Goal: Information Seeking & Learning: Learn about a topic

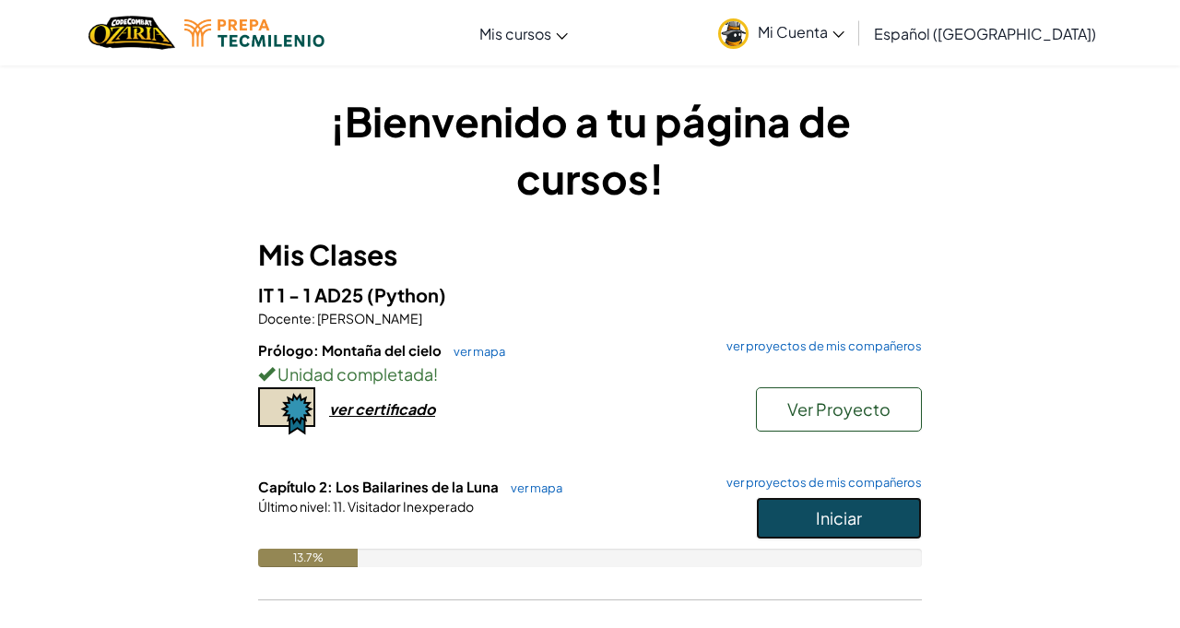
click at [856, 535] on button "Iniciar" at bounding box center [839, 518] width 166 height 42
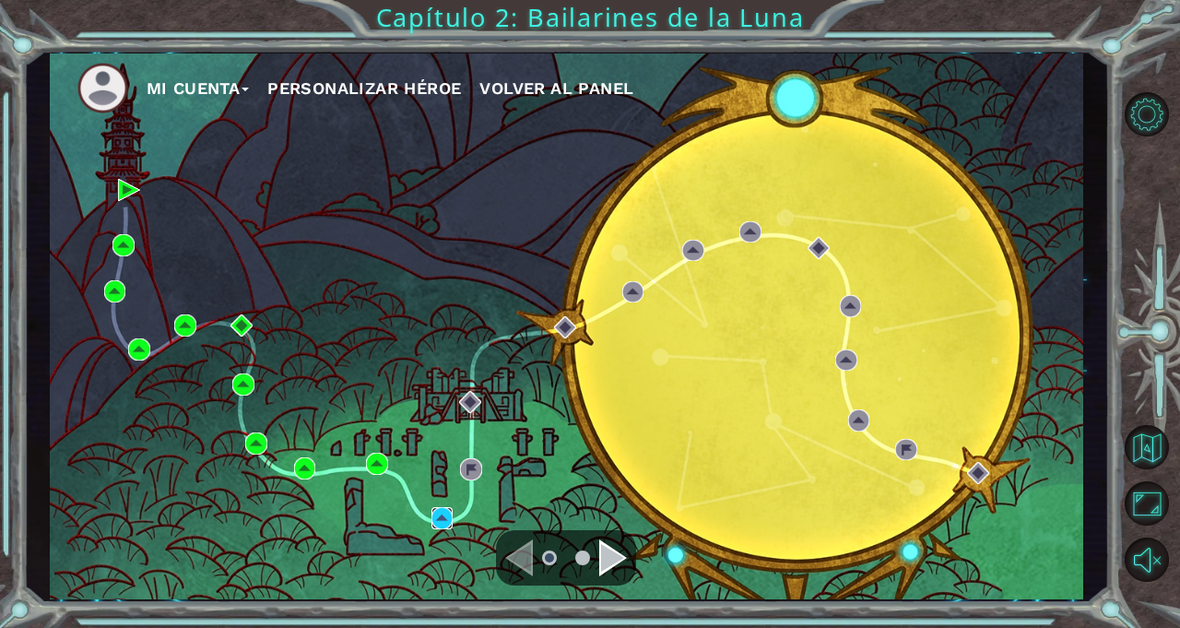
click at [443, 519] on img at bounding box center [443, 518] width 22 height 22
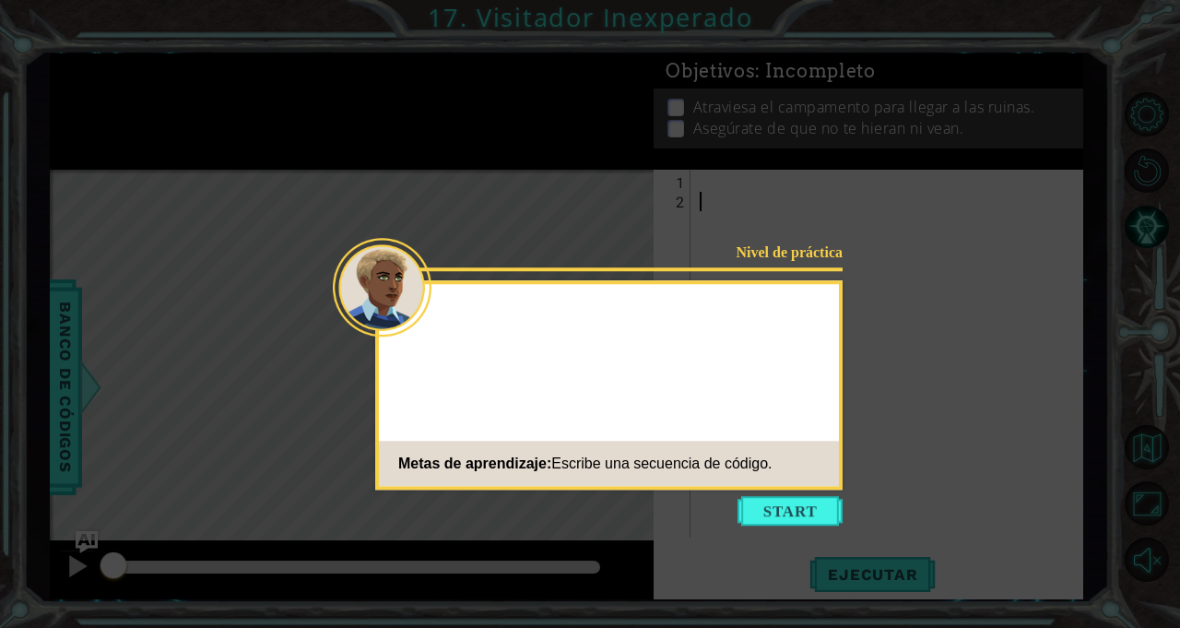
click at [1124, 261] on icon at bounding box center [590, 314] width 1180 height 628
click at [808, 500] on button "Start" at bounding box center [790, 511] width 105 height 30
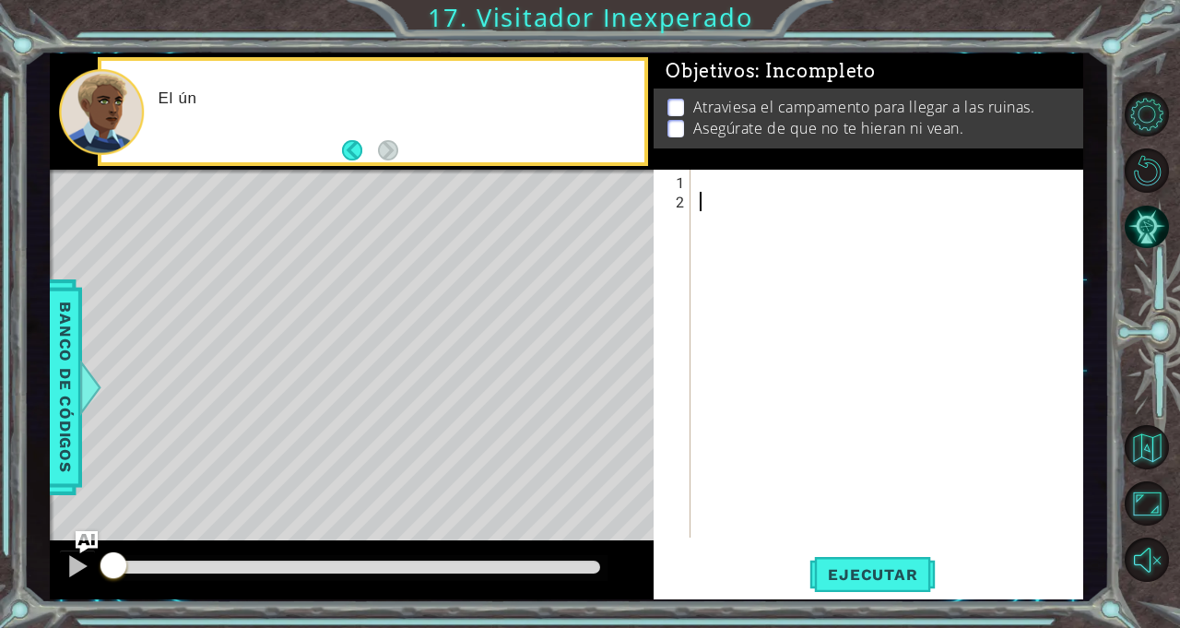
click at [1094, 305] on div "1 ההההההההההההההההההההההההההההההההההההההההההההההההההההההההההההההההההההההההההההה…" at bounding box center [567, 326] width 1086 height 552
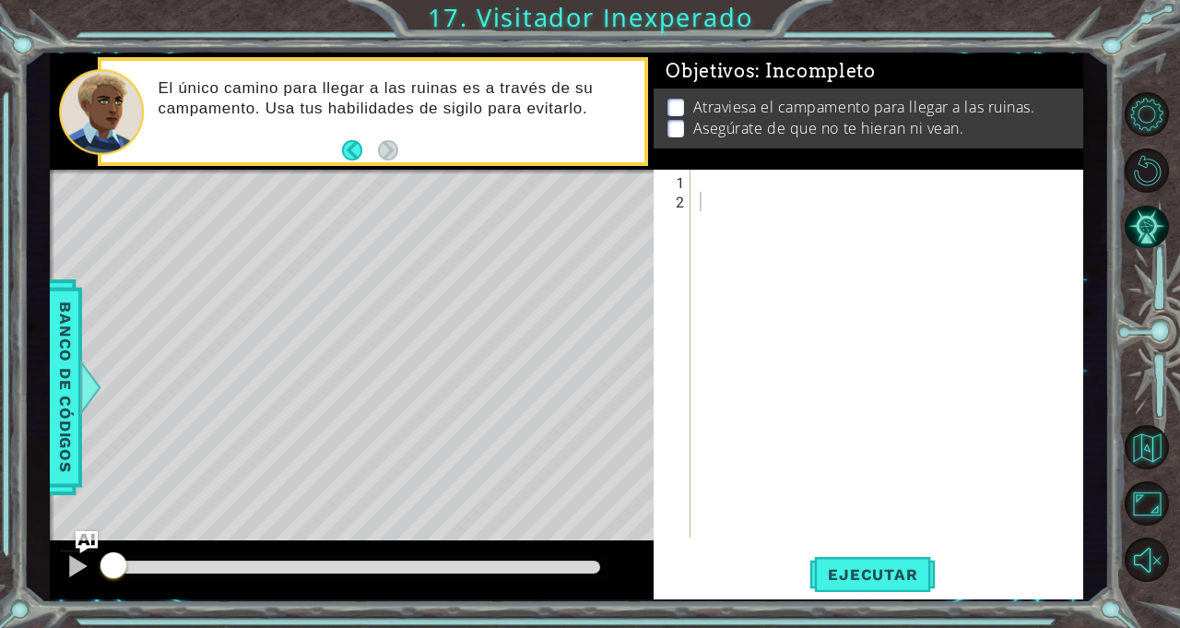
click at [936, 189] on div at bounding box center [892, 375] width 392 height 407
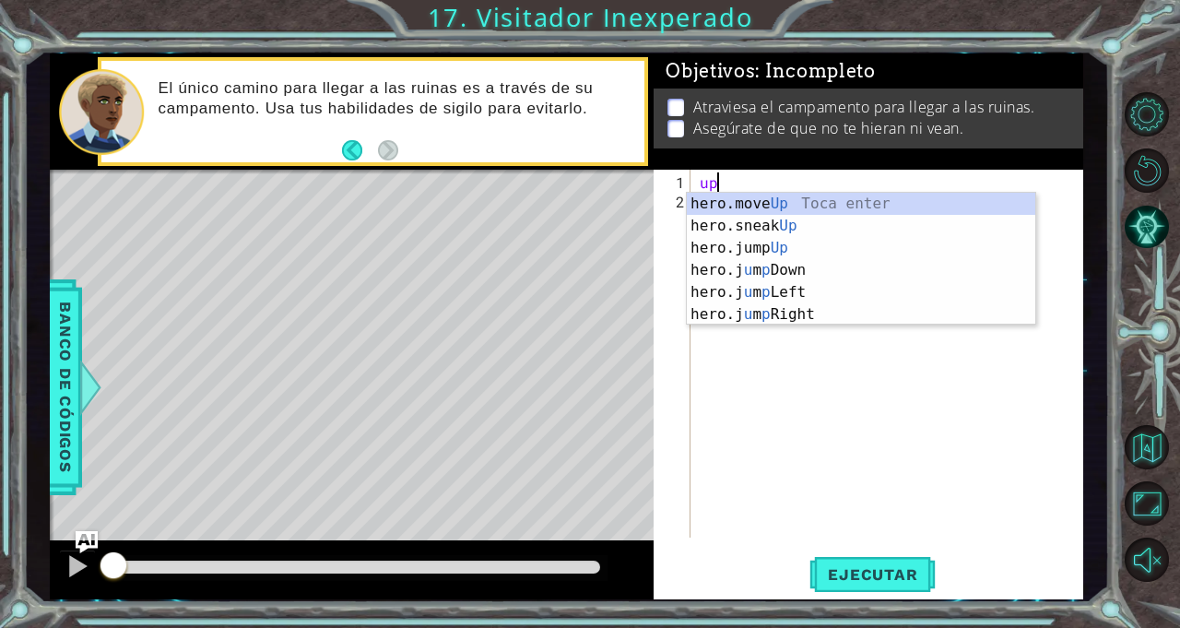
click at [920, 201] on div "hero.move Up Toca enter hero.sneak Up Toca enter hero.jump Up Toca enter hero.j…" at bounding box center [861, 281] width 349 height 177
type textarea "hero.moveUp(1)"
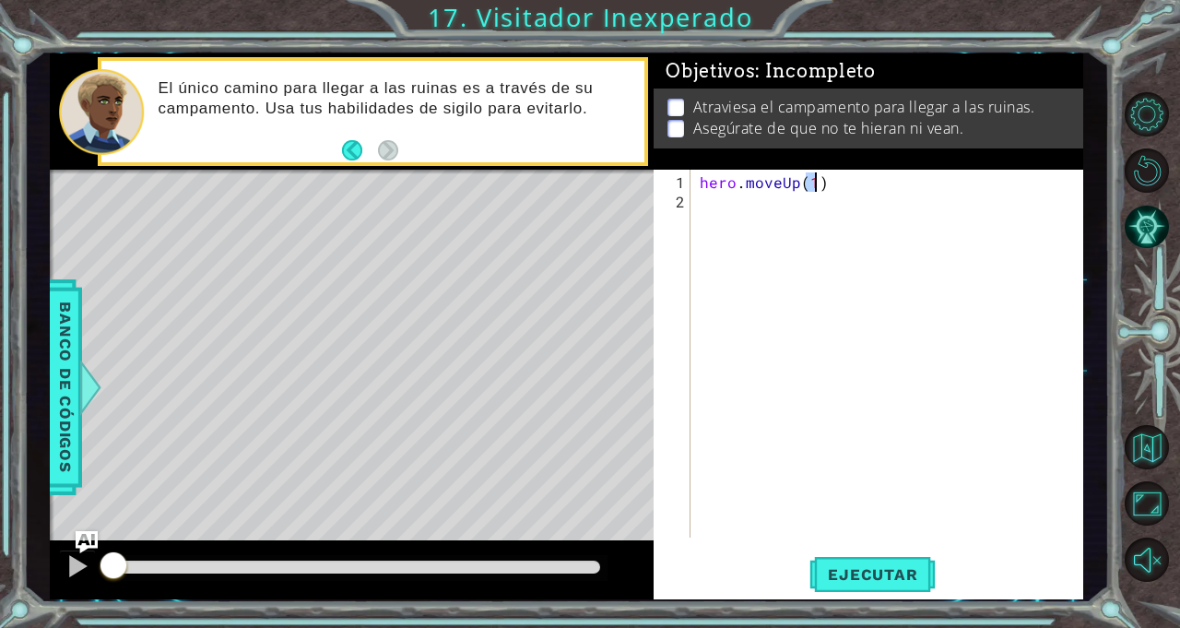
scroll to position [0, 6]
click at [848, 205] on div "hero . moveUp ( 1 )" at bounding box center [892, 375] width 392 height 407
type textarea "j"
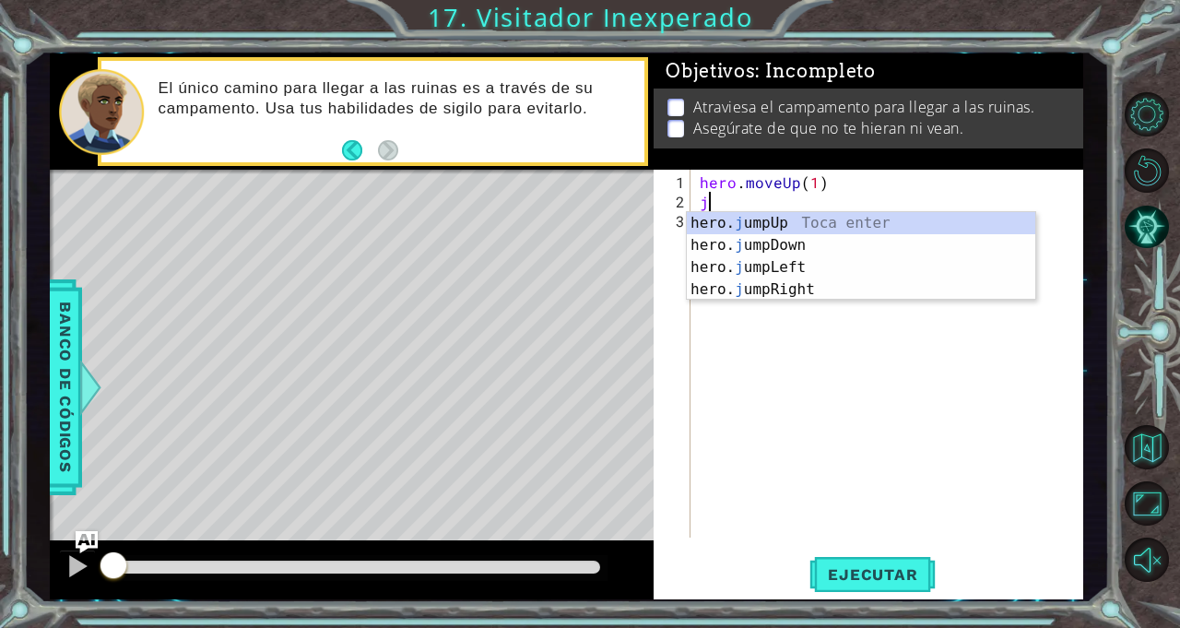
click at [839, 287] on div "hero. j umpUp Toca enter hero. j umpDown Toca enter hero. j umpLeft Toca enter …" at bounding box center [861, 278] width 349 height 133
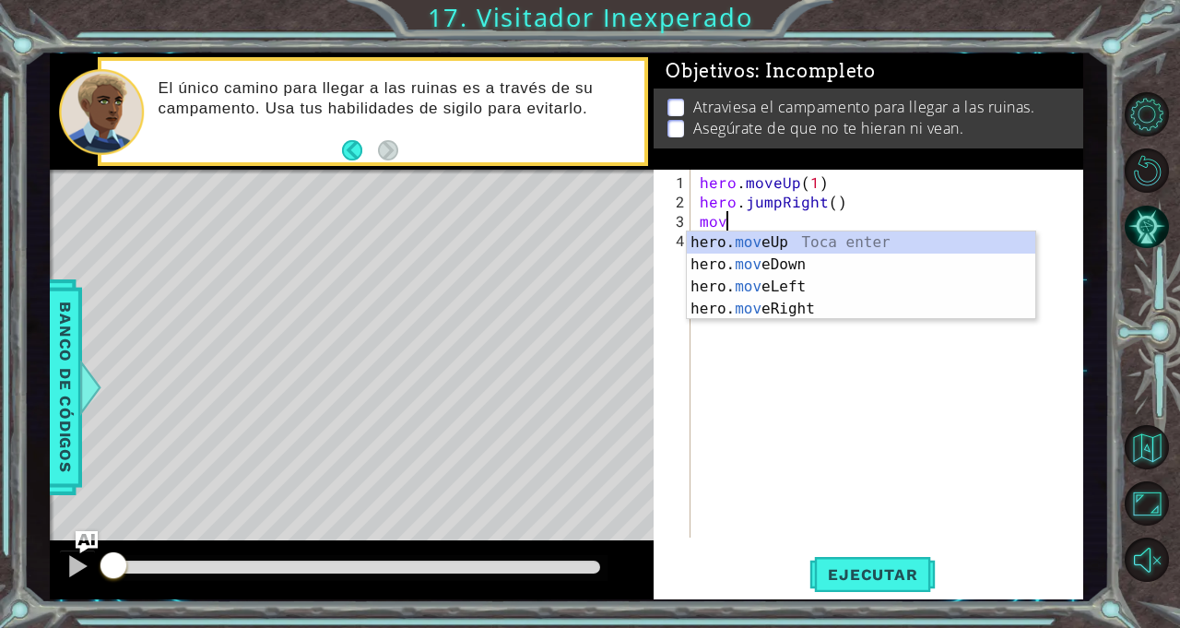
click at [867, 306] on div "hero. mov eUp Toca enter hero. mov eDown Toca enter hero. mov eLeft Toca enter …" at bounding box center [861, 297] width 349 height 133
type textarea "hero.moveRight(1)"
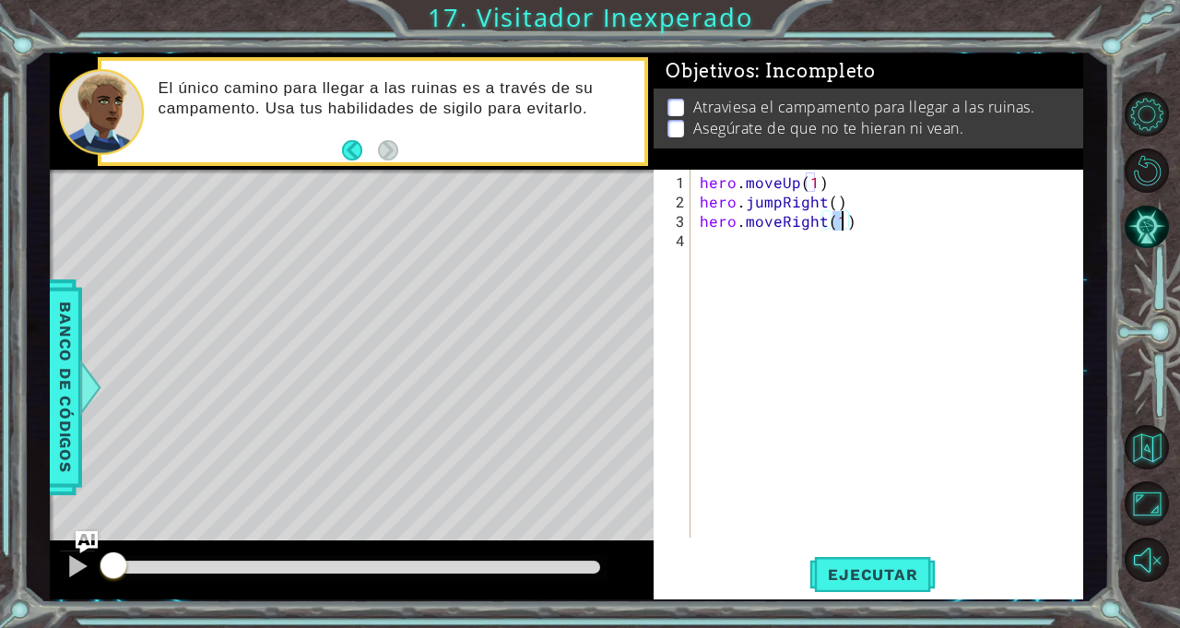
click at [889, 260] on div "hero . moveUp ( 1 ) hero . jumpRight ( ) hero . moveRight ( 1 )" at bounding box center [892, 375] width 392 height 407
type textarea "h"
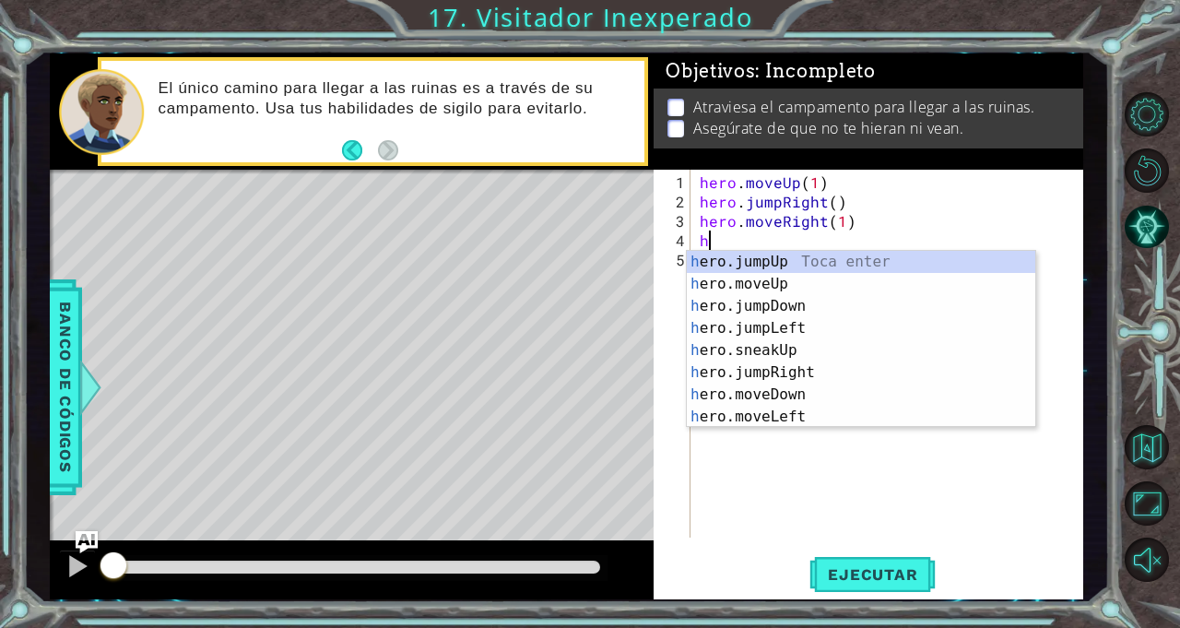
click at [822, 306] on div "h ero.jumpUp Toca enter h ero.moveUp Toca enter h ero.jumpDown Toca enter h ero…" at bounding box center [861, 361] width 349 height 221
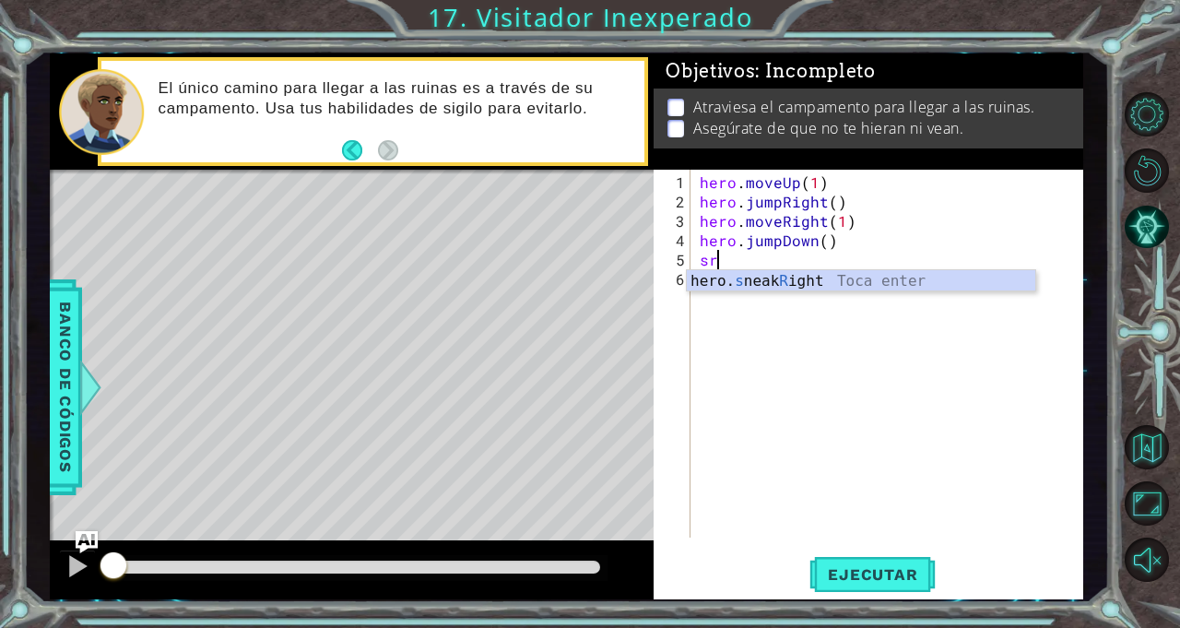
click at [916, 289] on div "hero. [PERSON_NAME] R ight Toca enter" at bounding box center [861, 303] width 349 height 66
type textarea "hero.sneakRight(1)"
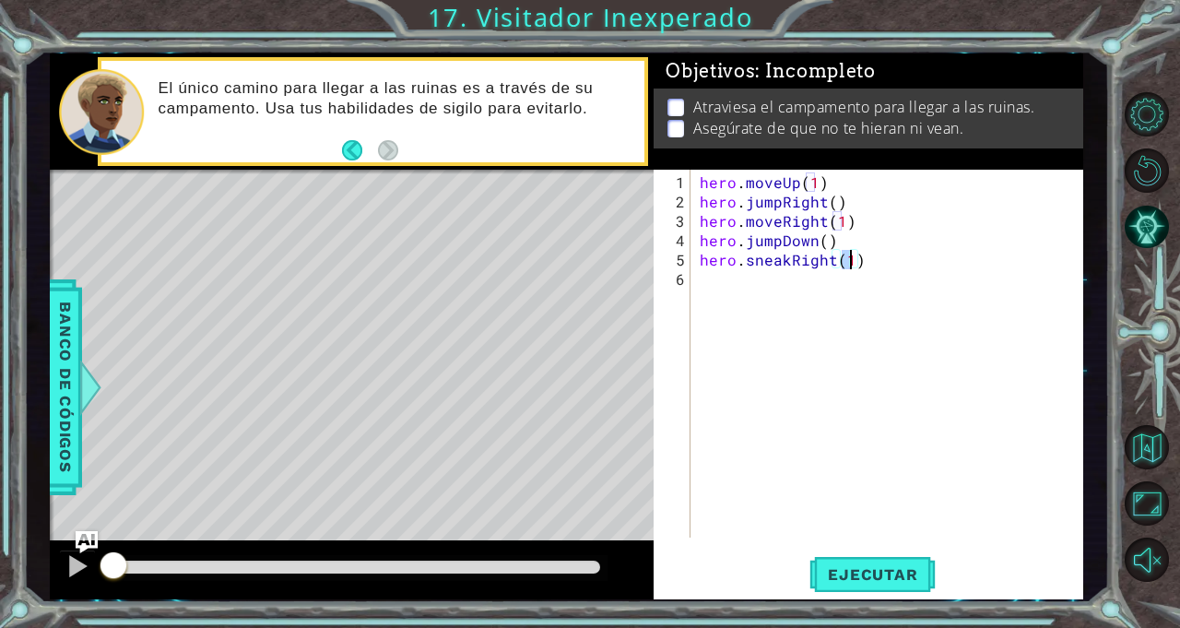
scroll to position [0, 9]
click at [869, 297] on div "hero . moveUp ( 1 ) hero . jumpRight ( ) hero . moveRight ( 1 ) hero . jumpDown…" at bounding box center [892, 375] width 392 height 407
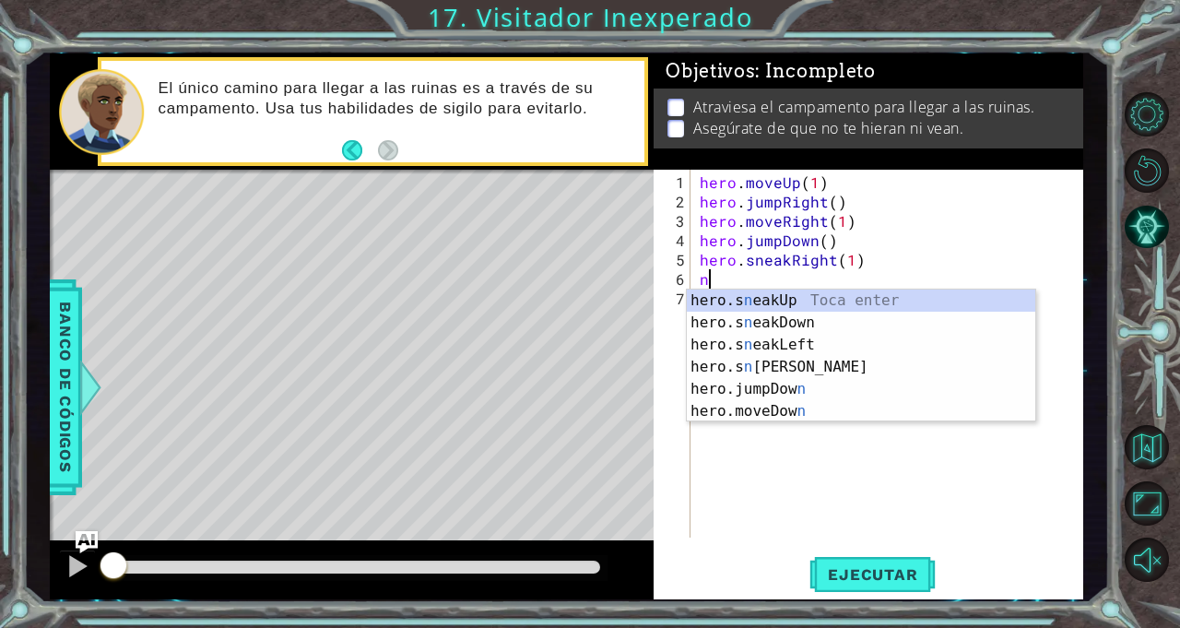
click at [917, 304] on div "hero.s n eakUp Toca enter hero.s n eakDown Toca enter hero.s n eakLeft Toca ent…" at bounding box center [861, 378] width 349 height 177
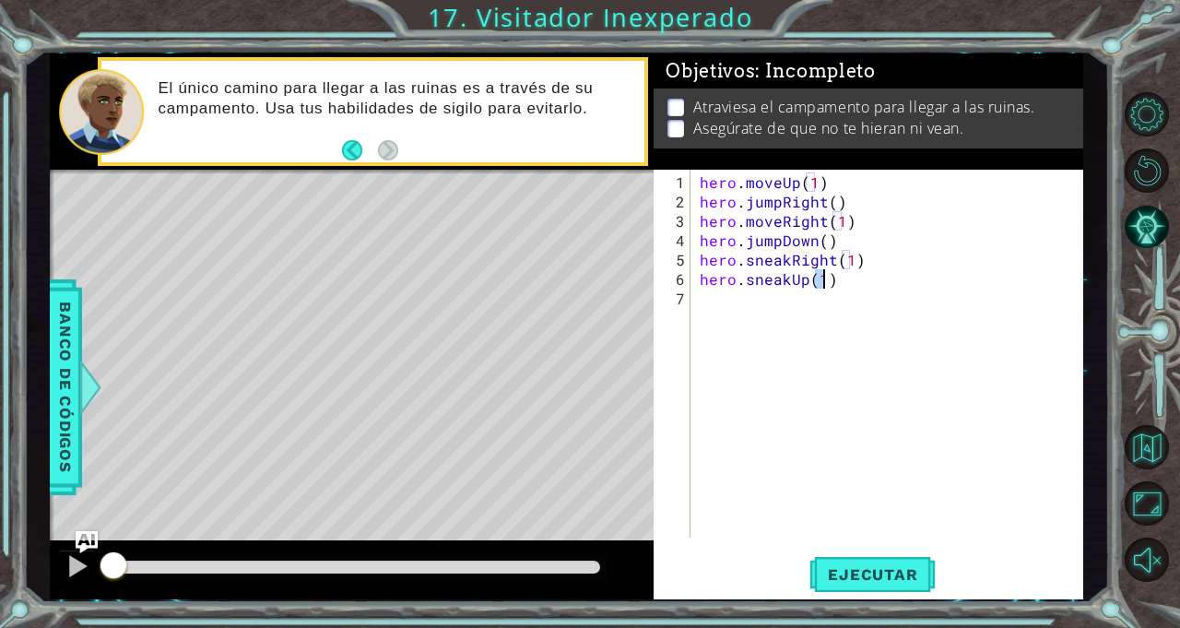
type textarea "hero.sneakUp(1)"
click at [867, 312] on div "hero . moveUp ( 1 ) hero . jumpRight ( ) hero . moveRight ( 1 ) hero . jumpDown…" at bounding box center [892, 375] width 392 height 407
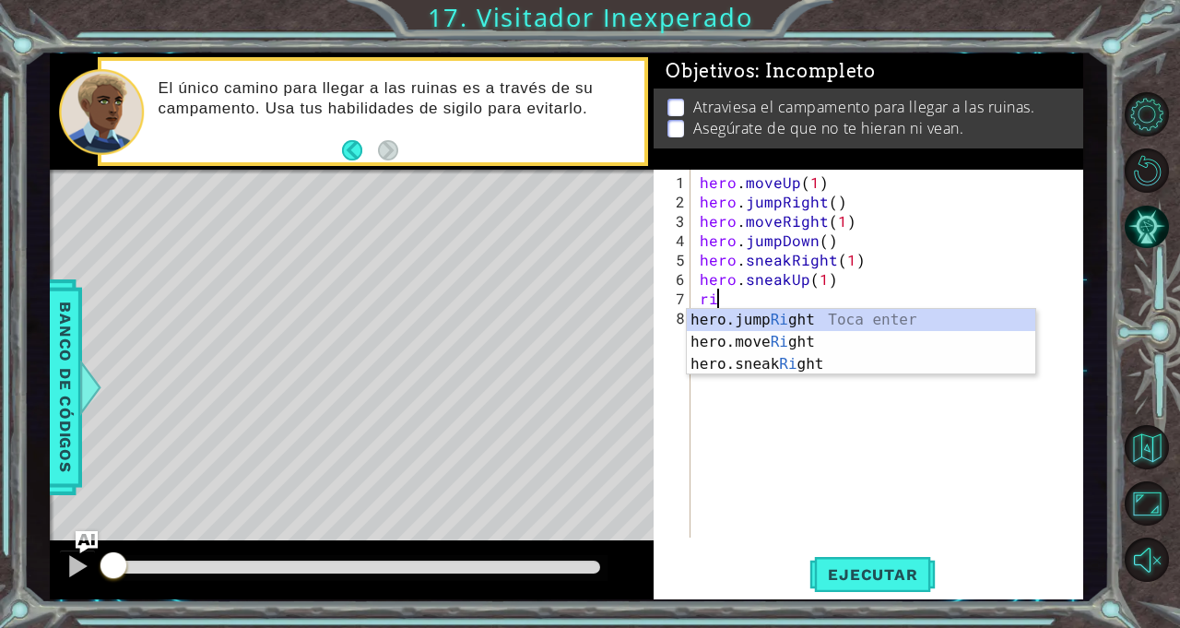
scroll to position [0, 0]
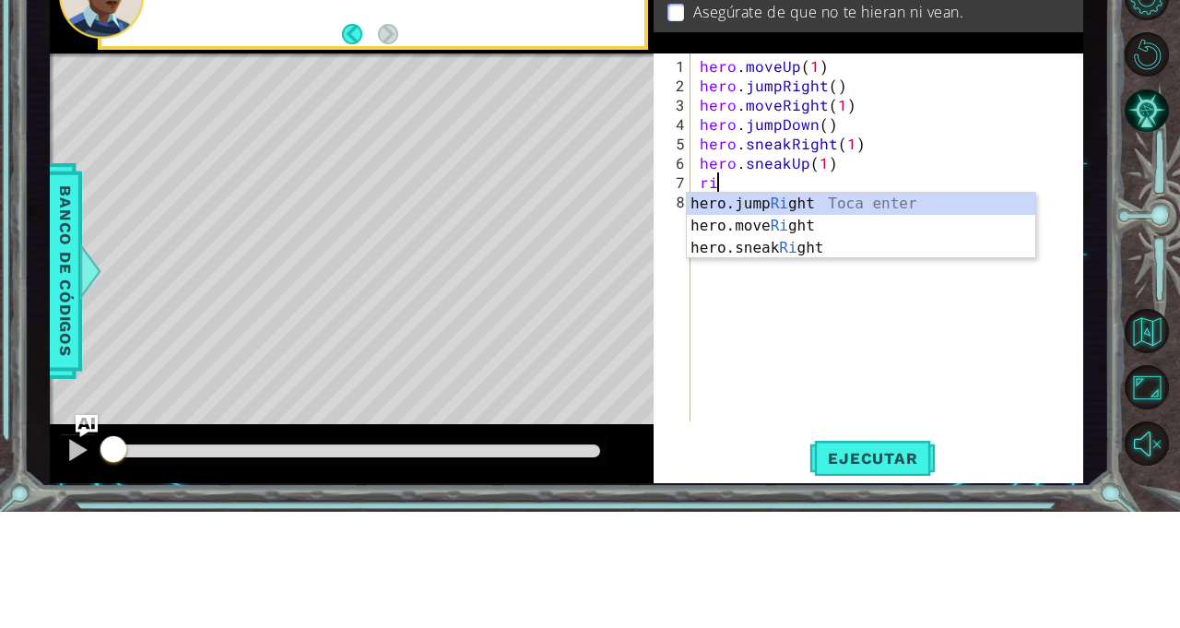
click at [893, 373] on div "hero.jump Ri ght Toca enter hero.move Ri ght Toca enter hero.sneak Ri ght Toca …" at bounding box center [861, 364] width 349 height 111
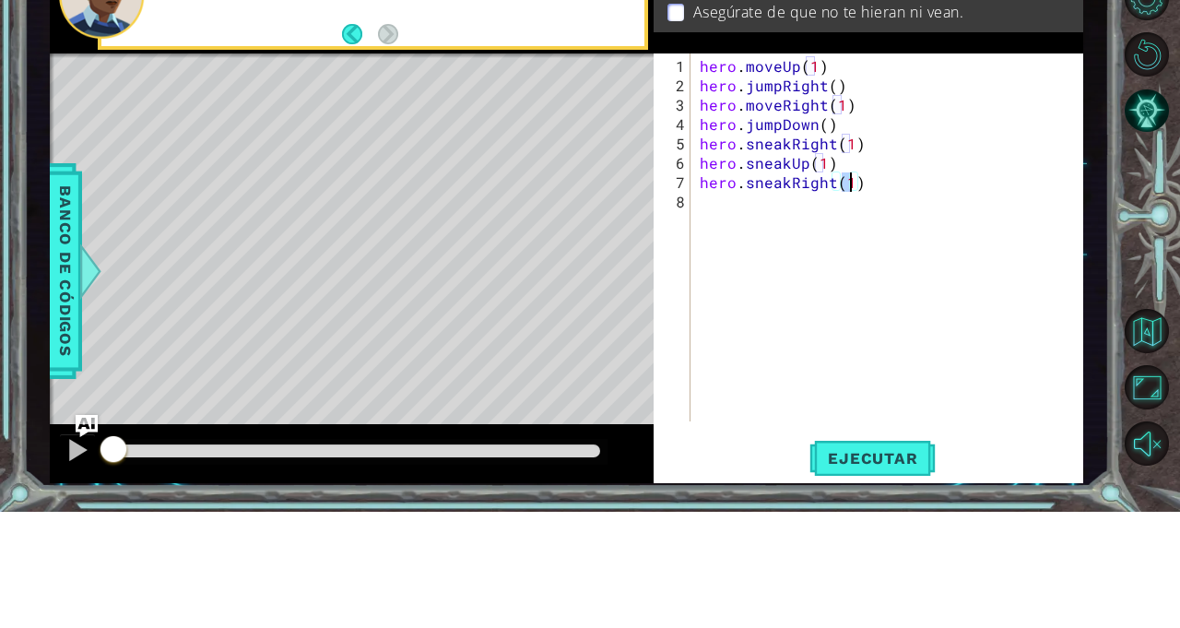
click at [1145, 393] on div at bounding box center [1153, 336] width 53 height 163
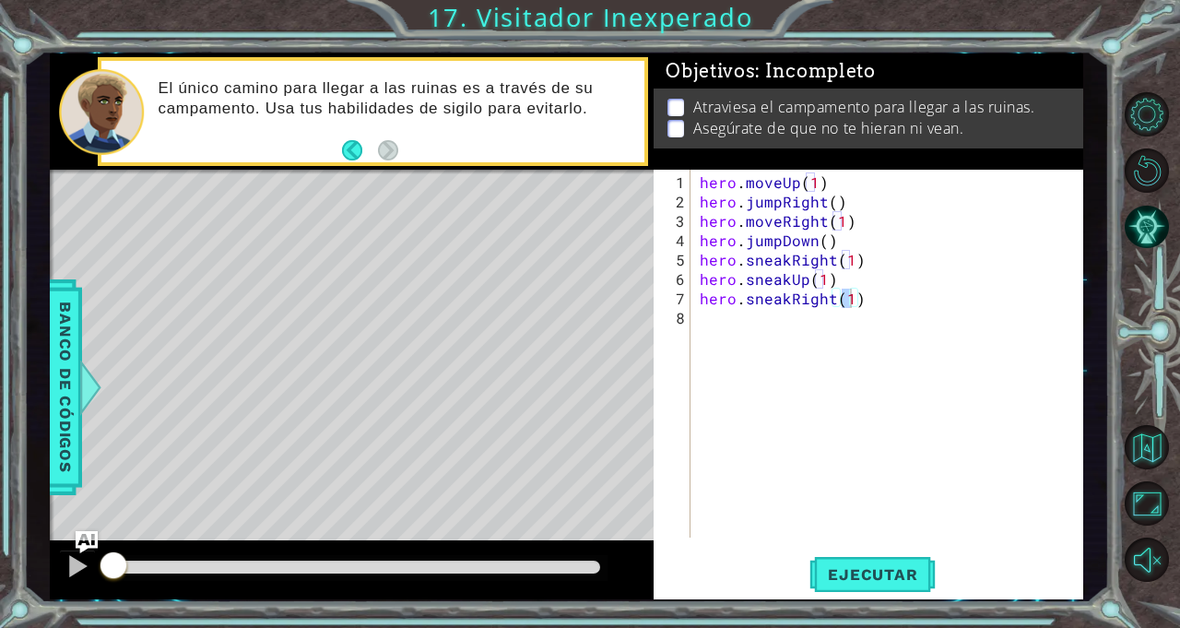
click at [889, 584] on span "Ejecutar" at bounding box center [873, 574] width 126 height 18
click at [1145, 296] on div at bounding box center [1153, 336] width 53 height 163
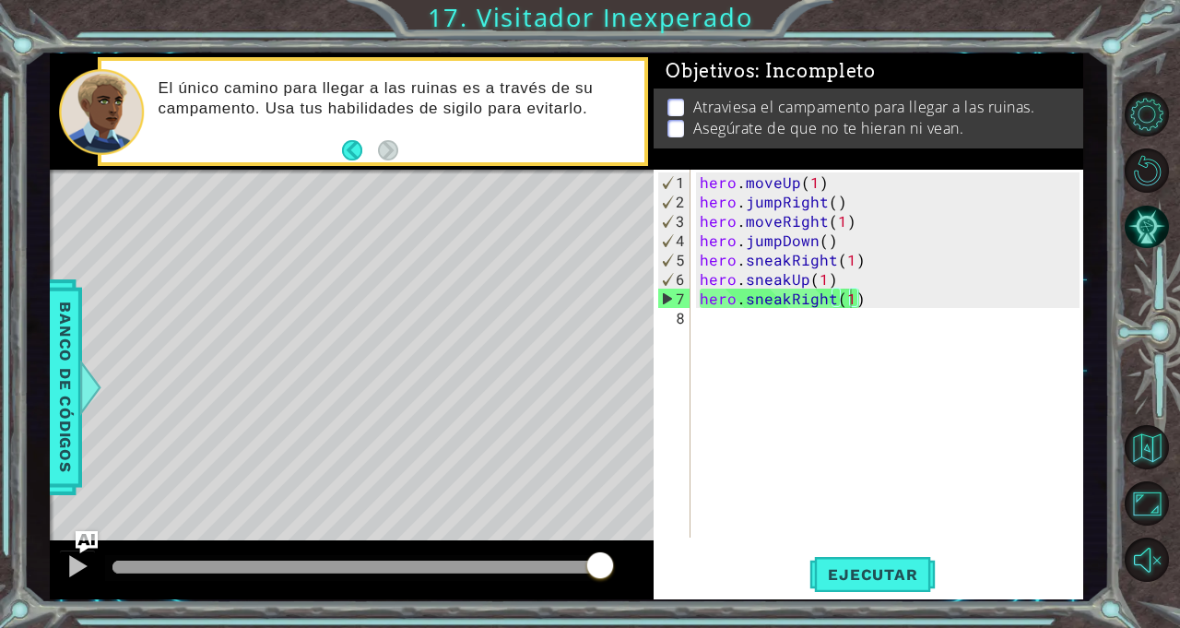
click at [871, 301] on div "hero . moveUp ( 1 ) hero . jumpRight ( ) hero . moveRight ( 1 ) hero . jumpDown…" at bounding box center [892, 375] width 392 height 407
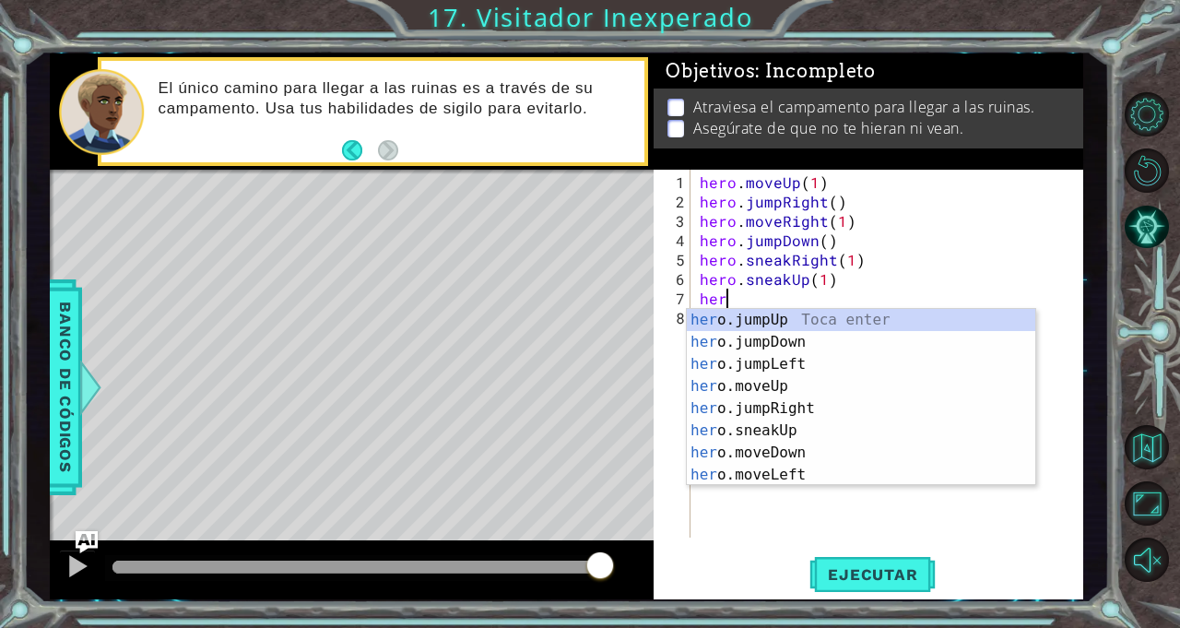
scroll to position [0, 0]
type textarea "h"
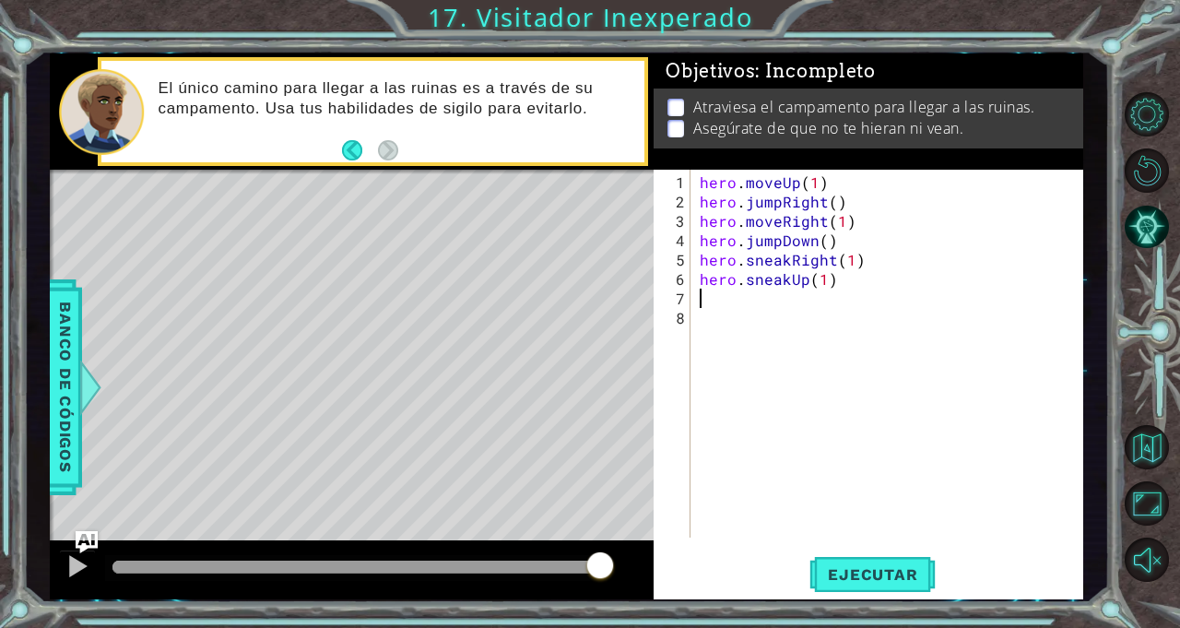
click at [817, 284] on div "hero . moveUp ( 1 ) hero . jumpRight ( ) hero . moveRight ( 1 ) hero . jumpDown…" at bounding box center [892, 375] width 392 height 407
type textarea "hero.sneakUp(2)"
click at [844, 309] on div "hero . moveUp ( 1 ) hero . jumpRight ( ) hero . moveRight ( 1 ) hero . jumpDown…" at bounding box center [892, 375] width 392 height 407
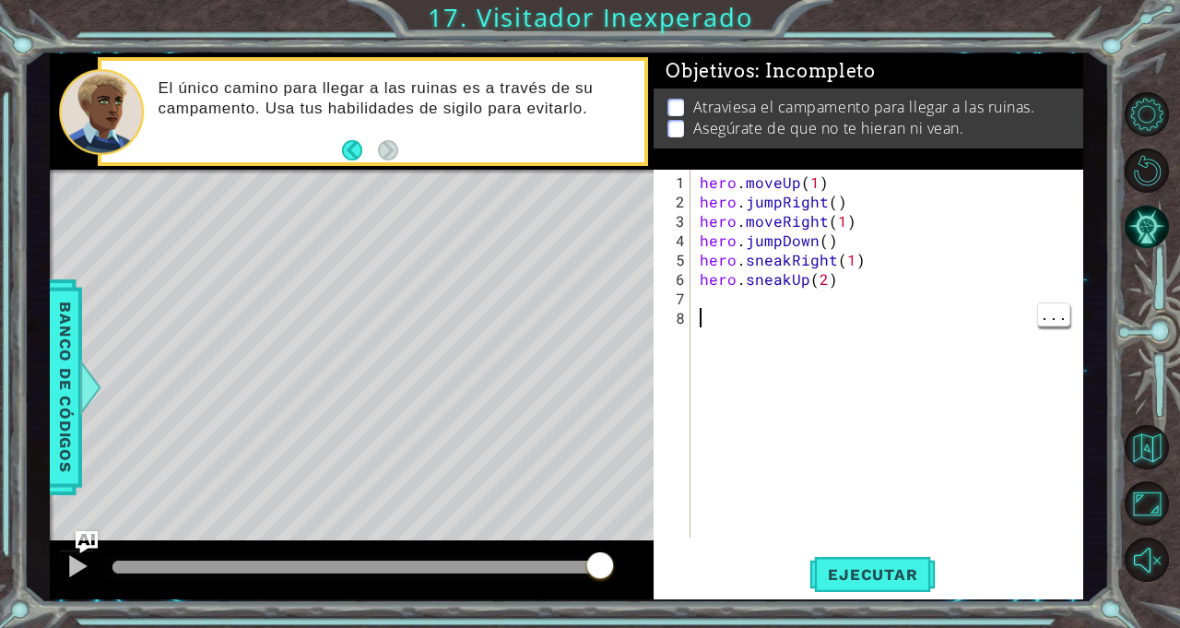
click at [811, 300] on div "hero . moveUp ( 1 ) hero . jumpRight ( ) hero . moveRight ( 1 ) hero . jumpDown…" at bounding box center [892, 375] width 392 height 407
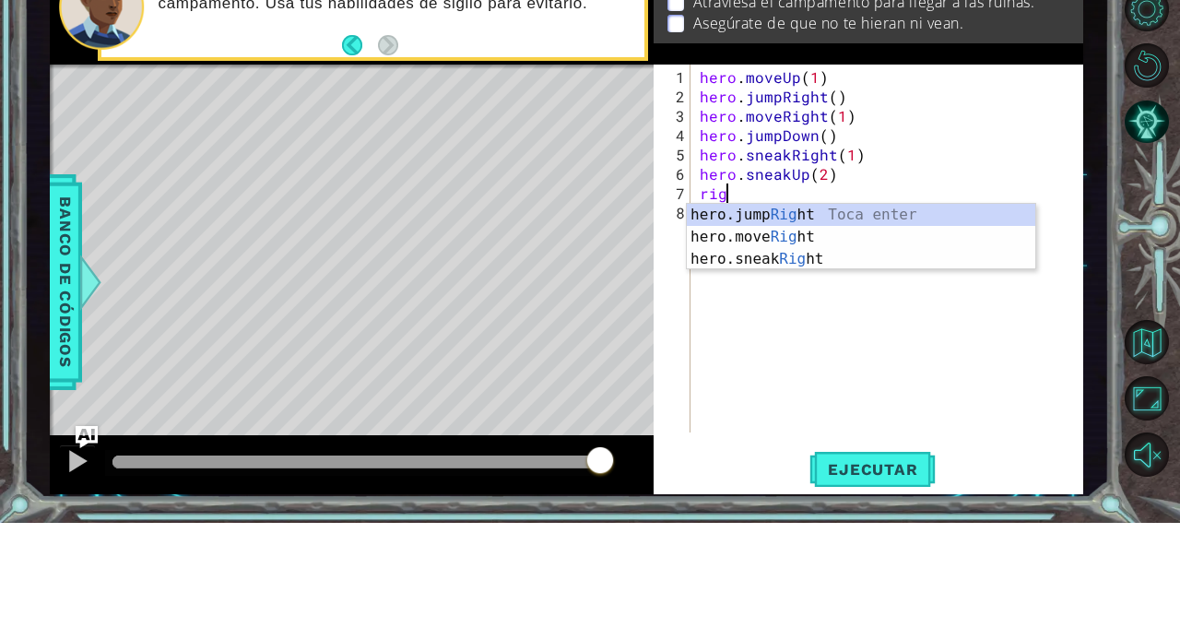
click at [929, 345] on div "hero.jump Rig ht Toca enter hero.move Rig ht Toca enter hero.sneak Rig ht Toca …" at bounding box center [861, 364] width 349 height 111
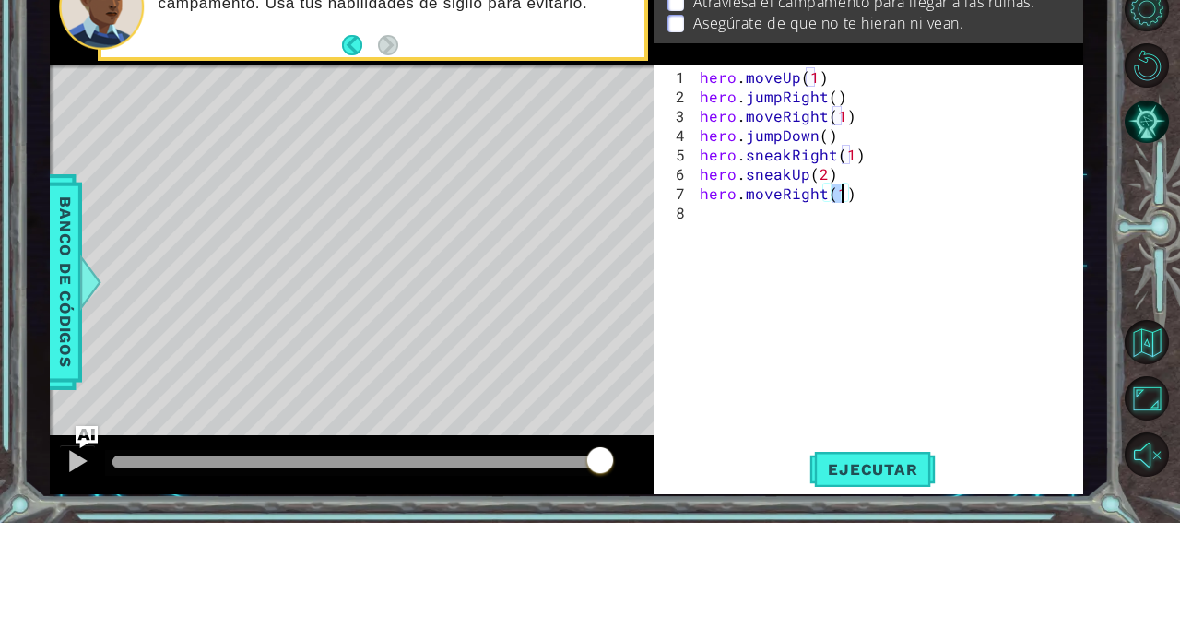
type textarea "hero.moveRight(2)"
click at [841, 329] on div "hero . moveUp ( 1 ) hero . jumpRight ( ) hero . moveRight ( 1 ) hero . jumpDown…" at bounding box center [892, 375] width 392 height 407
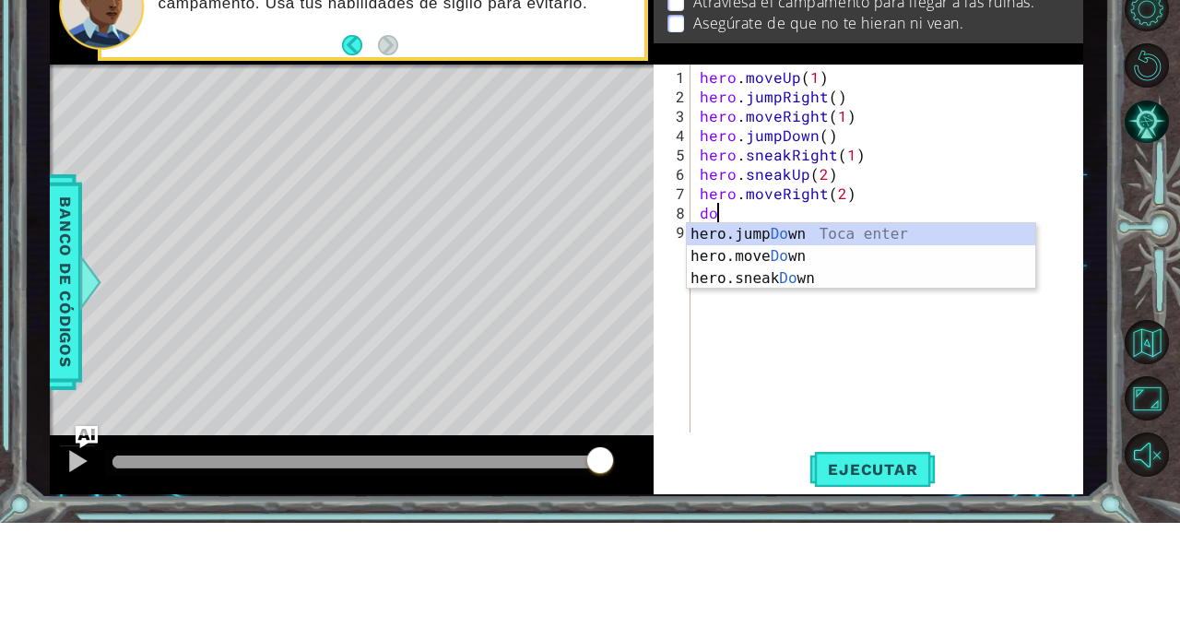
click at [889, 388] on div "hero.jump Do wn Toca enter hero.move Do wn [GEOGRAPHIC_DATA] enter hero.sneak D…" at bounding box center [861, 383] width 349 height 111
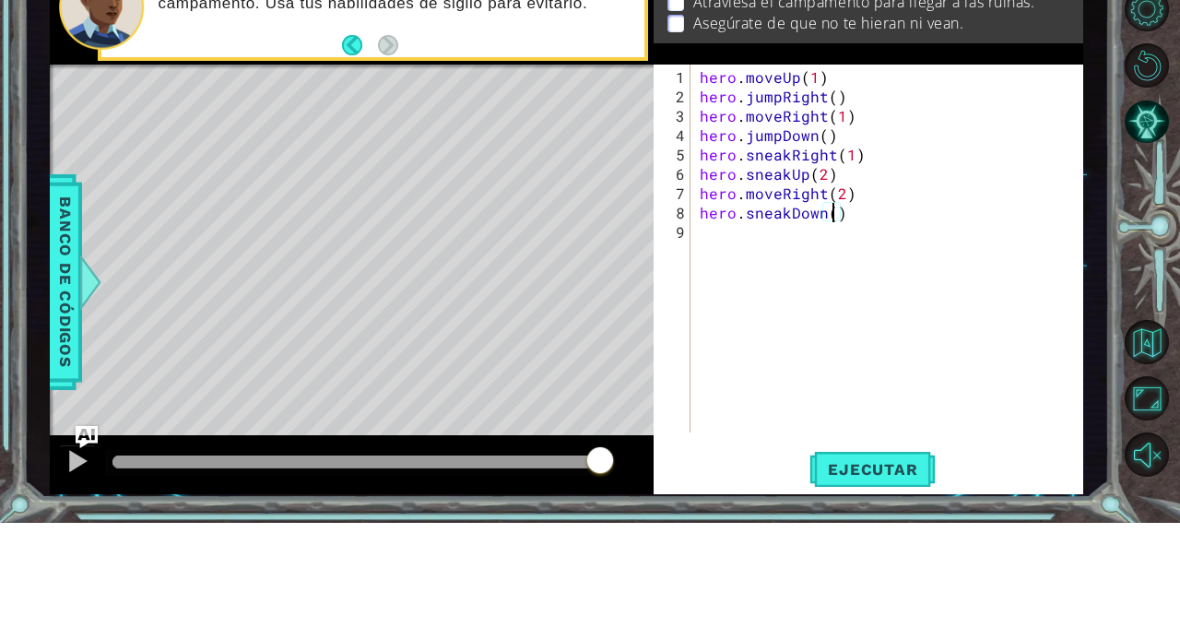
scroll to position [0, 8]
click at [1133, 389] on div at bounding box center [1153, 336] width 53 height 163
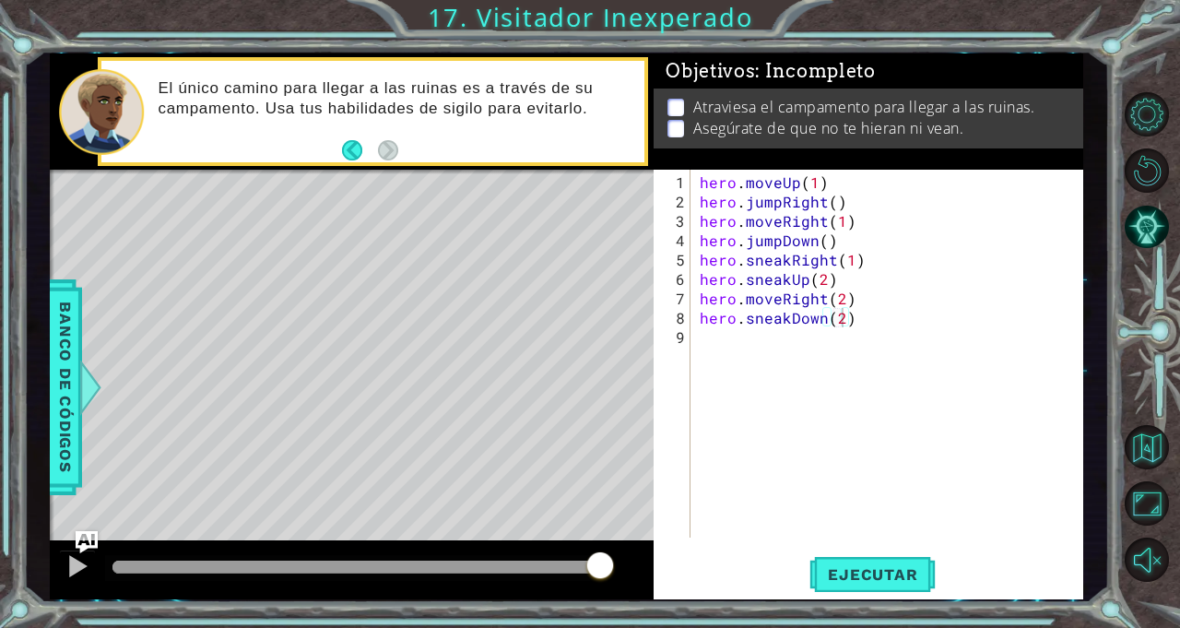
click at [882, 574] on span "Ejecutar" at bounding box center [873, 574] width 126 height 18
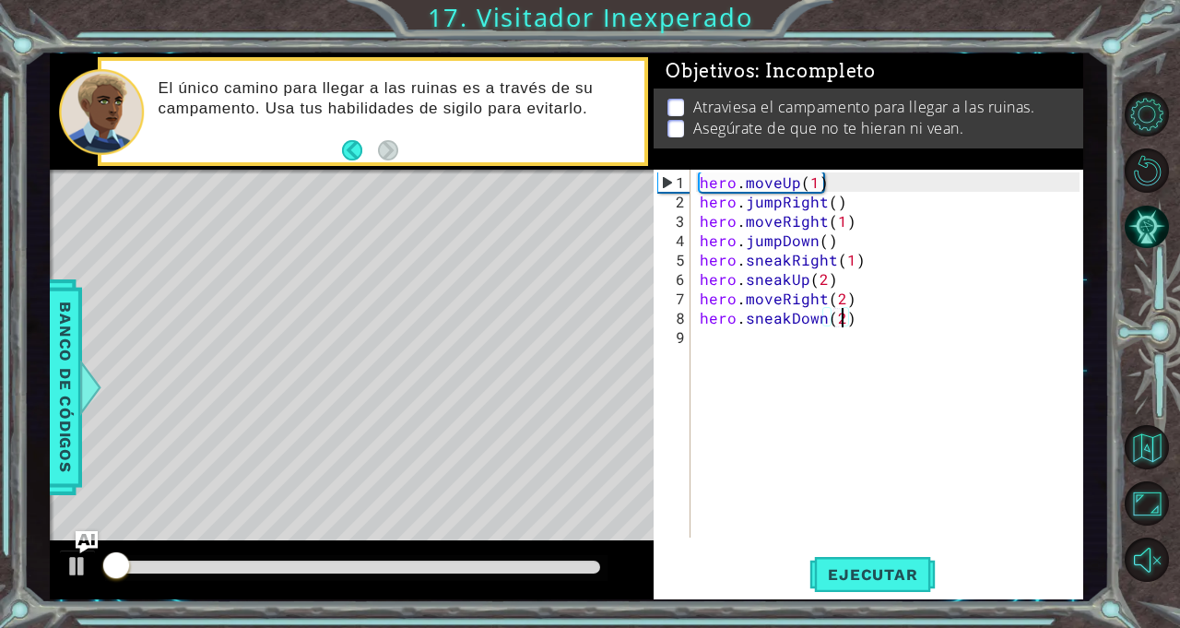
click at [1144, 307] on div at bounding box center [1153, 336] width 53 height 163
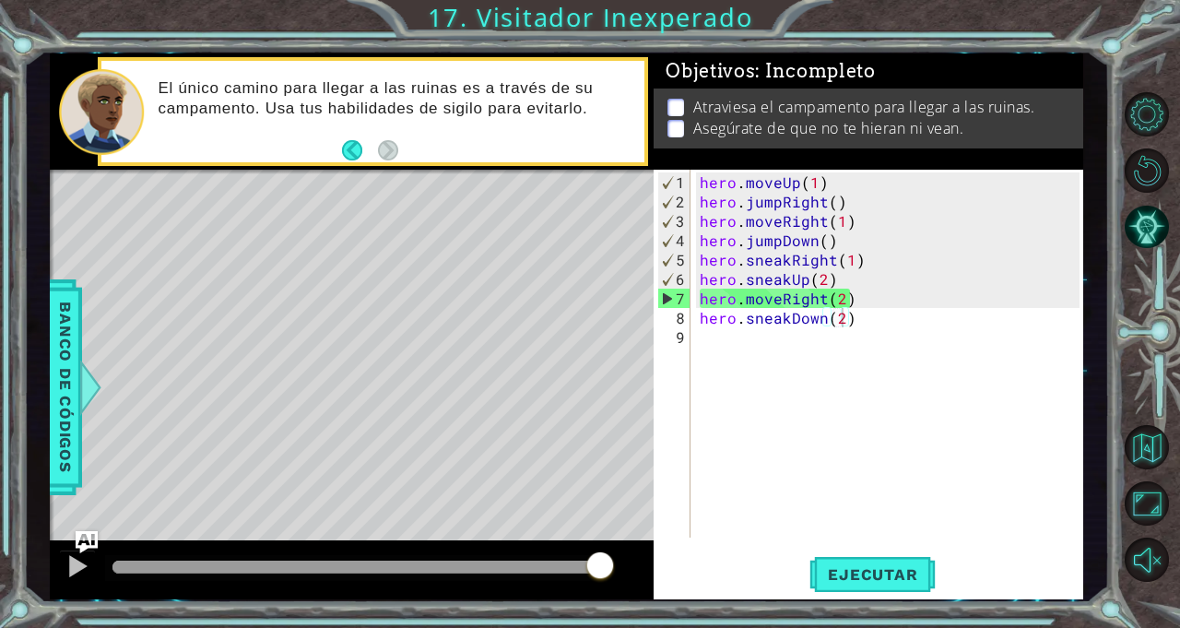
click at [782, 309] on div "hero . moveUp ( 1 ) hero . jumpRight ( ) hero . moveRight ( 1 ) hero . jumpDown…" at bounding box center [892, 375] width 392 height 407
click at [785, 297] on div "hero . moveUp ( 1 ) hero . jumpRight ( ) hero . moveRight ( 1 ) hero . jumpDown…" at bounding box center [892, 375] width 392 height 407
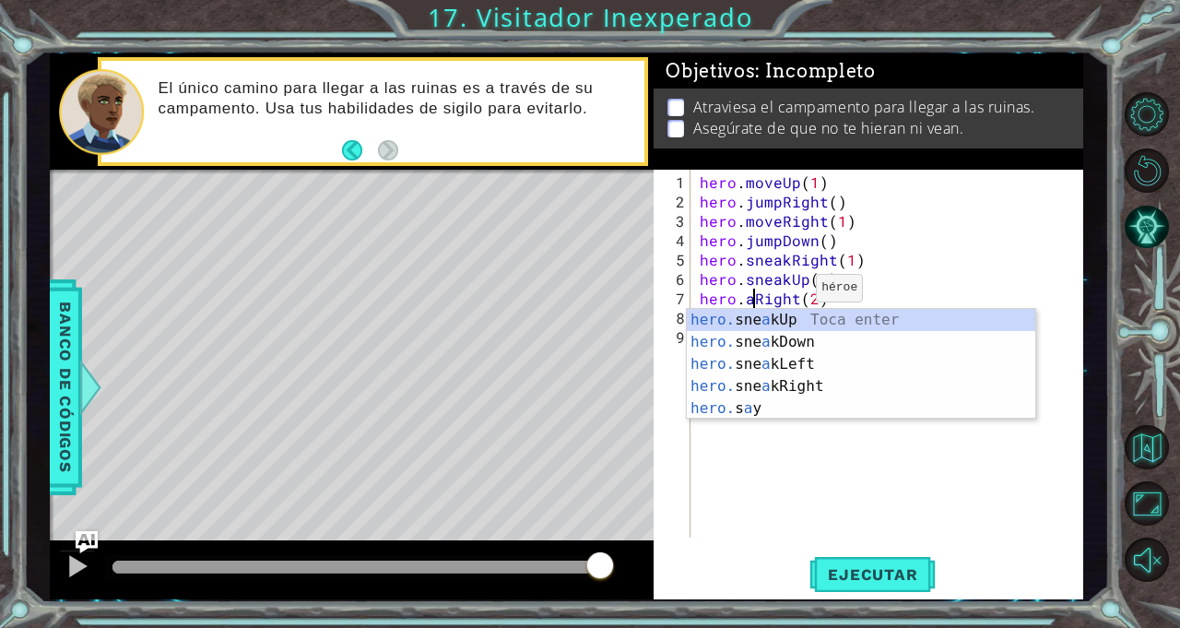
click at [959, 318] on div "hero. sne a kUp Toca enter hero. sne a kDown Toca enter hero. sne a kLeft Toca …" at bounding box center [861, 386] width 349 height 155
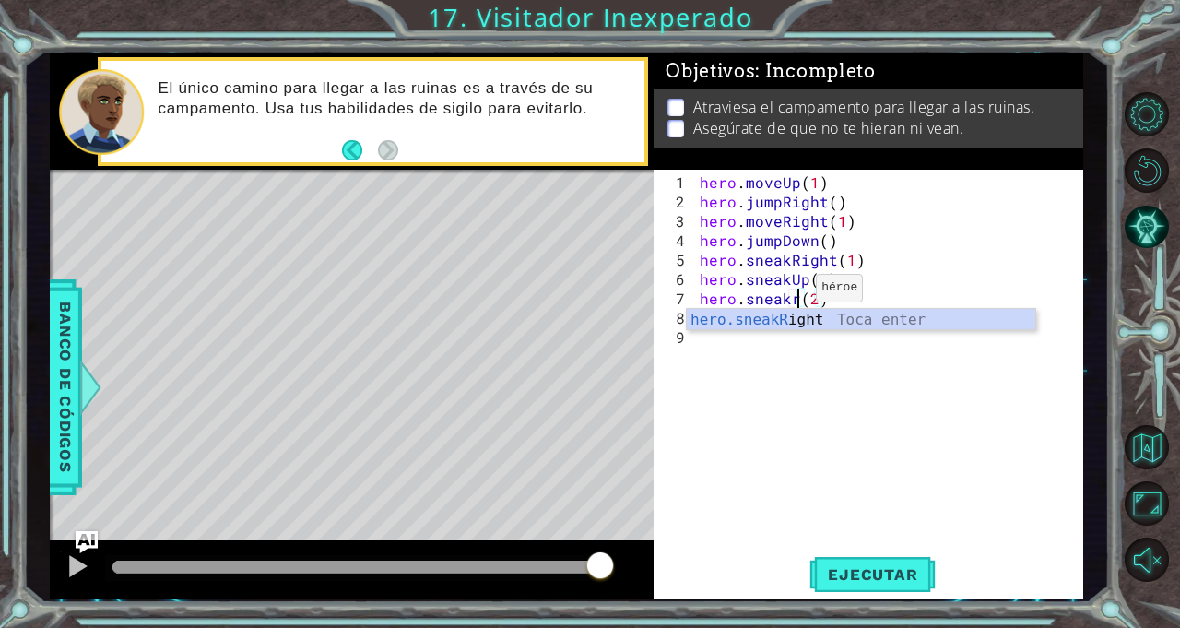
click at [924, 329] on body "1 ההההההההההההההההההההההההההההההההההההההההההההההההההההההההההההההההההההההההההההה…" at bounding box center [590, 314] width 1180 height 628
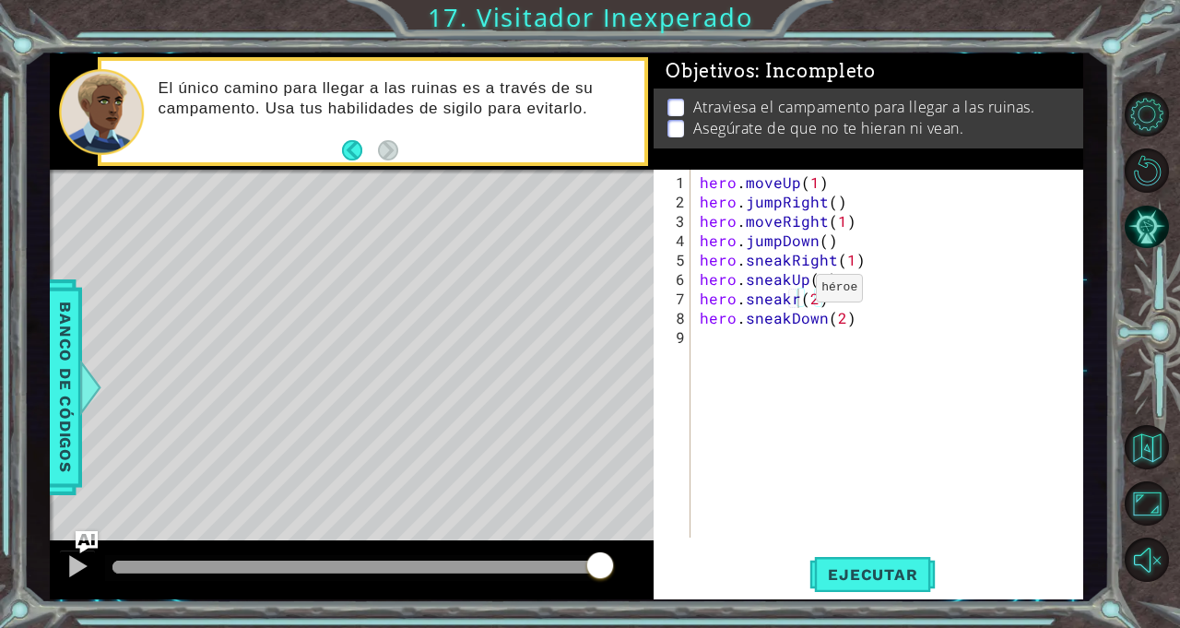
click at [902, 583] on span "Ejecutar" at bounding box center [873, 574] width 126 height 18
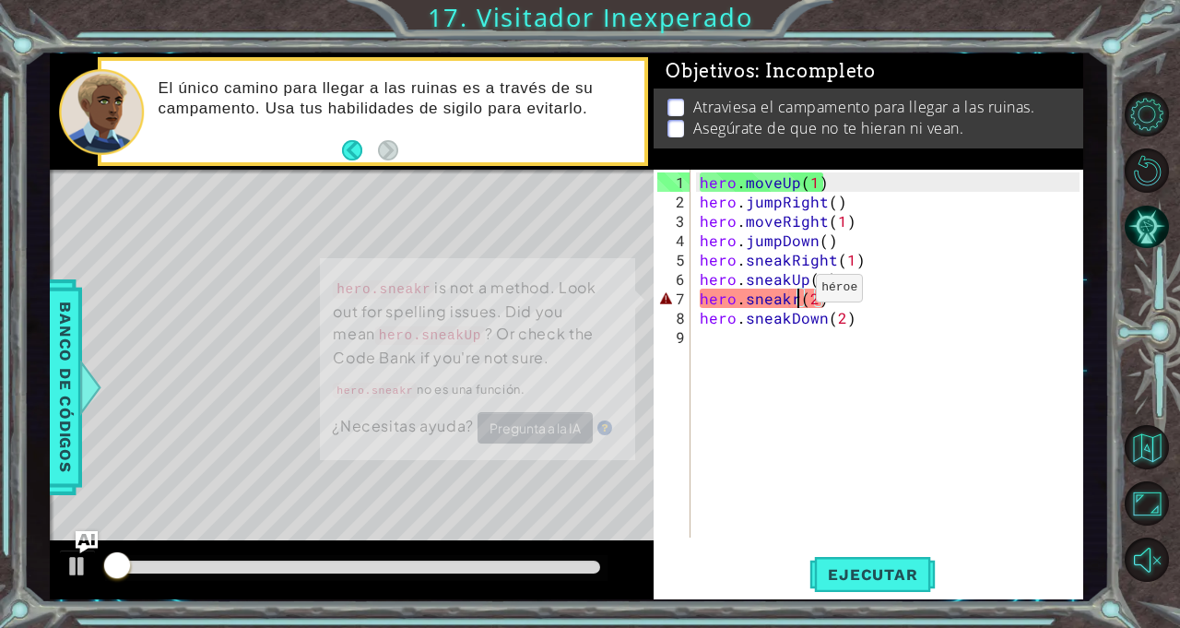
click at [1143, 305] on div at bounding box center [1153, 336] width 53 height 163
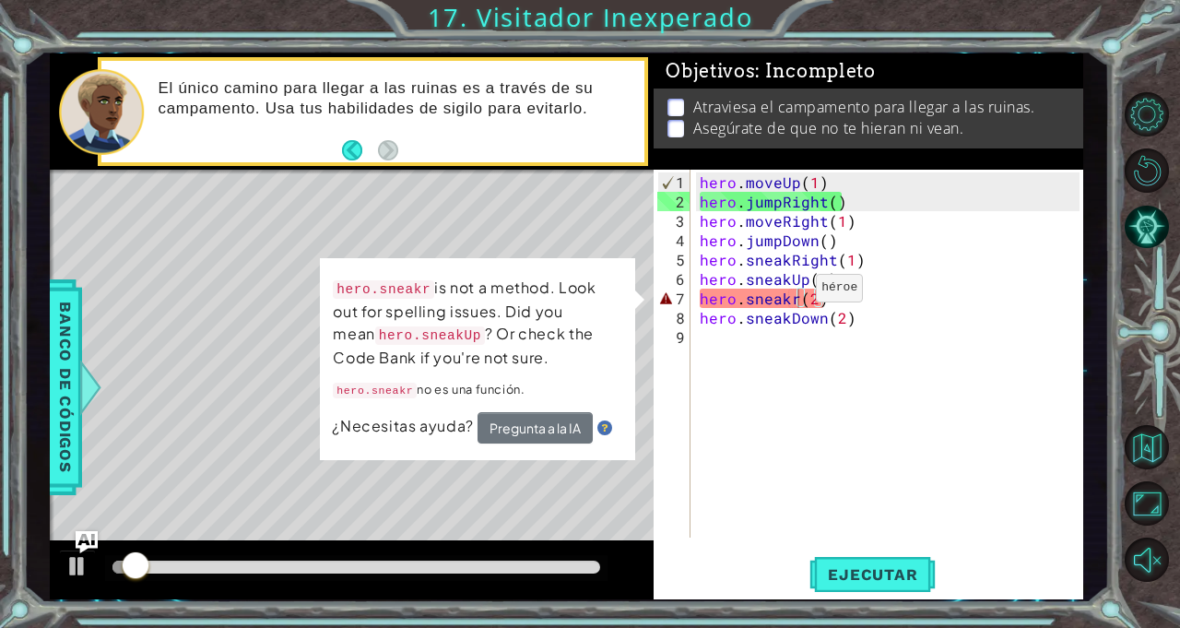
click at [806, 306] on div "hero . moveUp ( 1 ) hero . jumpRight ( ) hero . moveRight ( 1 ) hero . jumpDown…" at bounding box center [892, 375] width 392 height 407
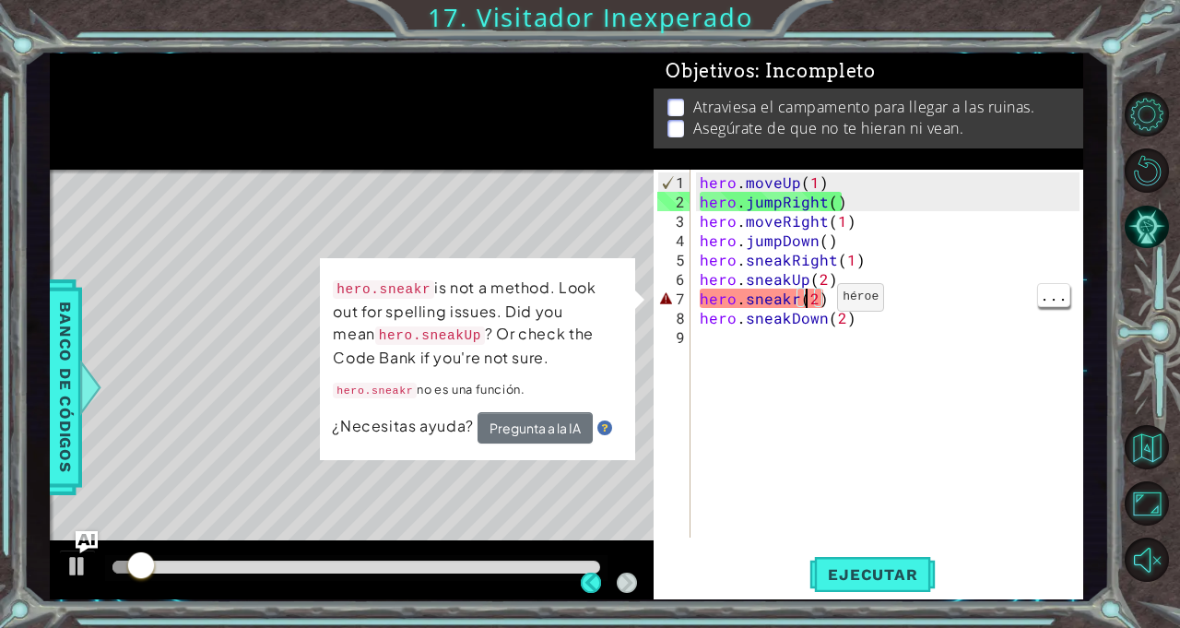
click at [794, 306] on div "hero . moveUp ( 1 ) hero . jumpRight ( ) hero . moveRight ( 1 ) hero . jumpDown…" at bounding box center [892, 375] width 392 height 407
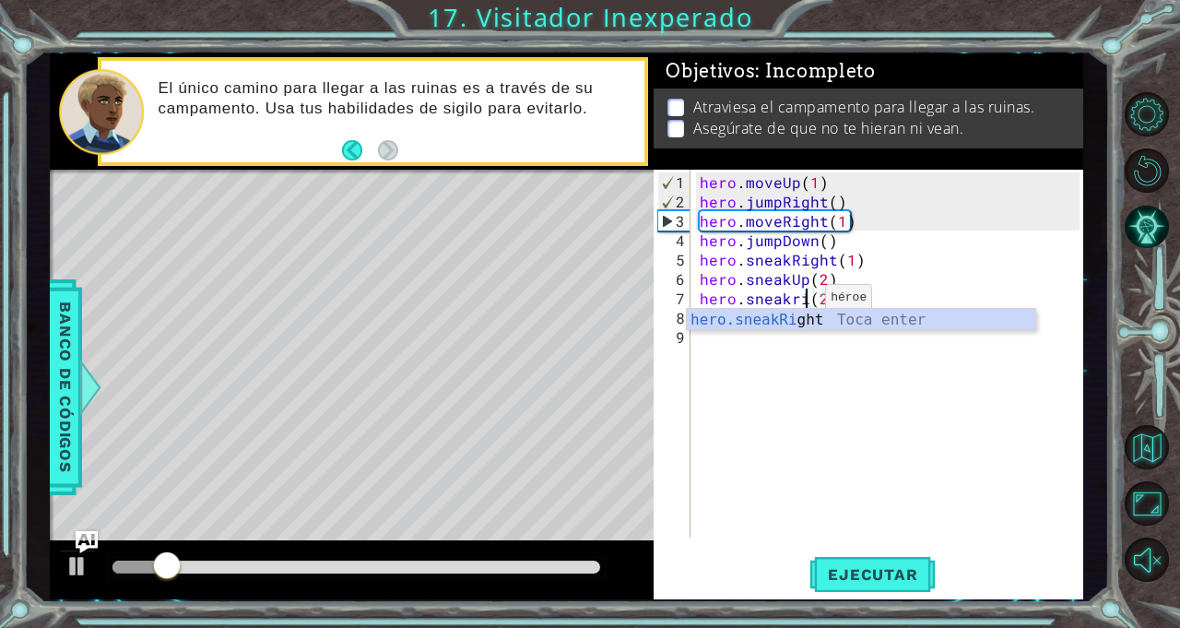
click at [889, 326] on div "hero.sneakRi ght Toca enter" at bounding box center [861, 342] width 349 height 66
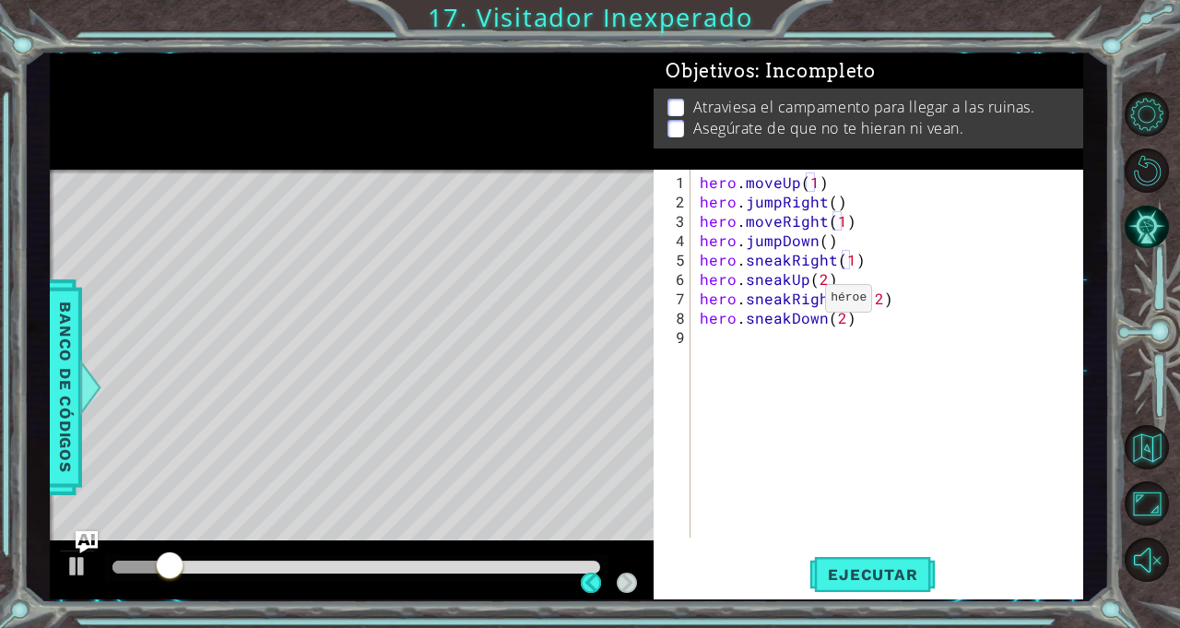
scroll to position [0, 9]
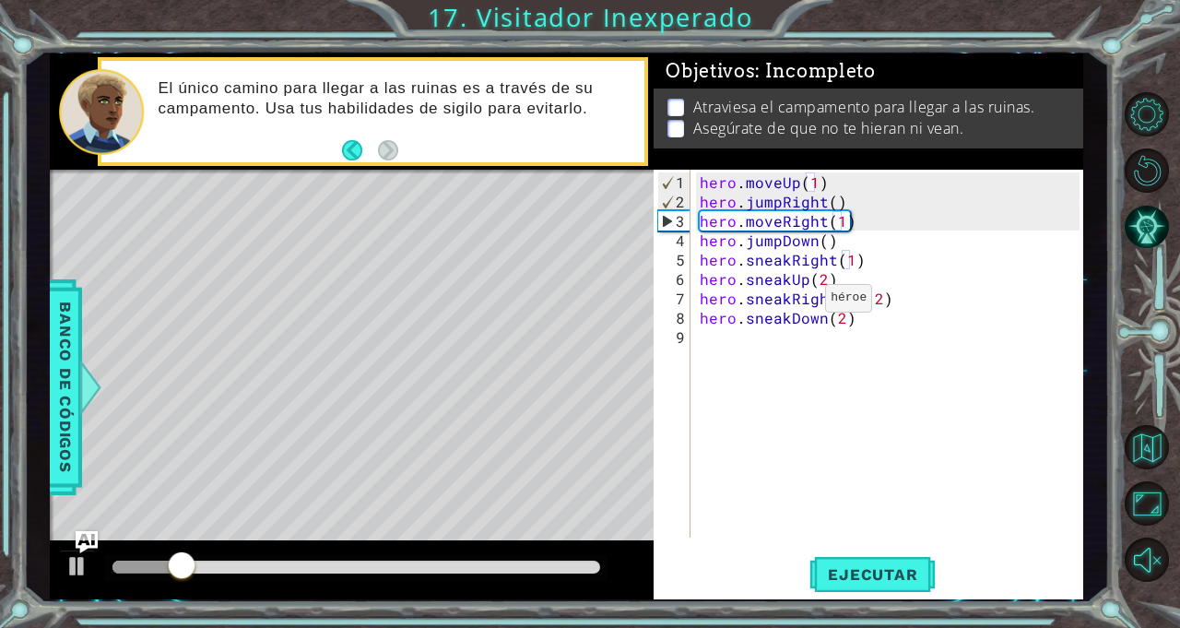
click at [1142, 313] on div at bounding box center [1153, 336] width 53 height 163
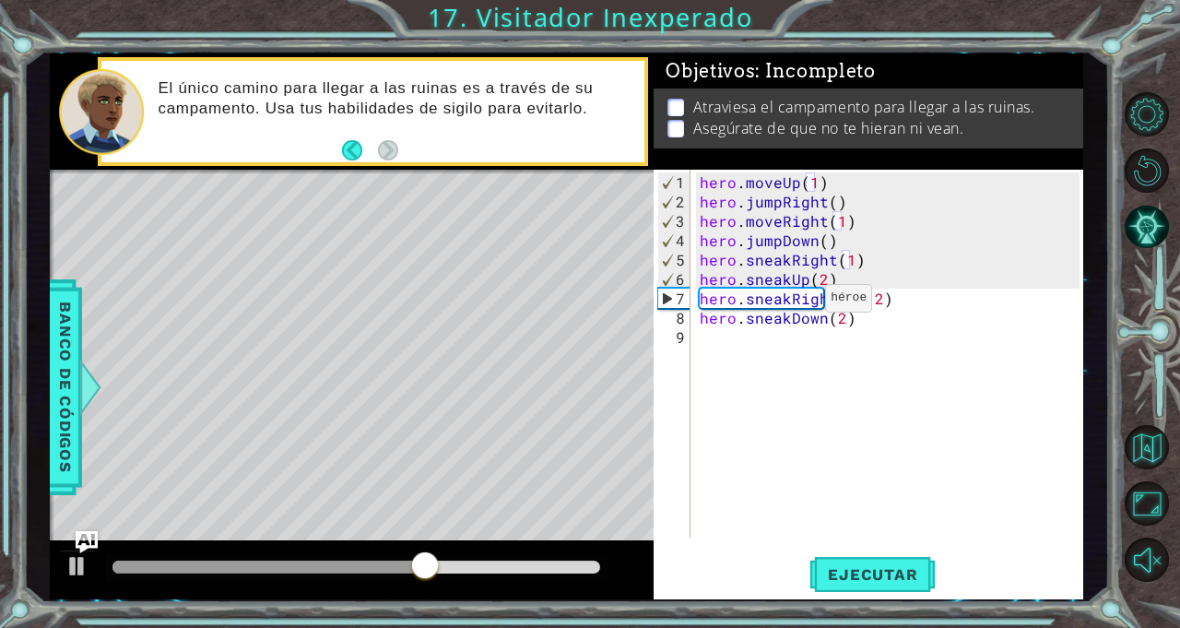
click at [888, 565] on button "Ejecutar" at bounding box center [873, 573] width 126 height 43
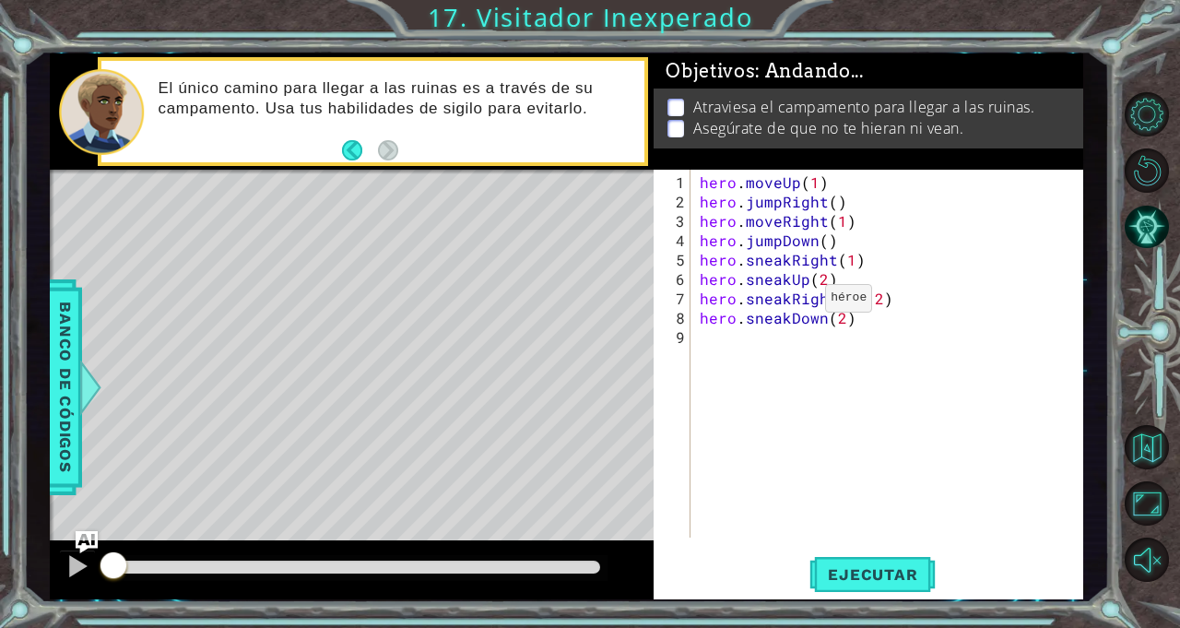
click at [1154, 317] on div at bounding box center [1153, 336] width 53 height 163
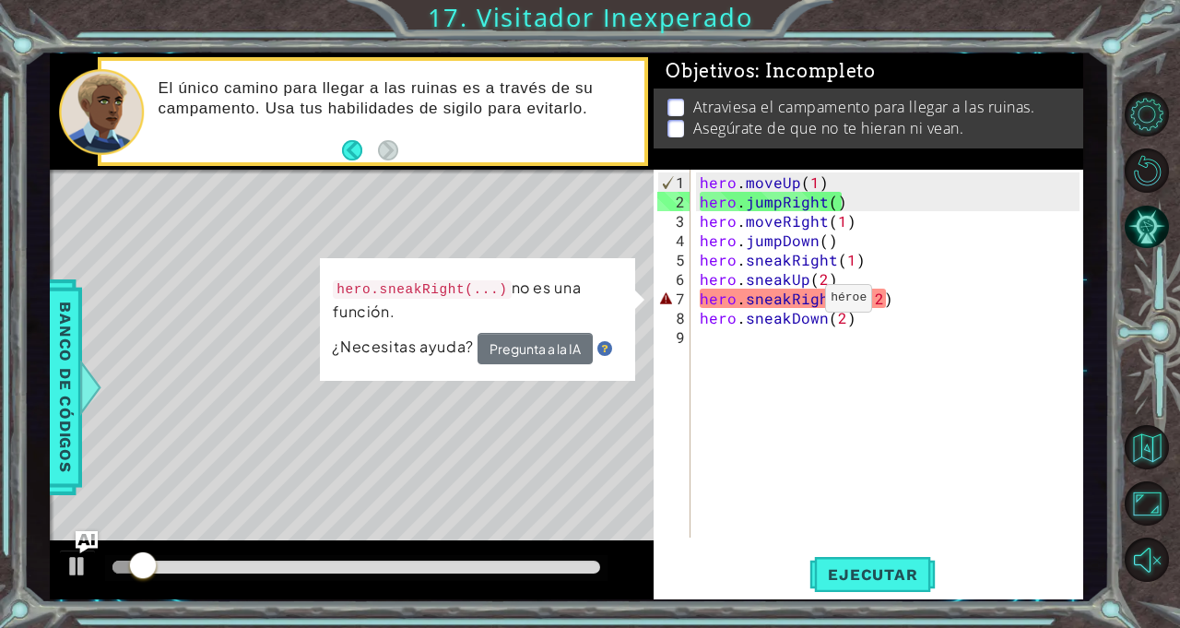
click at [887, 306] on div "hero . moveUp ( 1 ) hero . jumpRight ( ) hero . moveRight ( 1 ) hero . jumpDown…" at bounding box center [892, 375] width 392 height 407
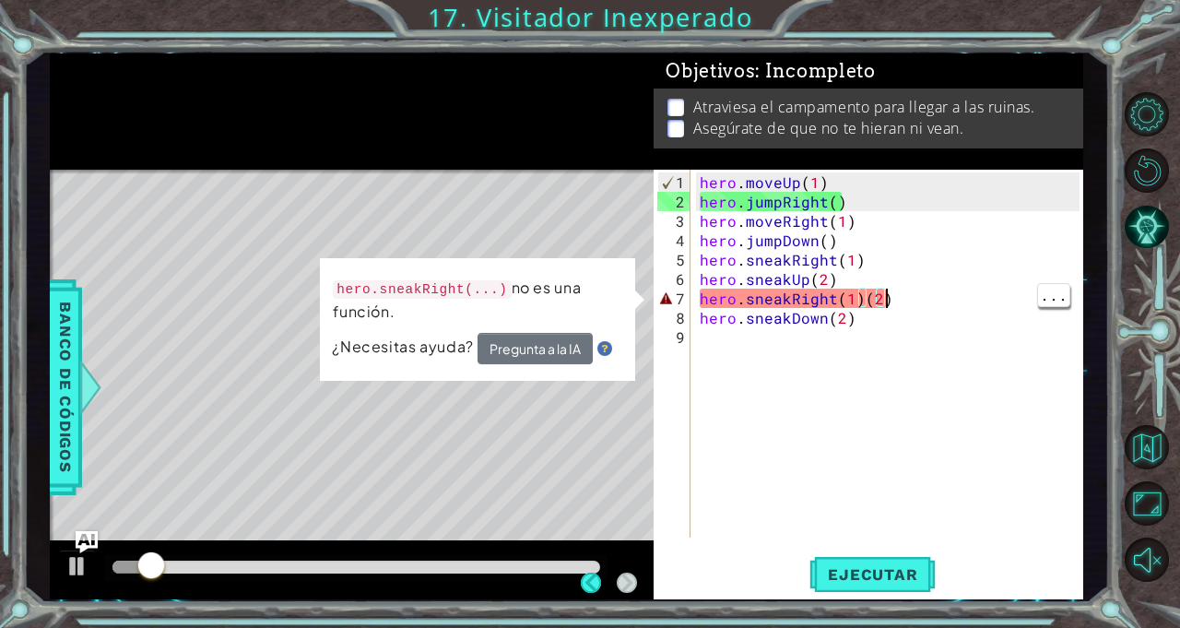
scroll to position [0, 10]
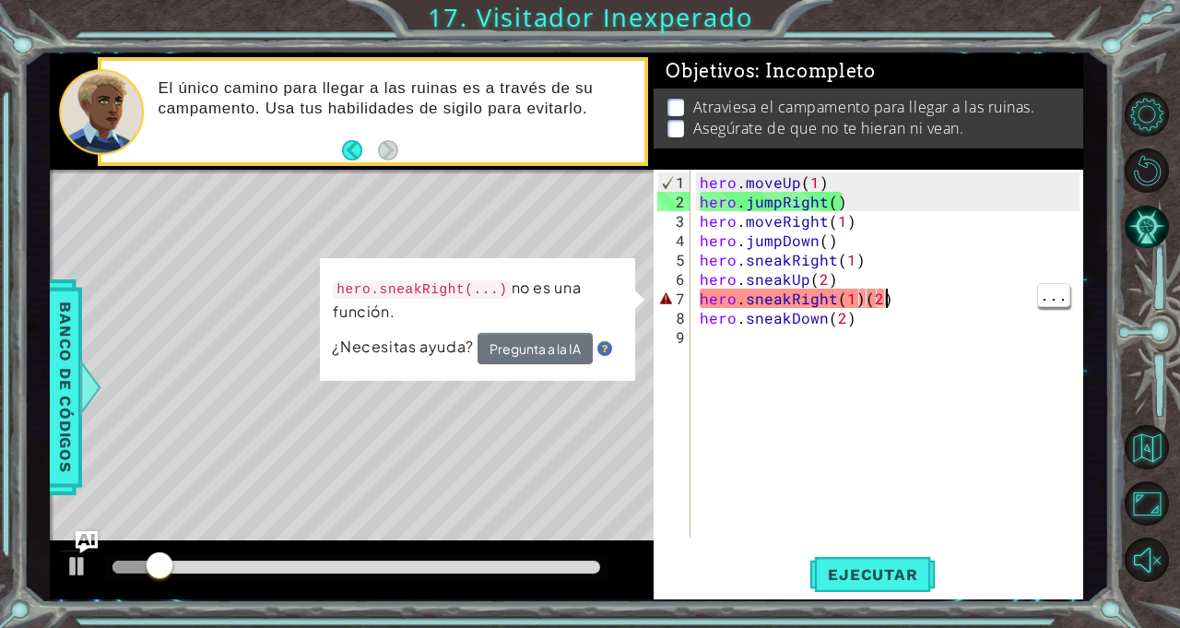
click at [864, 306] on div "hero . moveUp ( 1 ) hero . jumpRight ( ) hero . moveRight ( 1 ) hero . jumpDown…" at bounding box center [892, 375] width 392 height 407
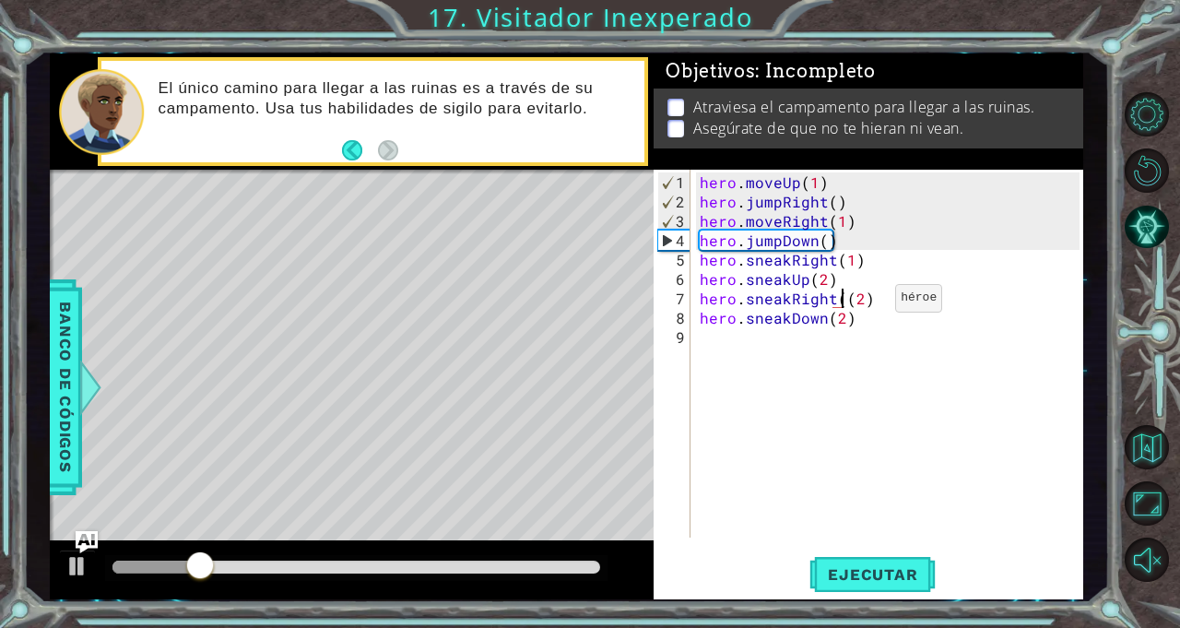
type textarea "hero.sneakRight(2)"
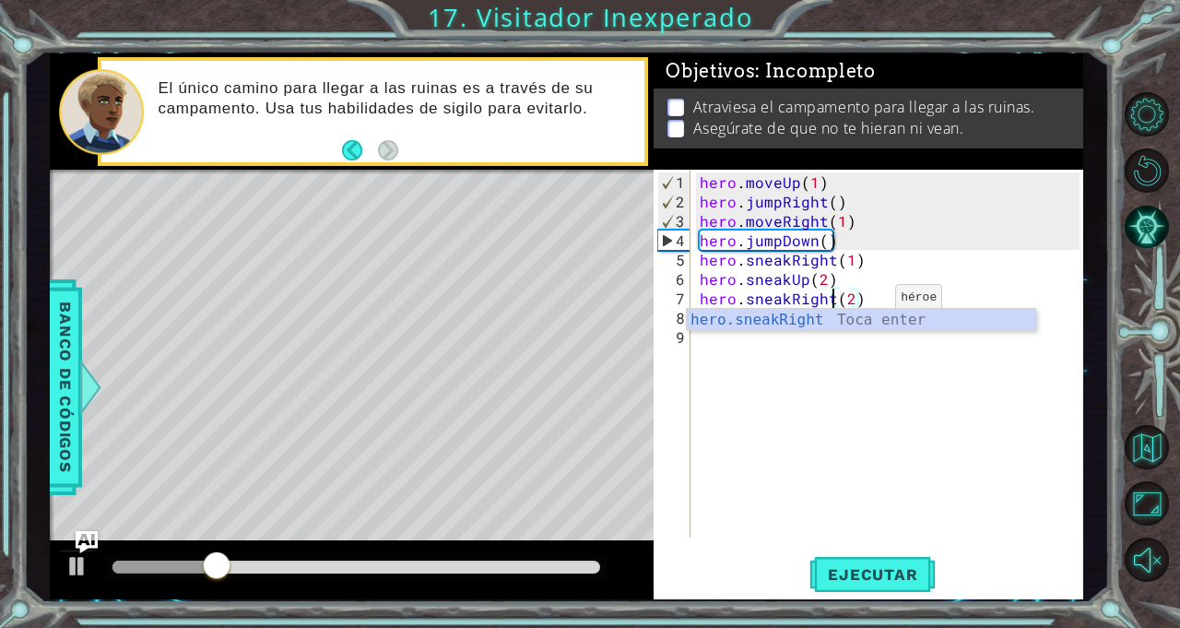
click at [1132, 307] on div at bounding box center [1153, 336] width 53 height 163
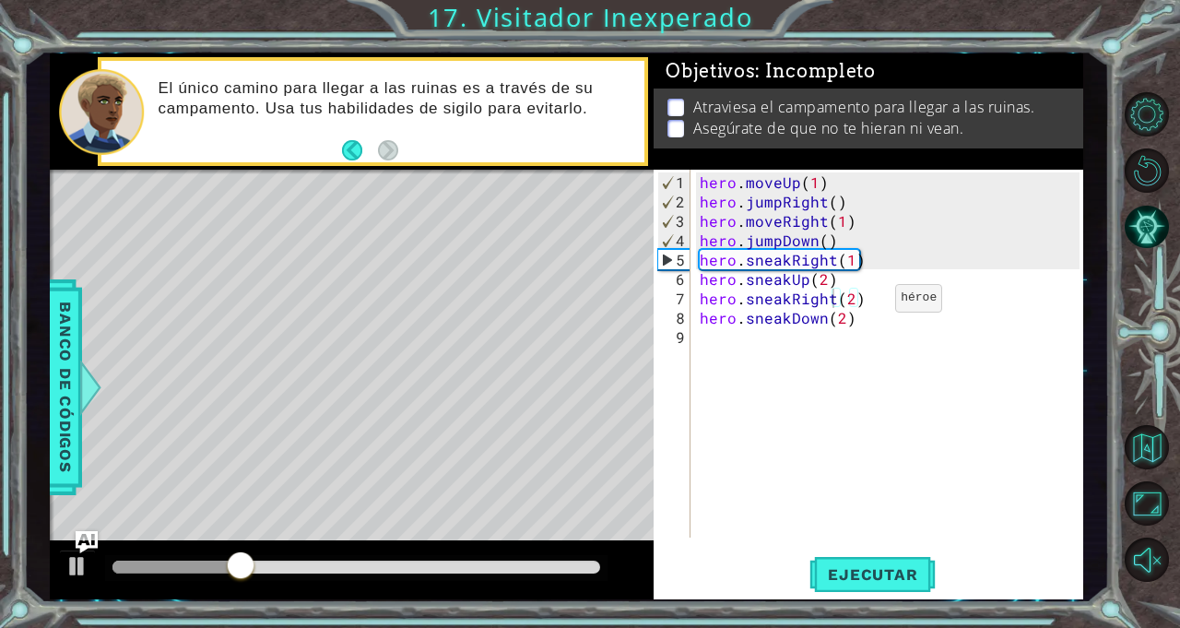
click at [901, 577] on span "Ejecutar" at bounding box center [873, 574] width 126 height 18
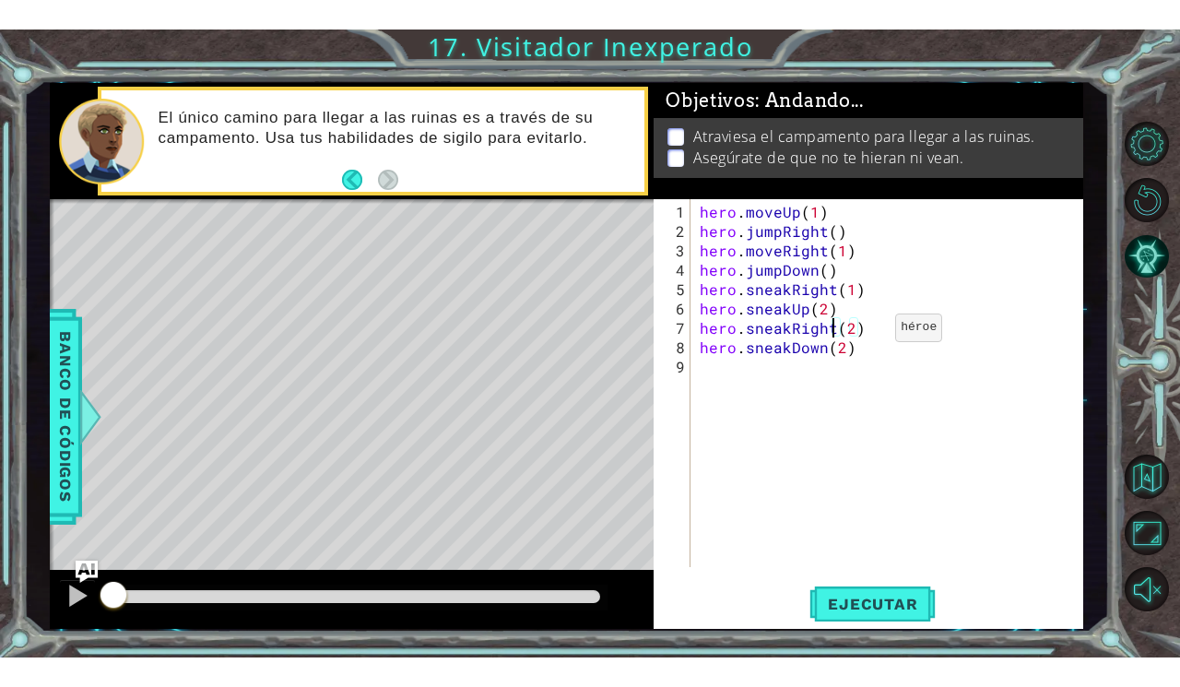
scroll to position [0, 8]
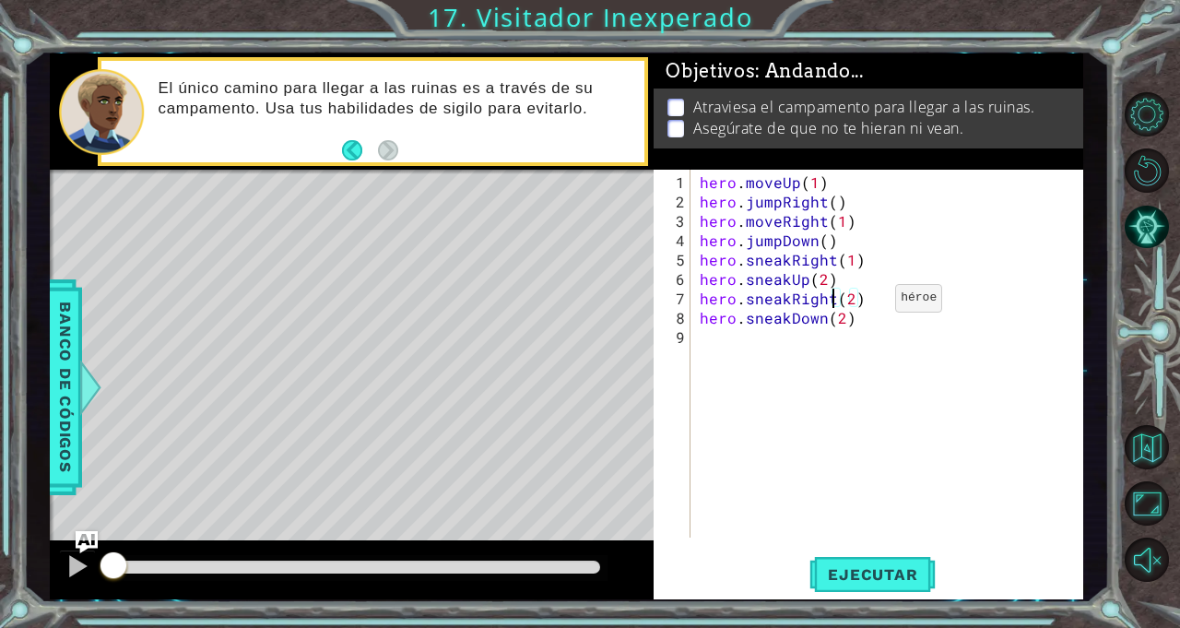
click at [1142, 308] on div at bounding box center [1153, 336] width 53 height 163
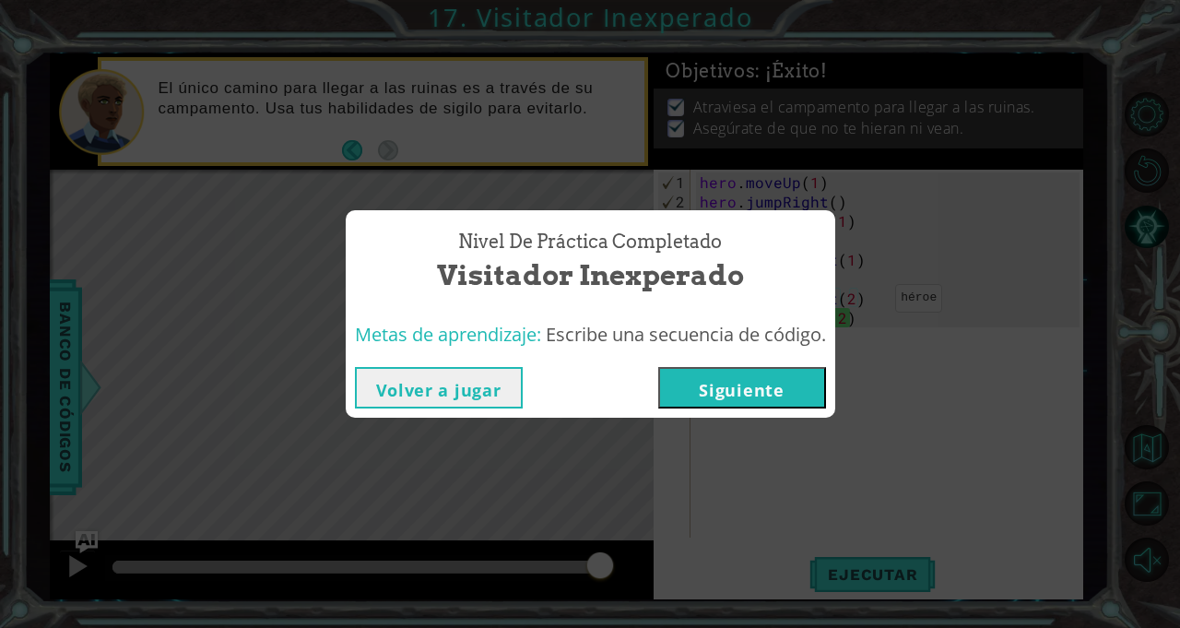
click at [778, 383] on button "Siguiente" at bounding box center [742, 387] width 168 height 41
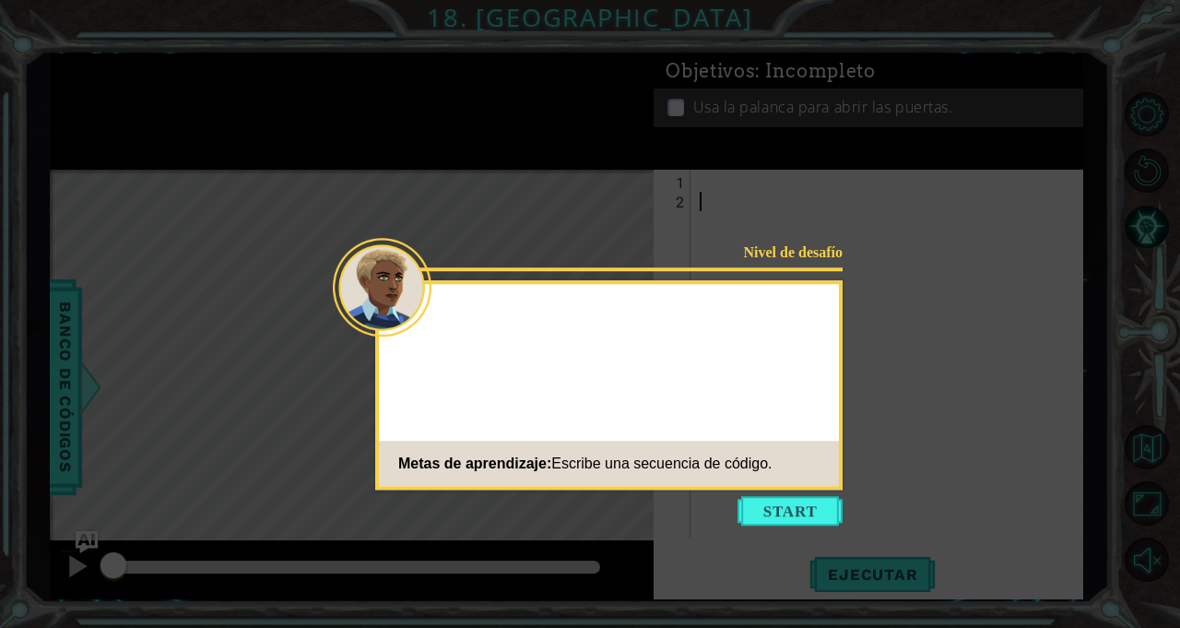
click at [1074, 285] on icon at bounding box center [590, 314] width 1180 height 628
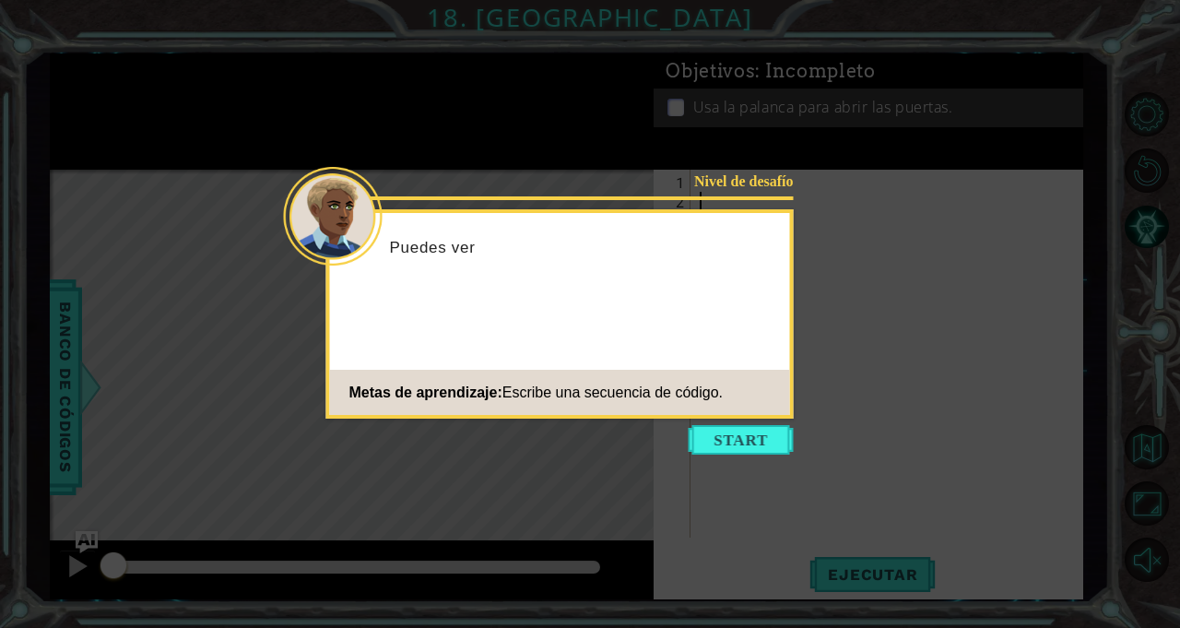
click at [1143, 285] on icon at bounding box center [590, 314] width 1180 height 628
click at [760, 444] on button "Start" at bounding box center [741, 440] width 105 height 30
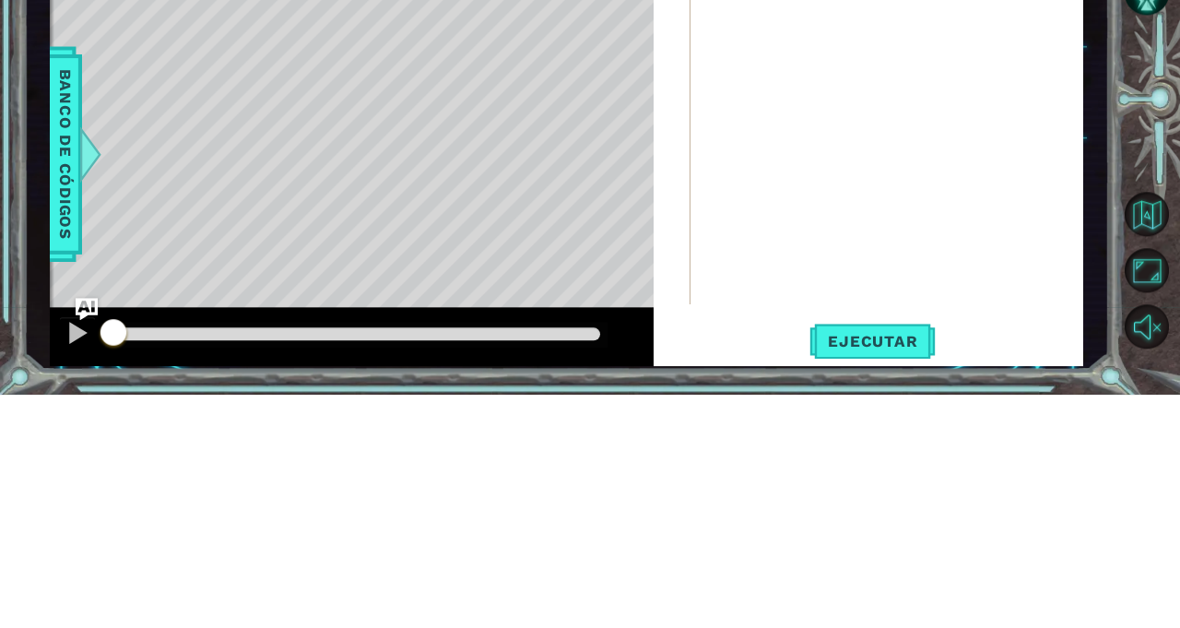
click at [1149, 469] on button "Volver al mapa" at bounding box center [1147, 447] width 44 height 44
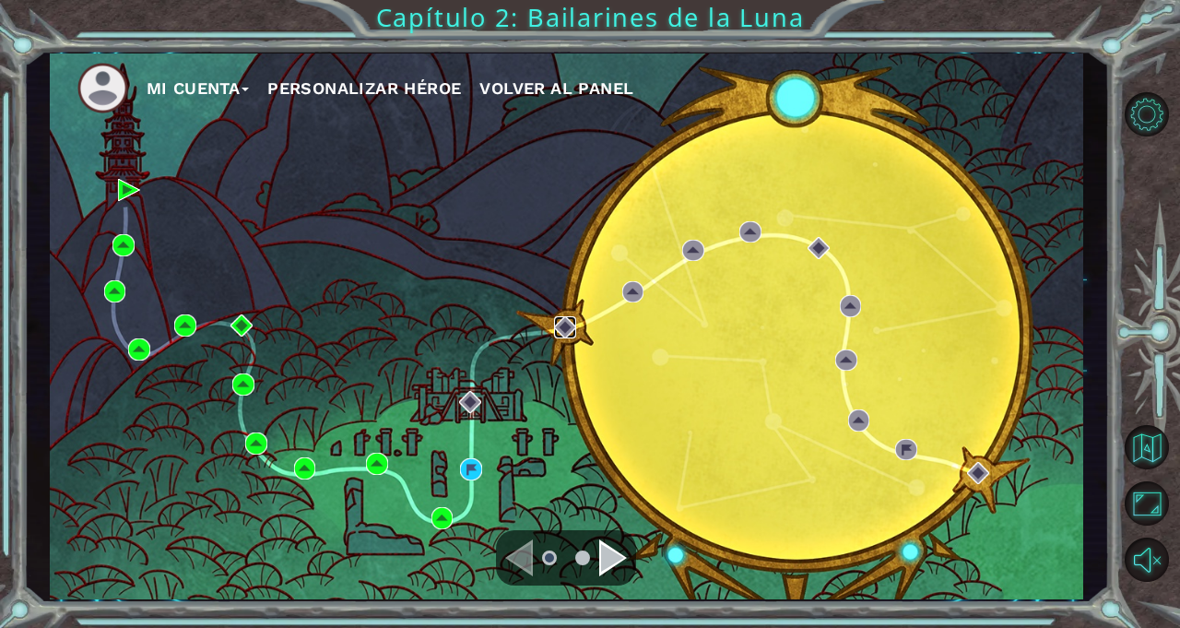
click at [566, 332] on img at bounding box center [565, 327] width 22 height 22
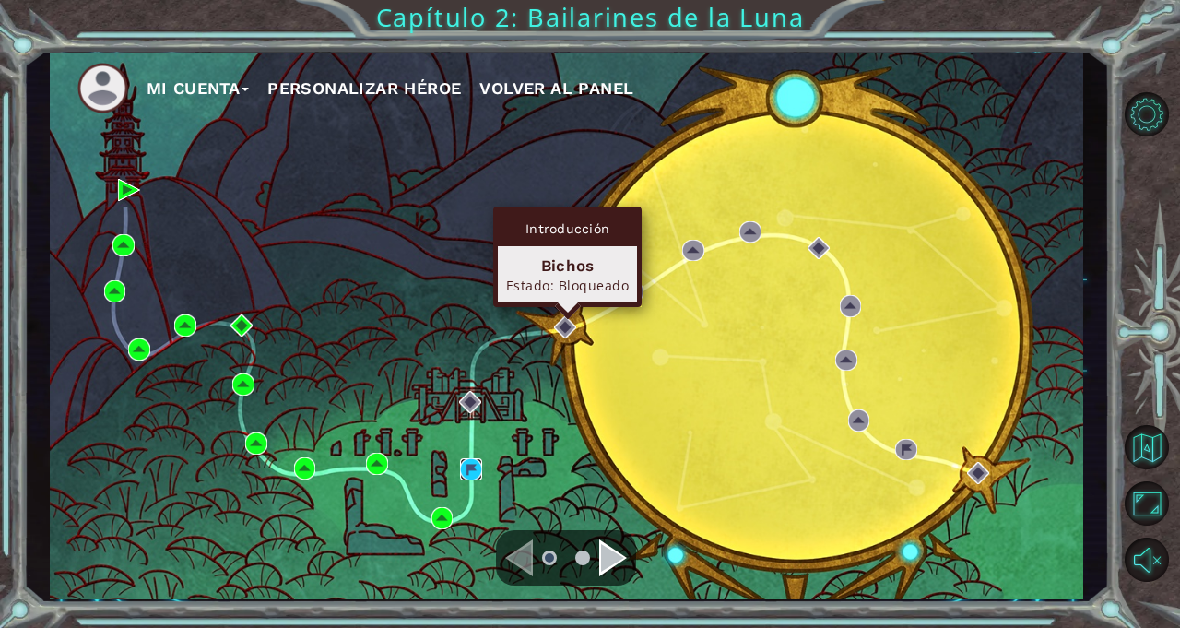
click at [468, 470] on img at bounding box center [471, 469] width 22 height 22
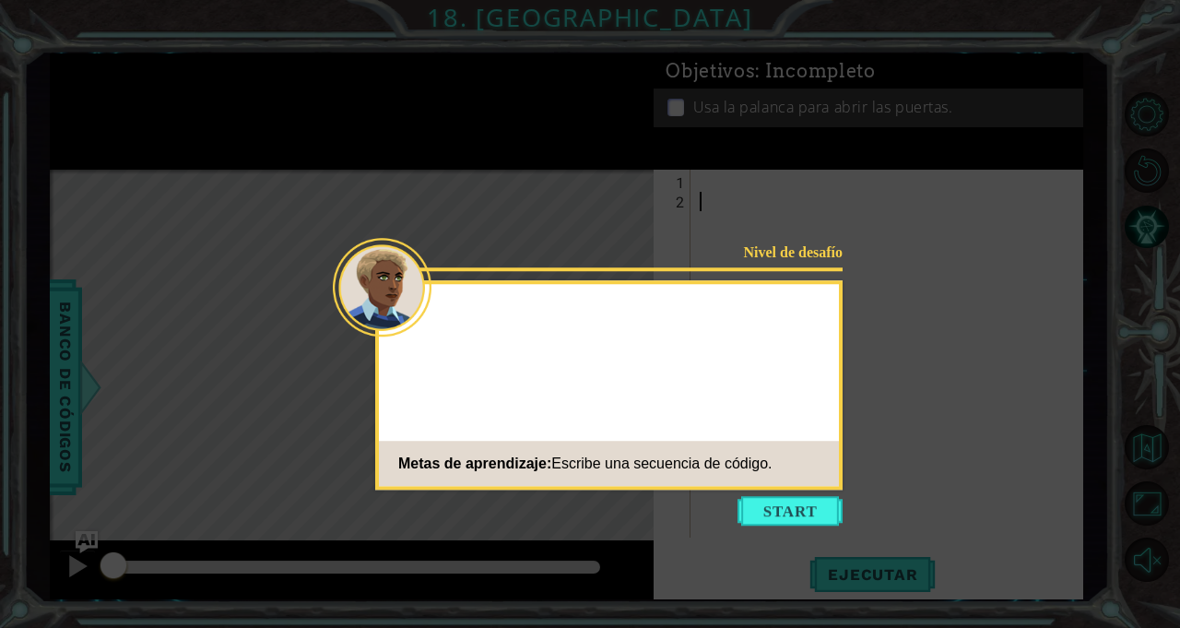
click at [1041, 155] on icon at bounding box center [590, 314] width 1180 height 628
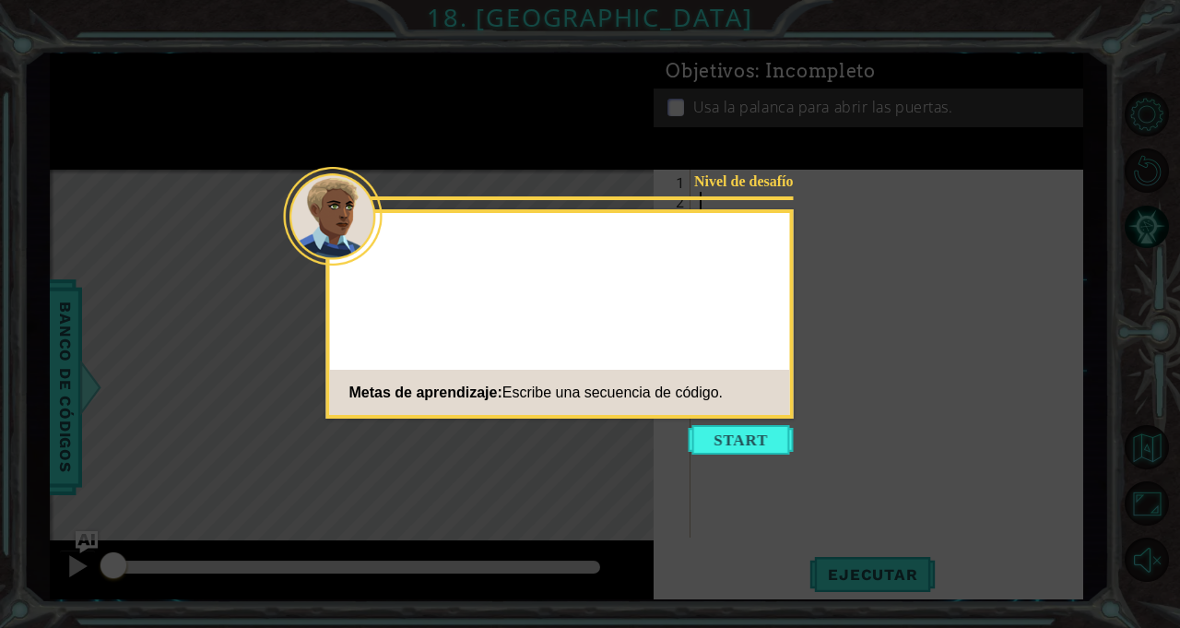
click at [996, 214] on icon at bounding box center [590, 314] width 1180 height 628
click at [763, 444] on button "Start" at bounding box center [741, 440] width 105 height 30
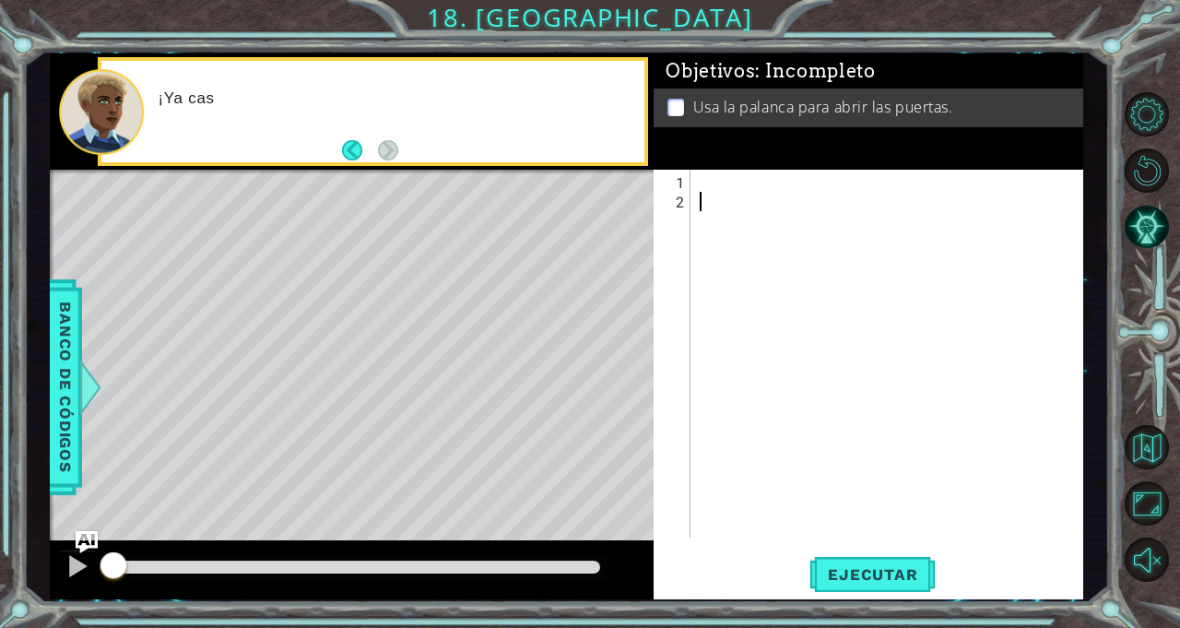
click at [1147, 330] on div at bounding box center [1153, 336] width 53 height 163
click at [1152, 526] on button "Maximizar navegador" at bounding box center [1147, 503] width 44 height 44
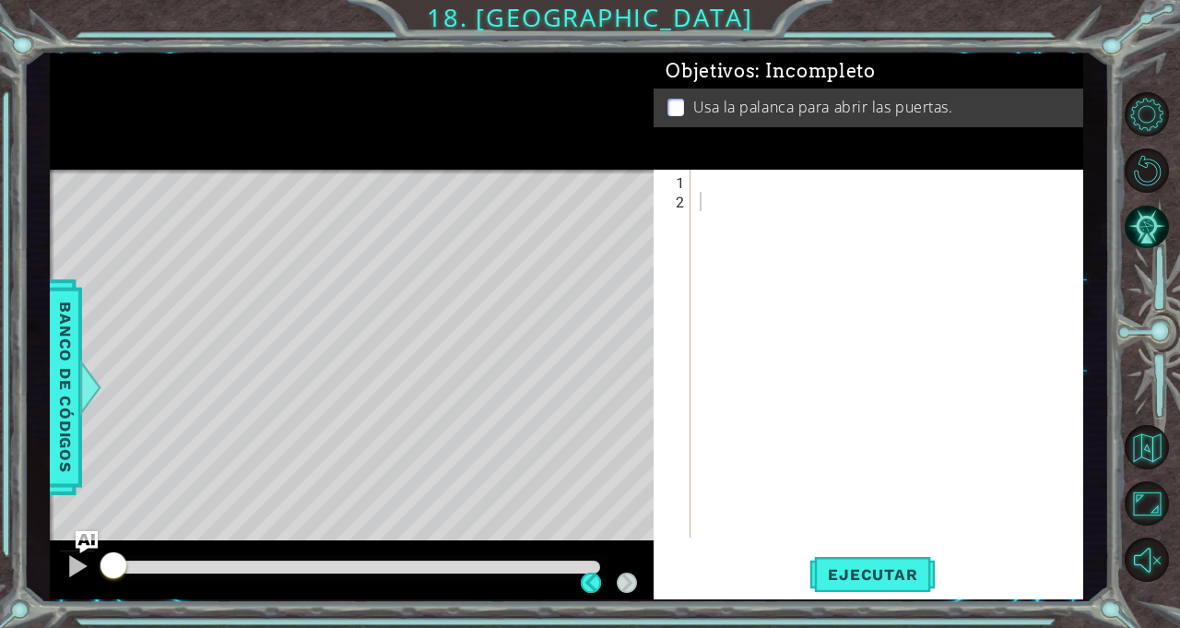
click at [1146, 526] on button "Maximizar navegador" at bounding box center [1147, 503] width 44 height 44
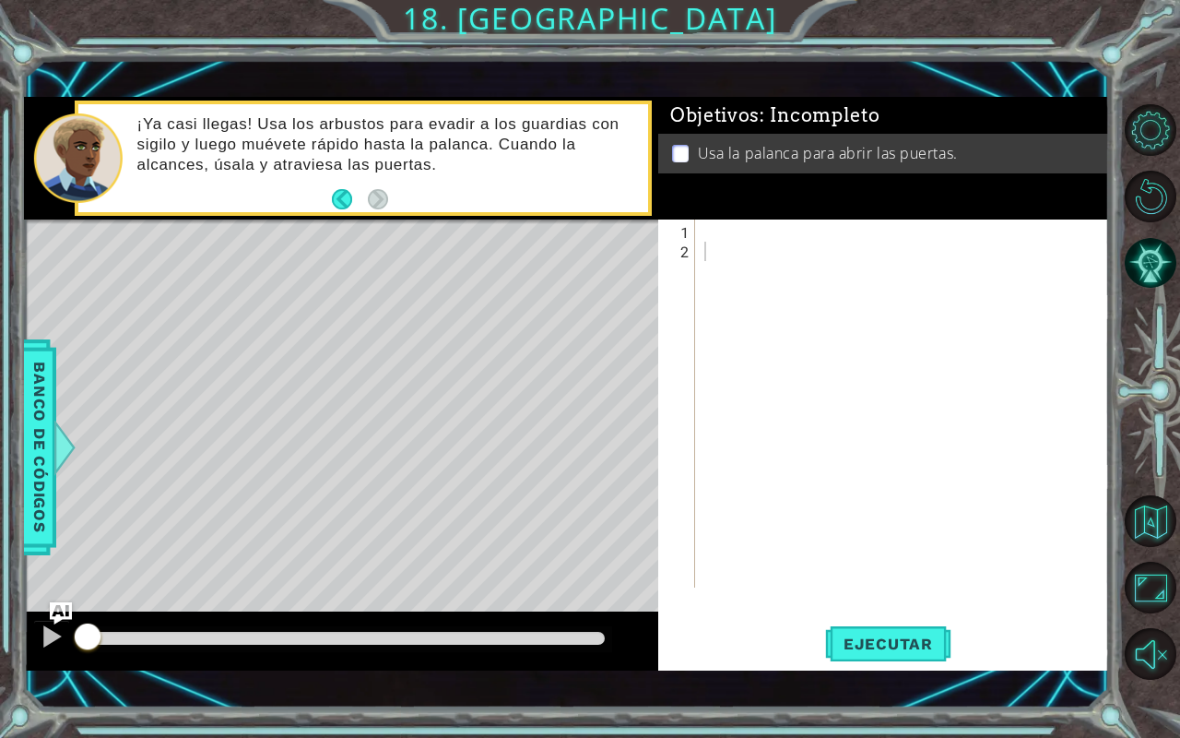
click at [996, 249] on div at bounding box center [907, 425] width 413 height 407
click at [1004, 222] on div at bounding box center [907, 425] width 413 height 407
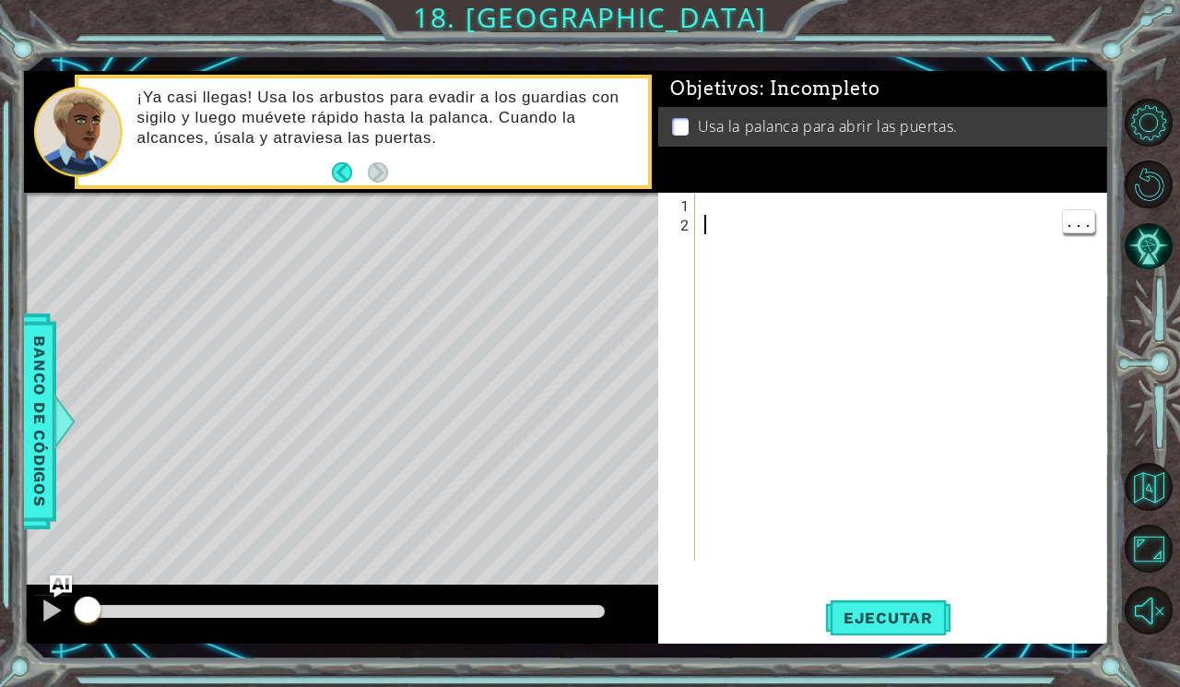
click at [994, 171] on div "Objetivos : Incompleto Usa la palanca para abrir las puertas." at bounding box center [883, 132] width 451 height 122
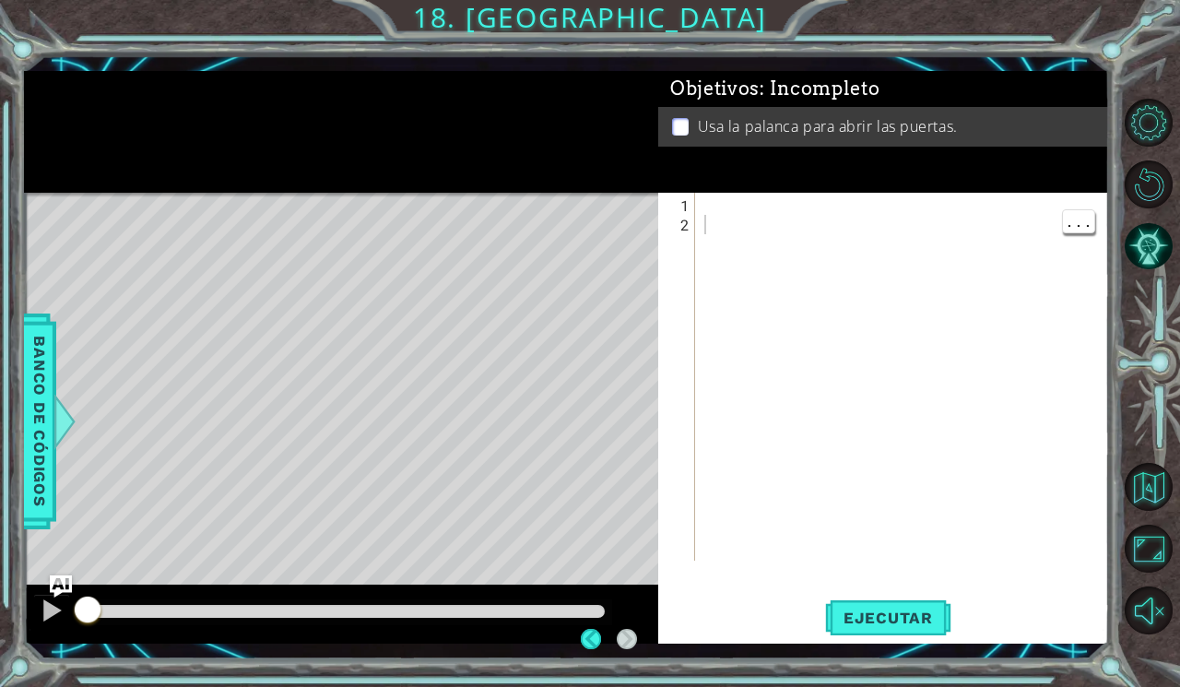
click at [981, 207] on div at bounding box center [907, 398] width 413 height 407
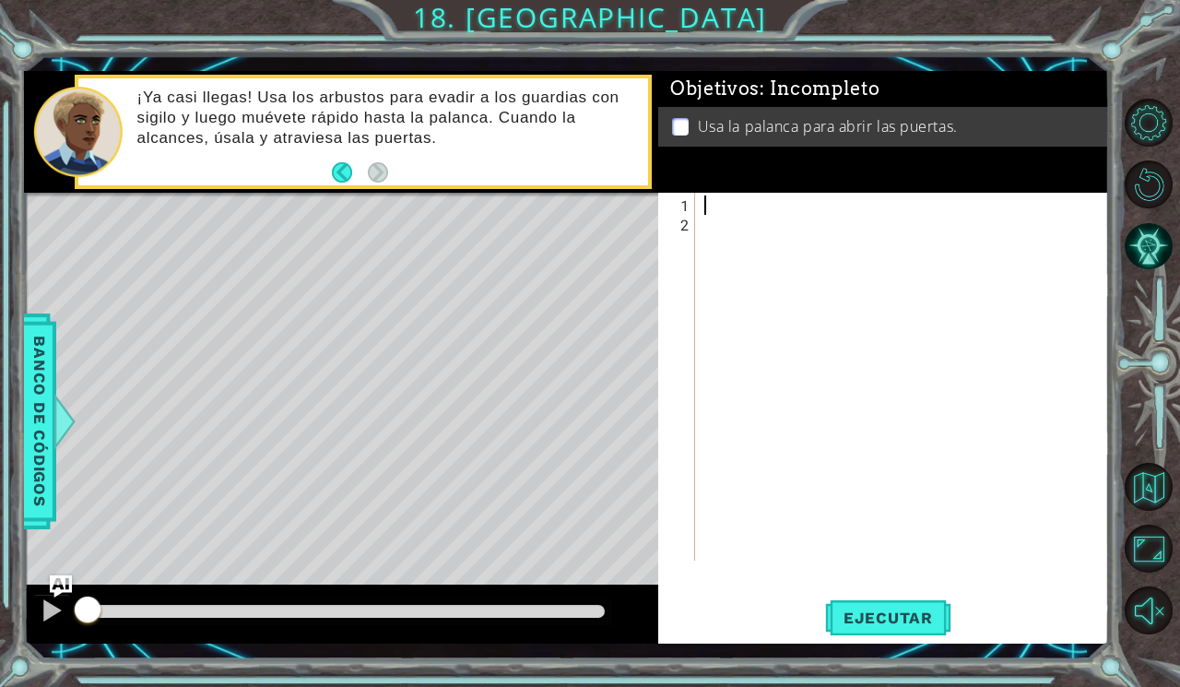
click at [112, 374] on div "Level Map" at bounding box center [450, 464] width 852 height 543
click at [885, 193] on div "Objetivos : Incompleto Usa la palanca para abrir las puertas." at bounding box center [883, 132] width 451 height 122
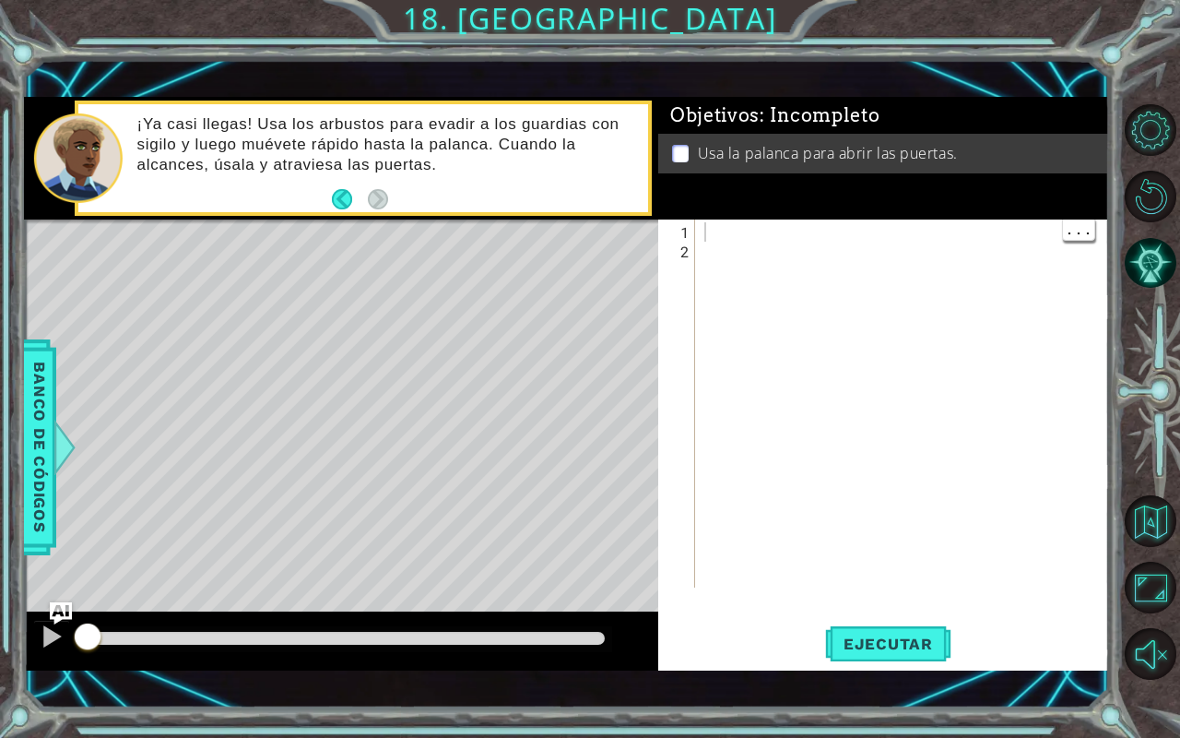
click at [854, 217] on div "Objetivos : Incompleto Usa la palanca para abrir las puertas." at bounding box center [883, 158] width 451 height 122
click at [846, 236] on div at bounding box center [907, 425] width 413 height 407
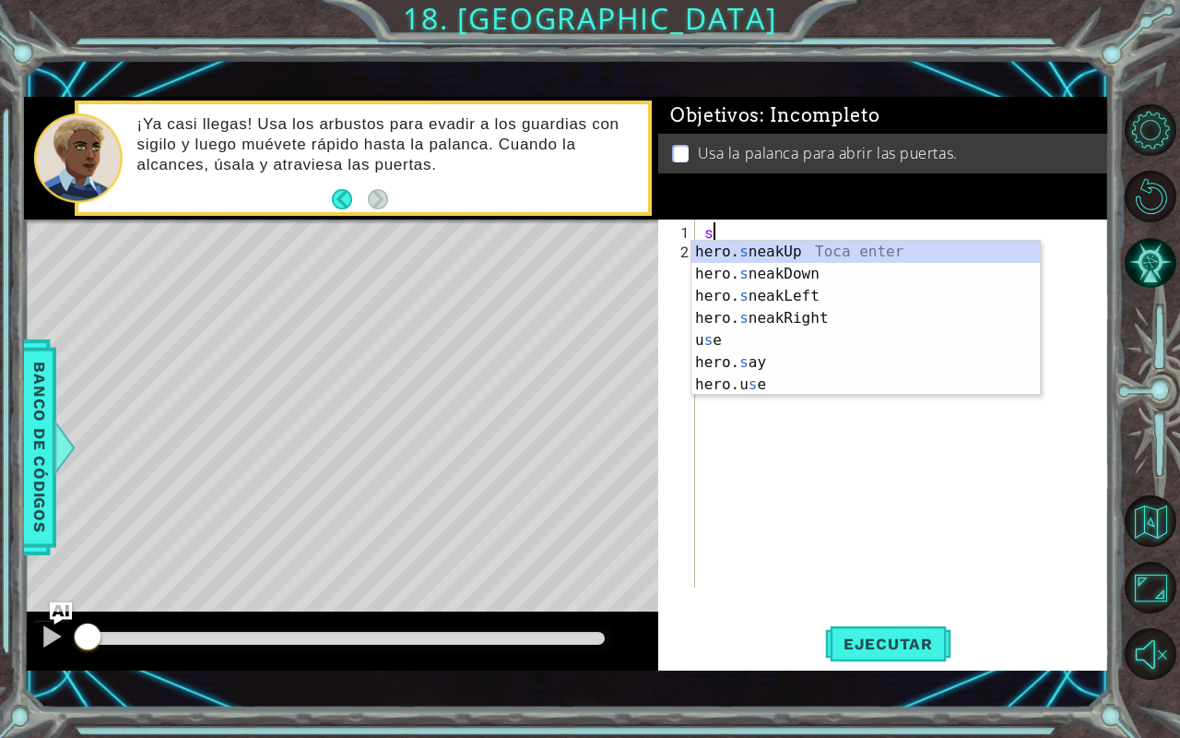
click at [867, 328] on div "hero. s neakUp Toca enter hero. s neakDown Toca enter hero. s neakLeft Toca ent…" at bounding box center [866, 340] width 349 height 199
type textarea "hero.sneakRight(1)"
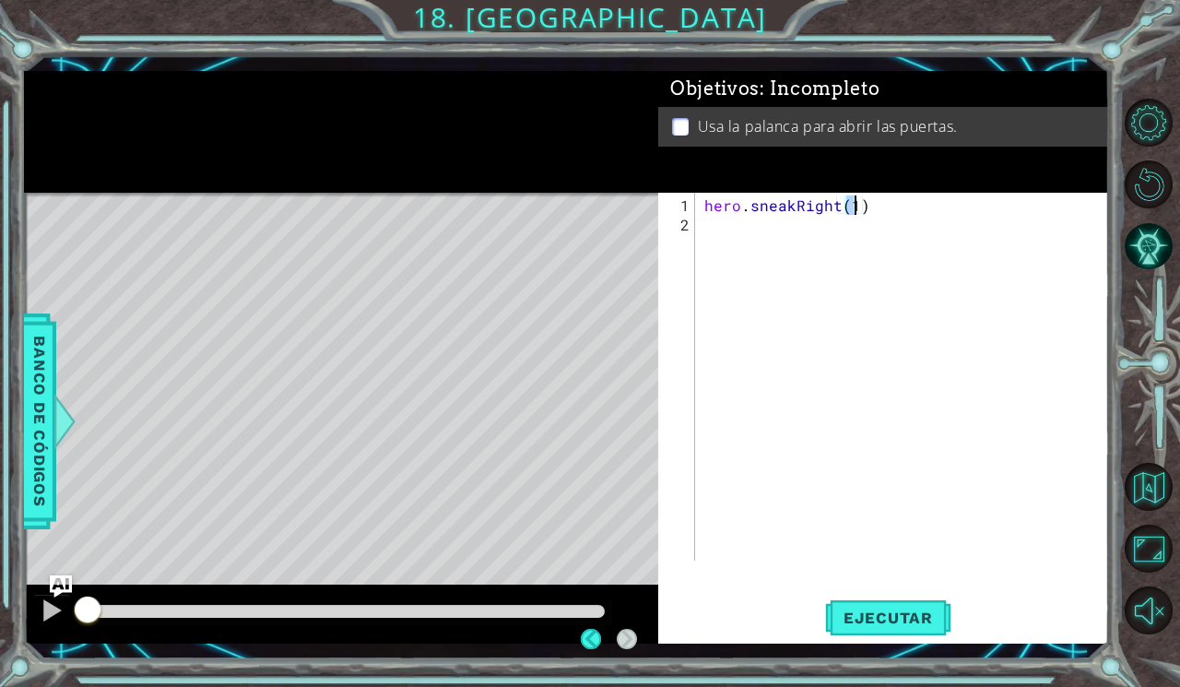
scroll to position [0, 9]
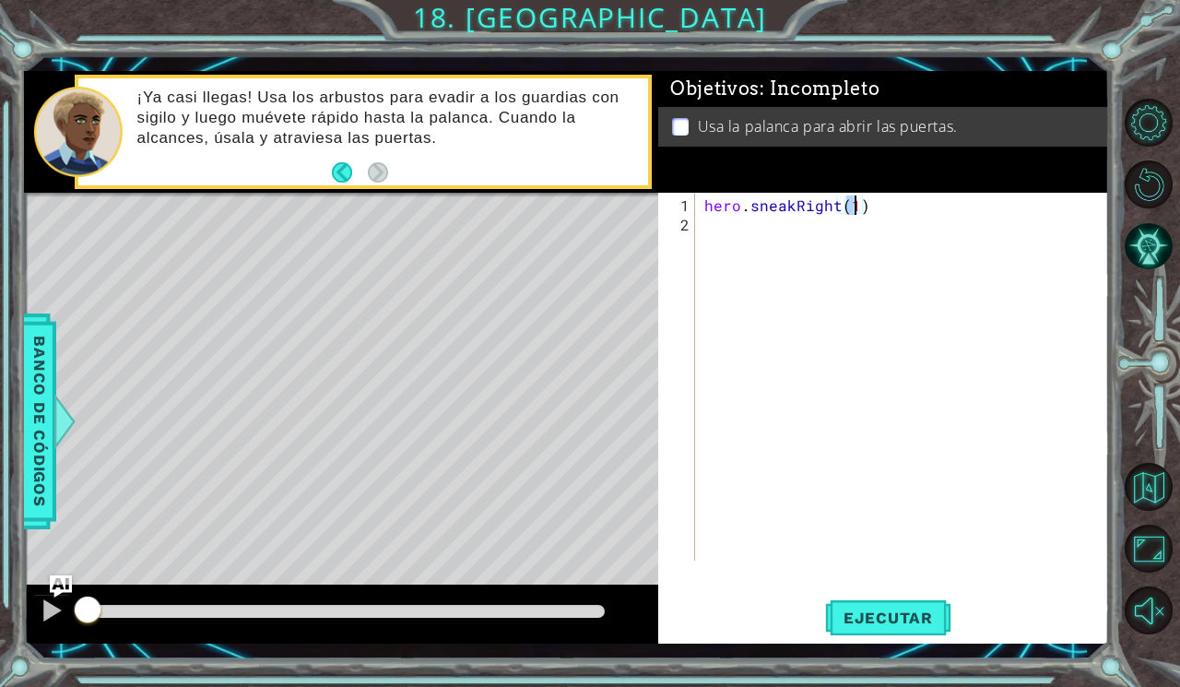
click at [870, 234] on div "hero . sneakRight ( 1 )" at bounding box center [907, 398] width 413 height 407
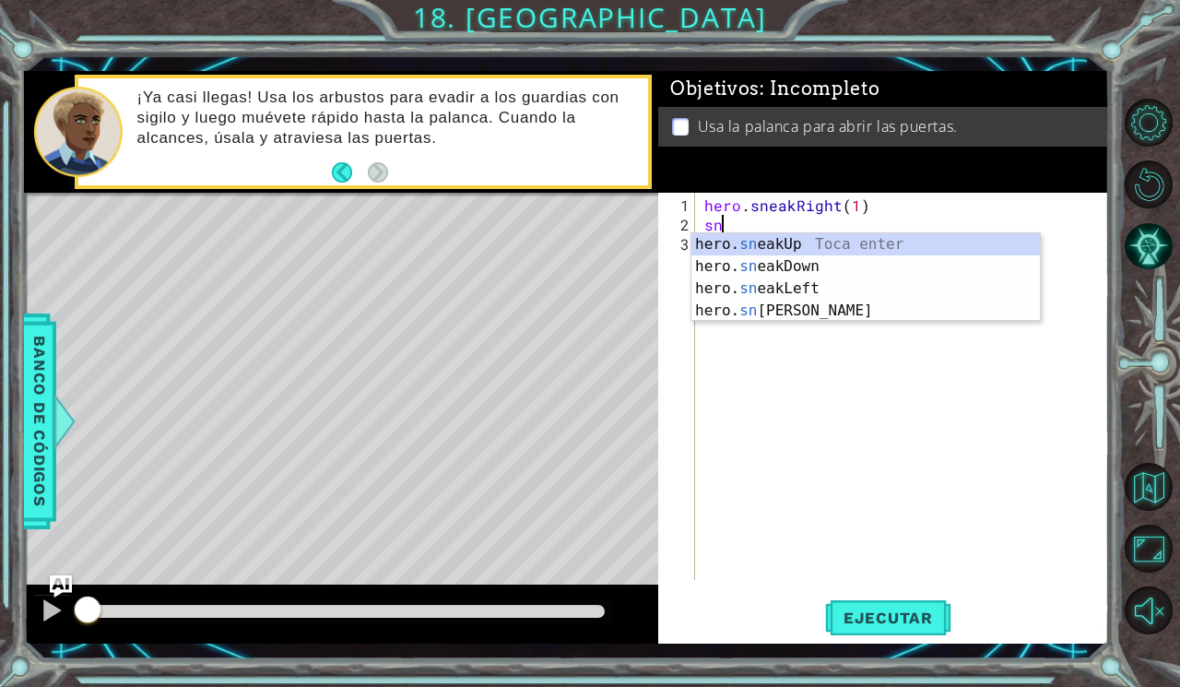
click at [933, 242] on div "hero. sn eakUp Toca enter hero. sn eakDown Toca enter hero. sn eakLeft Toca ent…" at bounding box center [866, 299] width 349 height 133
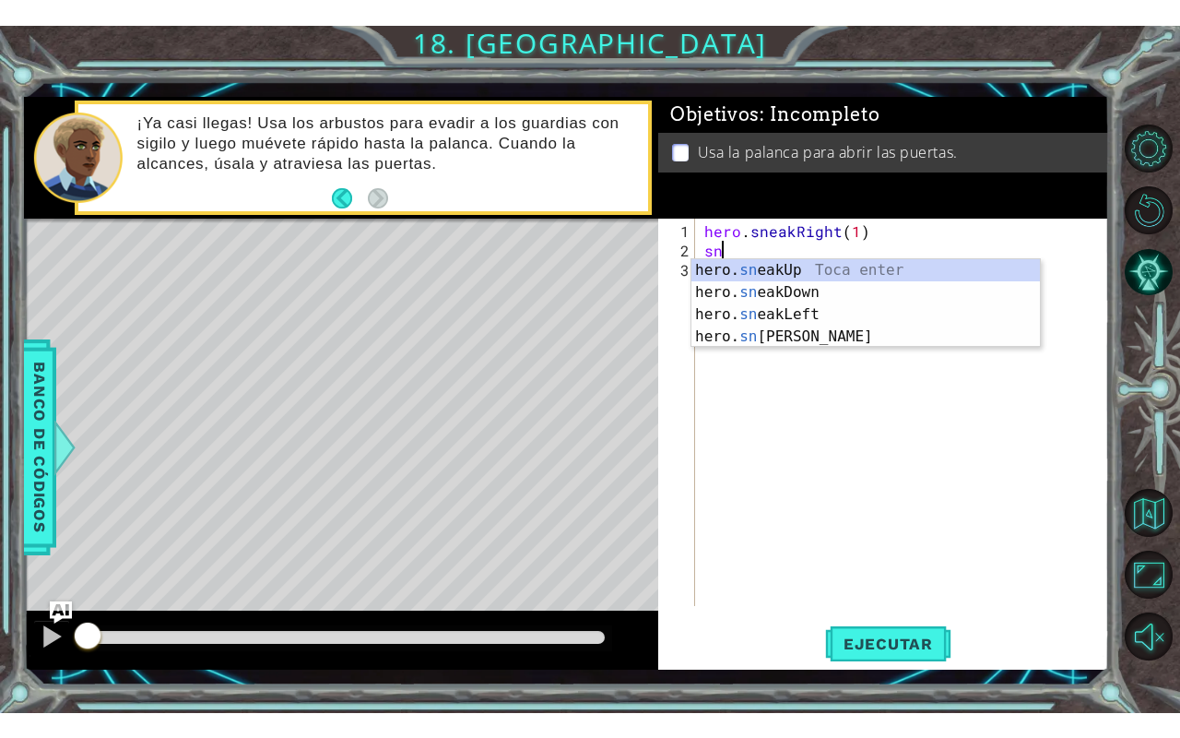
scroll to position [0, 7]
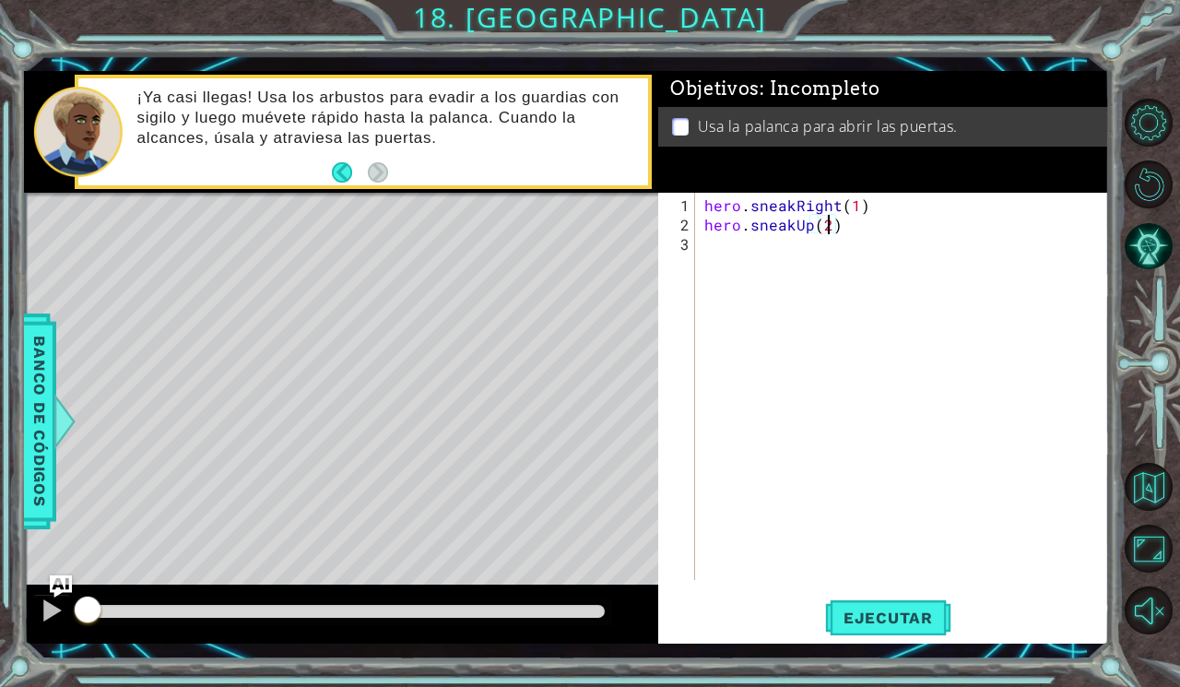
type textarea "hero.sneakUp(2)"
click at [1130, 349] on div at bounding box center [1153, 367] width 53 height 179
click at [974, 247] on div "hero . sneakRight ( 1 ) hero . sneakUp ( 2 )" at bounding box center [907, 408] width 413 height 426
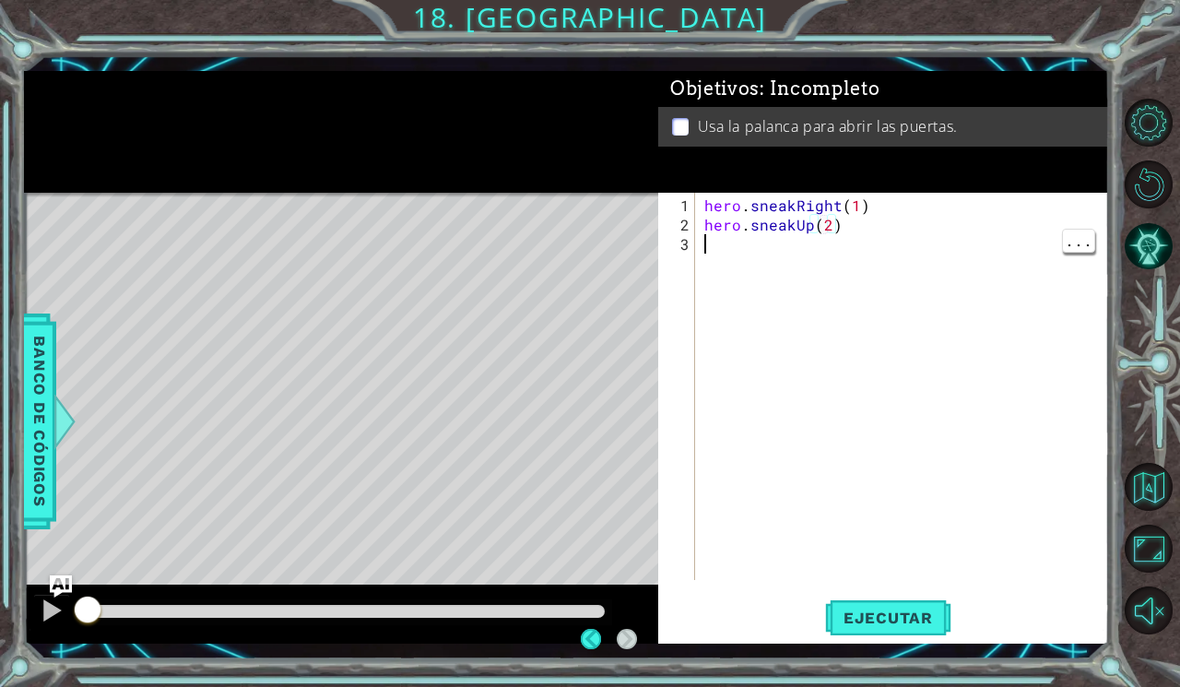
scroll to position [0, 0]
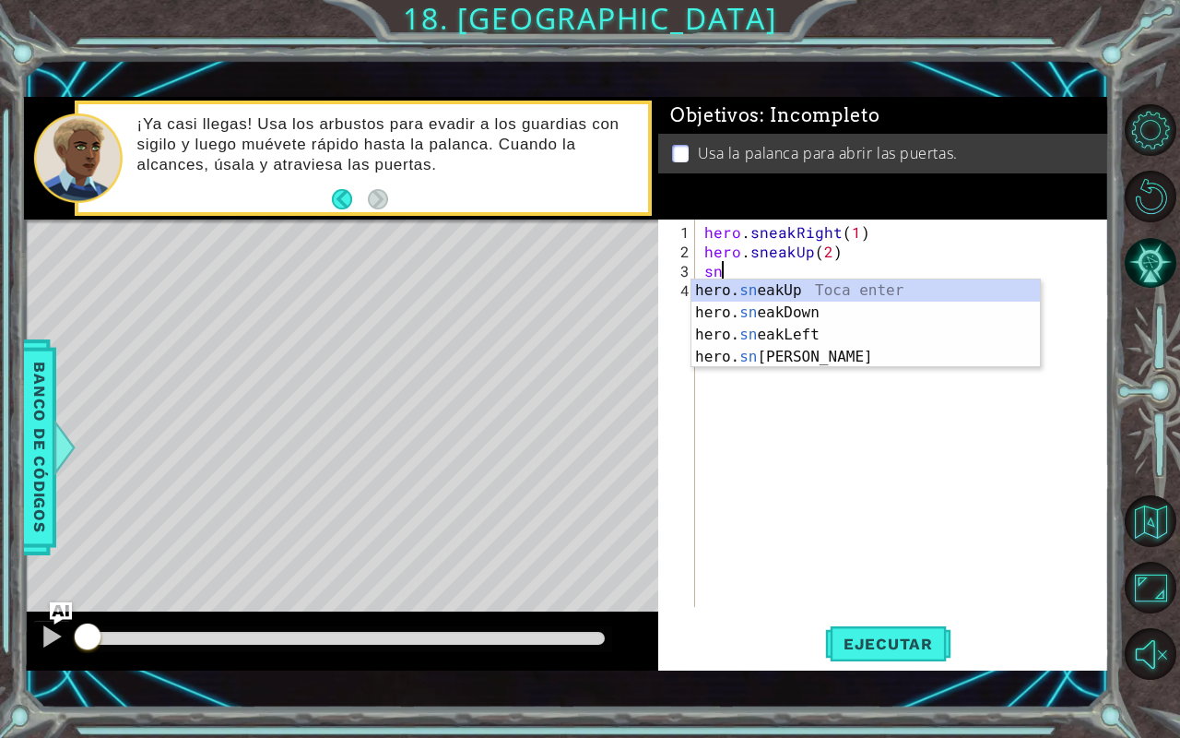
click at [878, 357] on div "hero. sn eakUp Toca enter hero. sn eakDown Toca enter hero. sn eakLeft Toca ent…" at bounding box center [866, 345] width 349 height 133
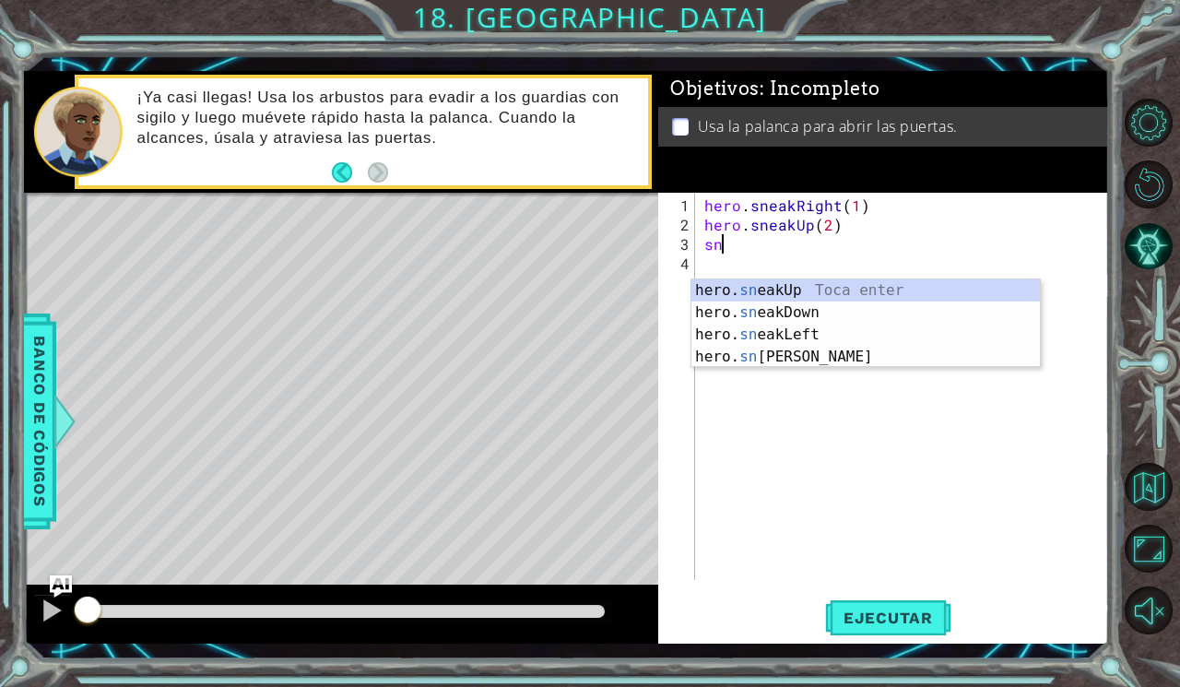
type textarea "hero.sneakRight(1)"
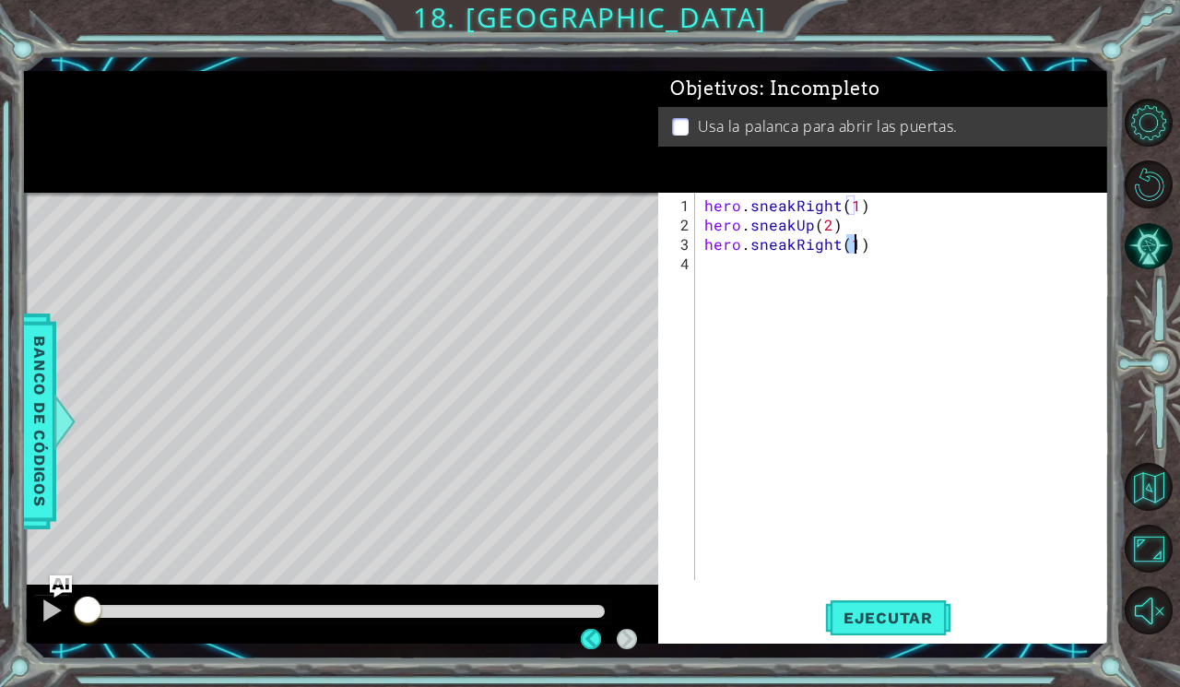
scroll to position [0, 9]
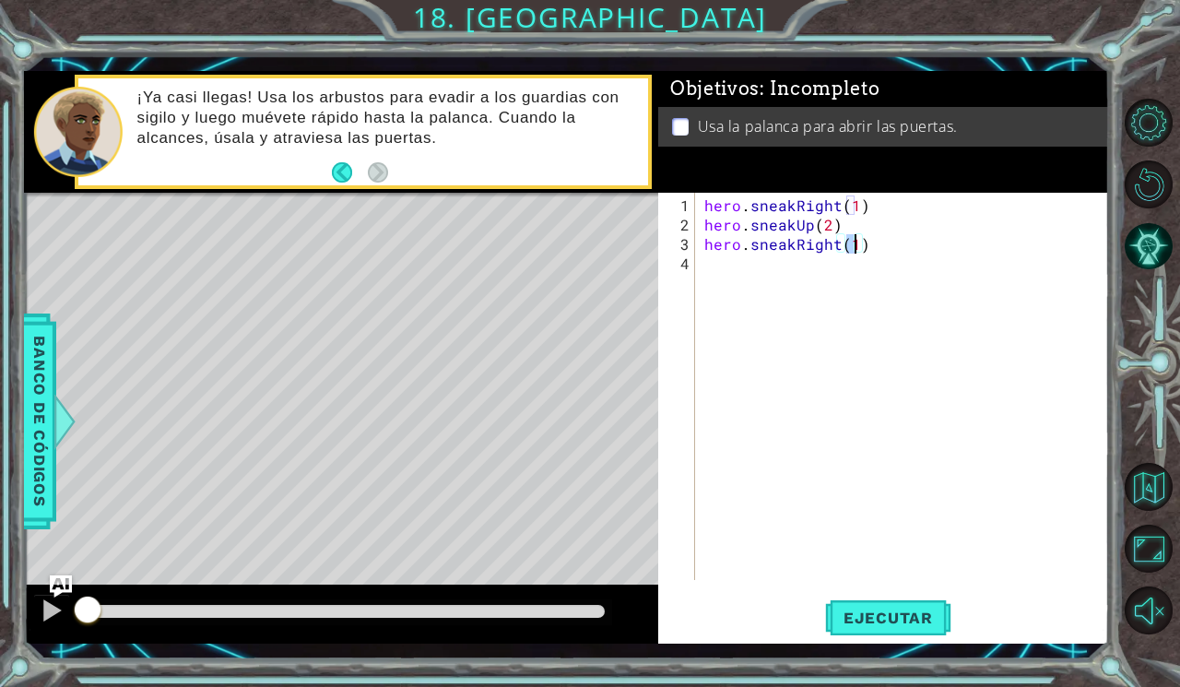
click at [892, 277] on div "hero . sneakRight ( 1 ) hero . sneakUp ( 2 ) hero . sneakRight ( 1 )" at bounding box center [907, 408] width 413 height 426
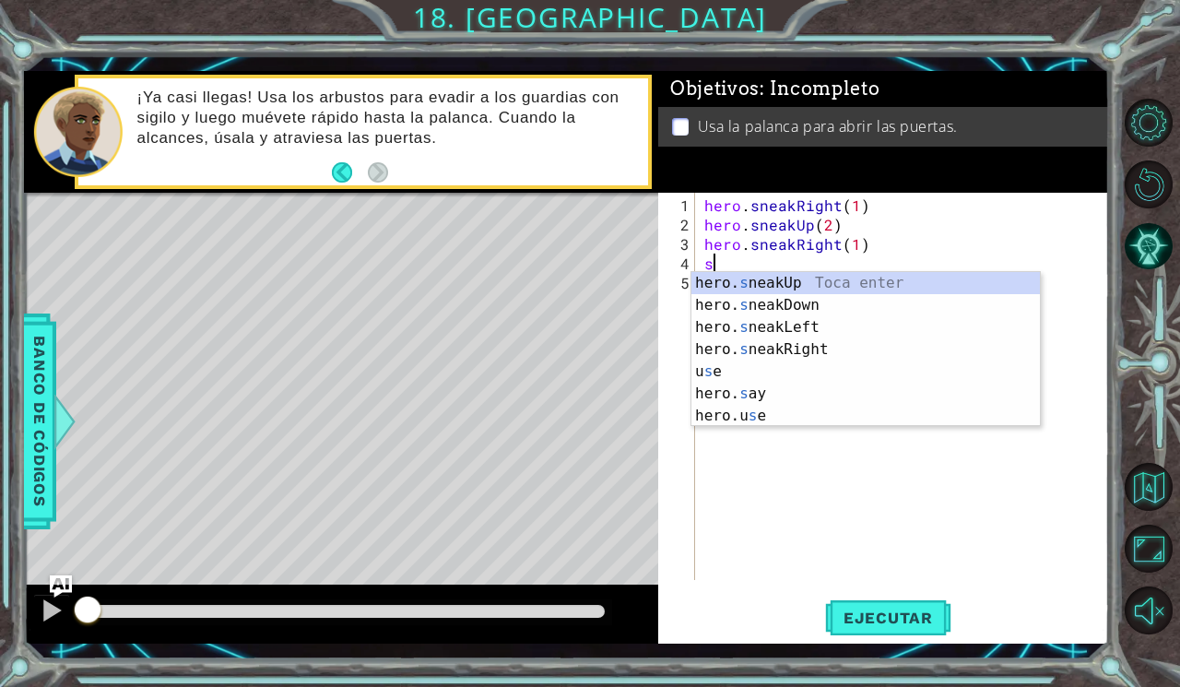
click at [911, 277] on div "hero. s neakUp Toca enter hero. s neakDown Toca enter hero. s neakLeft Toca ent…" at bounding box center [866, 371] width 349 height 199
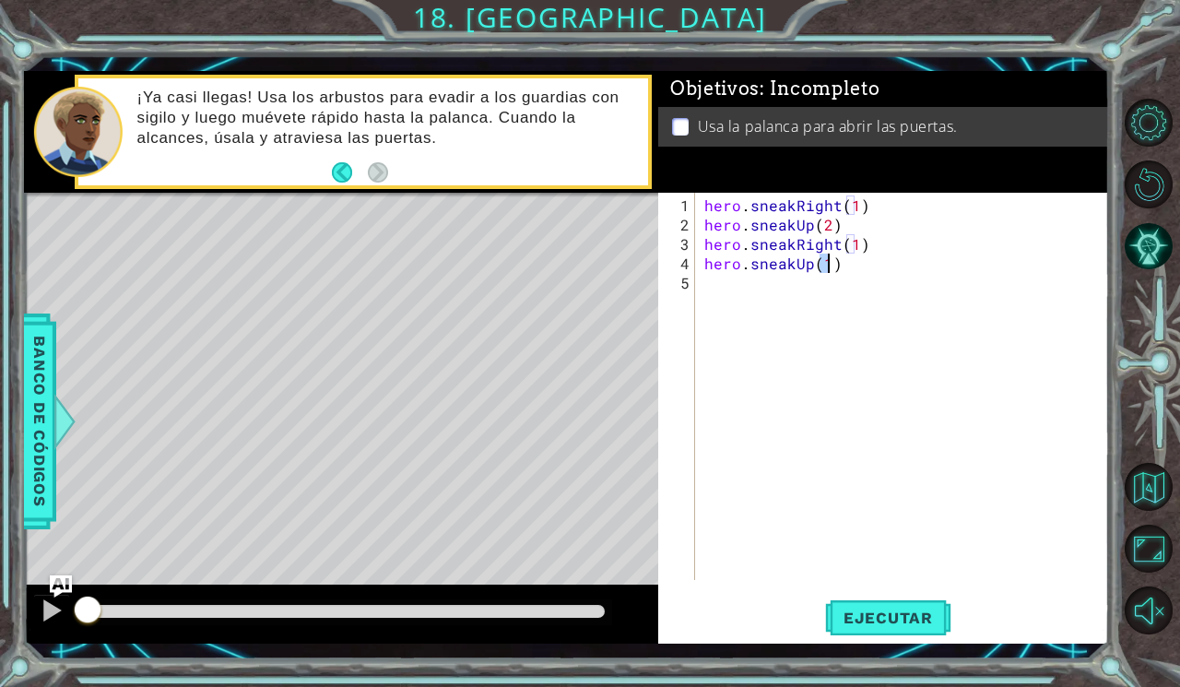
scroll to position [0, 7]
click at [855, 296] on div "hero . sneakRight ( 1 ) hero . sneakUp ( 2 ) hero . sneakRight ( 1 ) hero . sne…" at bounding box center [907, 408] width 413 height 426
type textarea "hero.sneakUp(2)"
click at [822, 302] on div "hero . sneakRight ( 1 ) hero . sneakUp ( 2 ) hero . sneakRight ( 1 ) hero . sne…" at bounding box center [907, 408] width 413 height 426
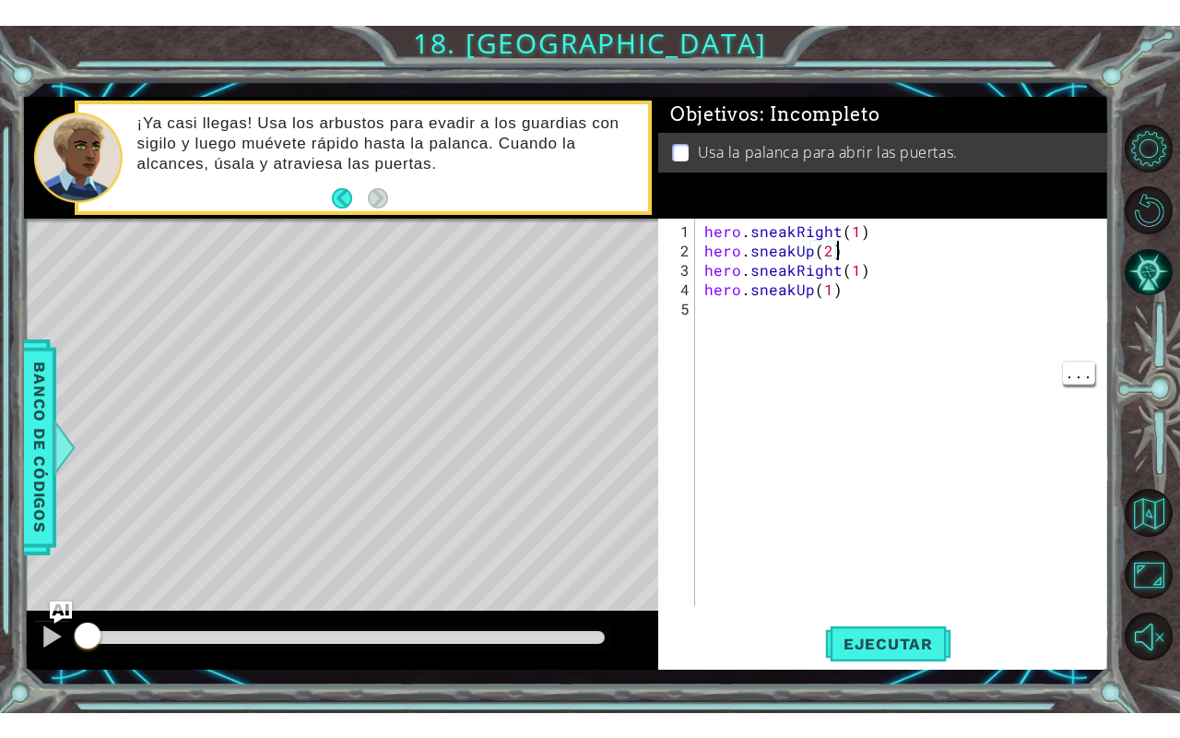
scroll to position [0, 0]
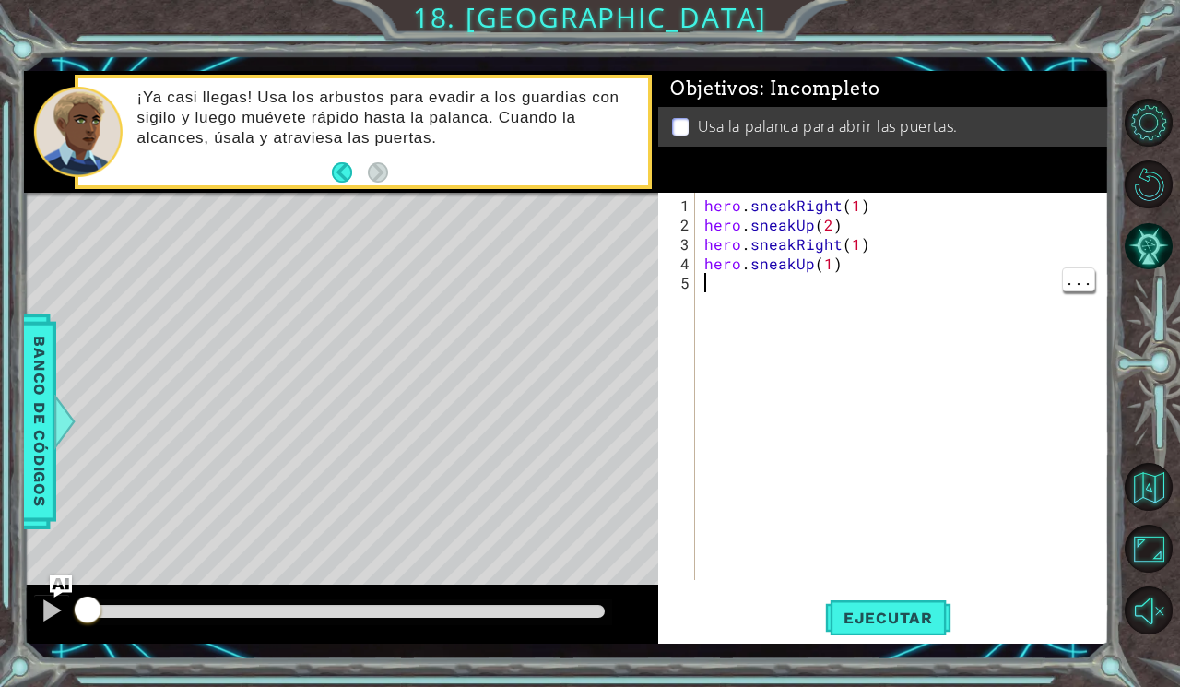
click at [1153, 341] on div at bounding box center [1153, 367] width 53 height 179
click at [810, 285] on div "hero . sneakRight ( 1 ) hero . sneakUp ( 2 ) hero . sneakRight ( 1 ) hero . sne…" at bounding box center [907, 408] width 413 height 426
type textarea "hero.sneakUp(1)"
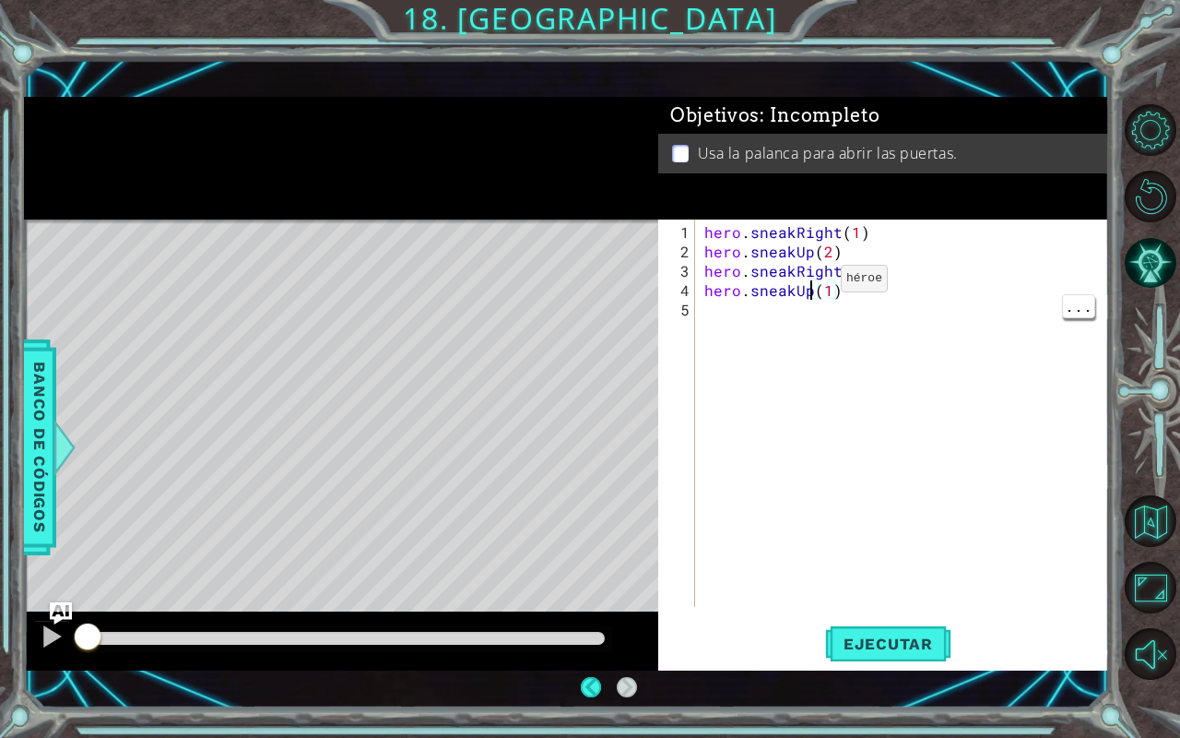
scroll to position [0, 6]
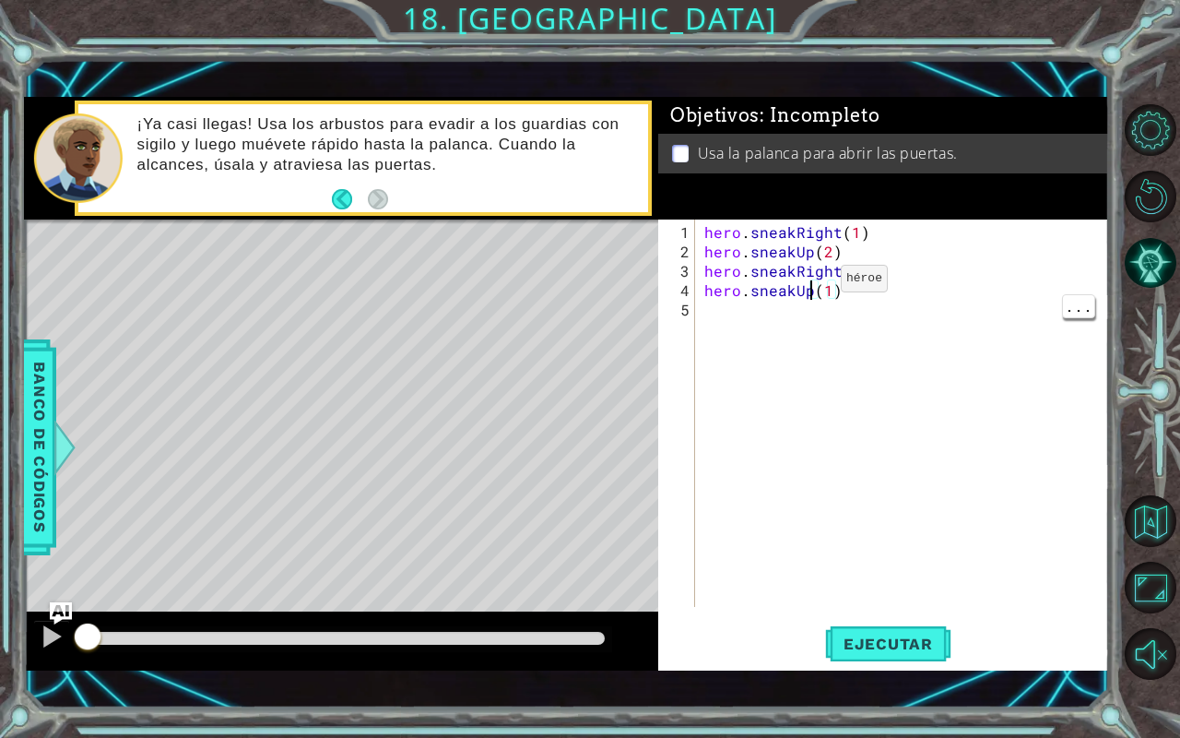
click at [1150, 374] on div at bounding box center [1153, 392] width 53 height 192
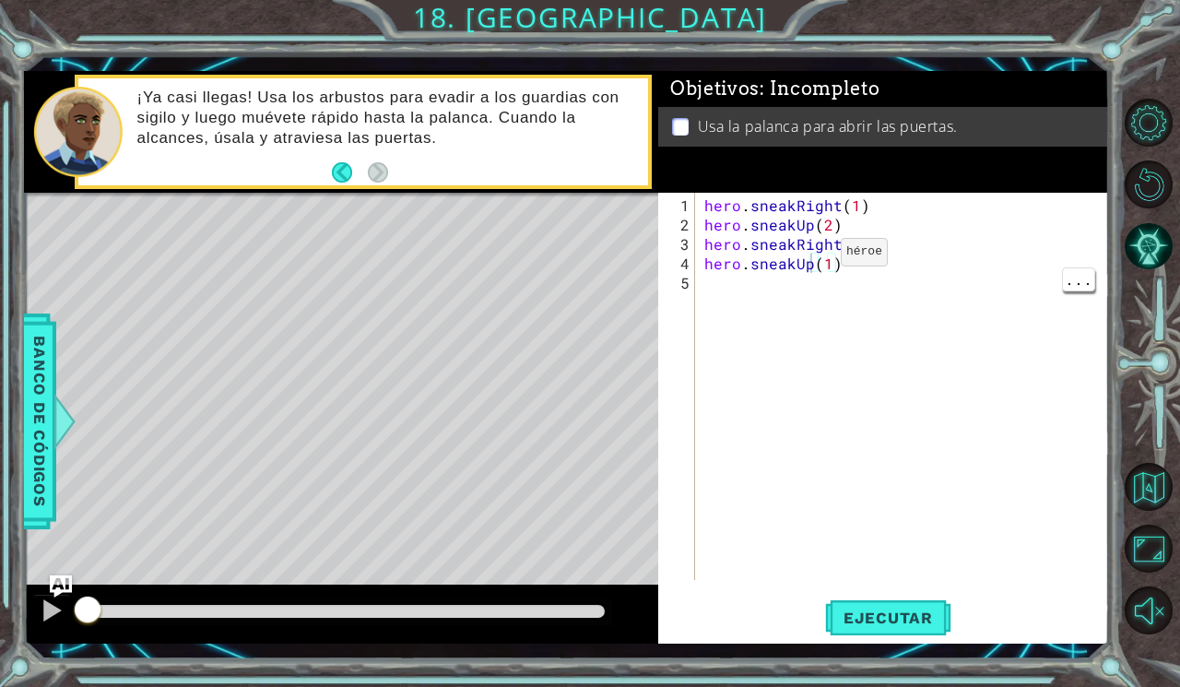
click at [888, 616] on span "Ejecutar" at bounding box center [888, 618] width 126 height 18
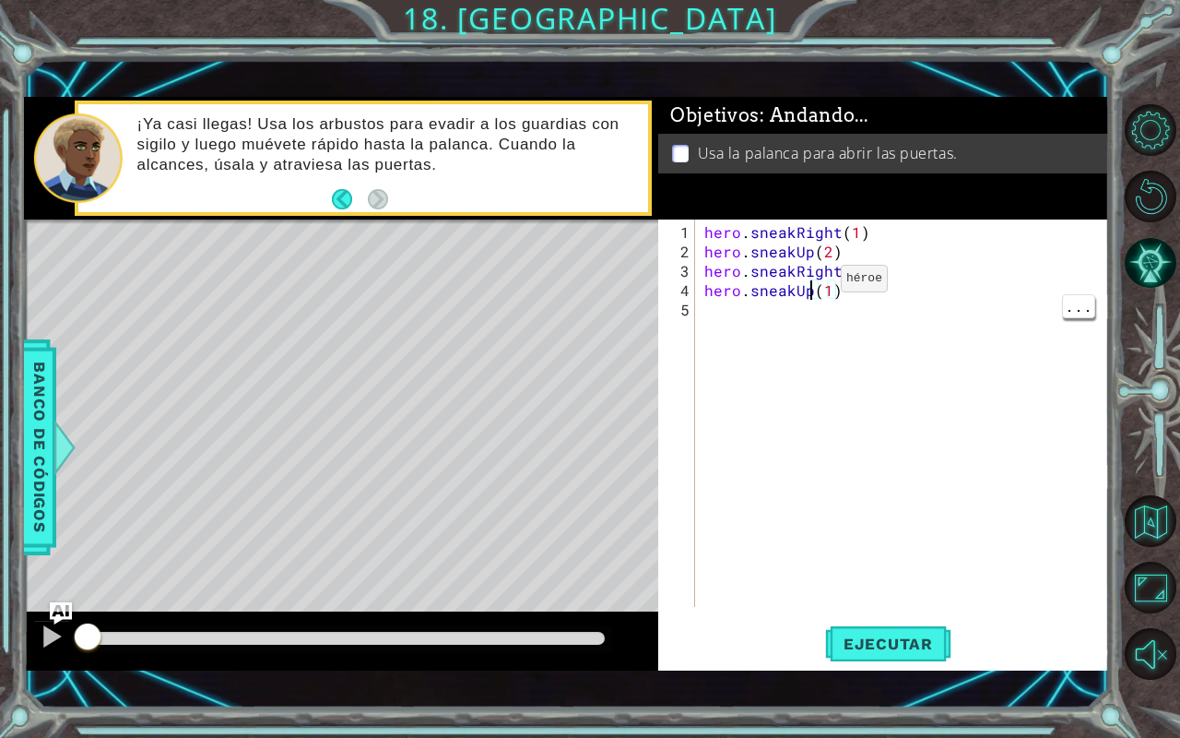
click at [1153, 344] on div at bounding box center [1153, 392] width 53 height 192
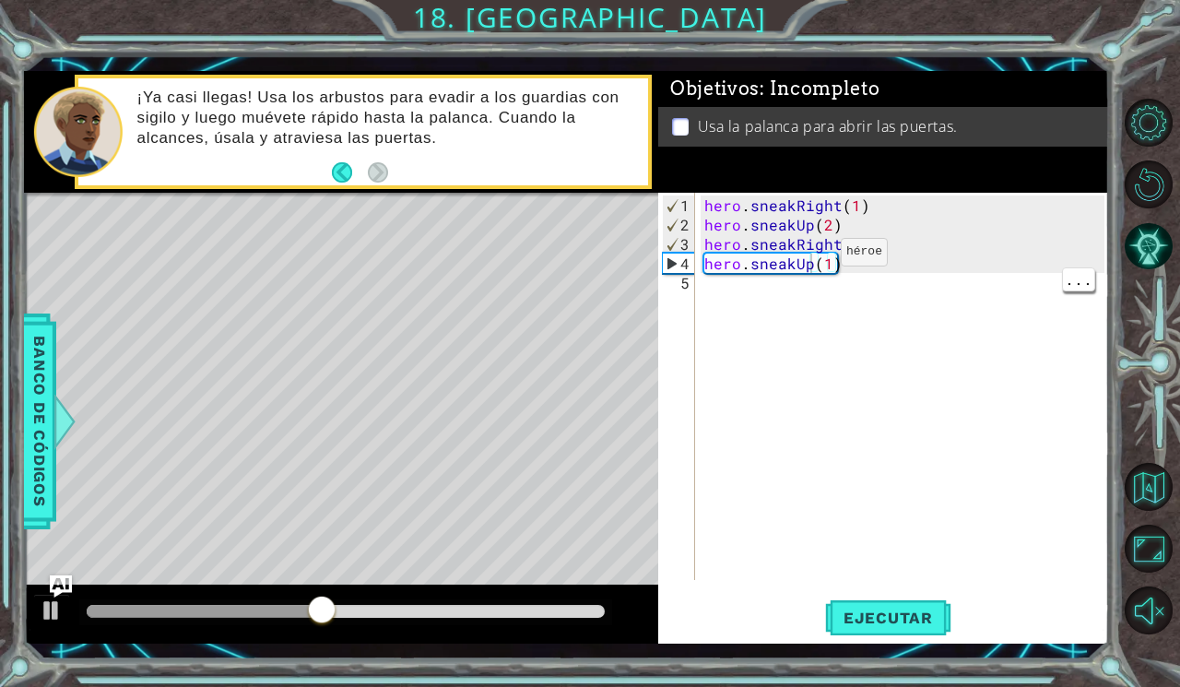
click at [861, 305] on div "hero . sneakRight ( 1 ) hero . sneakUp ( 2 ) hero . sneakRight ( 1 ) hero . sne…" at bounding box center [907, 408] width 413 height 426
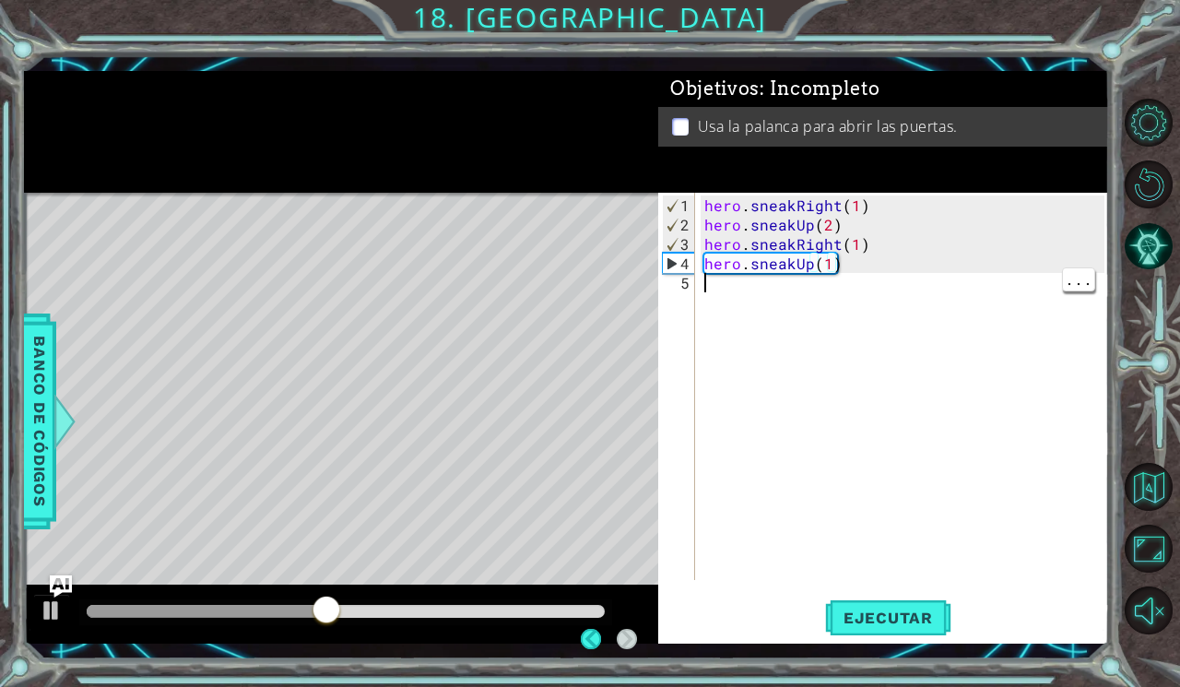
scroll to position [0, 0]
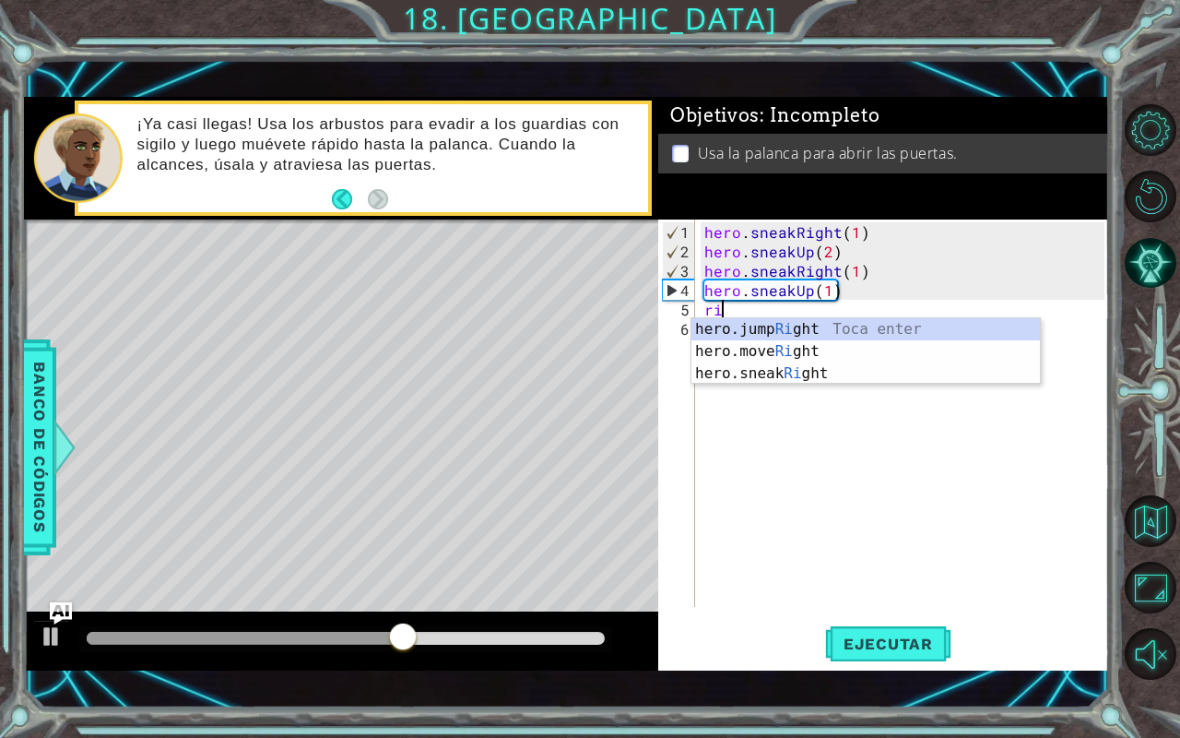
click at [889, 382] on div "hero.jump Ri ght Toca enter hero.move Ri ght Toca enter hero.sneak Ri ght Toca …" at bounding box center [866, 373] width 349 height 111
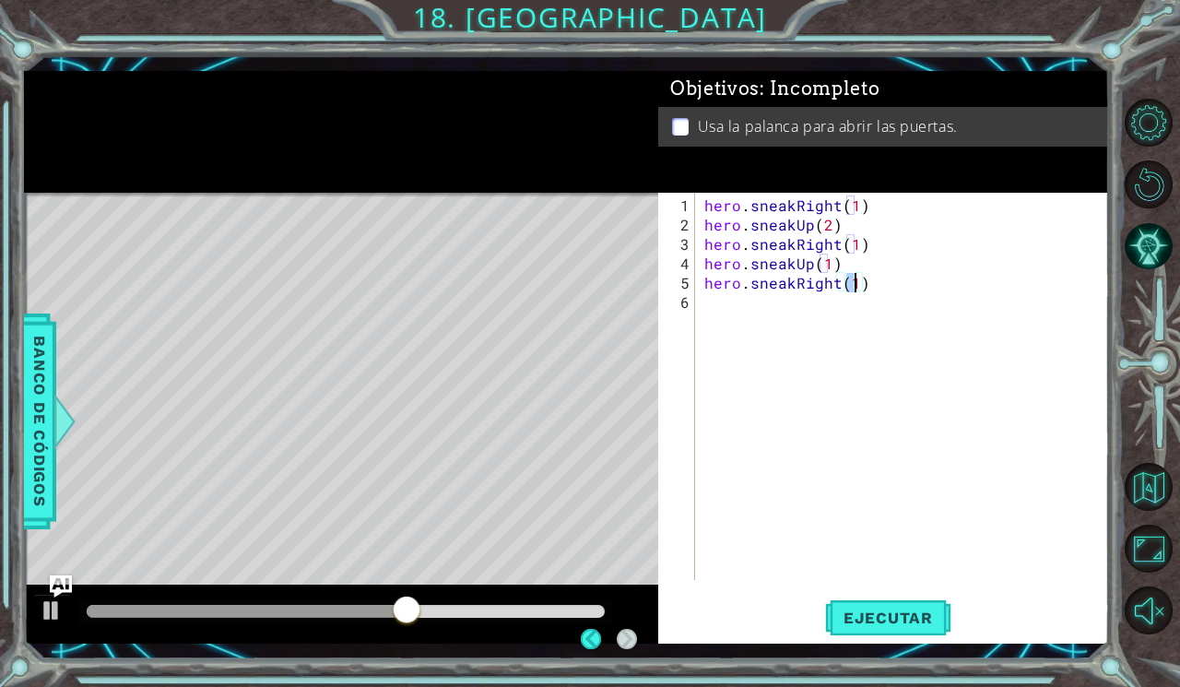
scroll to position [0, 9]
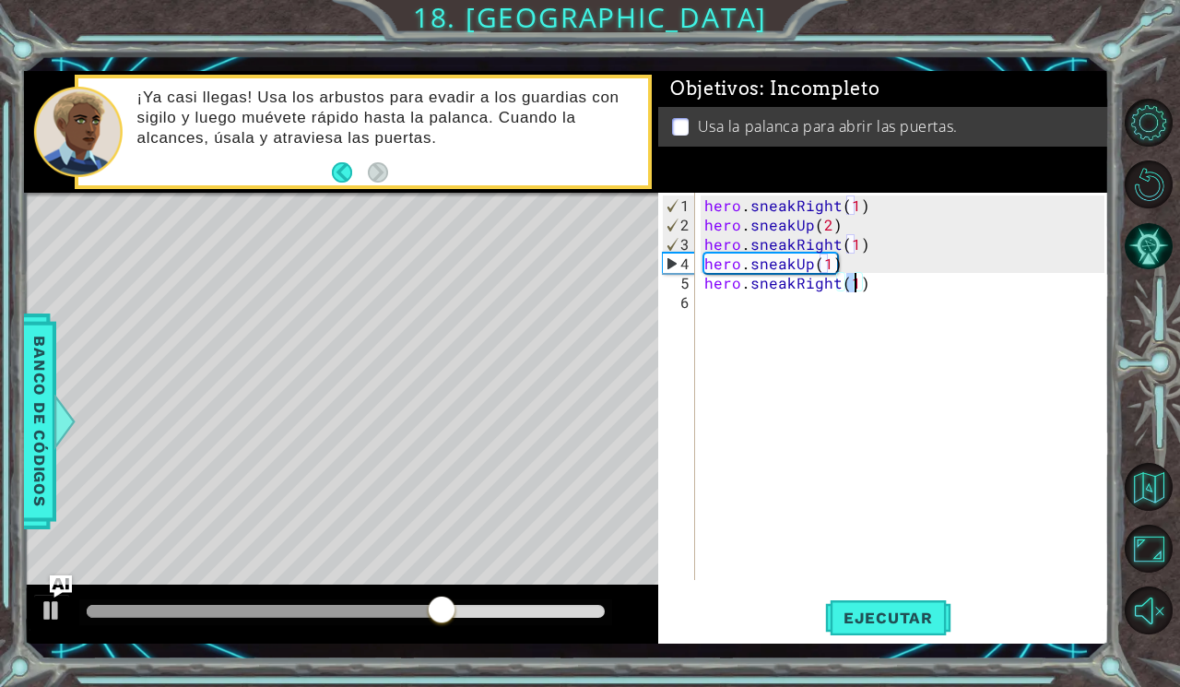
type textarea "hero.sneakRight(2)"
click at [875, 321] on div "hero . sneakRight ( 1 ) hero . sneakUp ( 2 ) hero . sneakRight ( 1 ) hero . sne…" at bounding box center [907, 408] width 413 height 426
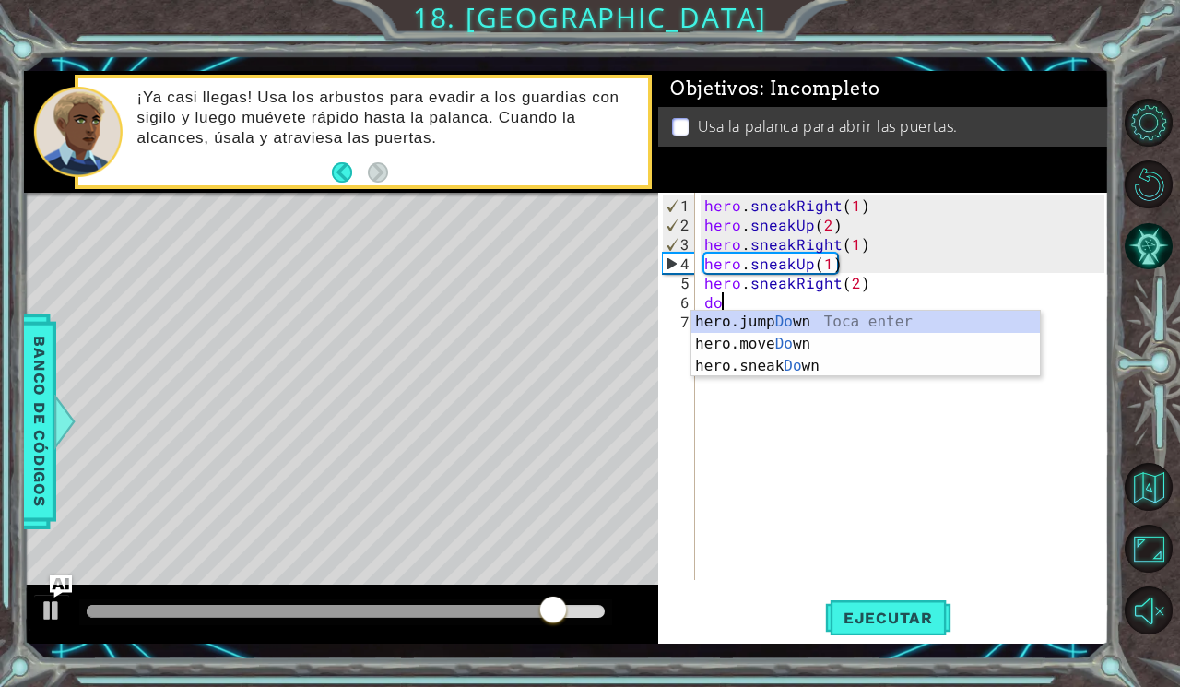
click at [890, 337] on div "hero.jump Do wn Toca enter hero.move Do wn [GEOGRAPHIC_DATA] enter hero.sneak D…" at bounding box center [866, 366] width 349 height 111
type textarea "hero.moveDown(1)"
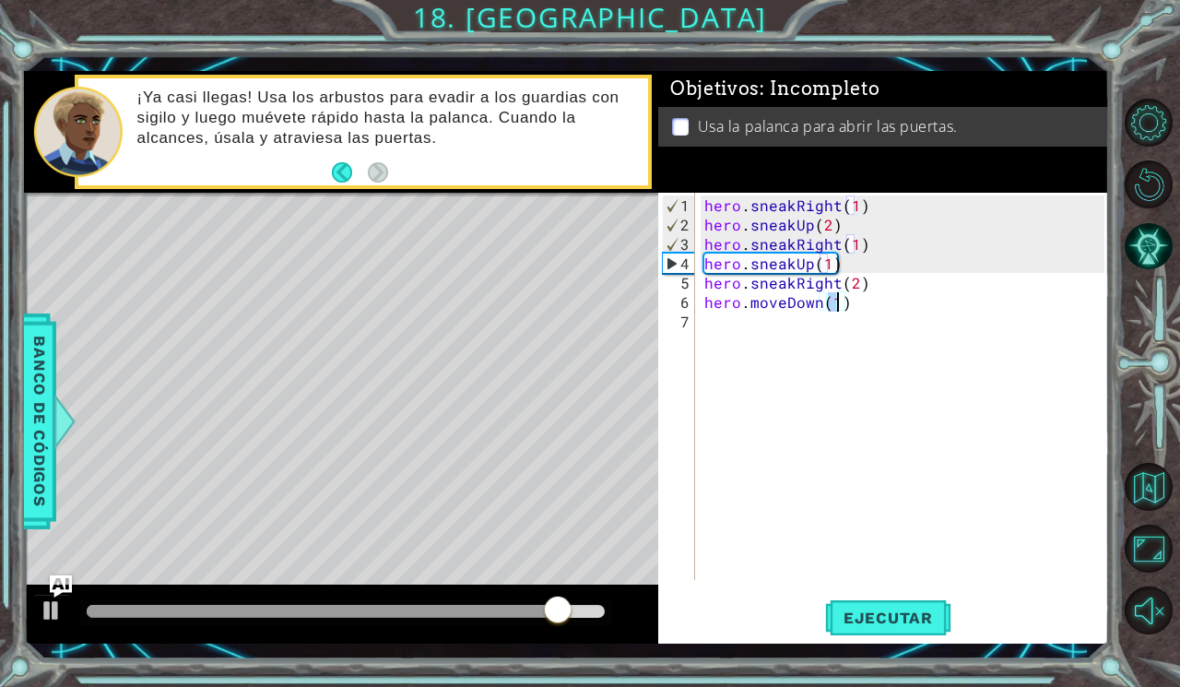
scroll to position [0, 7]
click at [843, 334] on div "hero . sneakRight ( 1 ) hero . sneakUp ( 2 ) hero . sneakRight ( 1 ) hero . sne…" at bounding box center [907, 408] width 413 height 426
type textarea "ju"
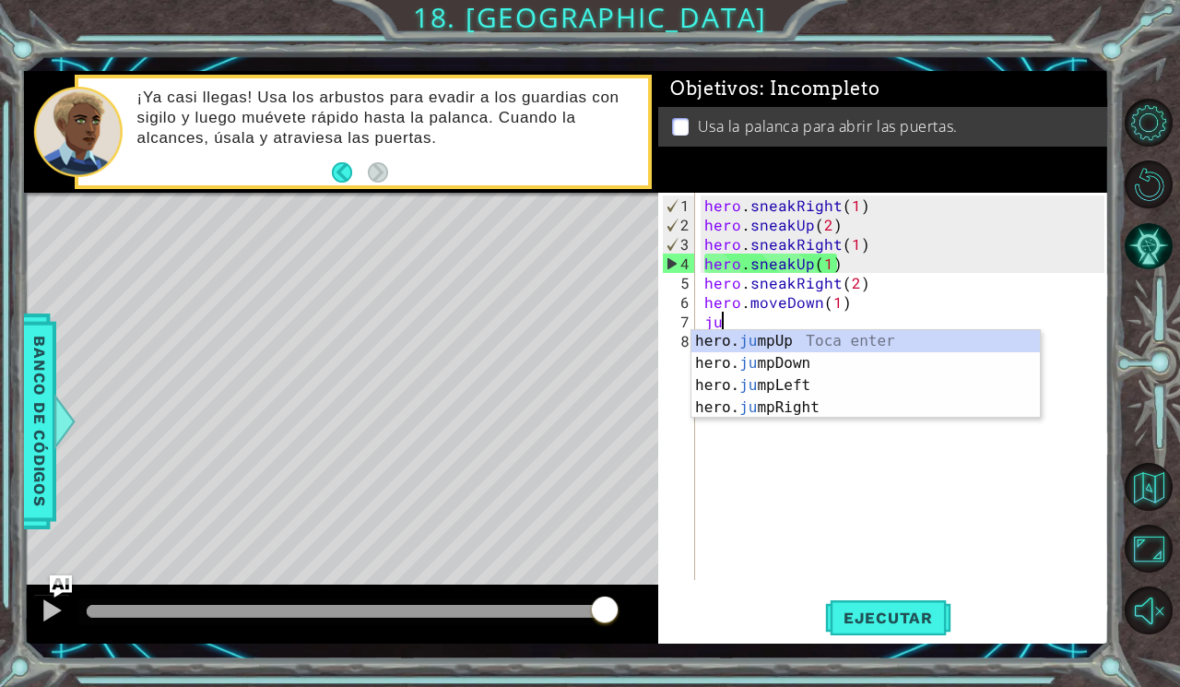
click at [866, 360] on div "hero. ju mpUp Toca enter hero. ju mpDown Toca enter hero. ju mpLeft Toca enter …" at bounding box center [866, 396] width 349 height 133
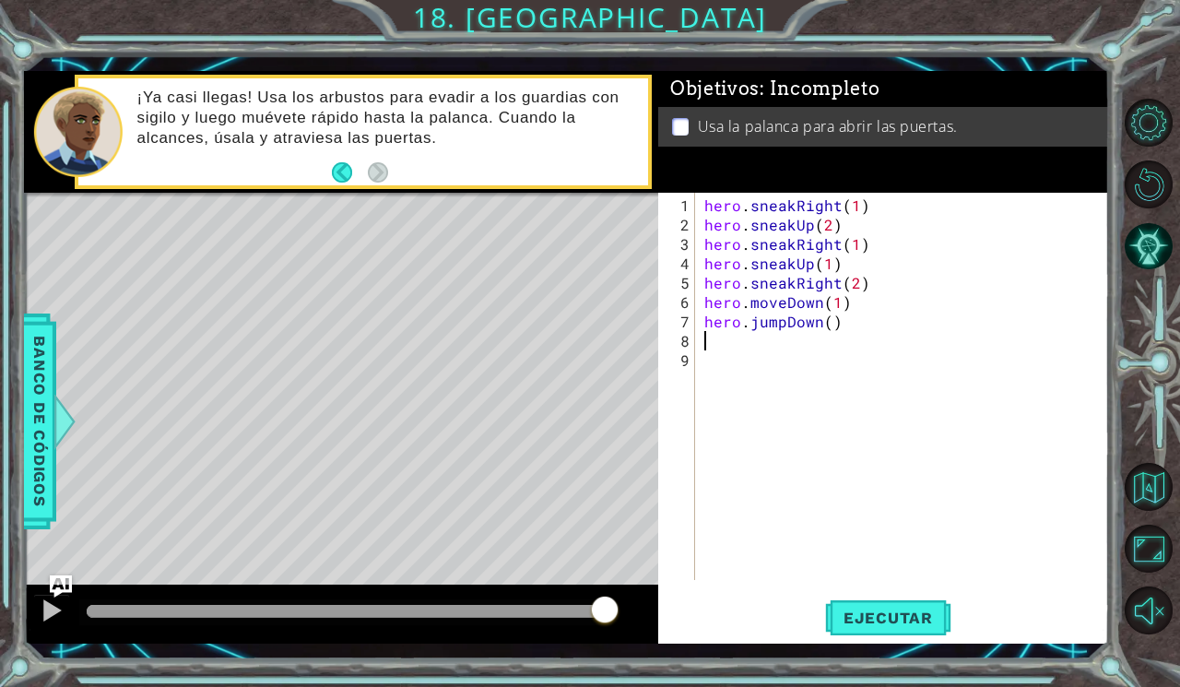
type textarea "m"
click at [1140, 409] on div at bounding box center [1153, 367] width 53 height 179
click at [891, 614] on div "1 2 3 4 5 6 7 8 9 hero . sneakRight ( 1 ) hero . sneakUp ( 2 ) hero . sneakRigh…" at bounding box center [883, 418] width 451 height 451
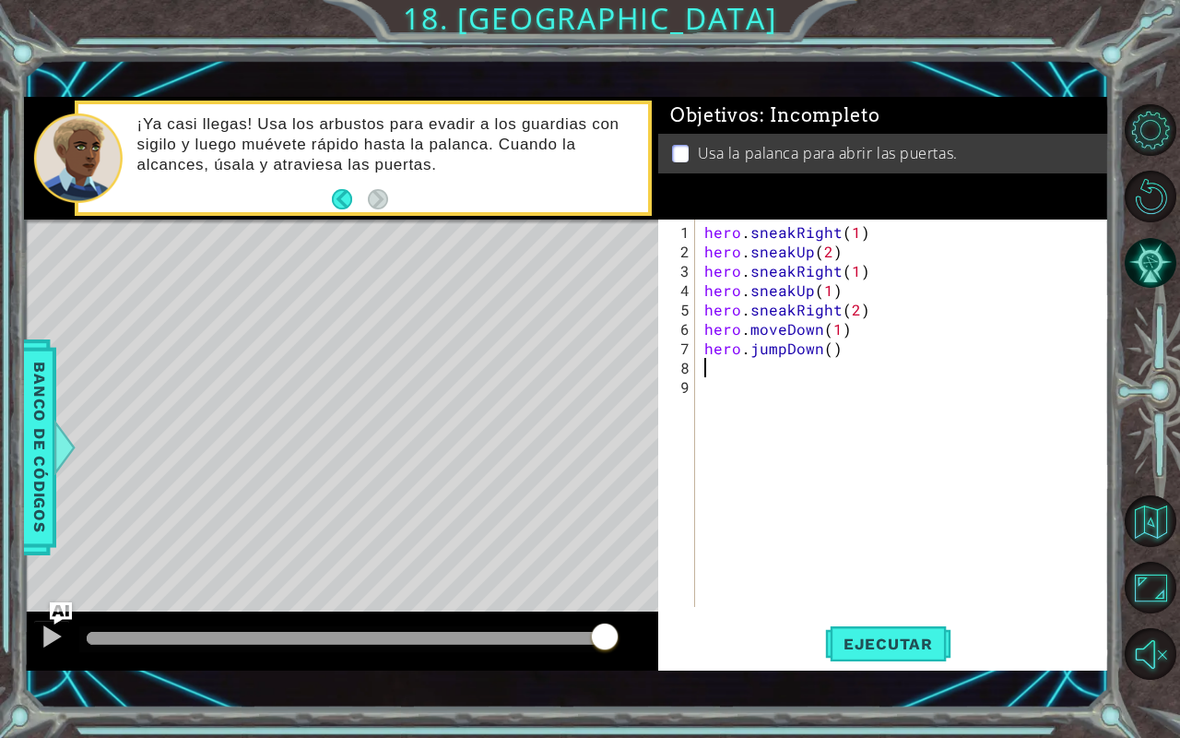
click at [1139, 365] on div at bounding box center [1153, 392] width 53 height 192
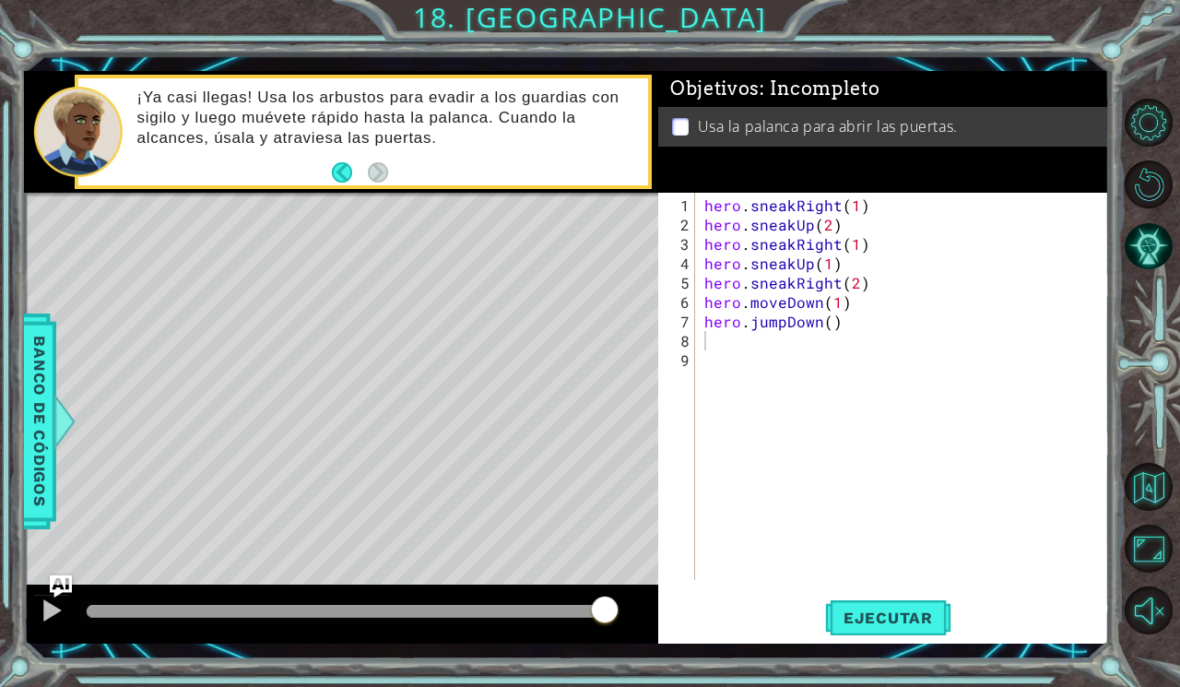
click at [905, 618] on div "1 2 3 4 5 6 7 8 9 hero . sneakRight ( 1 ) hero . sneakUp ( 2 ) hero . sneakRigh…" at bounding box center [883, 418] width 451 height 451
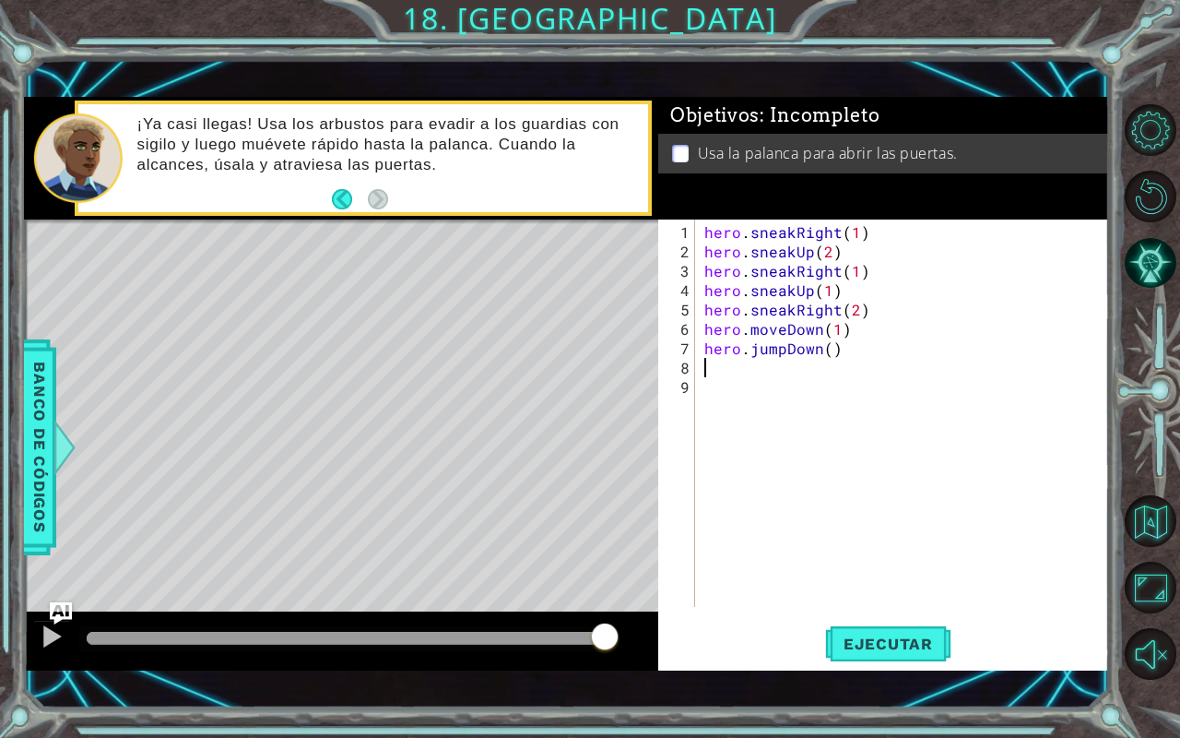
click at [1143, 394] on div at bounding box center [1153, 392] width 53 height 192
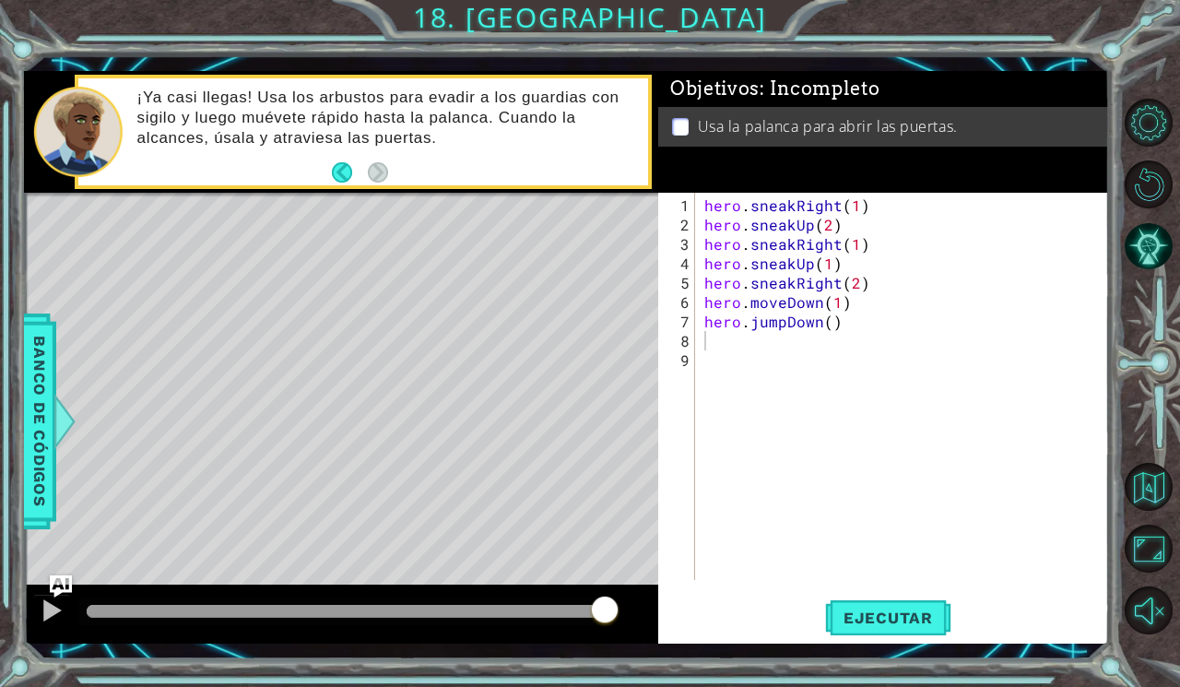
click at [890, 620] on div "1 2 3 4 5 6 7 8 9 hero . sneakRight ( 1 ) hero . sneakUp ( 2 ) hero . sneakRigh…" at bounding box center [883, 418] width 451 height 451
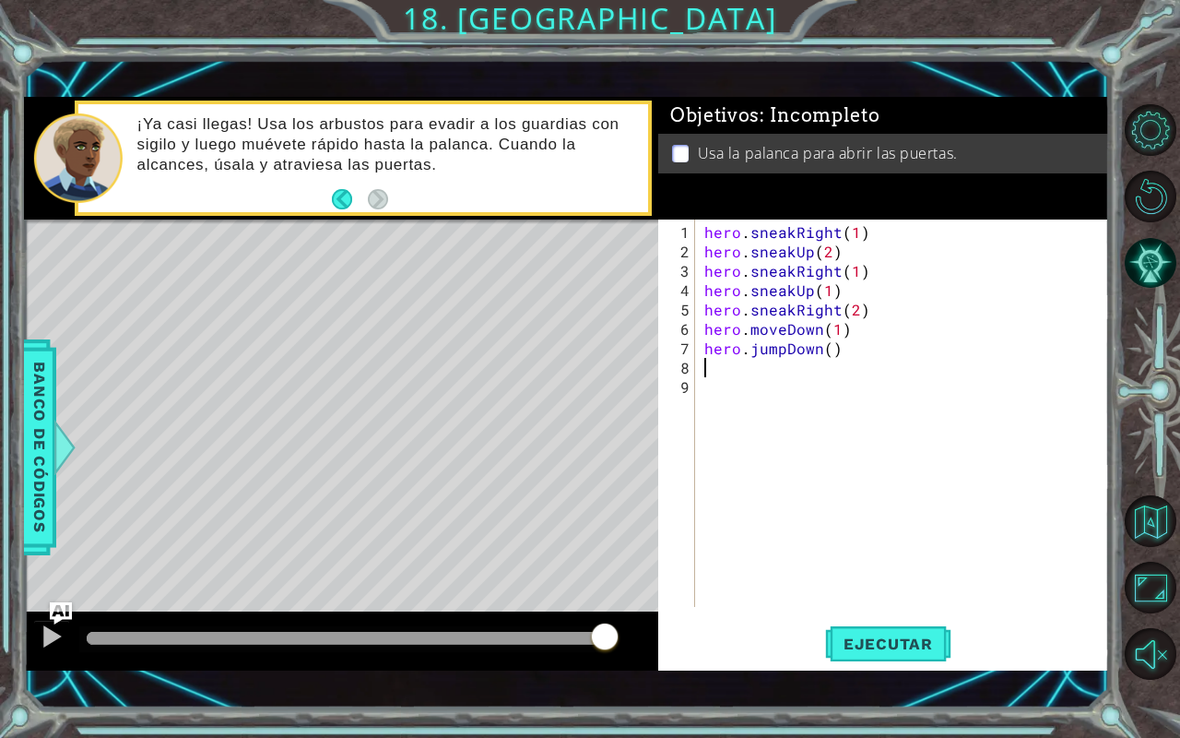
click at [1149, 364] on div at bounding box center [1153, 392] width 53 height 192
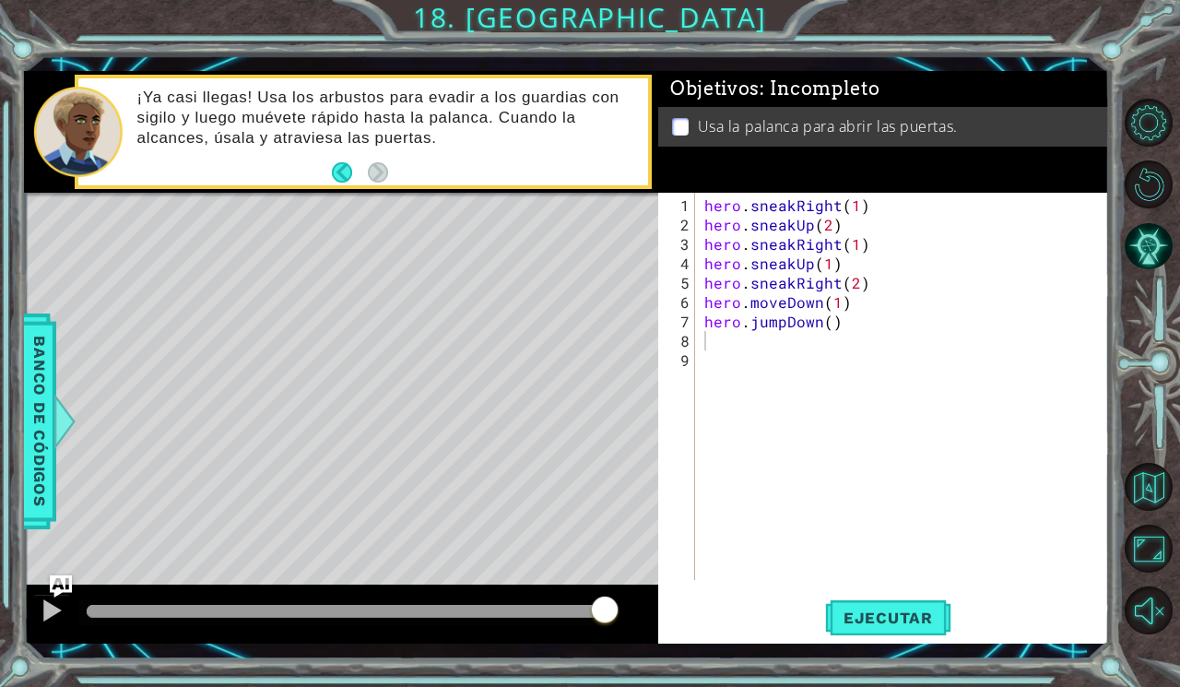
click at [890, 616] on div "1 2 3 4 5 6 7 8 9 hero . sneakRight ( 1 ) hero . sneakUp ( 2 ) hero . sneakRigh…" at bounding box center [883, 418] width 451 height 451
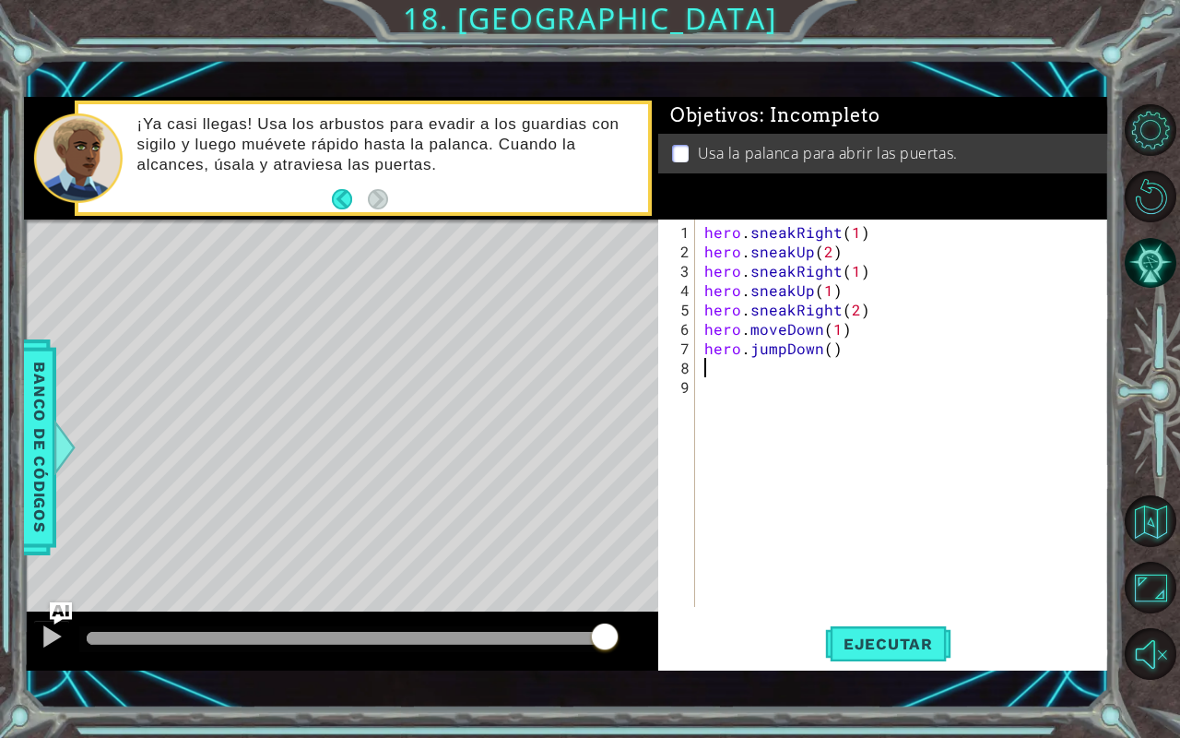
click at [1148, 376] on div at bounding box center [1153, 392] width 53 height 192
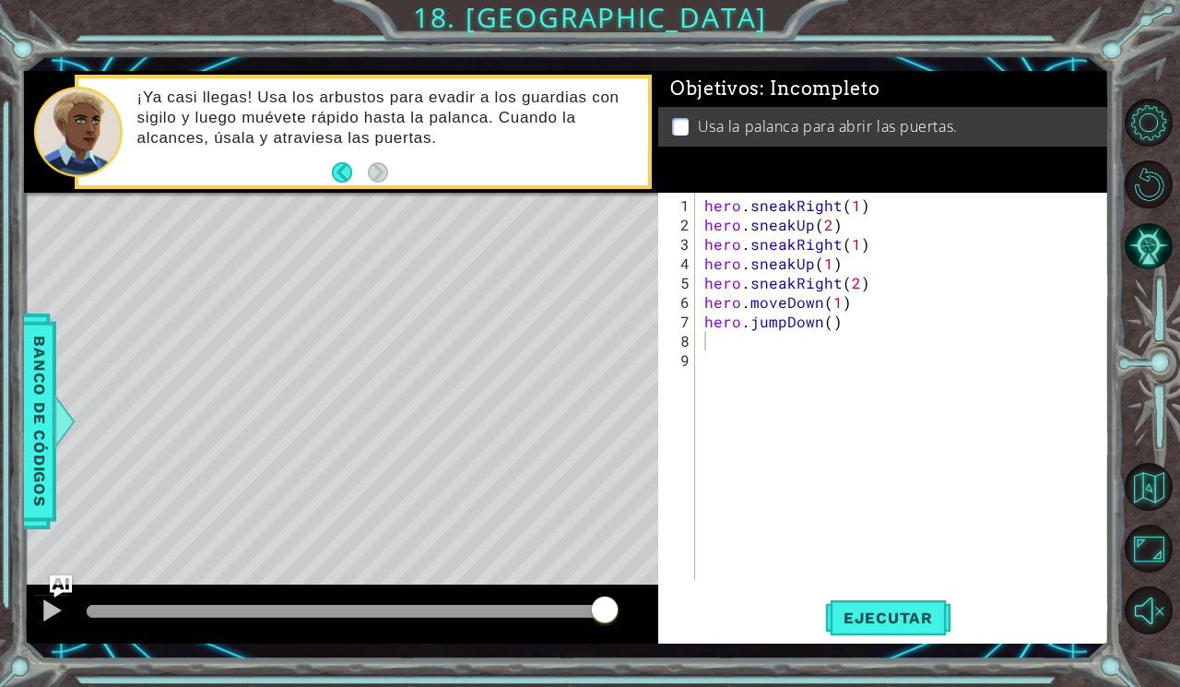
click at [887, 612] on span "Ejecutar" at bounding box center [888, 618] width 126 height 18
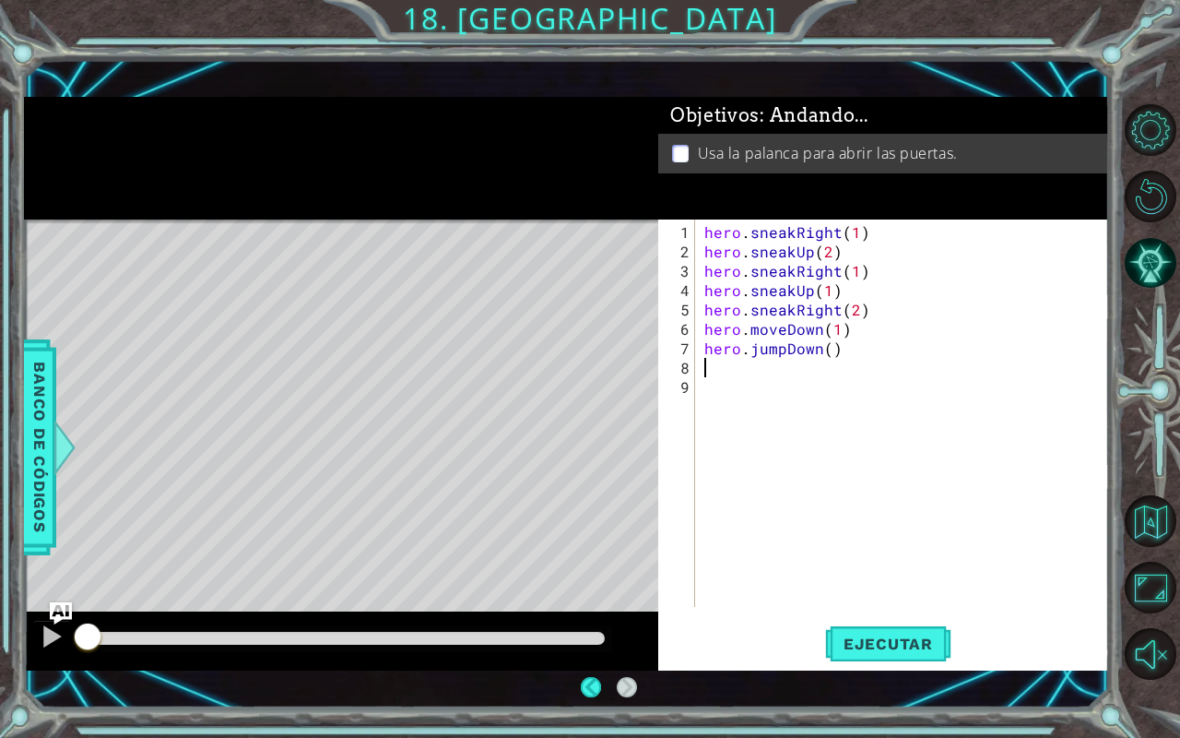
click at [1143, 380] on div at bounding box center [1153, 392] width 53 height 192
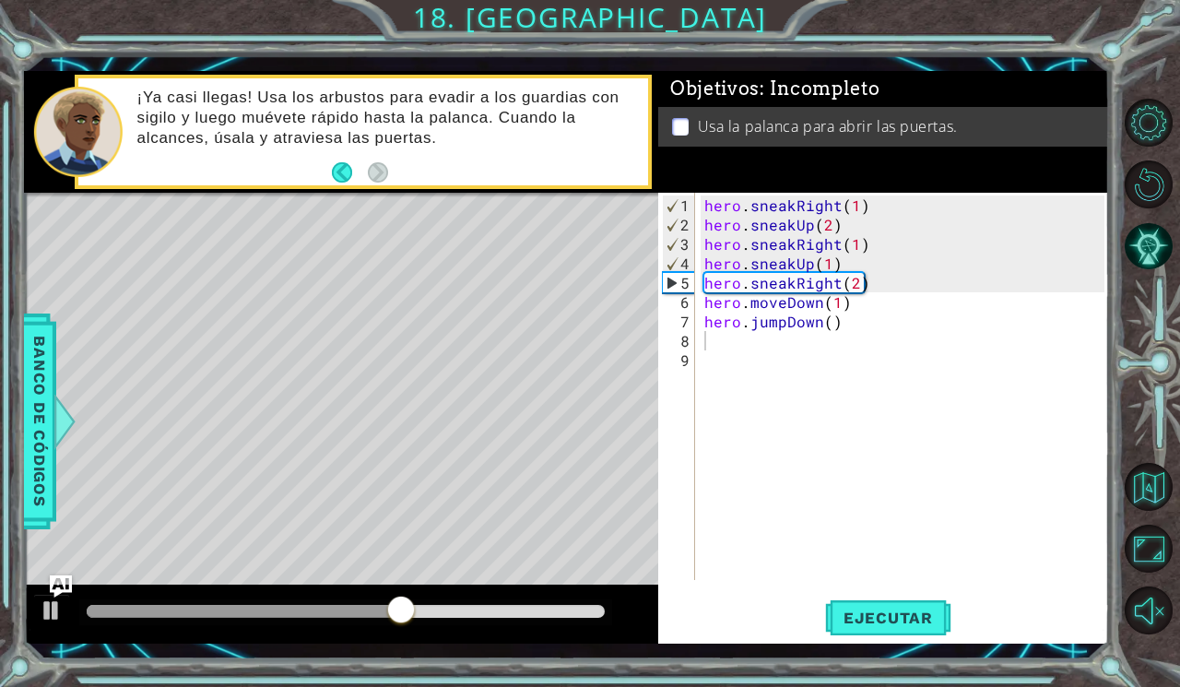
click at [784, 286] on div "hero . sneakRight ( 1 ) hero . sneakUp ( 2 ) hero . sneakRight ( 1 ) hero . sne…" at bounding box center [907, 408] width 413 height 426
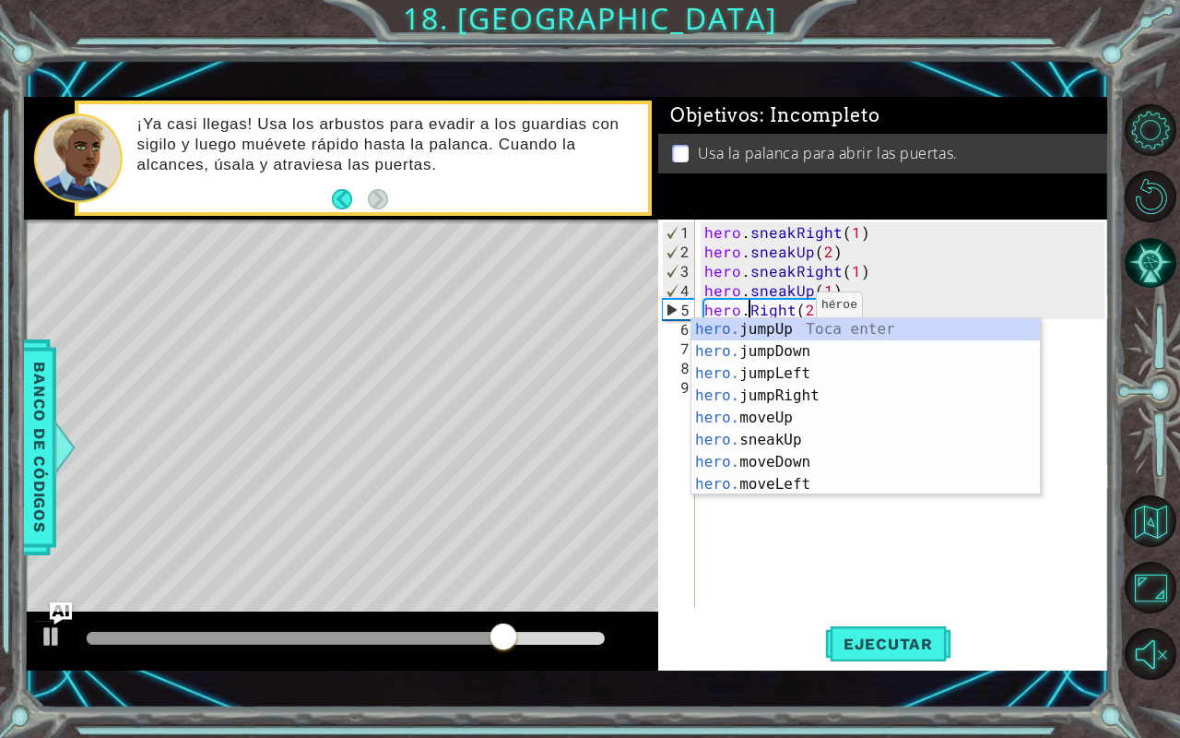
click at [849, 395] on div "hero. jumpUp Toca enter hero. jumpDown Toca enter hero. jumpLeft Toca enter her…" at bounding box center [866, 428] width 349 height 221
type textarea "hero.jumpRight()(2)"
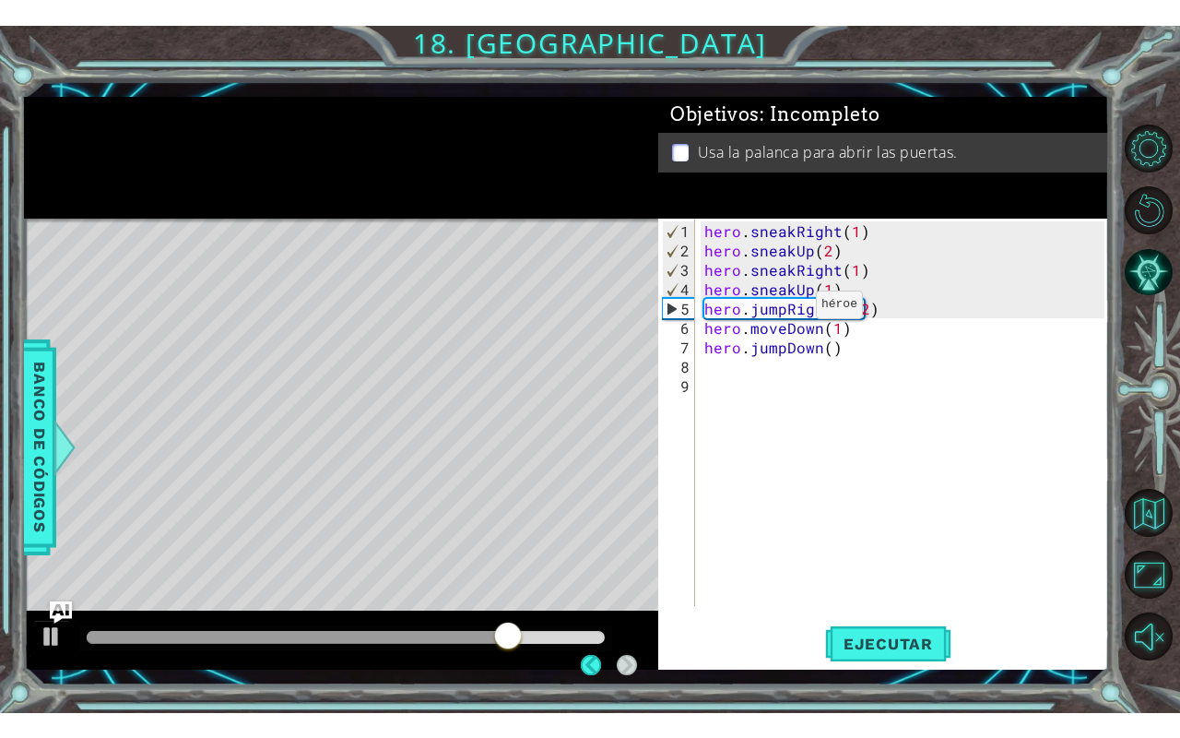
scroll to position [0, 9]
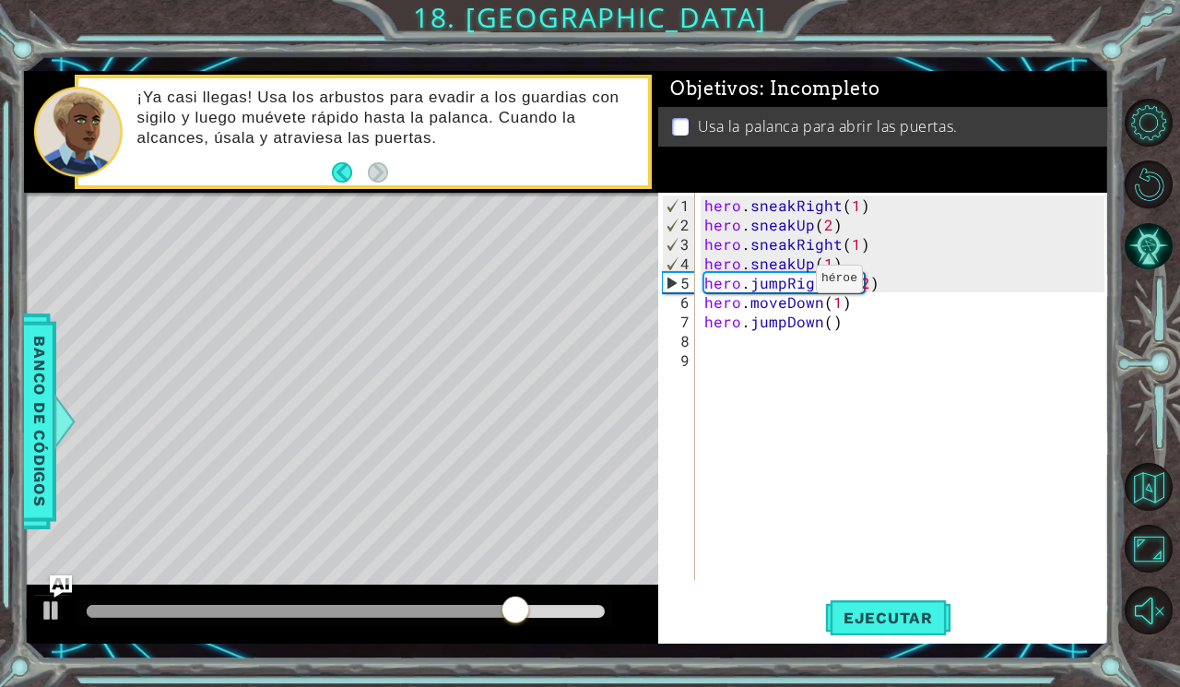
click at [1142, 401] on div at bounding box center [1153, 367] width 53 height 179
click at [880, 616] on span "Ejecutar" at bounding box center [888, 618] width 126 height 18
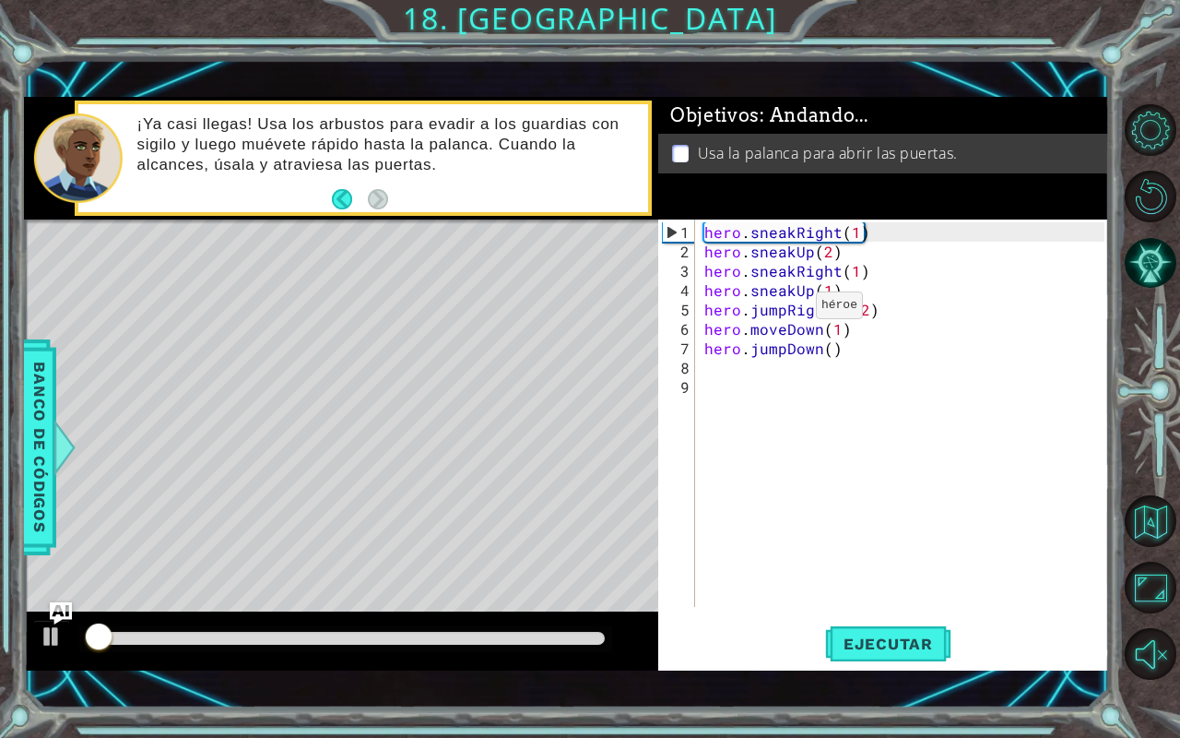
click at [1151, 358] on div at bounding box center [1153, 392] width 53 height 192
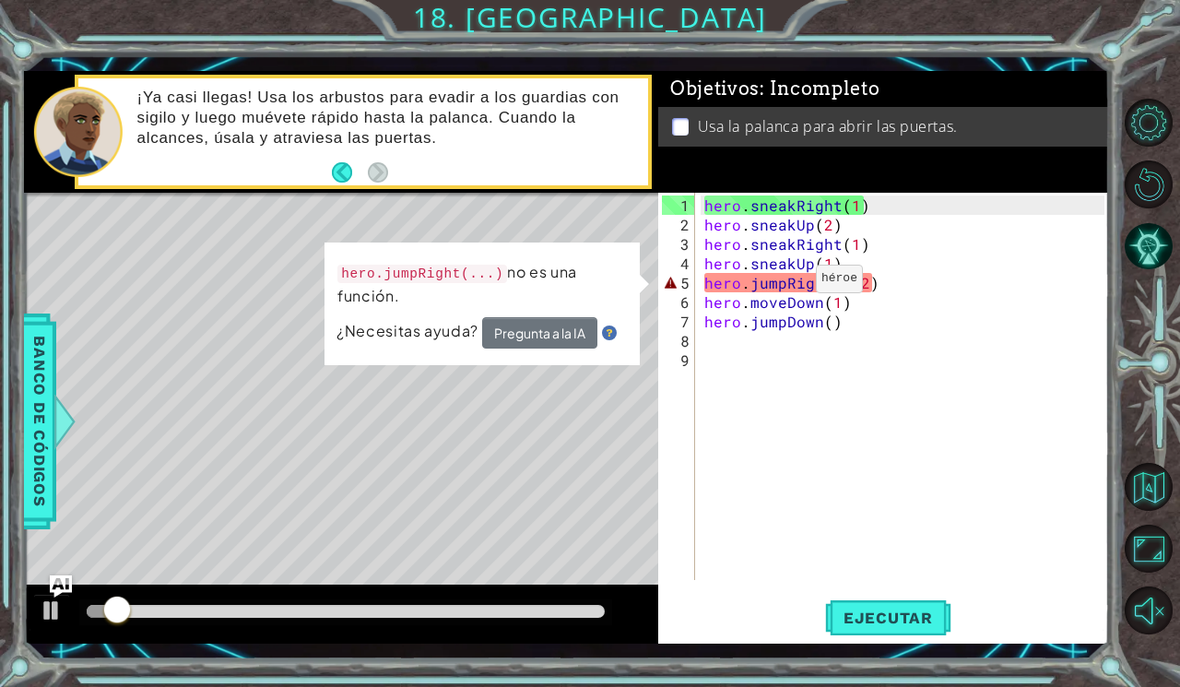
click at [957, 446] on div "hero . sneakRight ( 1 ) hero . sneakUp ( 2 ) hero . sneakRight ( 1 ) hero . sne…" at bounding box center [907, 408] width 413 height 426
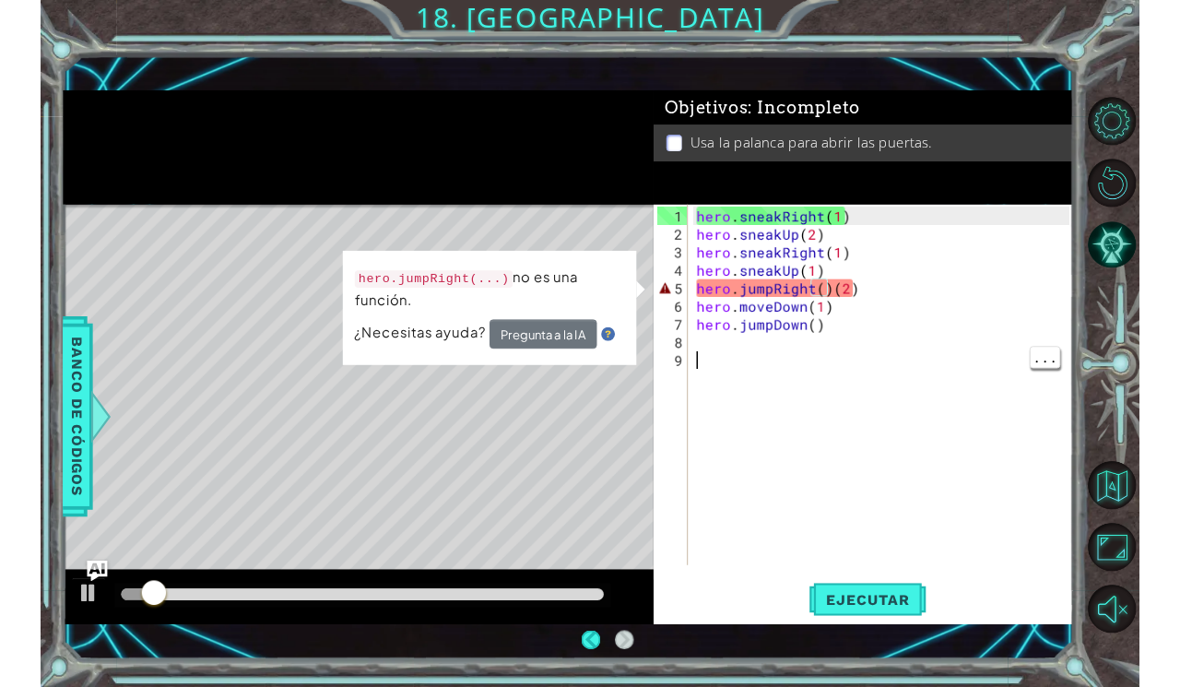
scroll to position [0, 0]
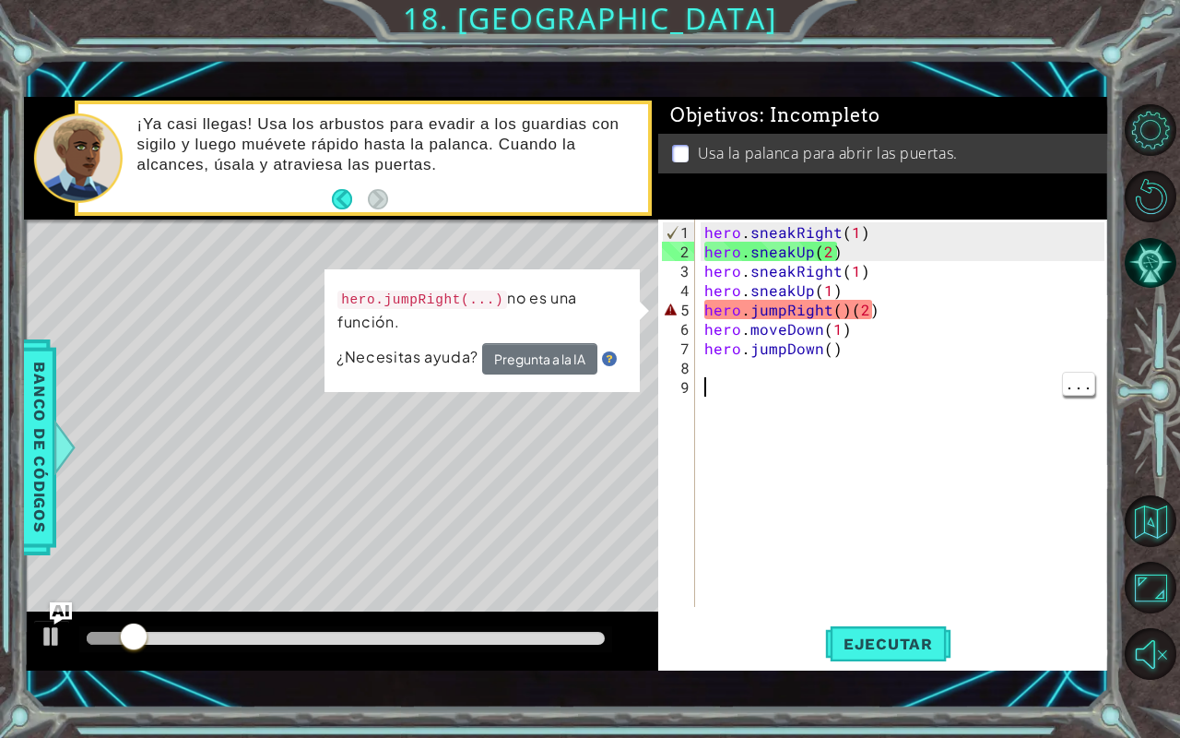
click at [843, 312] on div "hero . sneakRight ( 1 ) hero . sneakUp ( 2 ) hero . sneakRight ( 1 ) hero . sne…" at bounding box center [907, 435] width 413 height 426
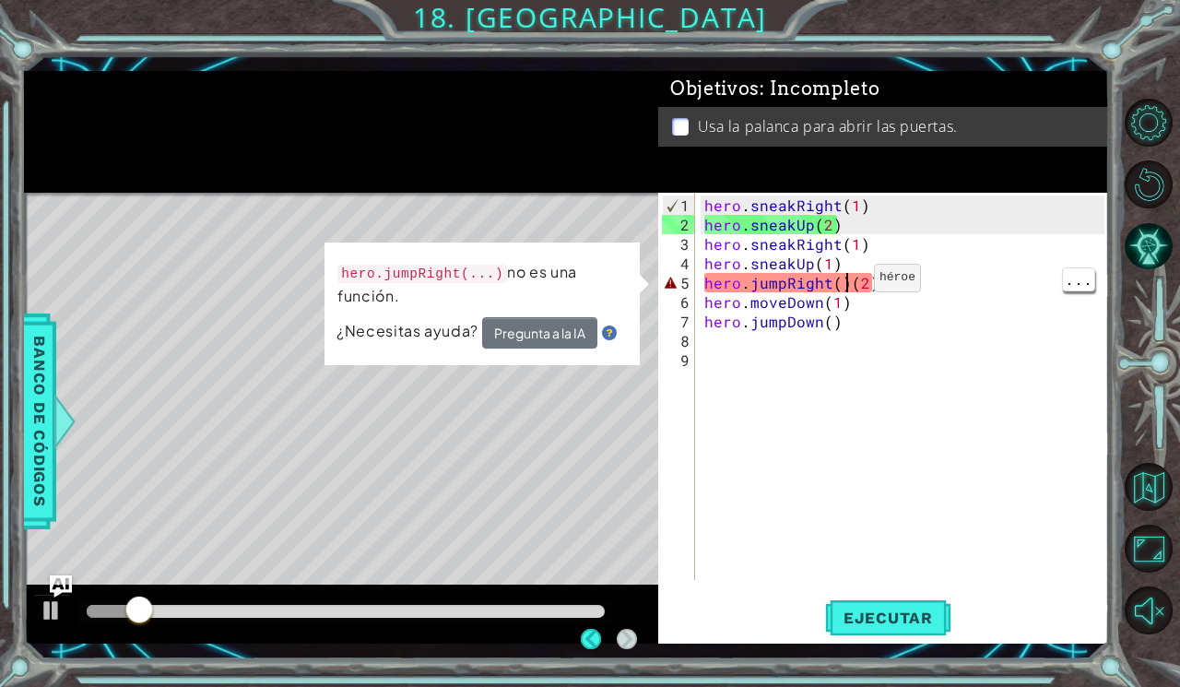
scroll to position [0, 9]
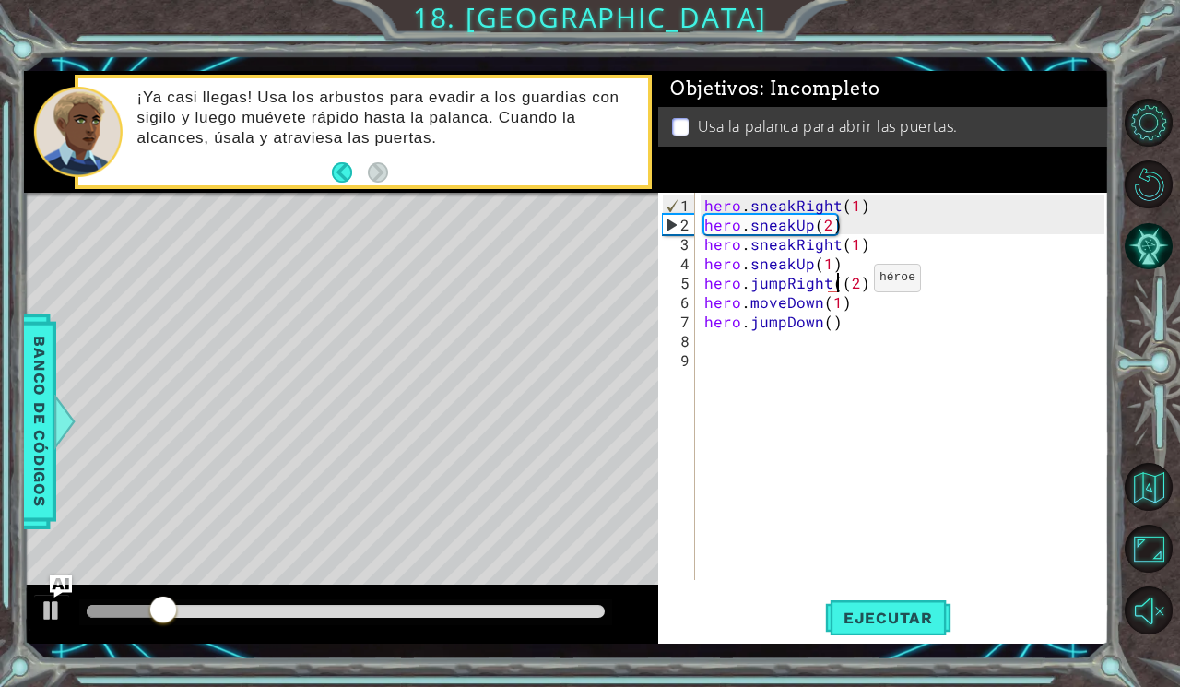
type textarea "hero.jumpRight(2)"
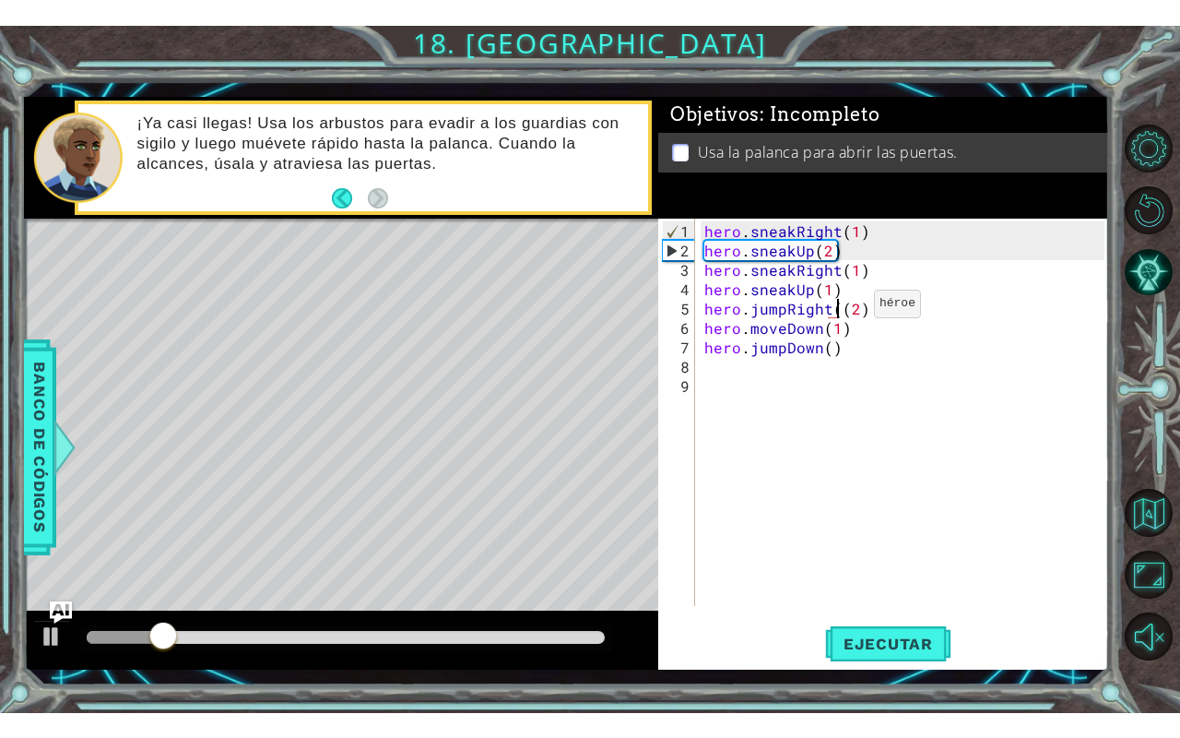
scroll to position [0, 8]
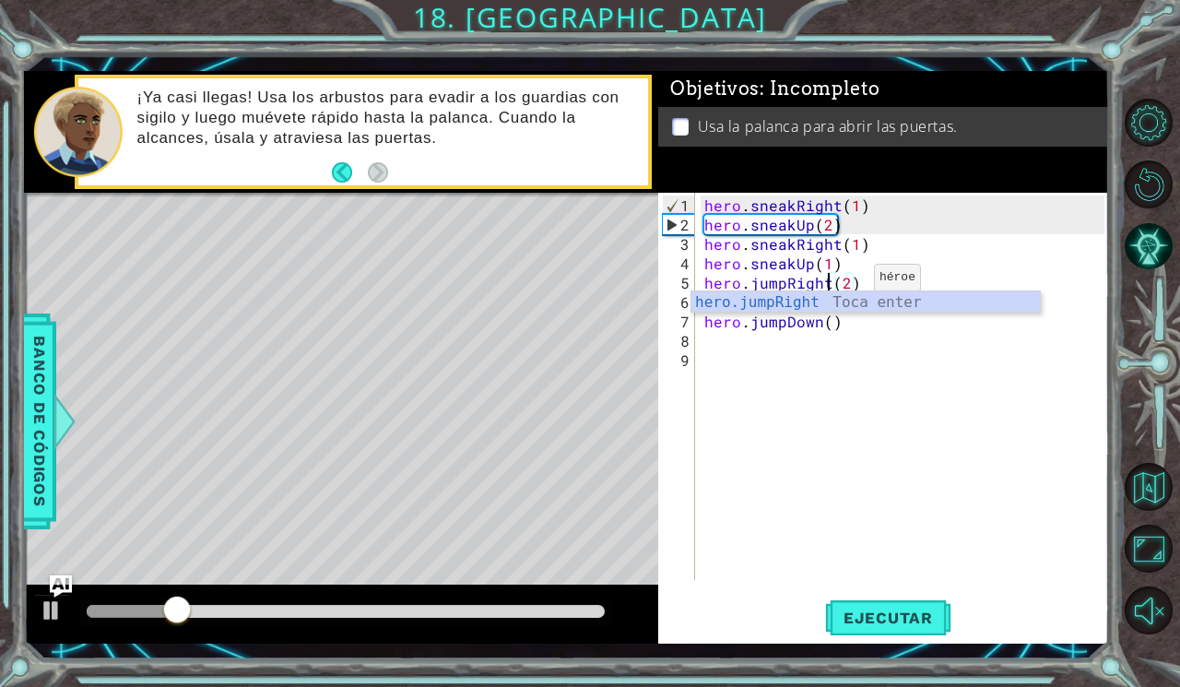
click at [1147, 391] on div at bounding box center [1153, 367] width 53 height 179
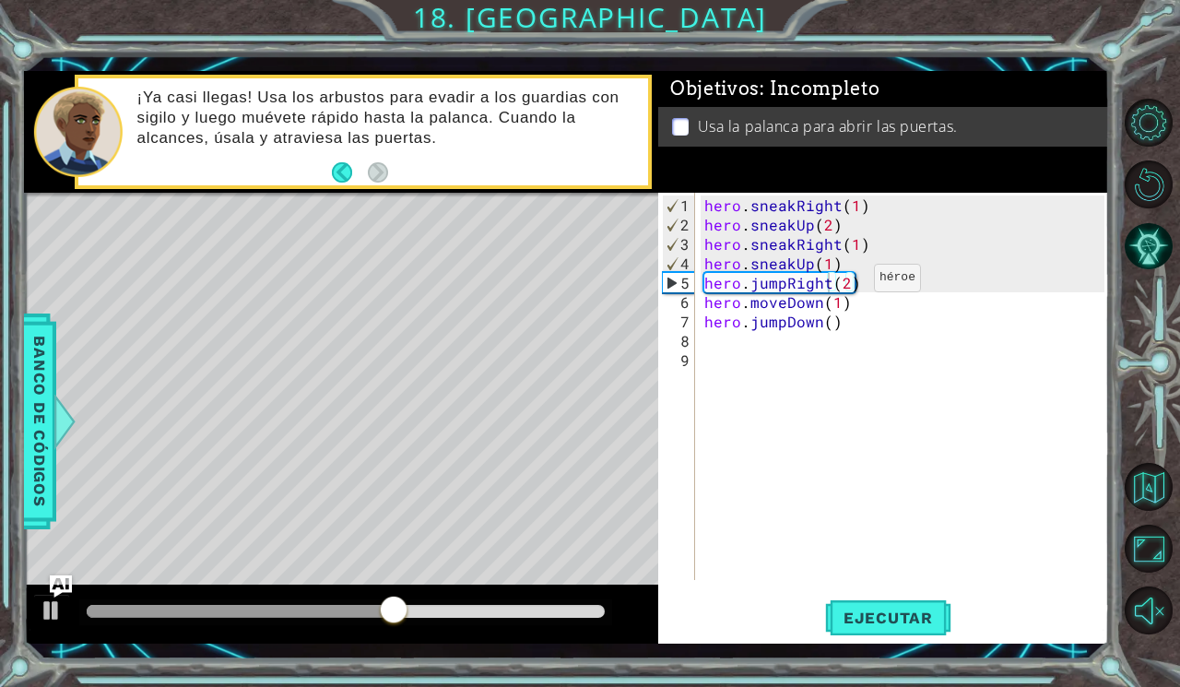
click at [883, 611] on span "Ejecutar" at bounding box center [888, 618] width 126 height 18
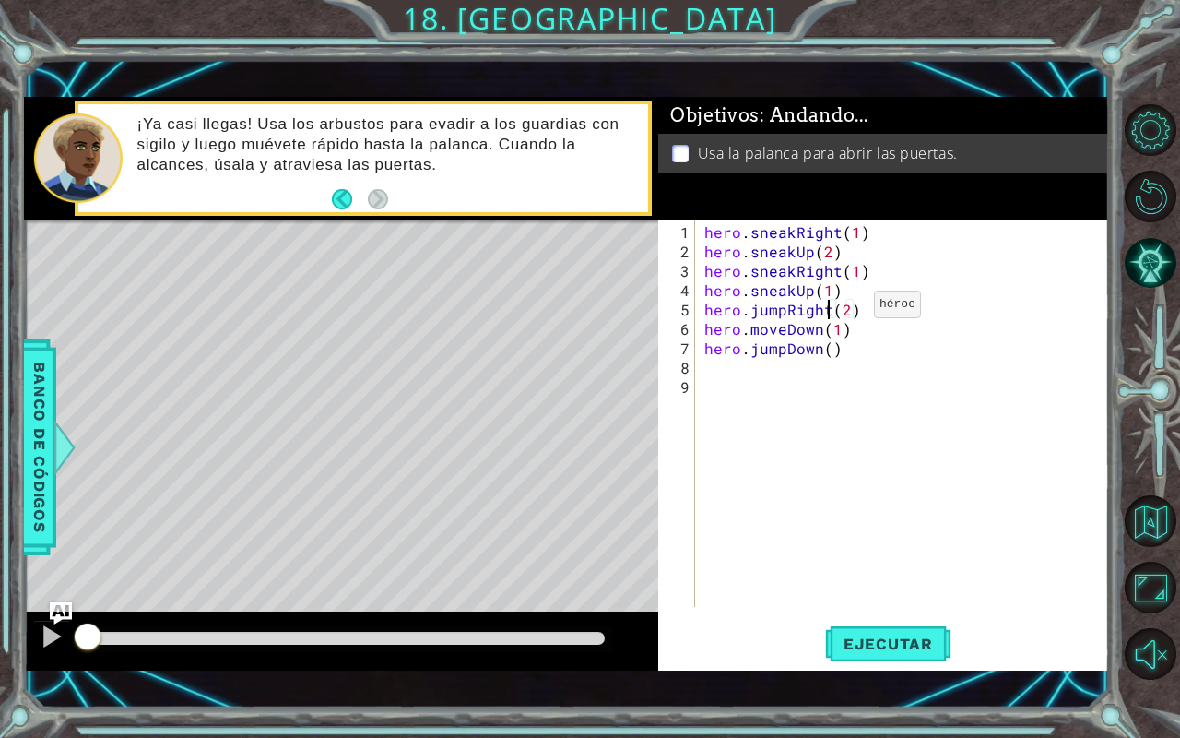
click at [1149, 371] on div at bounding box center [1153, 392] width 53 height 192
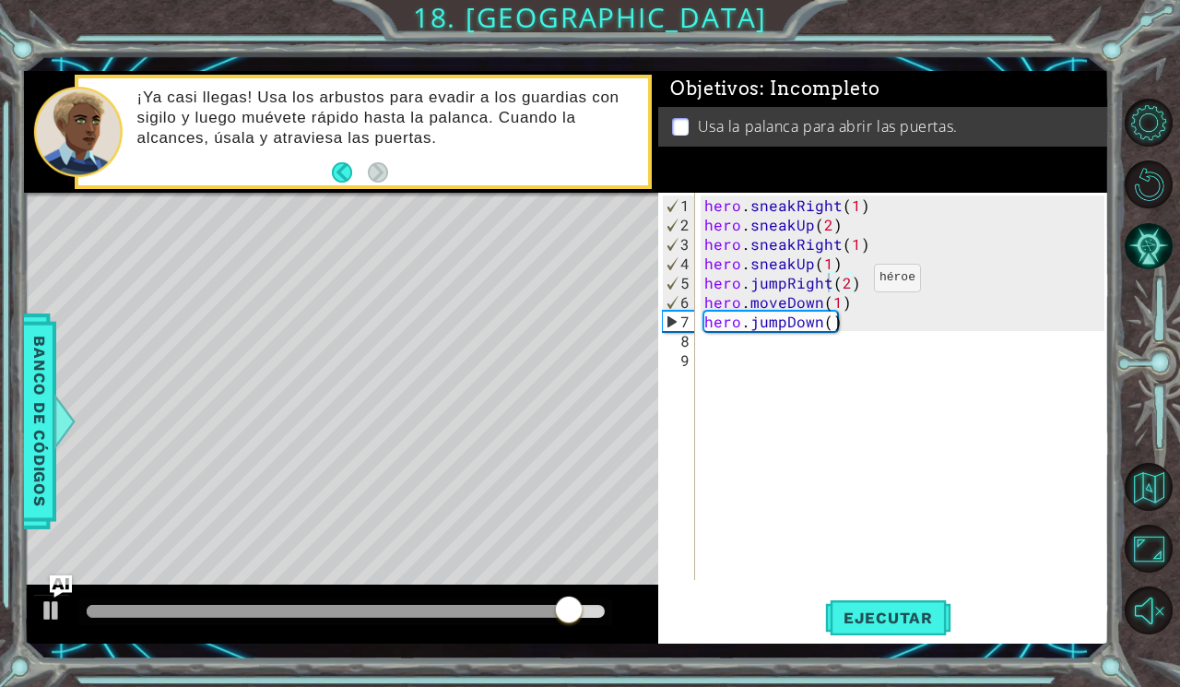
click at [924, 350] on div "hero . sneakRight ( 1 ) hero . sneakUp ( 2 ) hero . sneakRight ( 1 ) hero . sne…" at bounding box center [907, 408] width 413 height 426
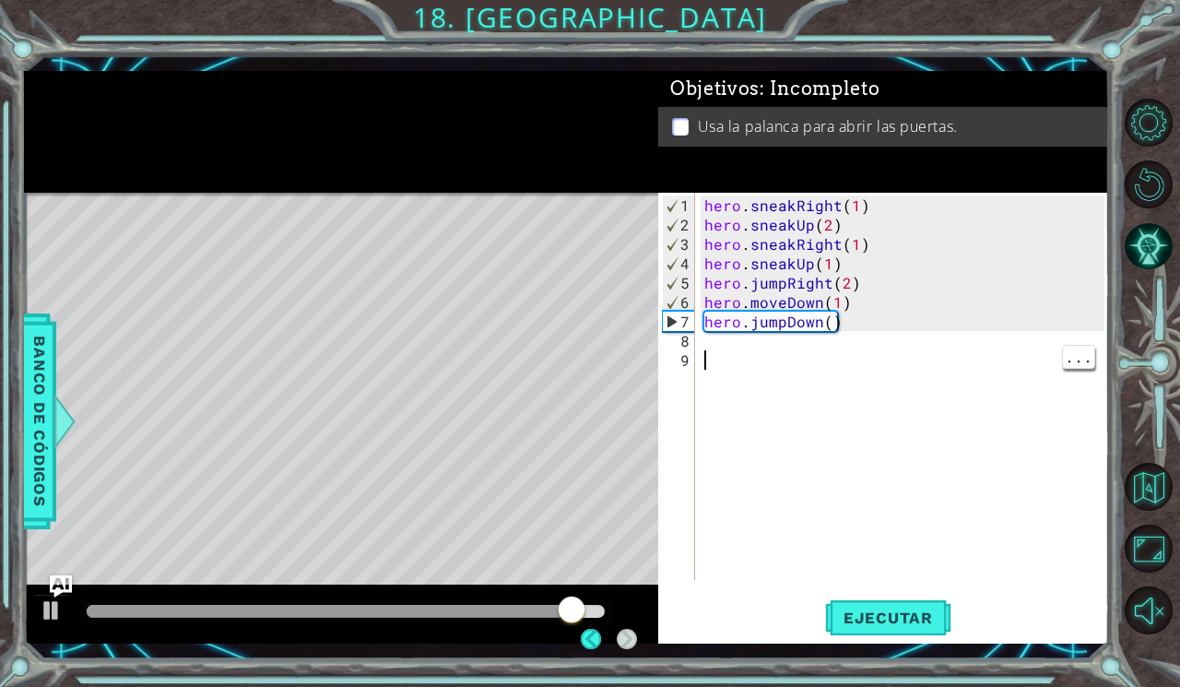
scroll to position [0, 0]
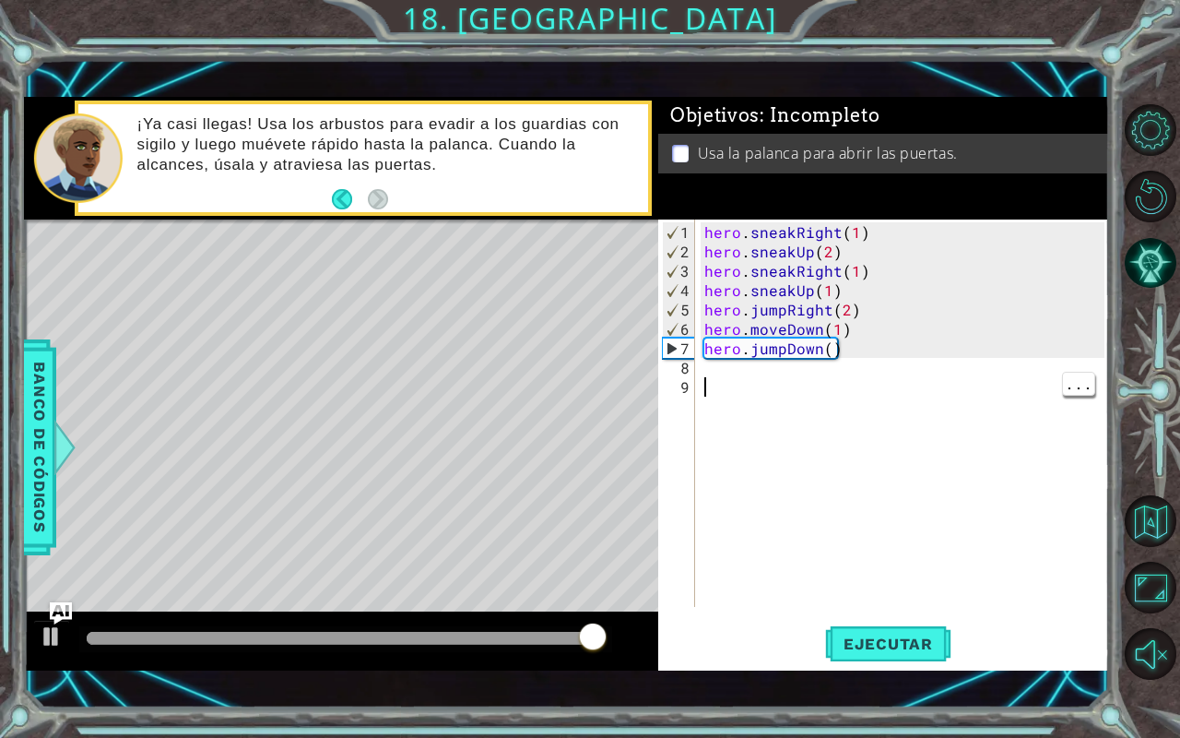
click at [786, 379] on div "hero . sneakRight ( 1 ) hero . sneakUp ( 2 ) hero . sneakRight ( 1 ) hero . sne…" at bounding box center [907, 435] width 413 height 426
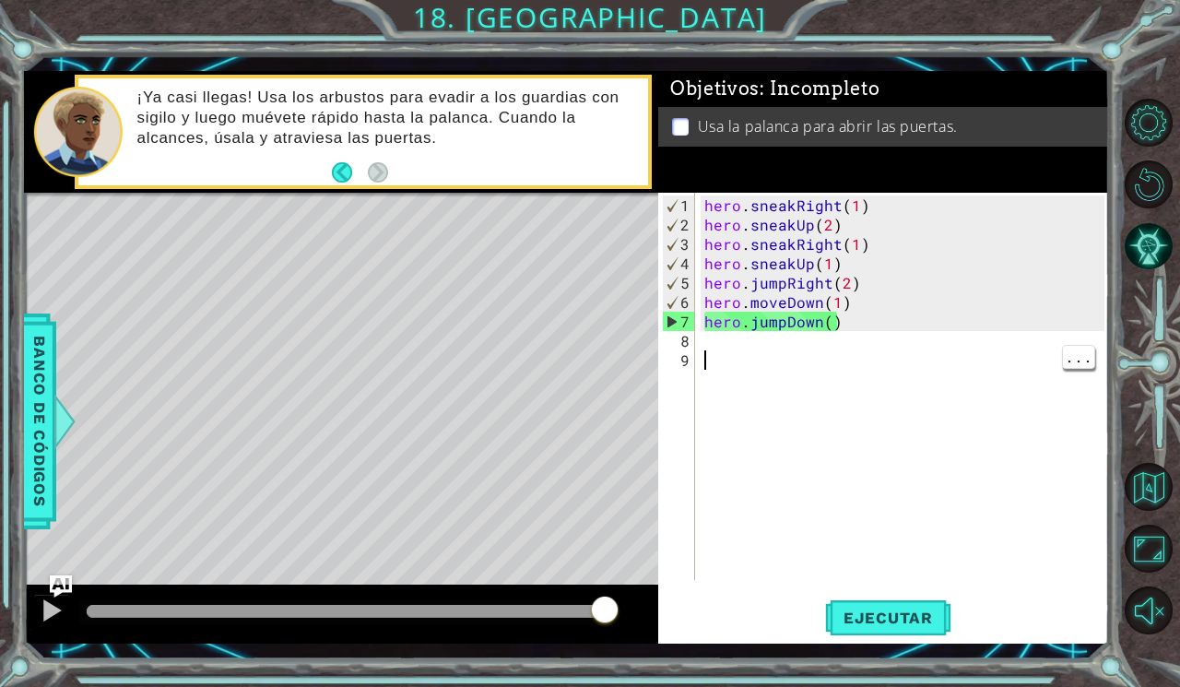
click at [768, 350] on div "hero . sneakRight ( 1 ) hero . sneakUp ( 2 ) hero . sneakRight ( 1 ) hero . sne…" at bounding box center [907, 408] width 413 height 426
click at [723, 346] on div "hero . sneakRight ( 1 ) hero . sneakUp ( 2 ) hero . sneakRight ( 1 ) hero . sne…" at bounding box center [907, 408] width 413 height 426
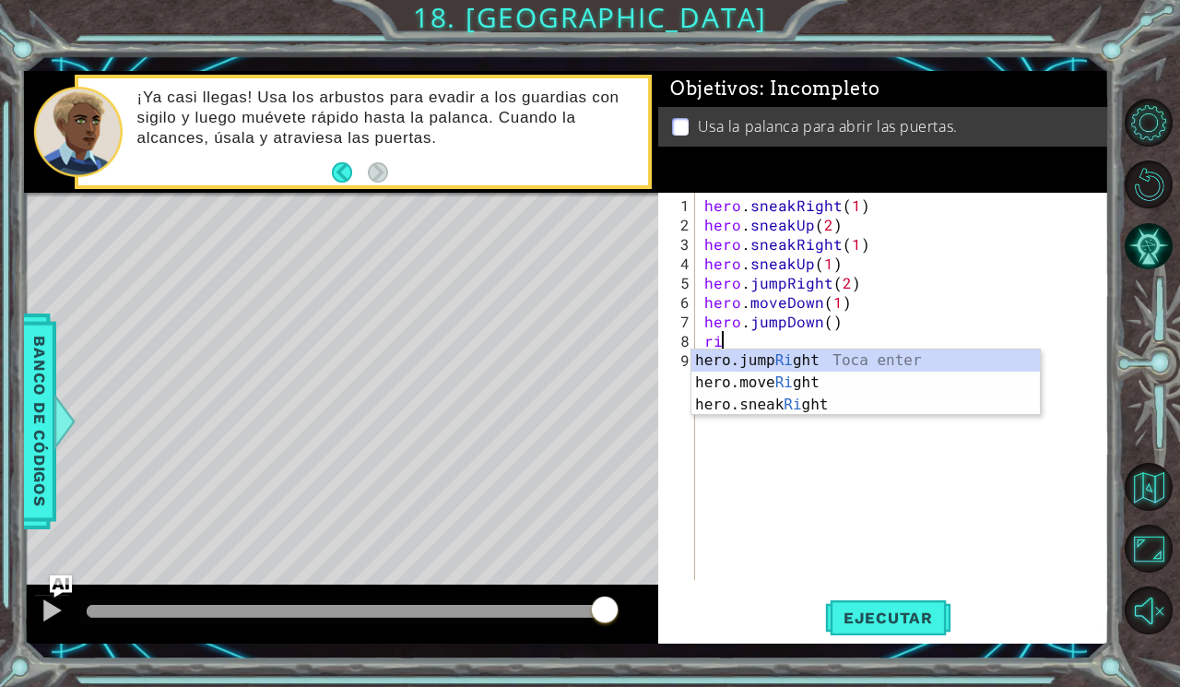
click at [863, 378] on div "hero.jump Ri ght Toca enter hero.move Ri ght Toca enter hero.sneak Ri ght Toca …" at bounding box center [866, 404] width 349 height 111
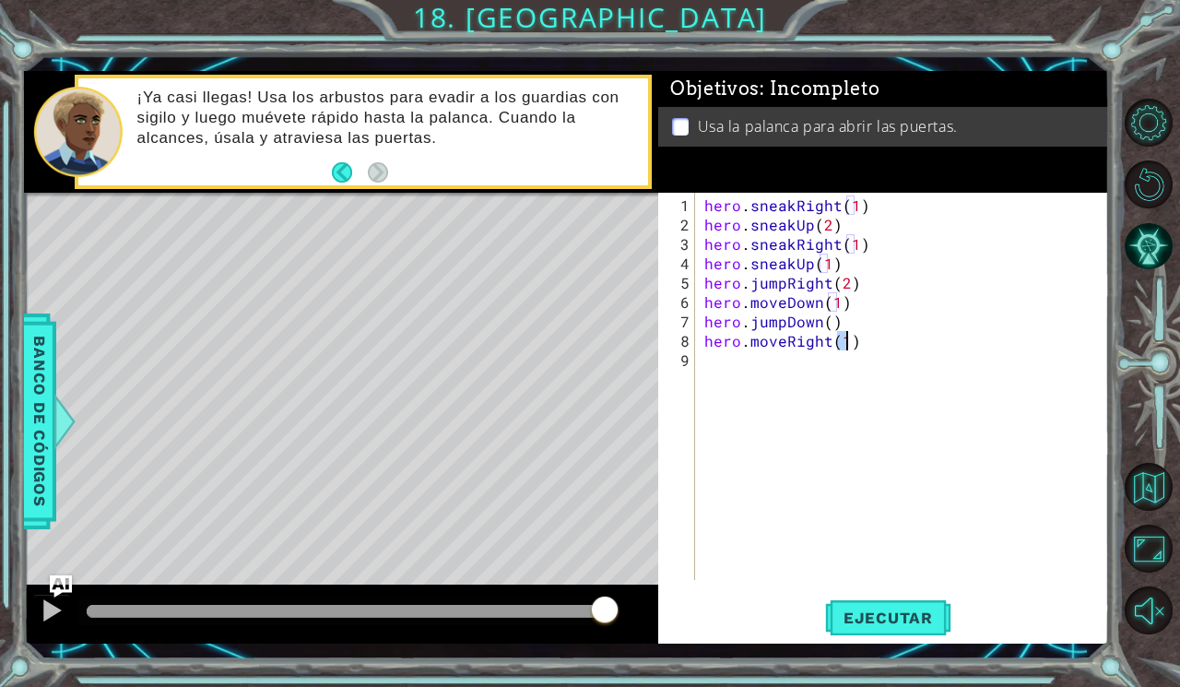
scroll to position [0, 8]
type textarea "hero.moveRight(2)"
click at [832, 360] on div "hero . sneakRight ( 1 ) hero . sneakUp ( 2 ) hero . sneakRight ( 1 ) hero . sne…" at bounding box center [907, 408] width 413 height 426
type textarea "j"
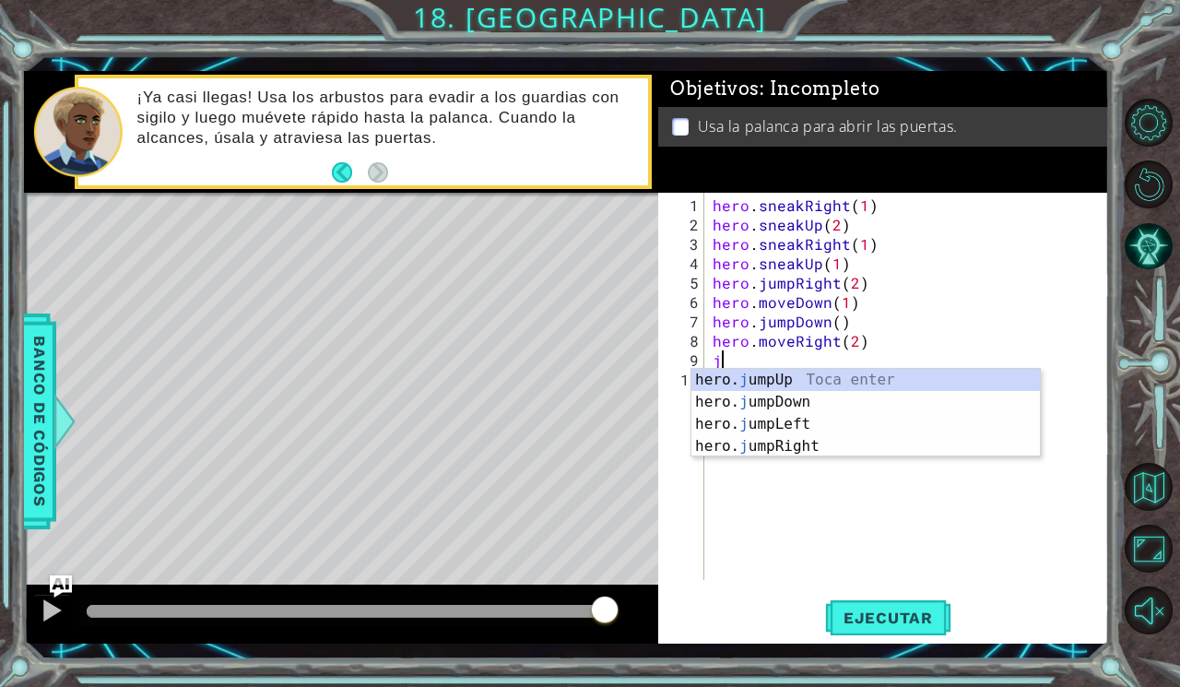
click at [882, 385] on div "hero. j umpUp Toca enter hero. j umpDown Toca enter hero. j umpLeft Toca enter …" at bounding box center [866, 435] width 349 height 133
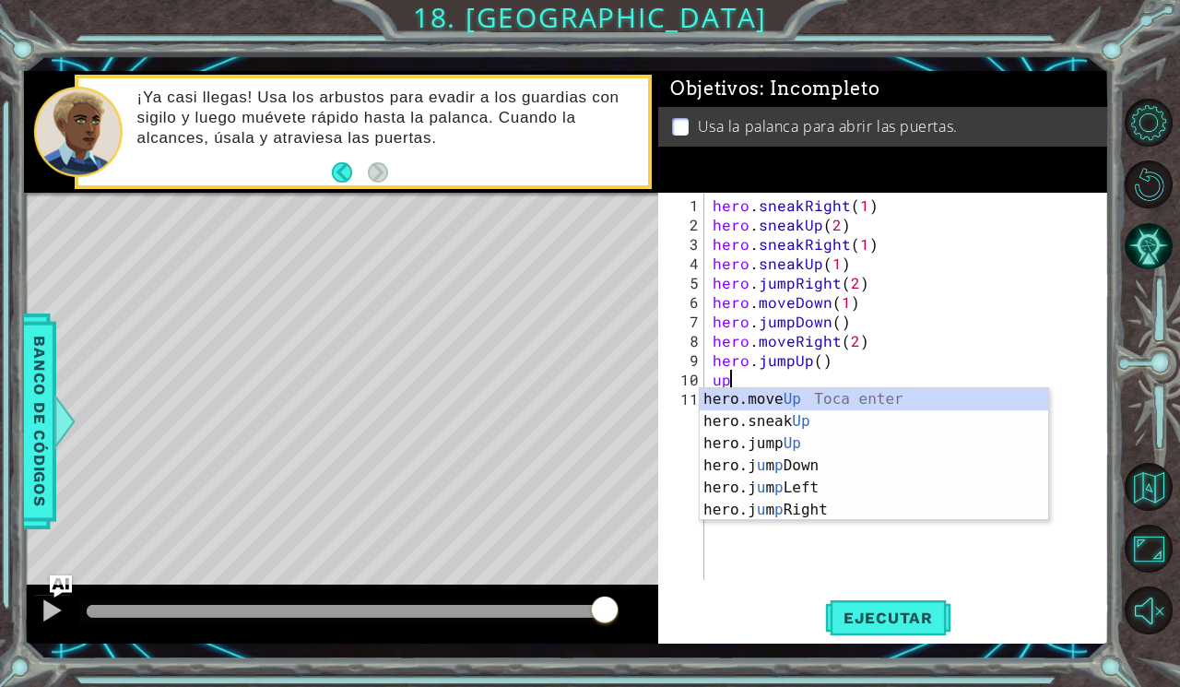
click at [911, 404] on div "hero.move Up Toca enter hero.sneak Up Toca enter hero.jump Up Toca enter hero.j…" at bounding box center [874, 476] width 349 height 177
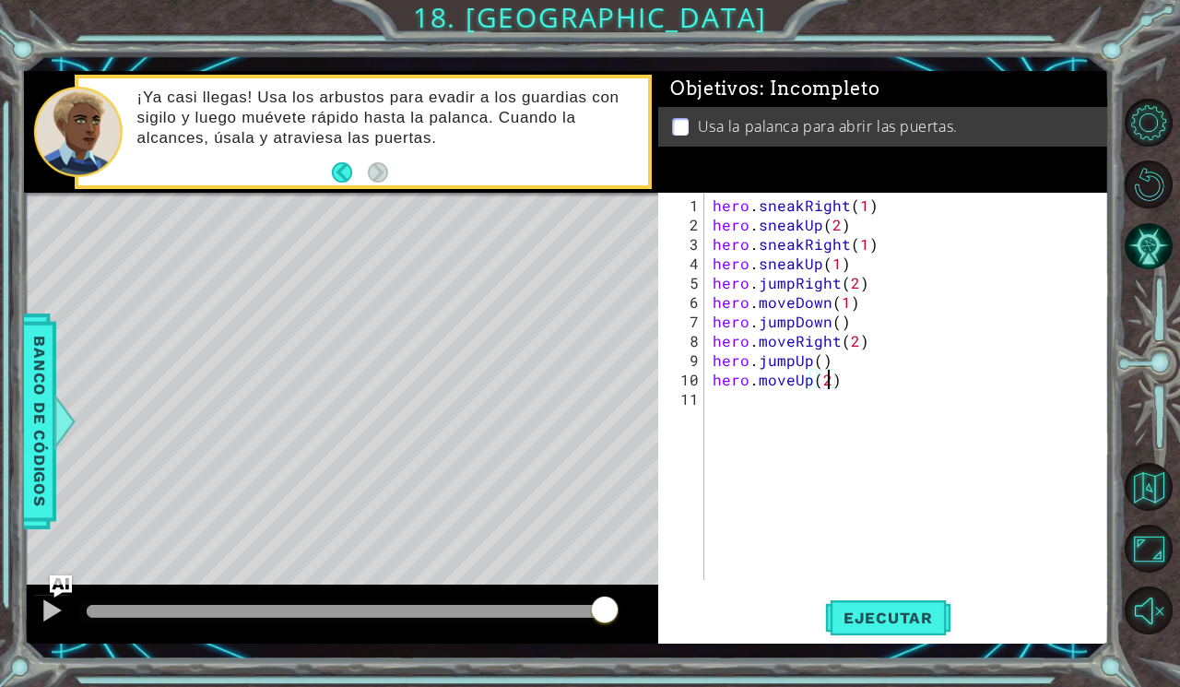
click at [1128, 383] on div at bounding box center [1153, 367] width 53 height 179
click at [880, 621] on button "Ejecutar" at bounding box center [888, 617] width 126 height 45
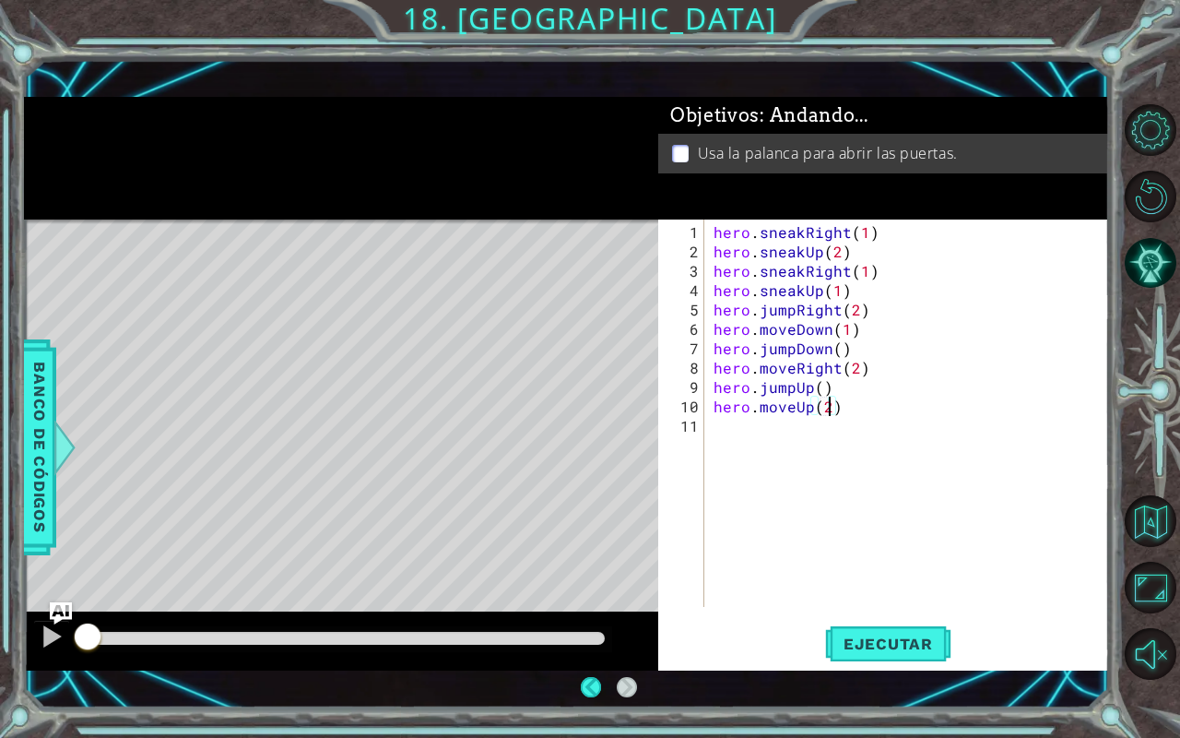
click at [1148, 360] on div at bounding box center [1153, 392] width 53 height 192
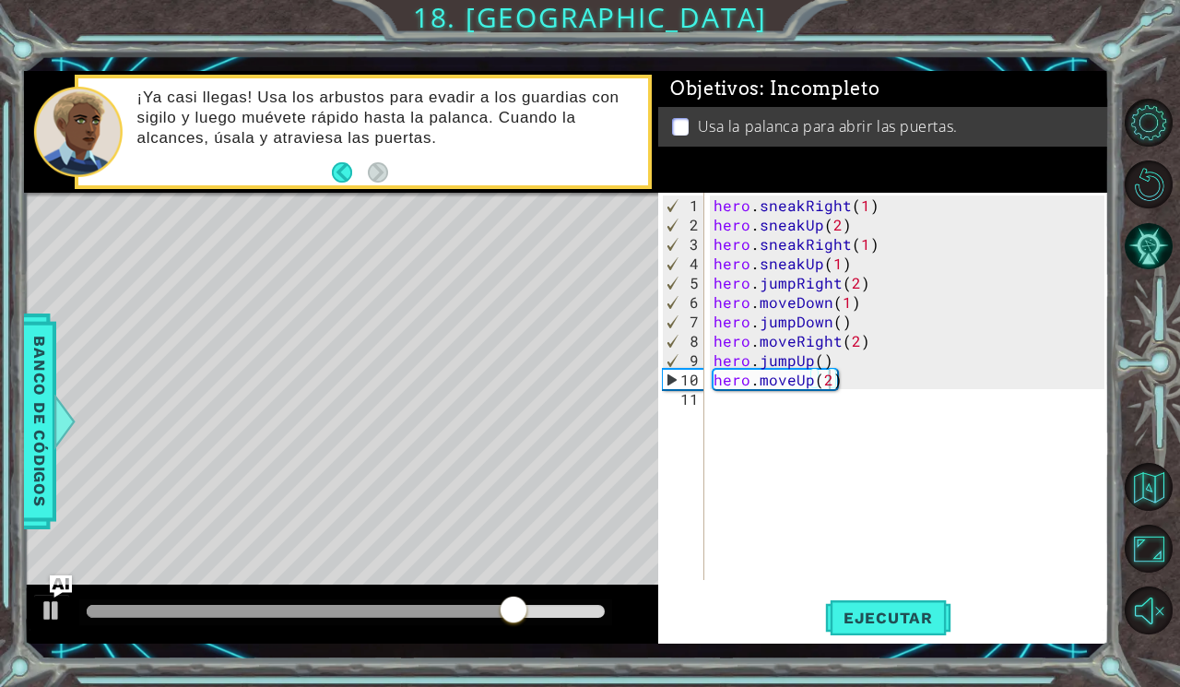
click at [845, 380] on div "hero . sneakRight ( 1 ) hero . sneakUp ( 2 ) hero . sneakRight ( 1 ) hero . sne…" at bounding box center [912, 408] width 404 height 426
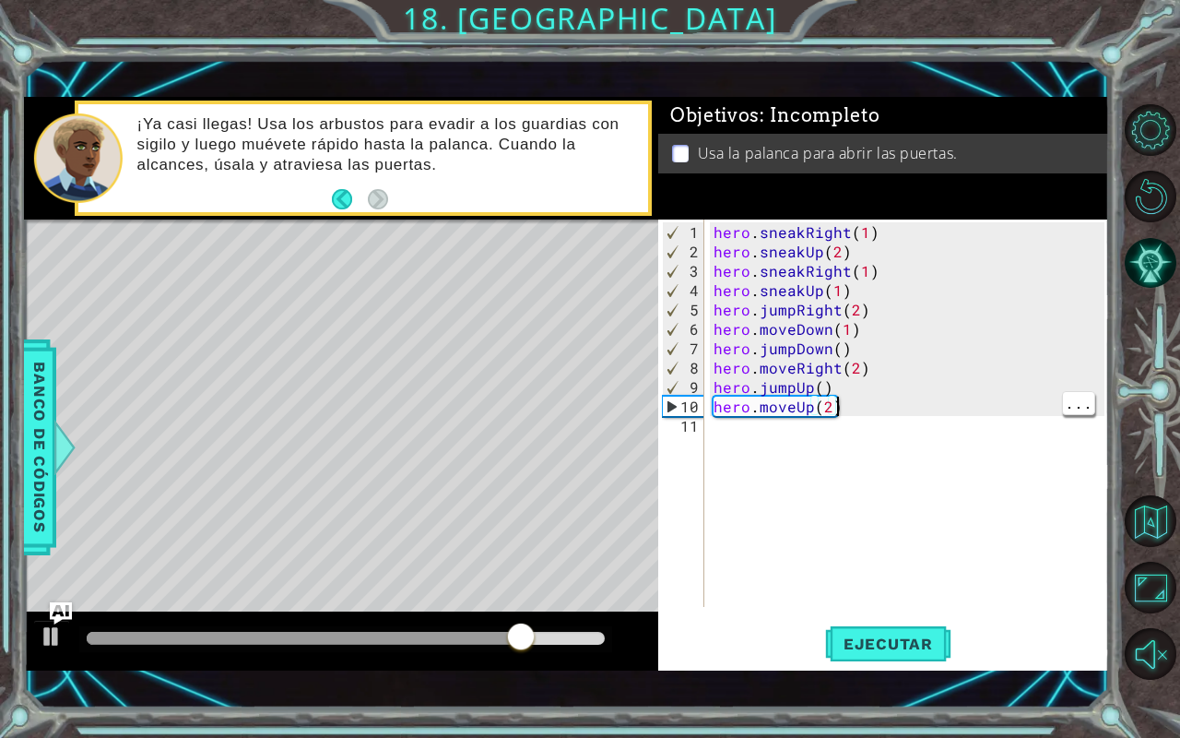
click at [832, 380] on div "hero . sneakRight ( 1 ) hero . sneakUp ( 2 ) hero . sneakRight ( 1 ) hero . sne…" at bounding box center [912, 435] width 404 height 426
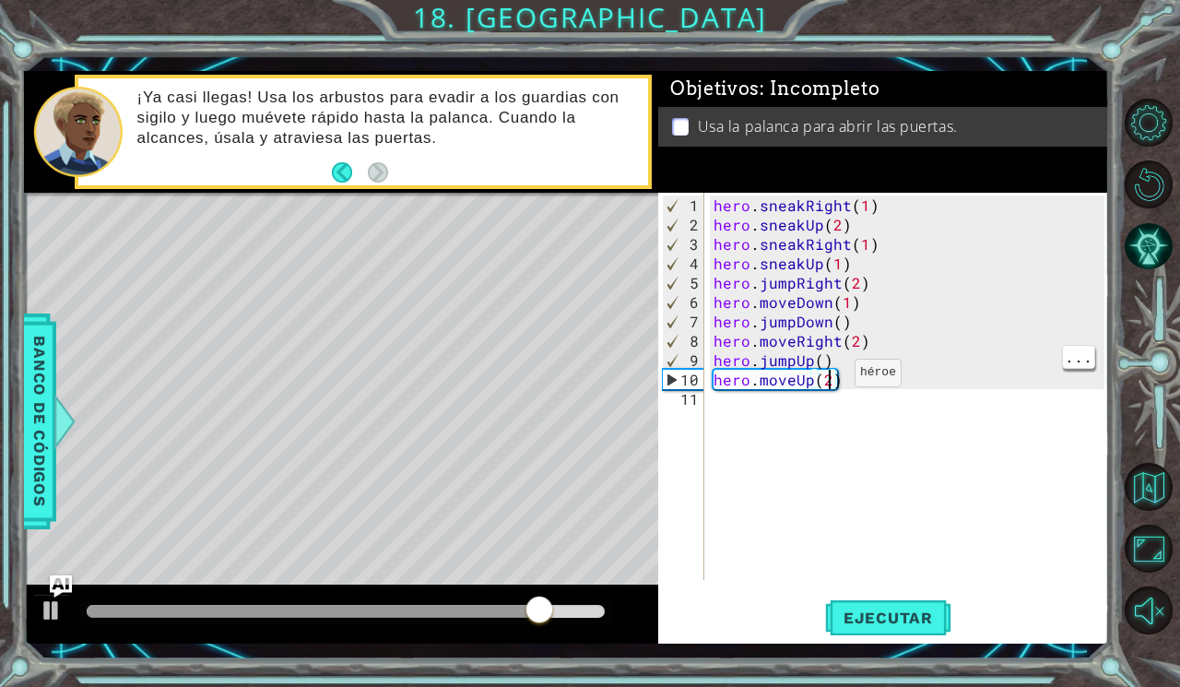
scroll to position [0, 6]
type textarea "hero.moveUp(1)"
click at [839, 395] on div "hero . sneakRight ( 1 ) hero . sneakUp ( 2 ) hero . sneakRight ( 1 ) hero . sne…" at bounding box center [912, 408] width 404 height 426
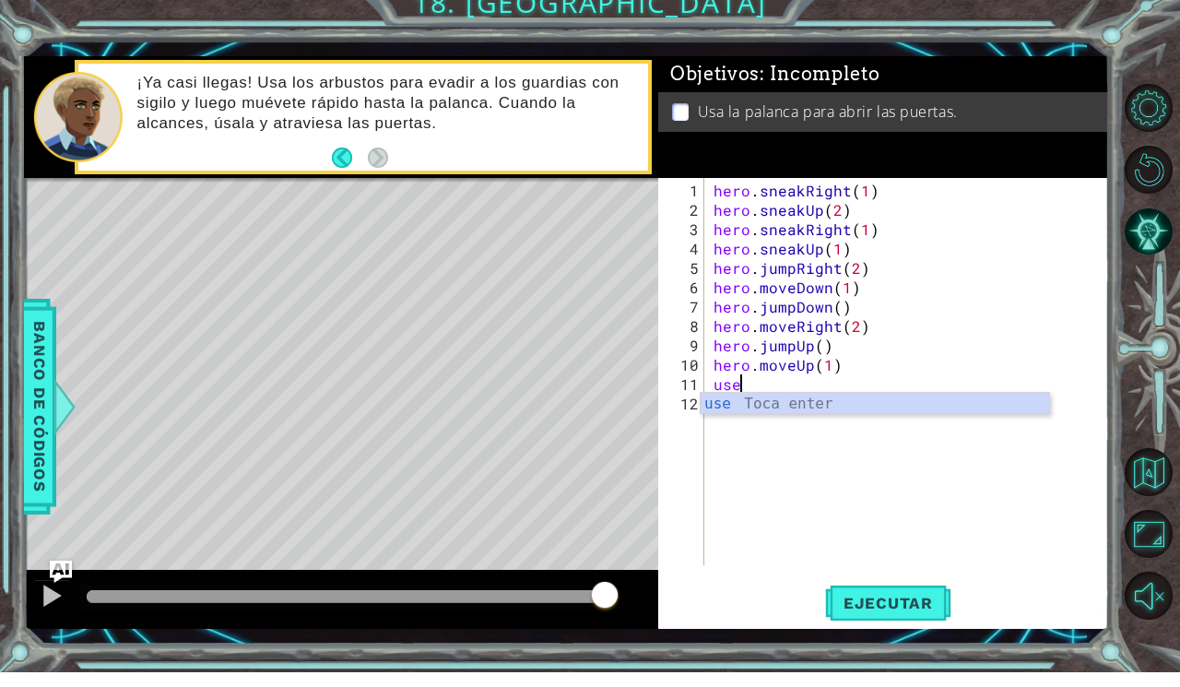
scroll to position [0, 0]
type textarea "u"
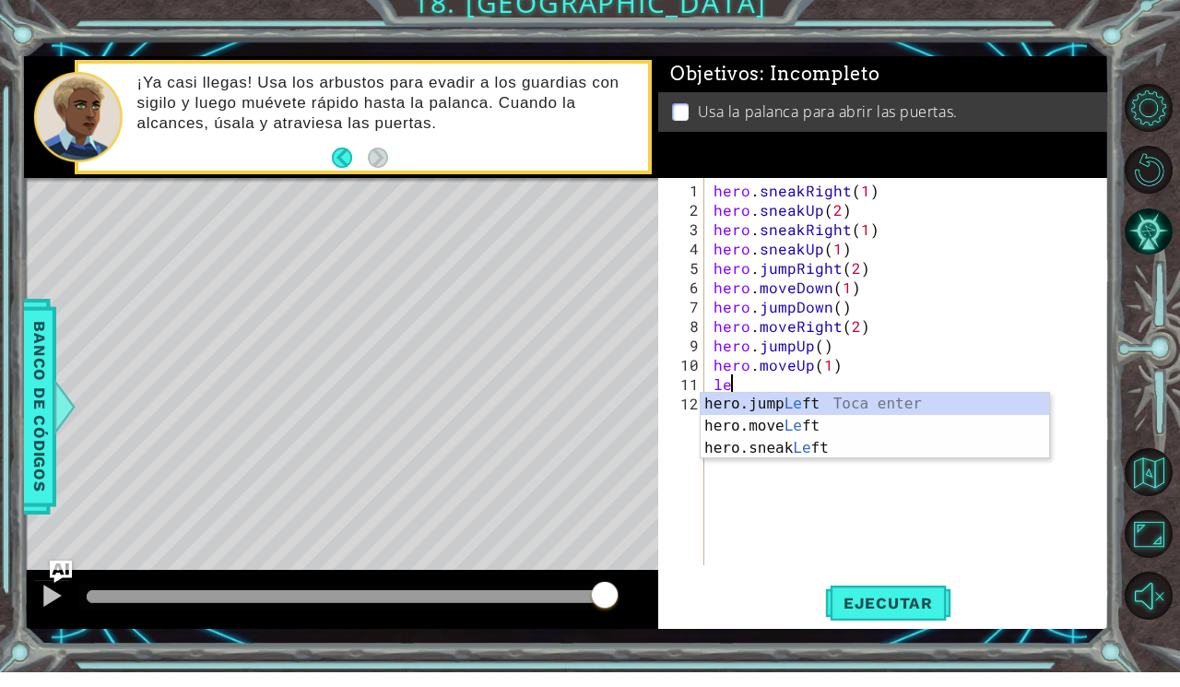
type textarea "l"
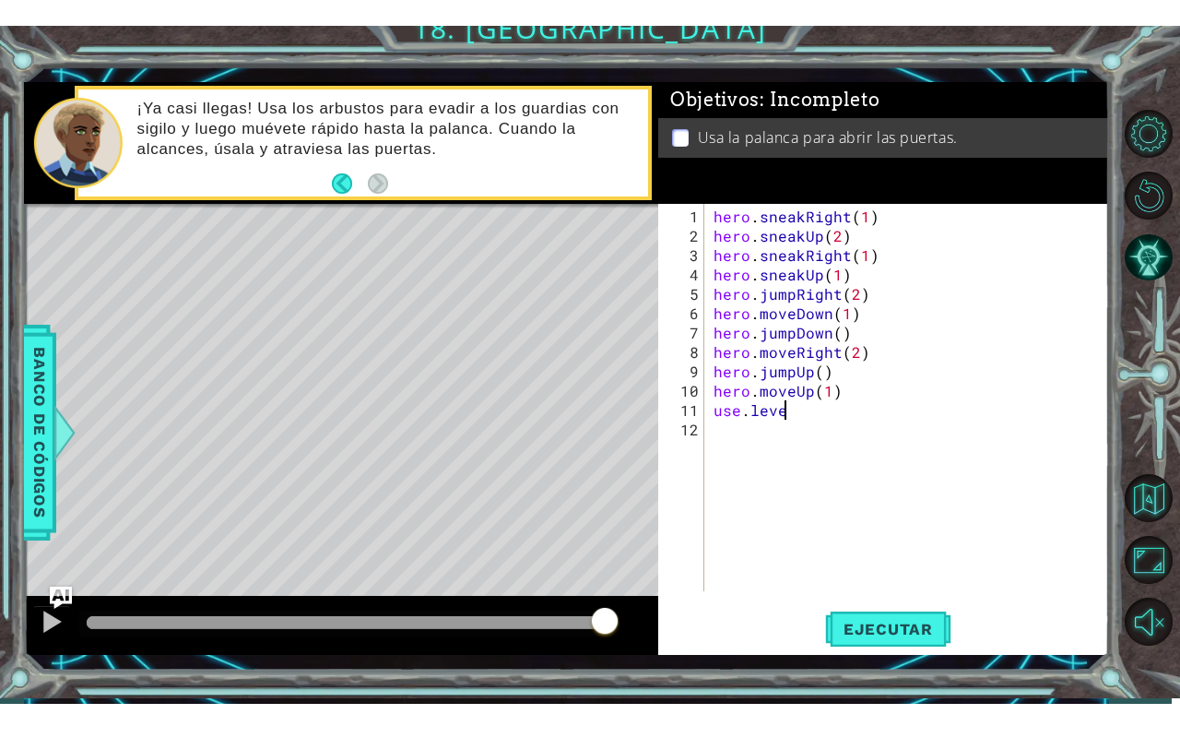
scroll to position [0, 4]
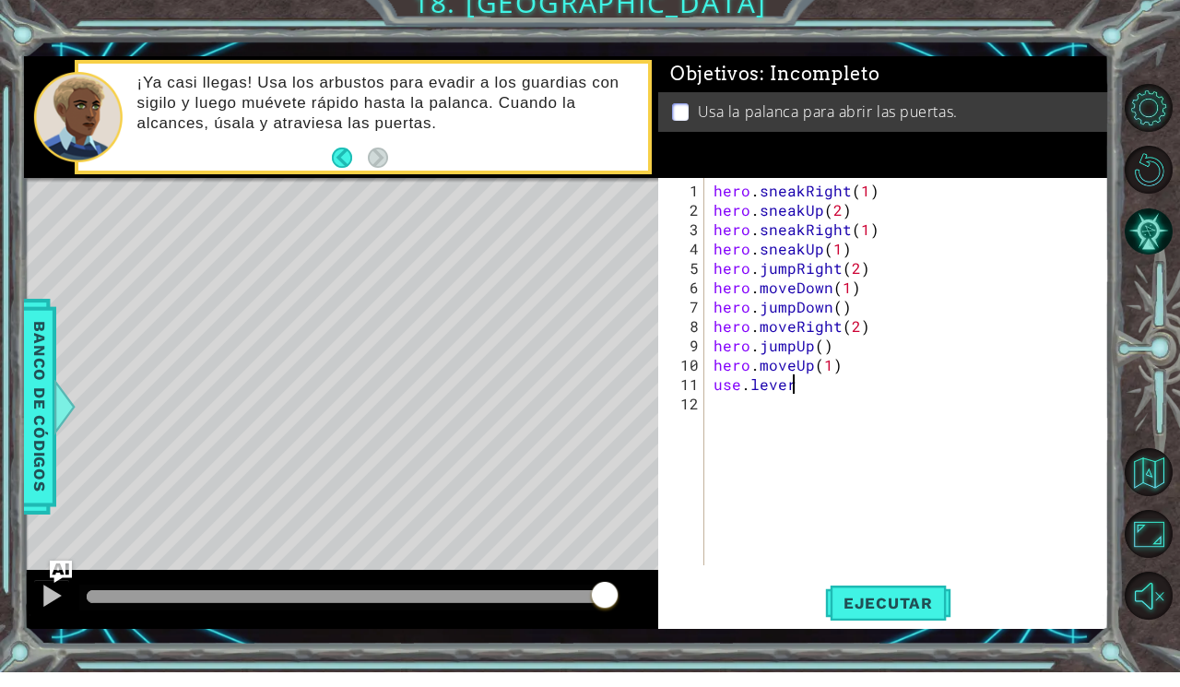
click at [1140, 363] on div at bounding box center [1153, 367] width 53 height 179
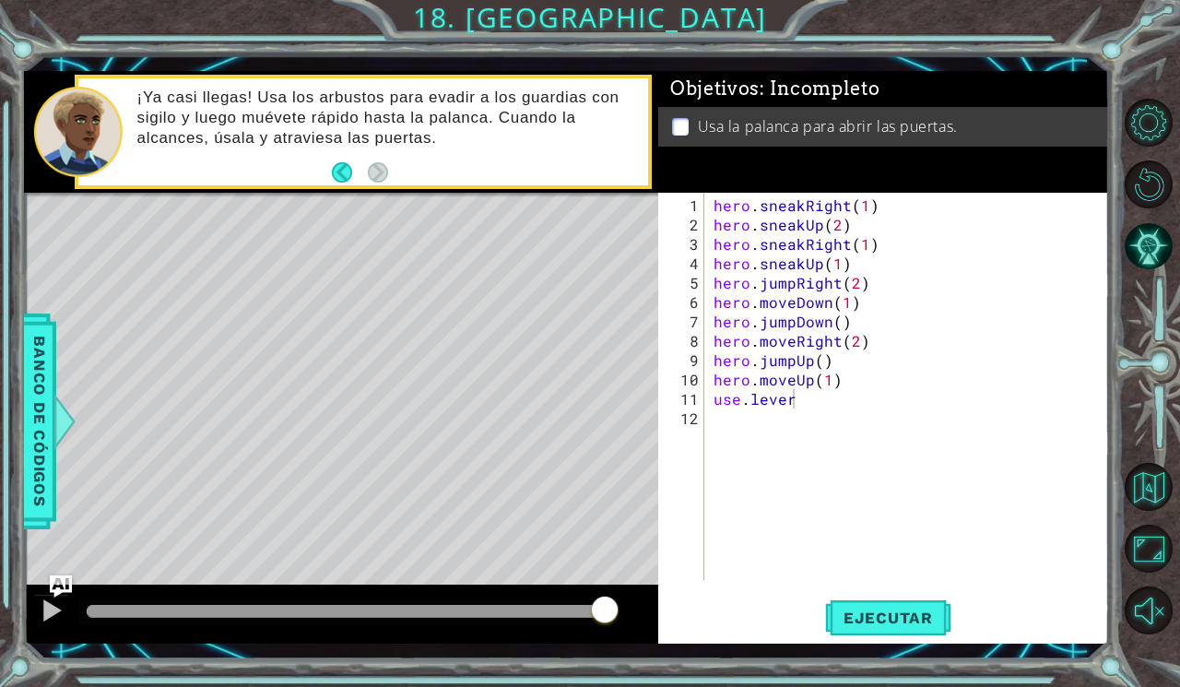
click at [911, 627] on button "Ejecutar" at bounding box center [888, 617] width 126 height 45
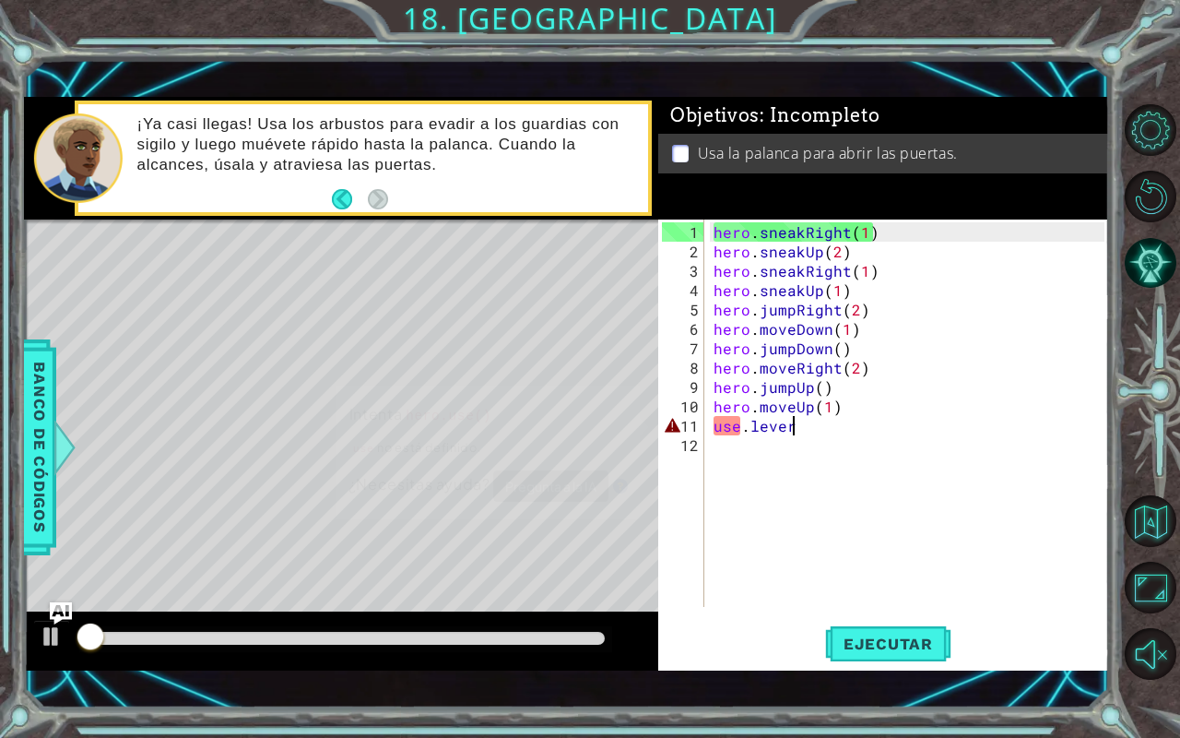
click at [1158, 349] on div at bounding box center [1153, 392] width 53 height 192
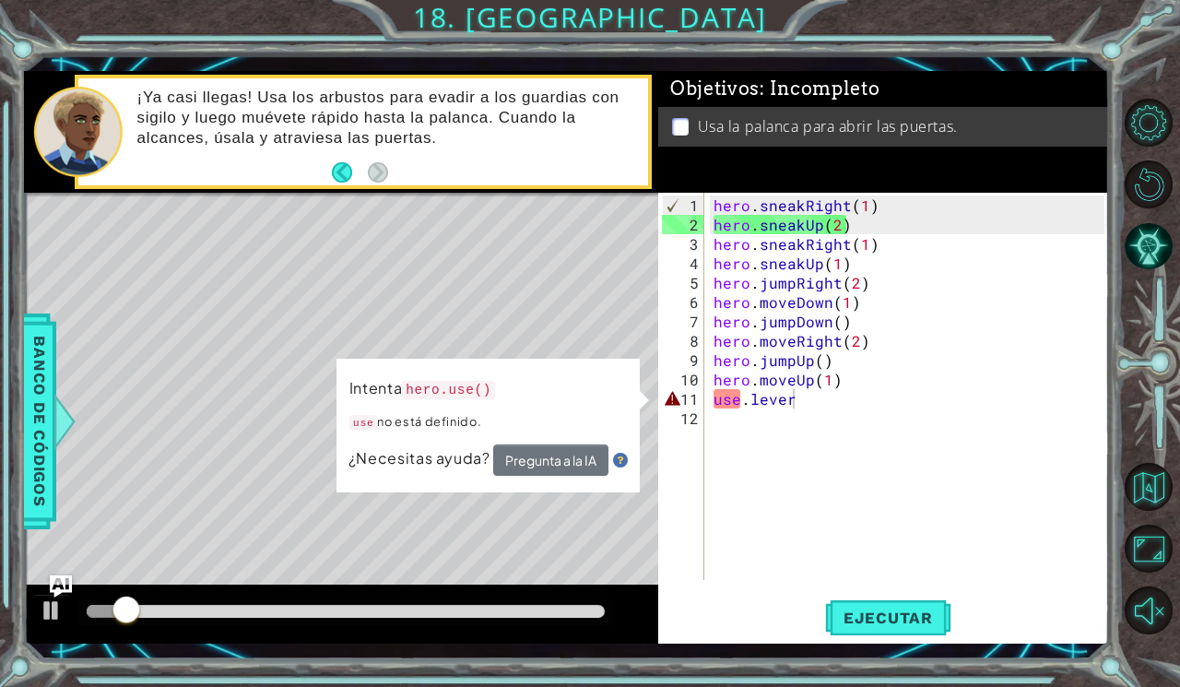
click at [37, 429] on span "Banco de códigos" at bounding box center [40, 420] width 30 height 191
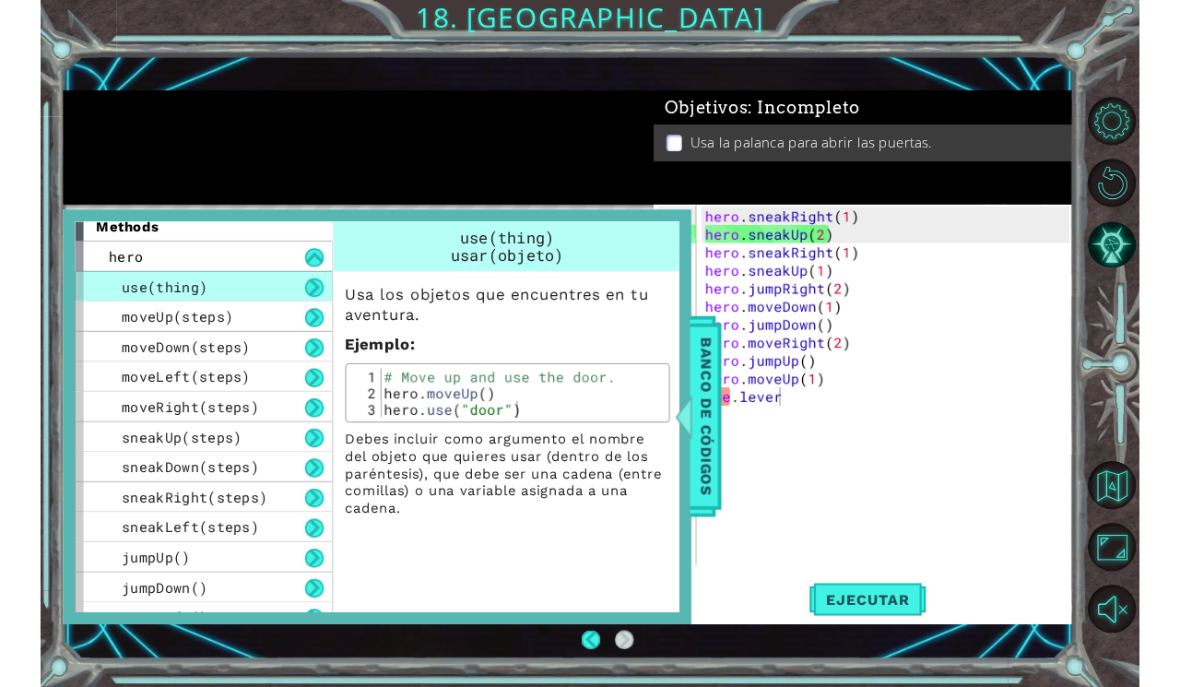
scroll to position [0, 0]
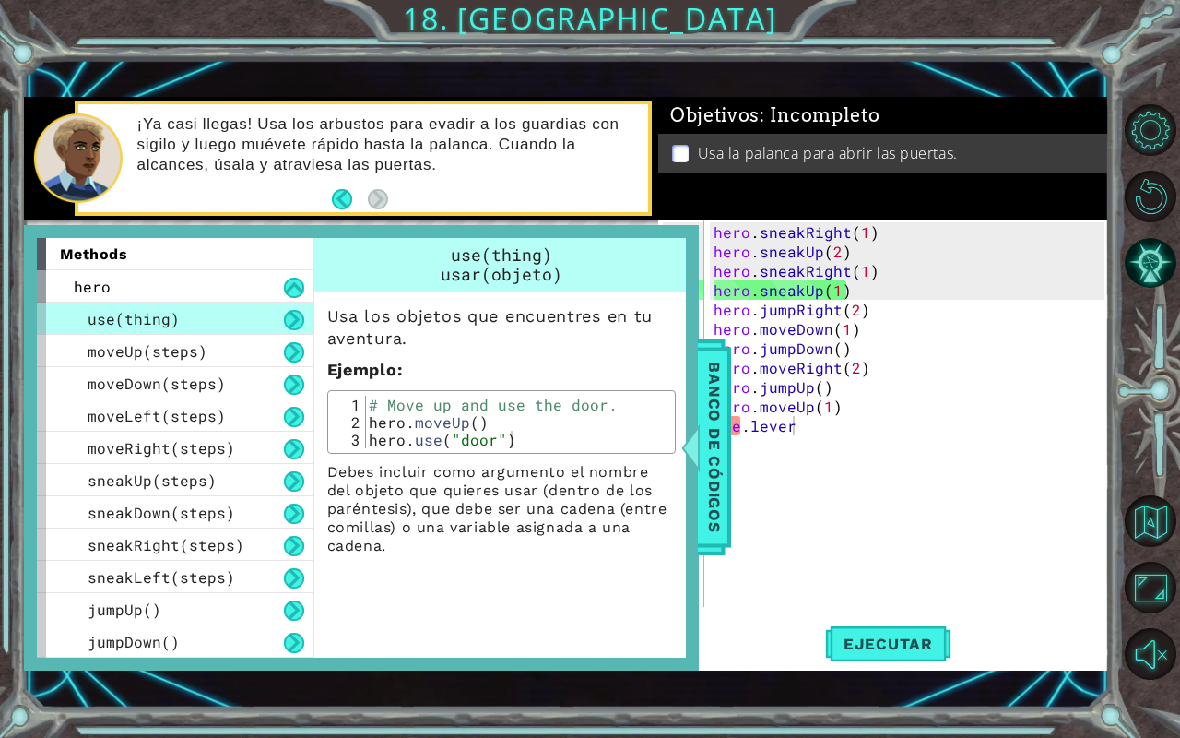
click at [77, 277] on span "hero" at bounding box center [92, 286] width 37 height 19
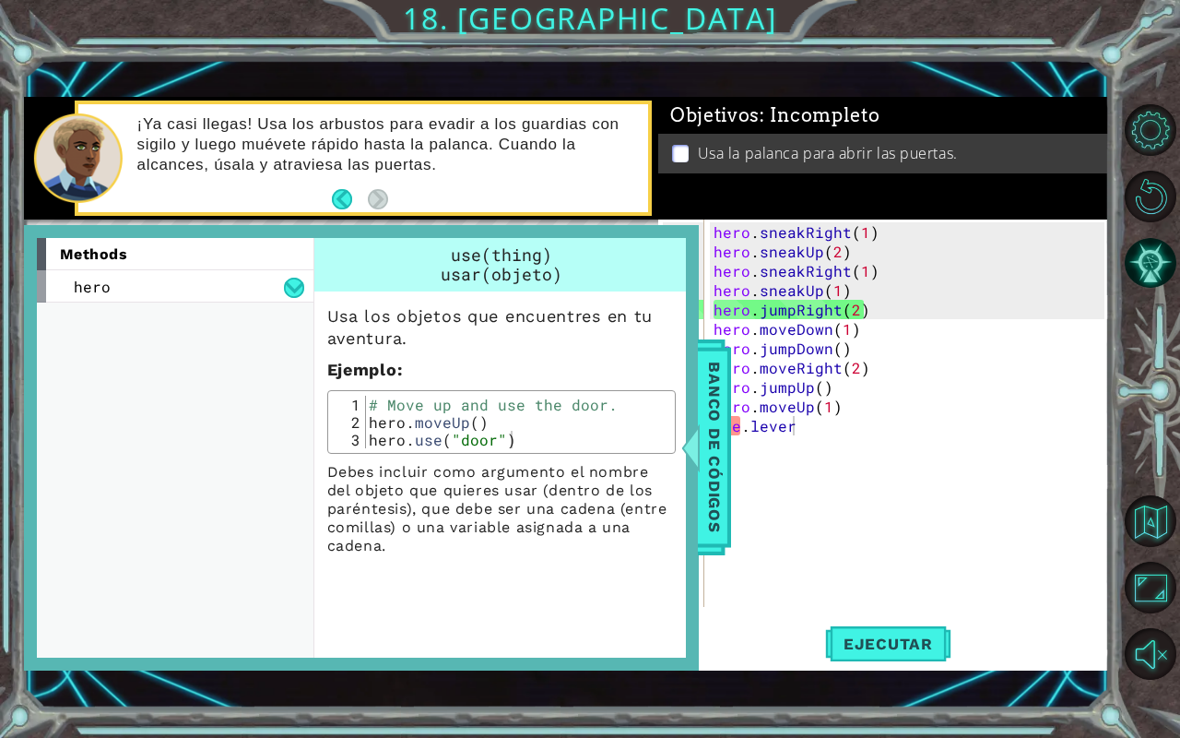
click at [507, 278] on span "usar(objeto)" at bounding box center [502, 274] width 122 height 22
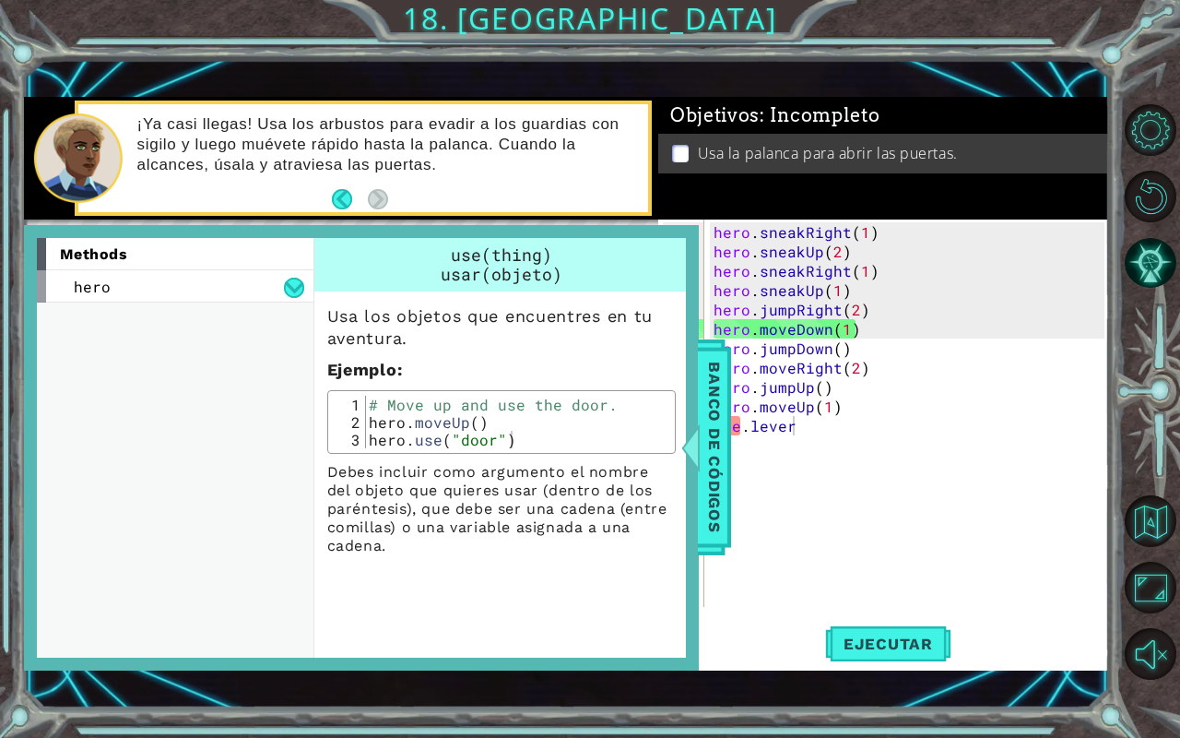
click at [953, 417] on div "hero . sneakRight ( 1 ) hero . sneakUp ( 2 ) hero . sneakRight ( 1 ) hero . sne…" at bounding box center [912, 435] width 404 height 426
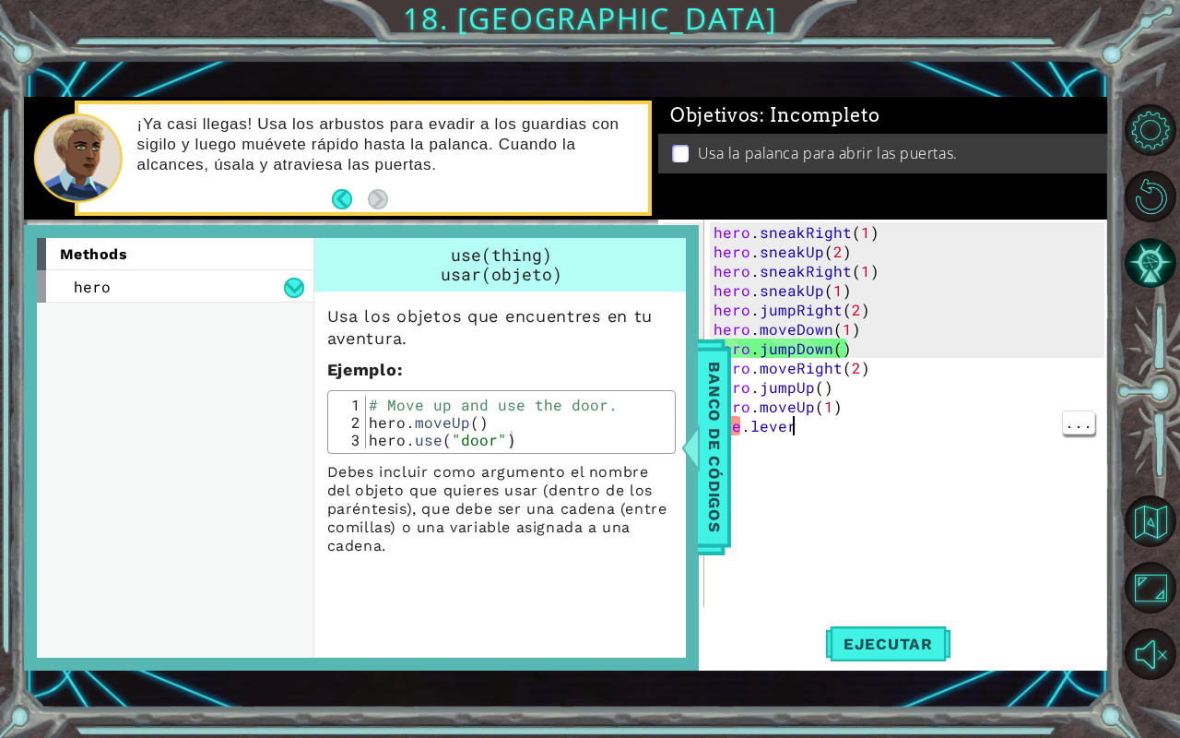
click at [818, 425] on div "hero . sneakRight ( 1 ) hero . sneakUp ( 2 ) hero . sneakRight ( 1 ) hero . sne…" at bounding box center [912, 435] width 404 height 426
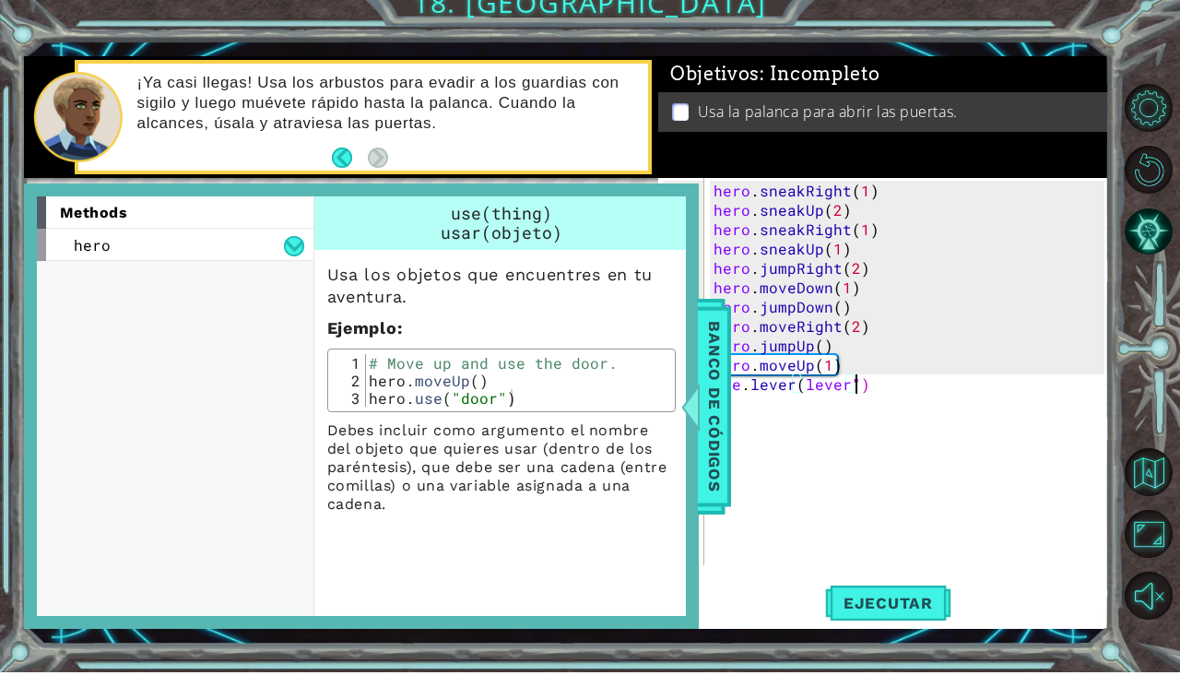
scroll to position [0, 8]
click at [805, 405] on div "hero . sneakRight ( 1 ) hero . sneakUp ( 2 ) hero . sneakRight ( 1 ) hero . sne…" at bounding box center [912, 408] width 404 height 426
click at [785, 399] on div "hero . sneakRight ( 1 ) hero . sneakUp ( 2 ) hero . sneakRight ( 1 ) hero . sne…" at bounding box center [912, 408] width 404 height 426
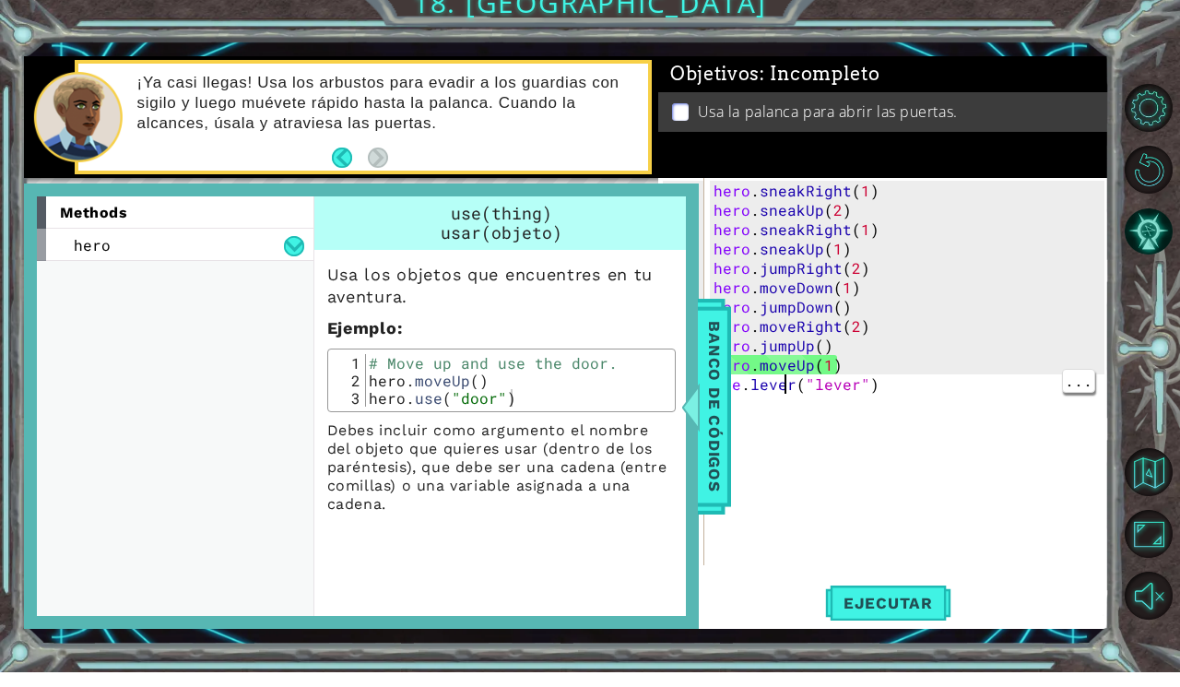
click at [789, 405] on div "hero . sneakRight ( 1 ) hero . sneakUp ( 2 ) hero . sneakRight ( 1 ) hero . sne…" at bounding box center [912, 408] width 404 height 426
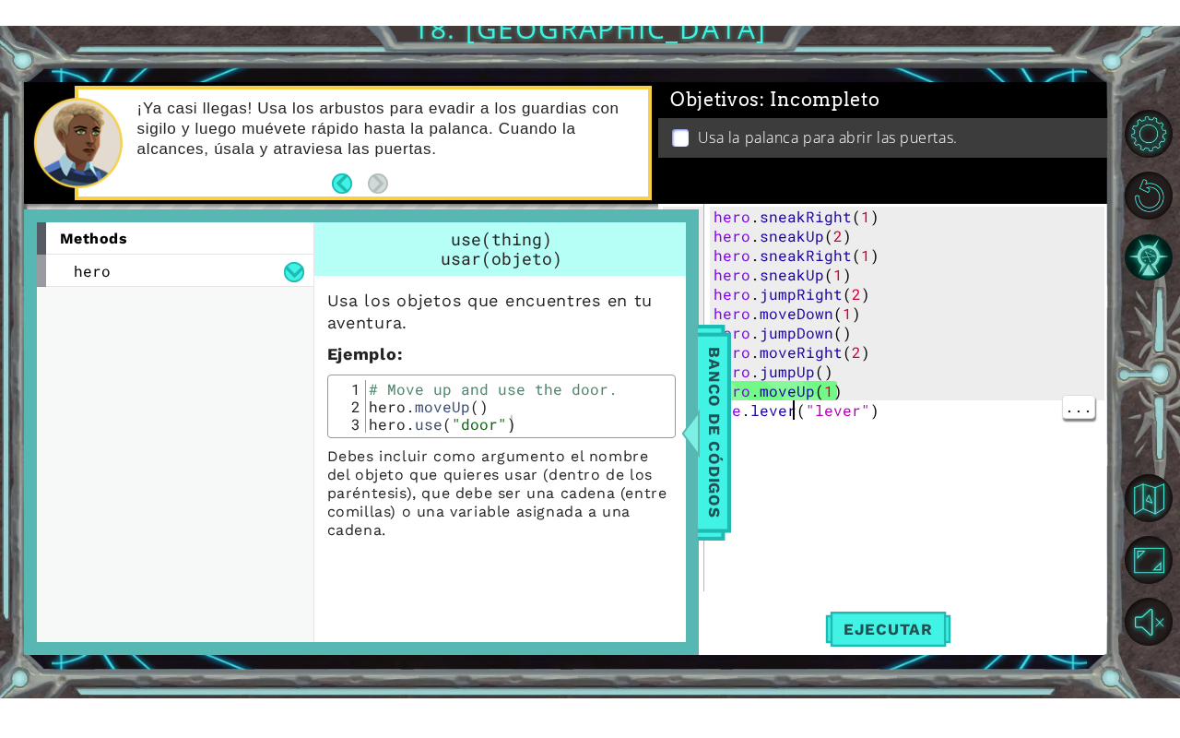
scroll to position [0, 5]
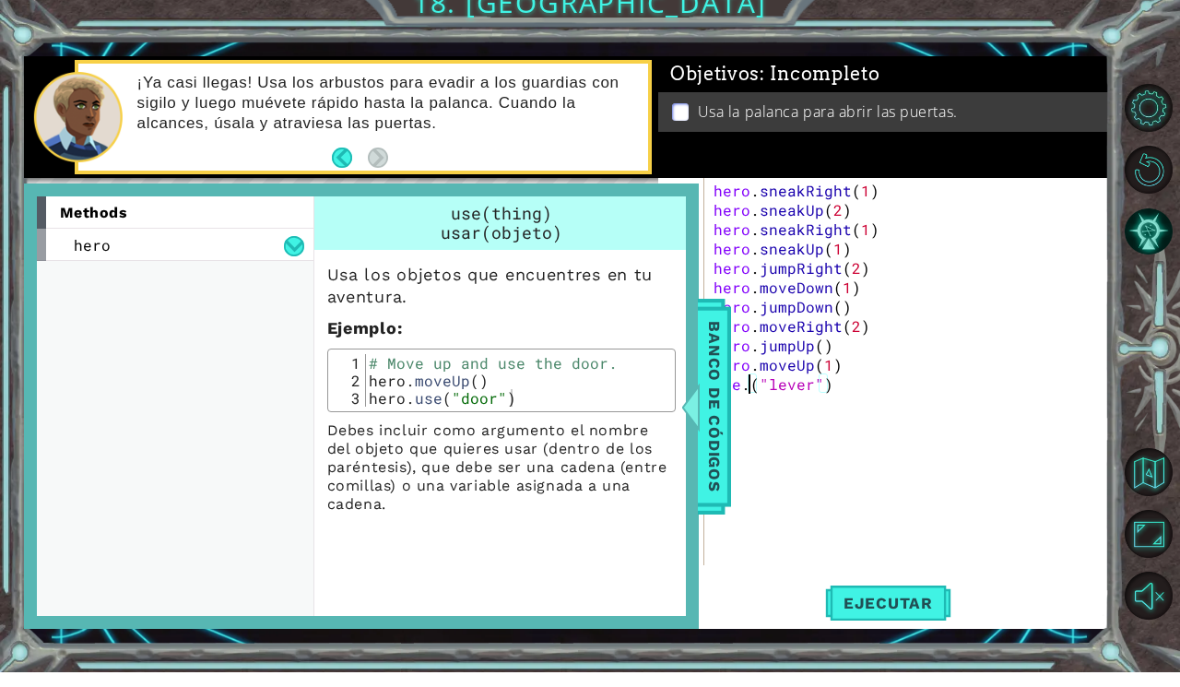
click at [699, 398] on div at bounding box center [690, 421] width 23 height 55
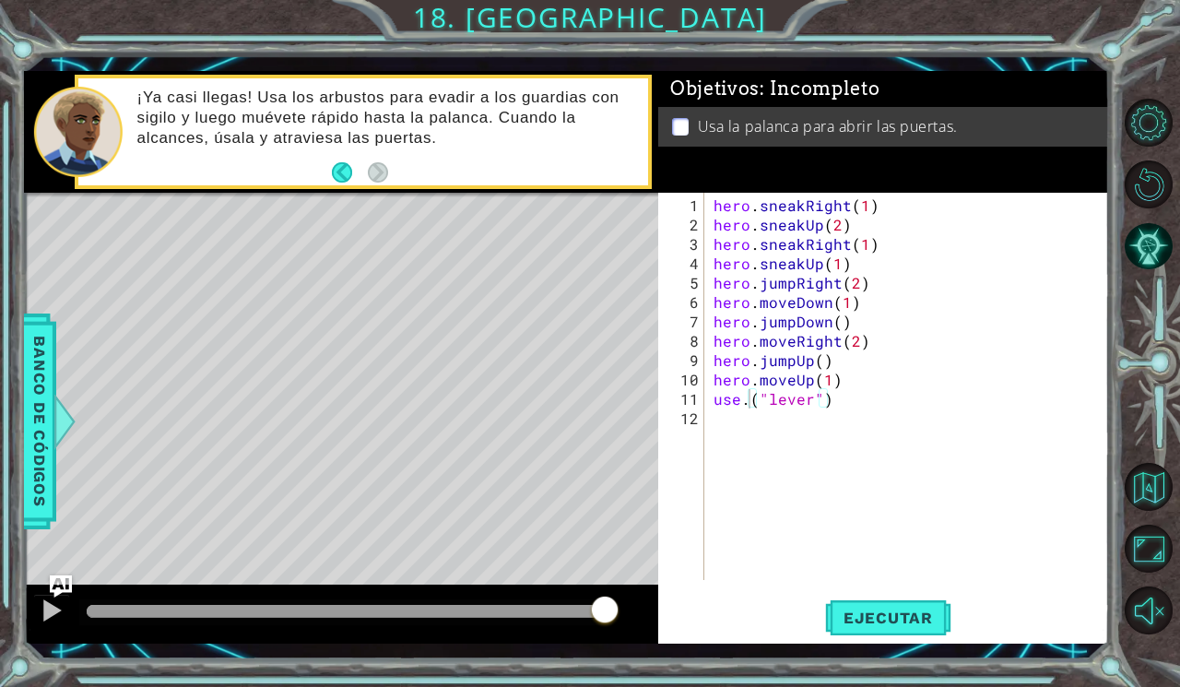
click at [750, 396] on div "hero . sneakRight ( 1 ) hero . sneakUp ( 2 ) hero . sneakRight ( 1 ) hero . sne…" at bounding box center [912, 408] width 404 height 426
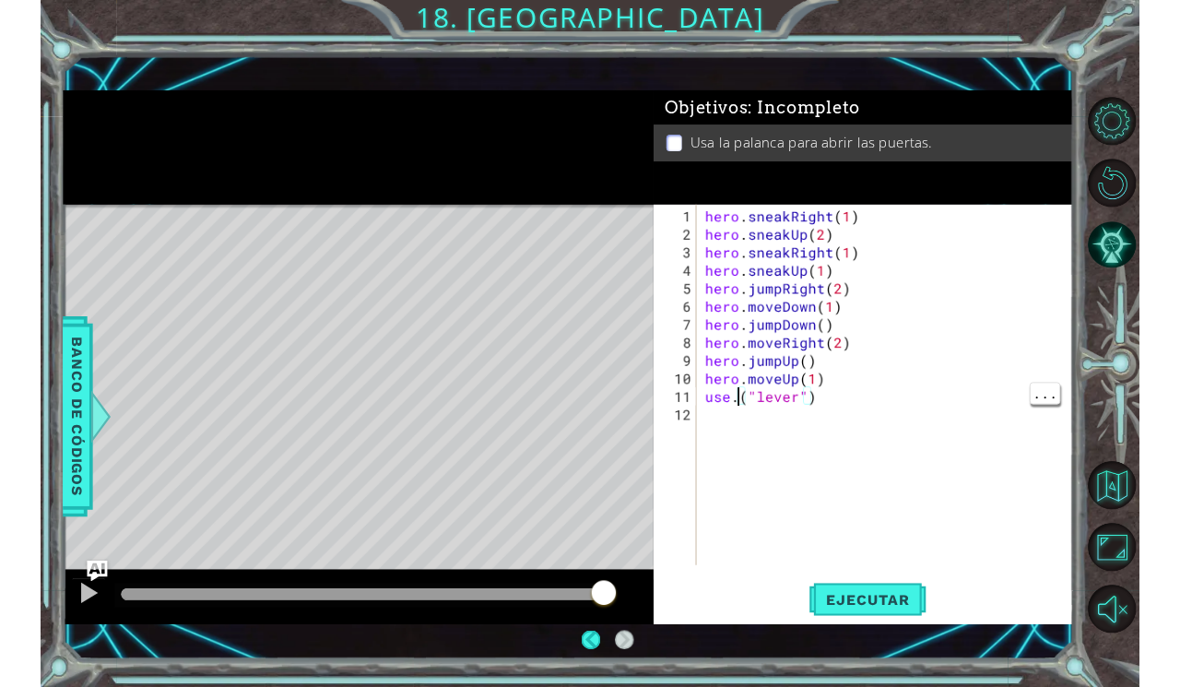
scroll to position [0, 2]
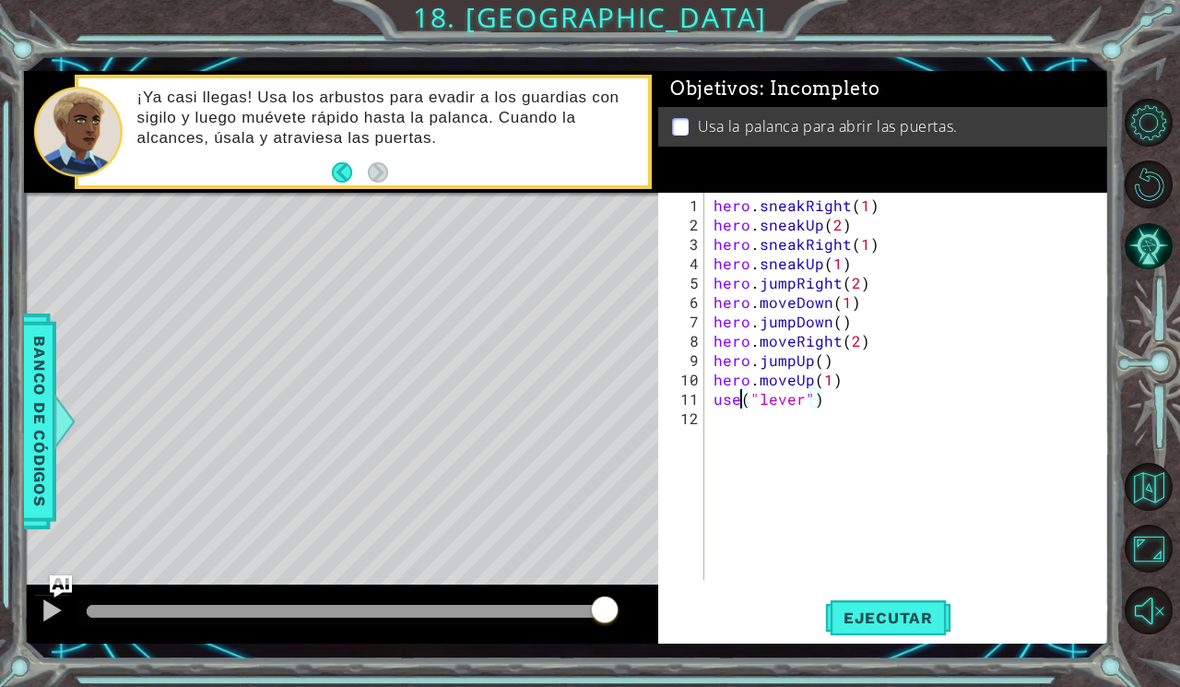
click at [714, 394] on div "hero . sneakRight ( 1 ) hero . sneakUp ( 2 ) hero . sneakRight ( 1 ) hero . sne…" at bounding box center [912, 408] width 404 height 426
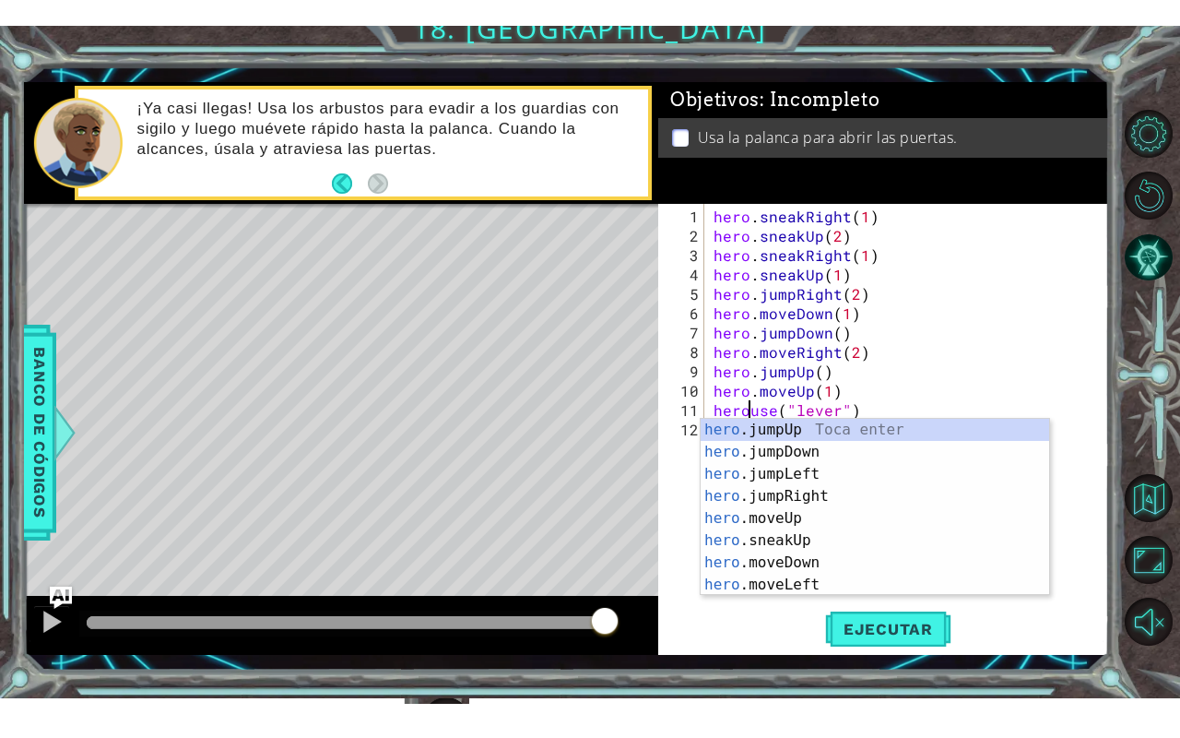
scroll to position [0, 3]
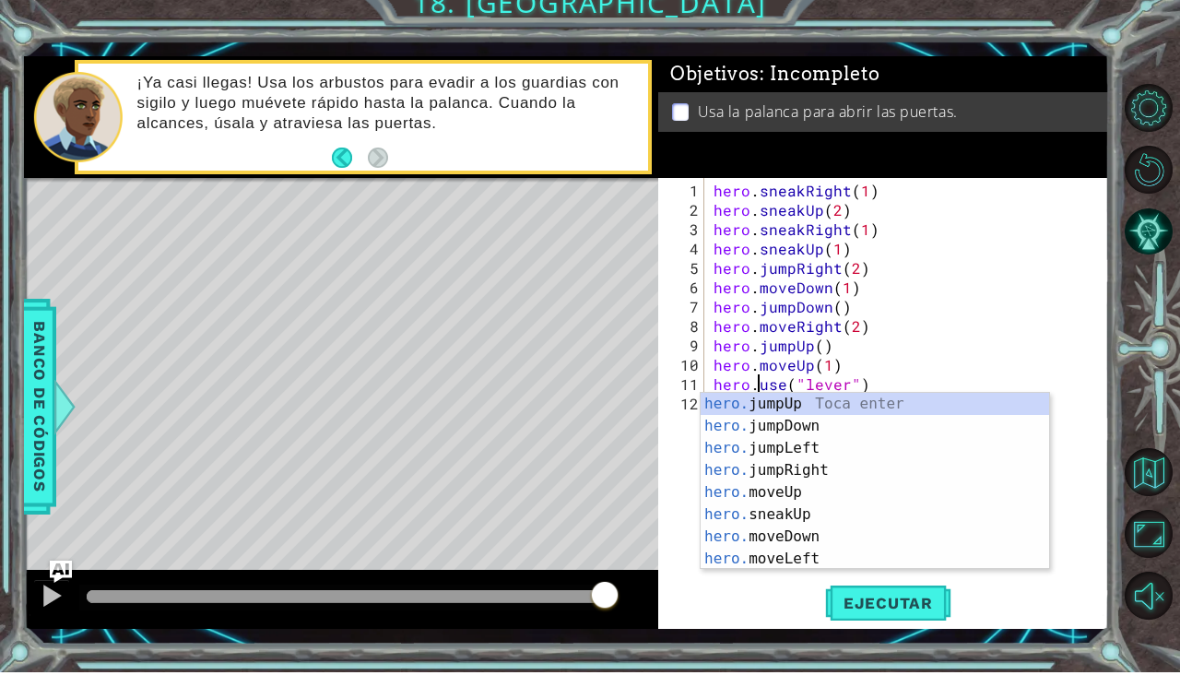
type textarea "hero.use("lever")"
click at [1138, 380] on div at bounding box center [1153, 367] width 53 height 179
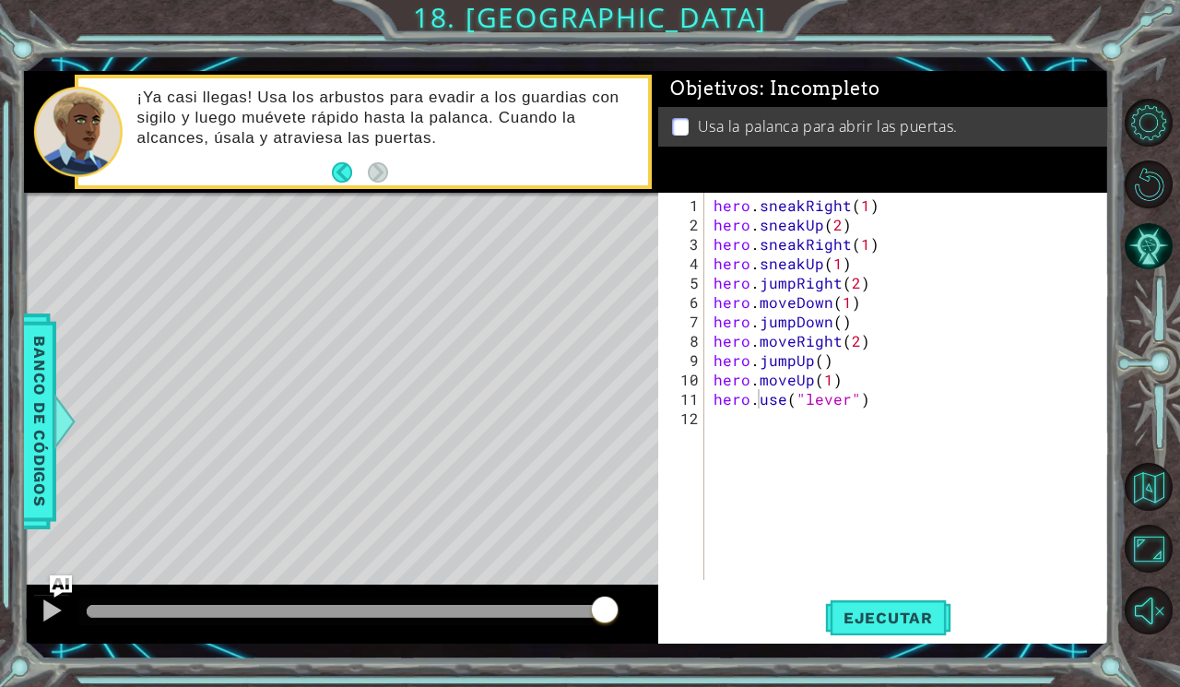
click at [915, 622] on button "Ejecutar" at bounding box center [888, 617] width 126 height 45
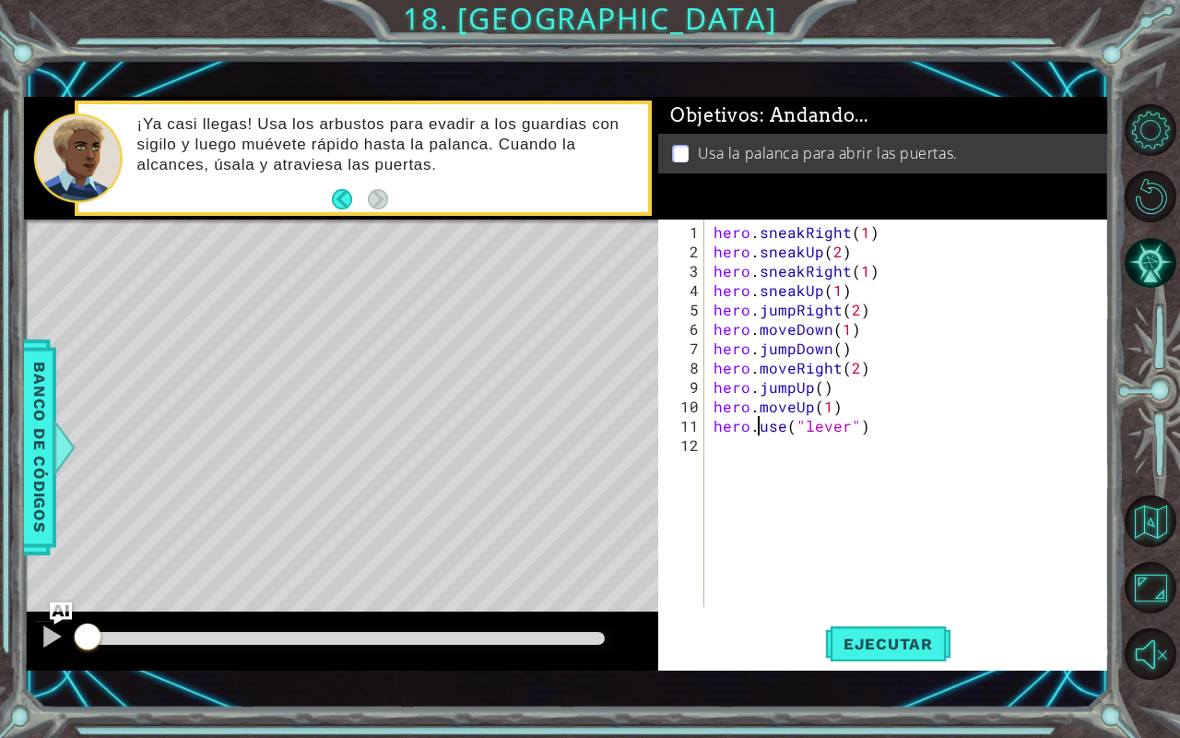
click at [1151, 368] on div at bounding box center [1153, 392] width 53 height 192
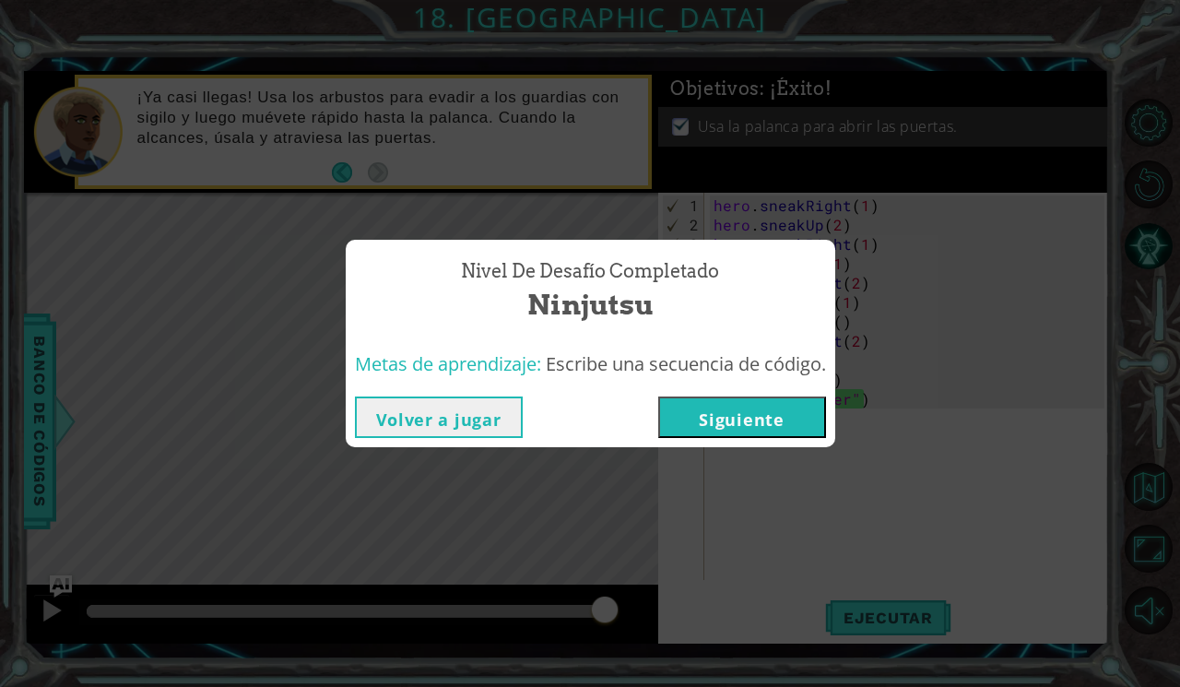
click at [780, 376] on span "Escribe una secuencia de código." at bounding box center [686, 363] width 280 height 25
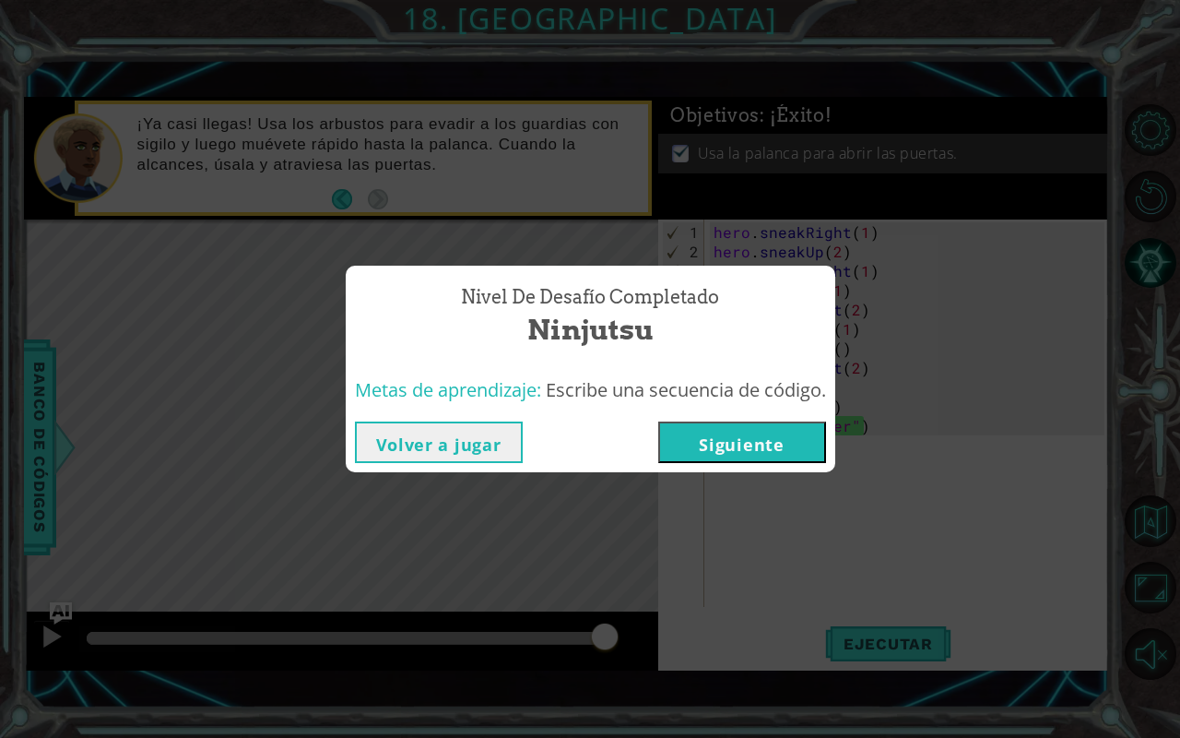
click at [776, 450] on button "Siguiente" at bounding box center [742, 441] width 168 height 41
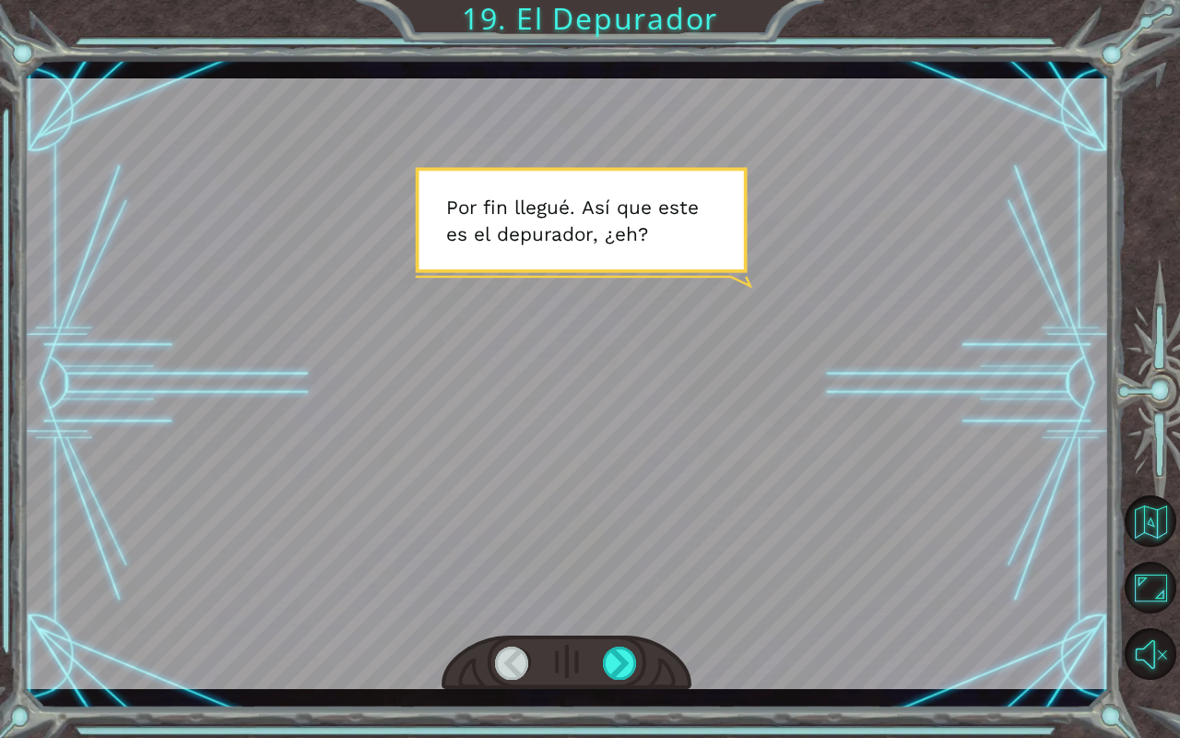
click at [647, 491] on div at bounding box center [567, 383] width 1086 height 610
click at [633, 627] on div at bounding box center [620, 662] width 35 height 33
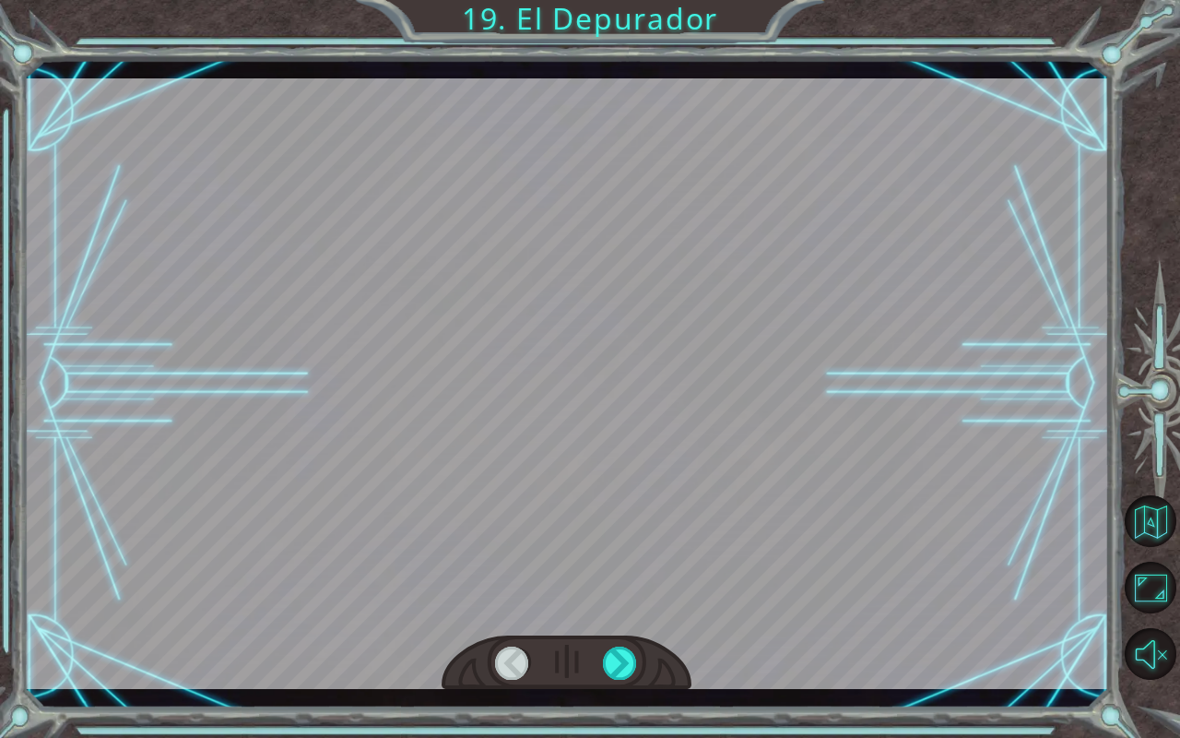
click at [633, 627] on div at bounding box center [620, 662] width 35 height 33
click at [623, 627] on div at bounding box center [567, 662] width 250 height 55
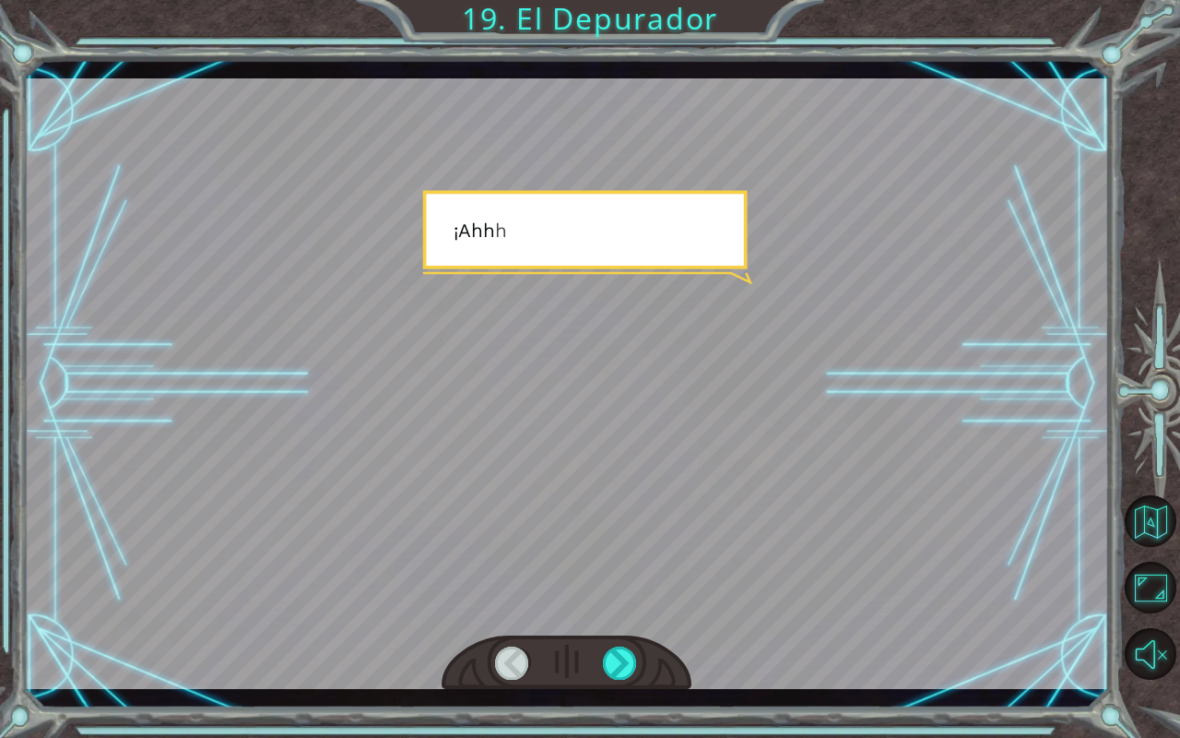
click at [624, 627] on div at bounding box center [567, 662] width 250 height 55
click at [613, 627] on div at bounding box center [620, 662] width 35 height 33
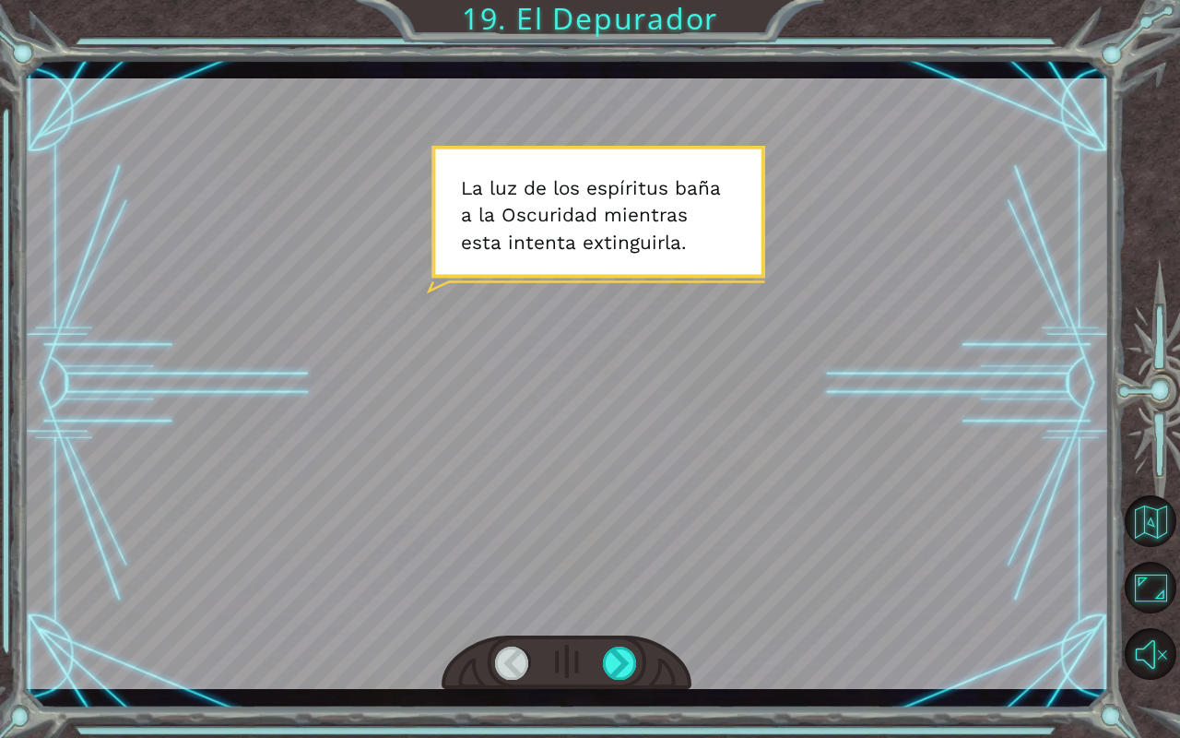
click at [627, 627] on div at bounding box center [620, 662] width 35 height 33
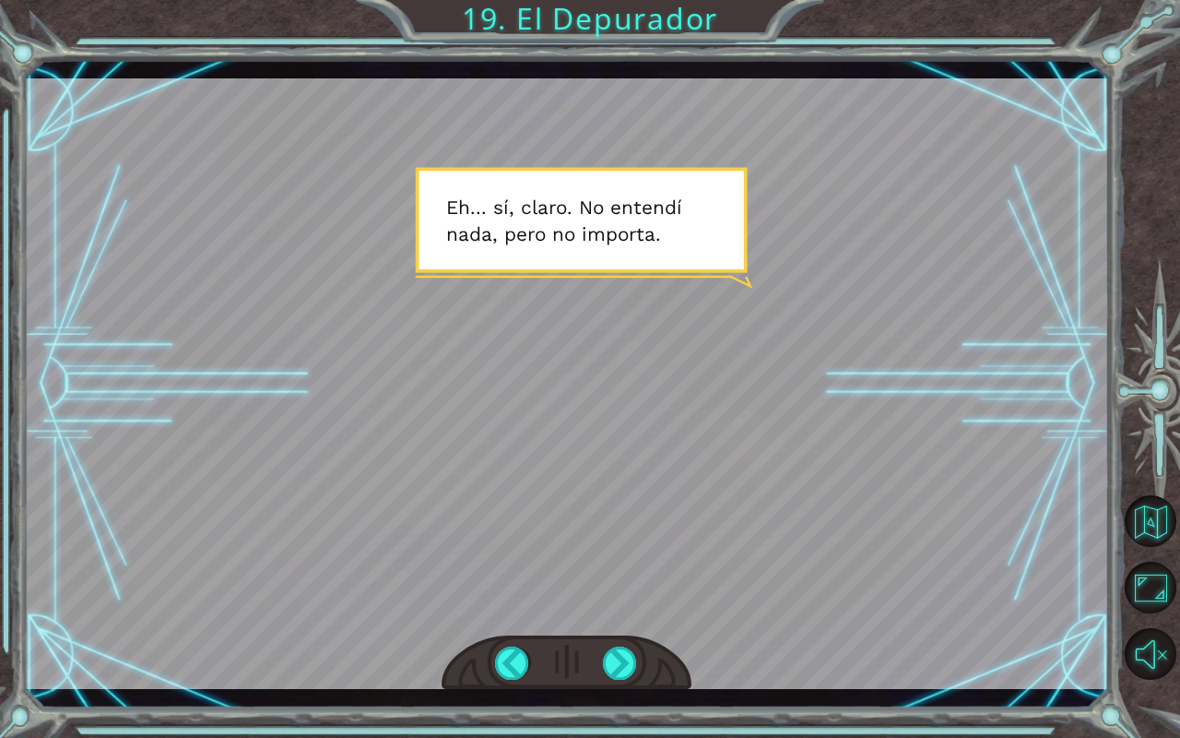
click at [611, 627] on div at bounding box center [620, 662] width 35 height 33
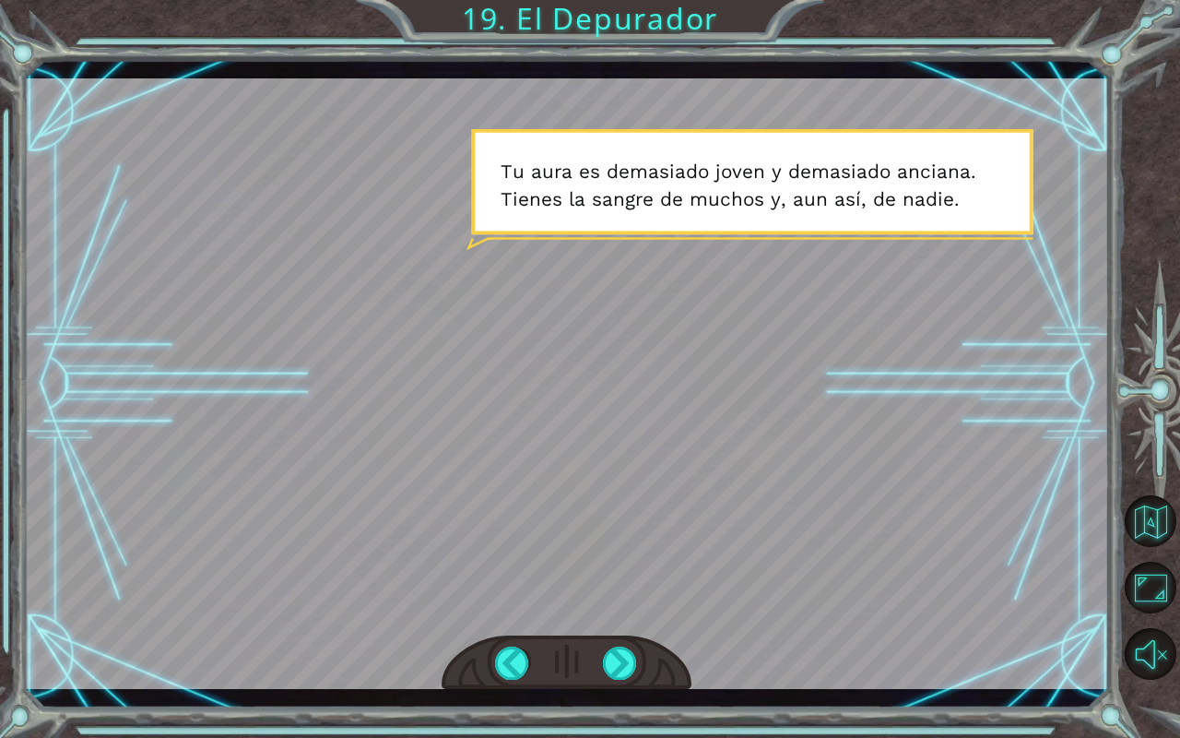
click at [628, 627] on div at bounding box center [620, 662] width 35 height 33
click at [616, 627] on div at bounding box center [620, 662] width 35 height 33
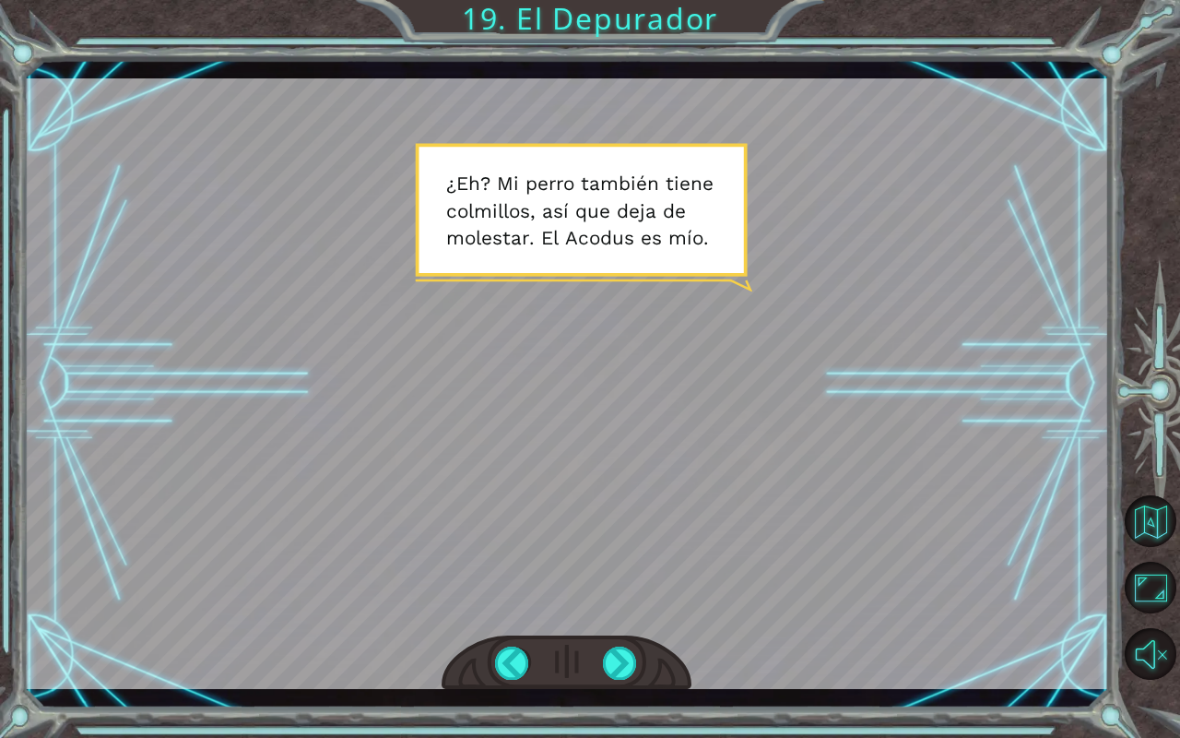
click at [620, 627] on div at bounding box center [620, 662] width 35 height 33
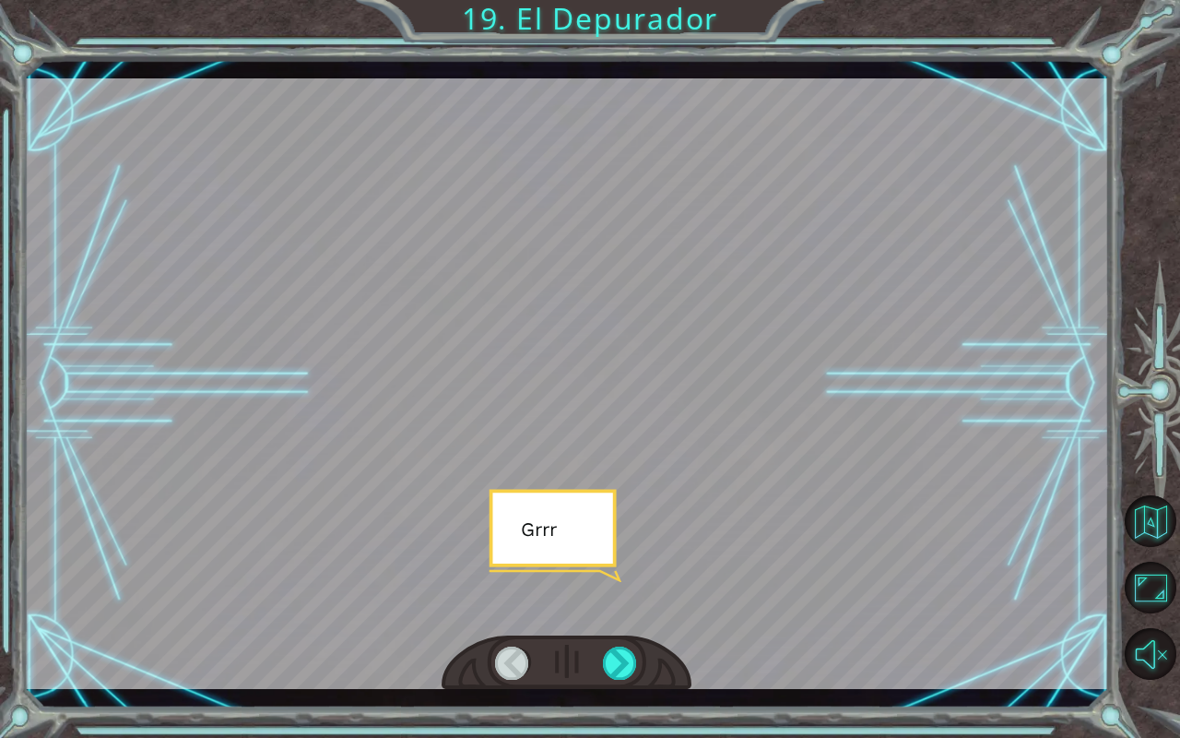
click at [610, 627] on div at bounding box center [620, 662] width 35 height 33
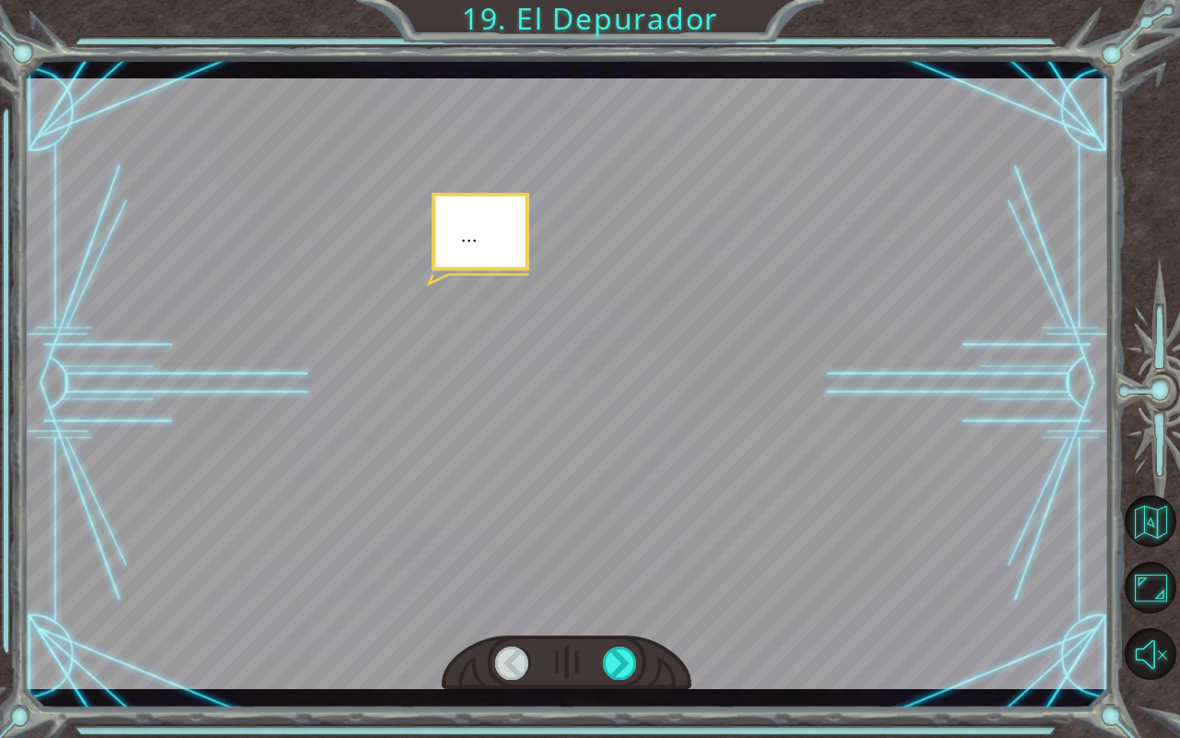
click at [609, 627] on div at bounding box center [620, 662] width 35 height 33
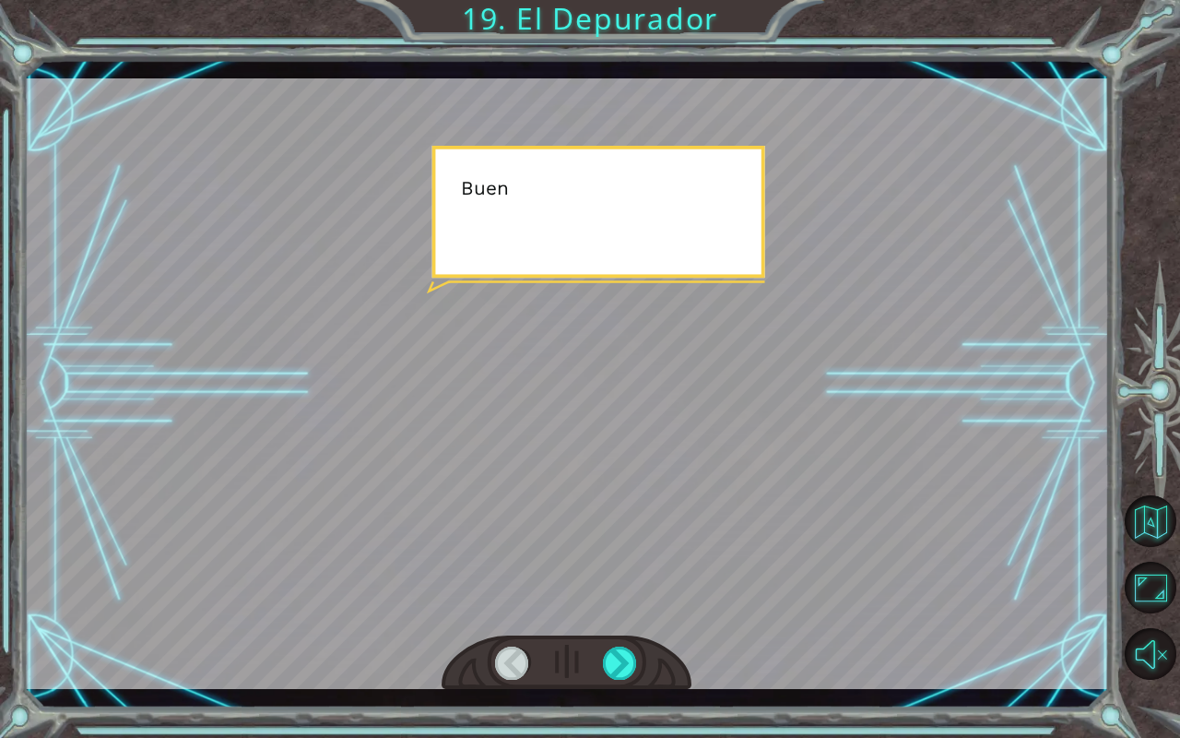
click at [609, 627] on div at bounding box center [620, 662] width 35 height 33
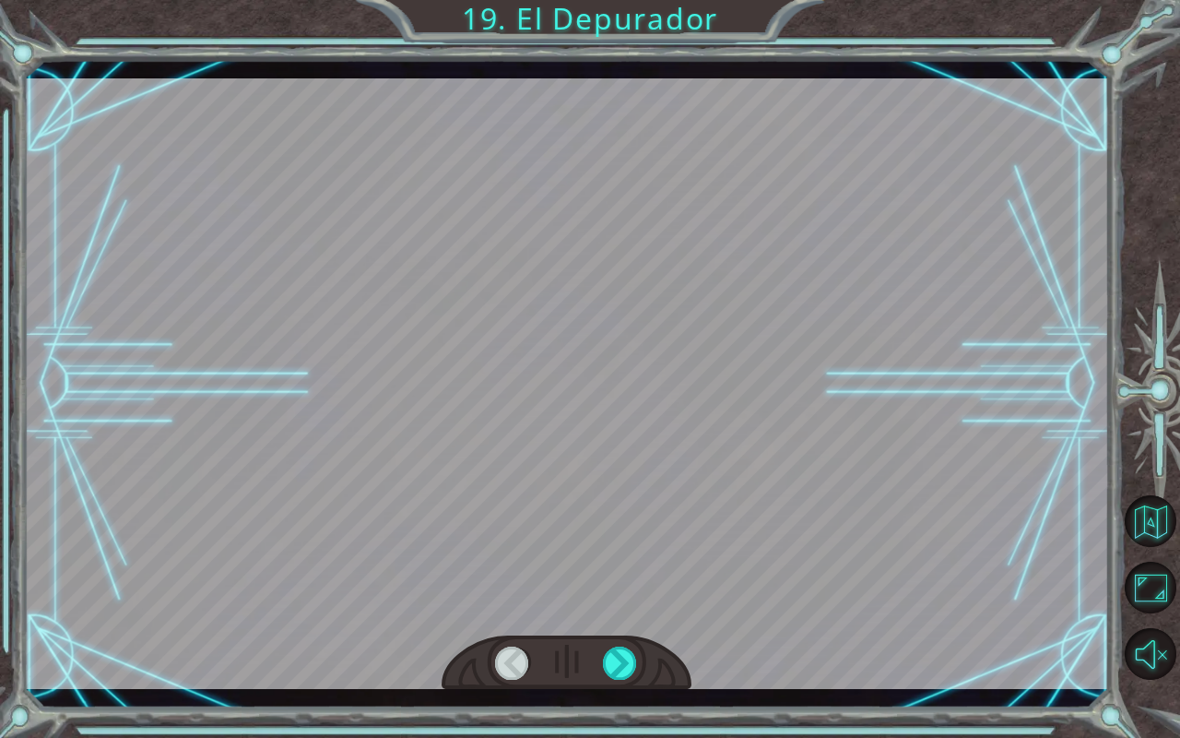
click at [614, 627] on div at bounding box center [620, 662] width 35 height 33
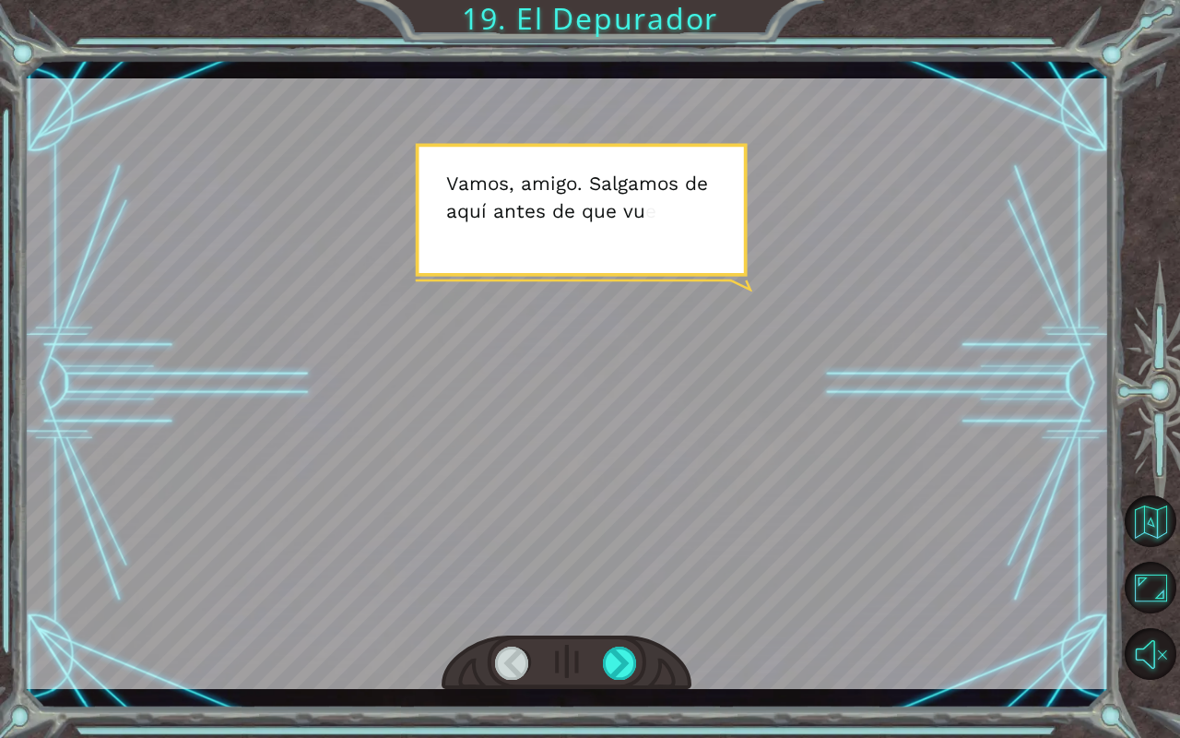
click at [625, 627] on div at bounding box center [620, 662] width 35 height 33
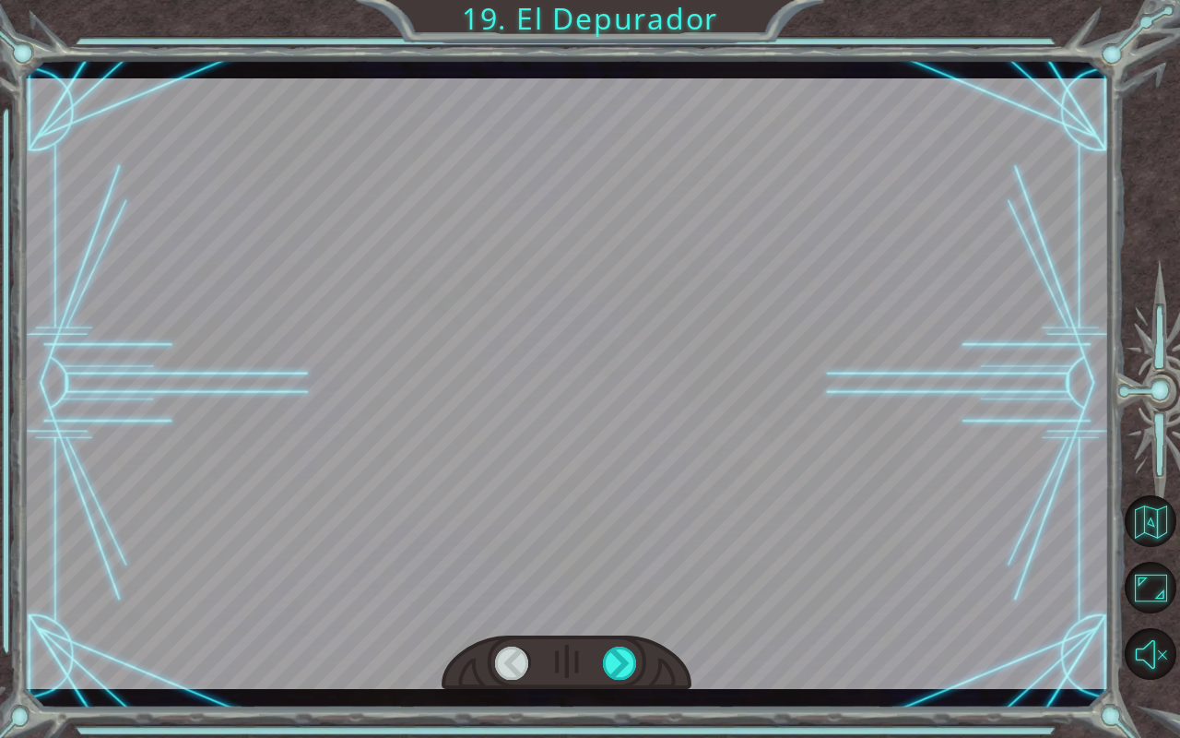
click at [612, 627] on div at bounding box center [620, 662] width 35 height 33
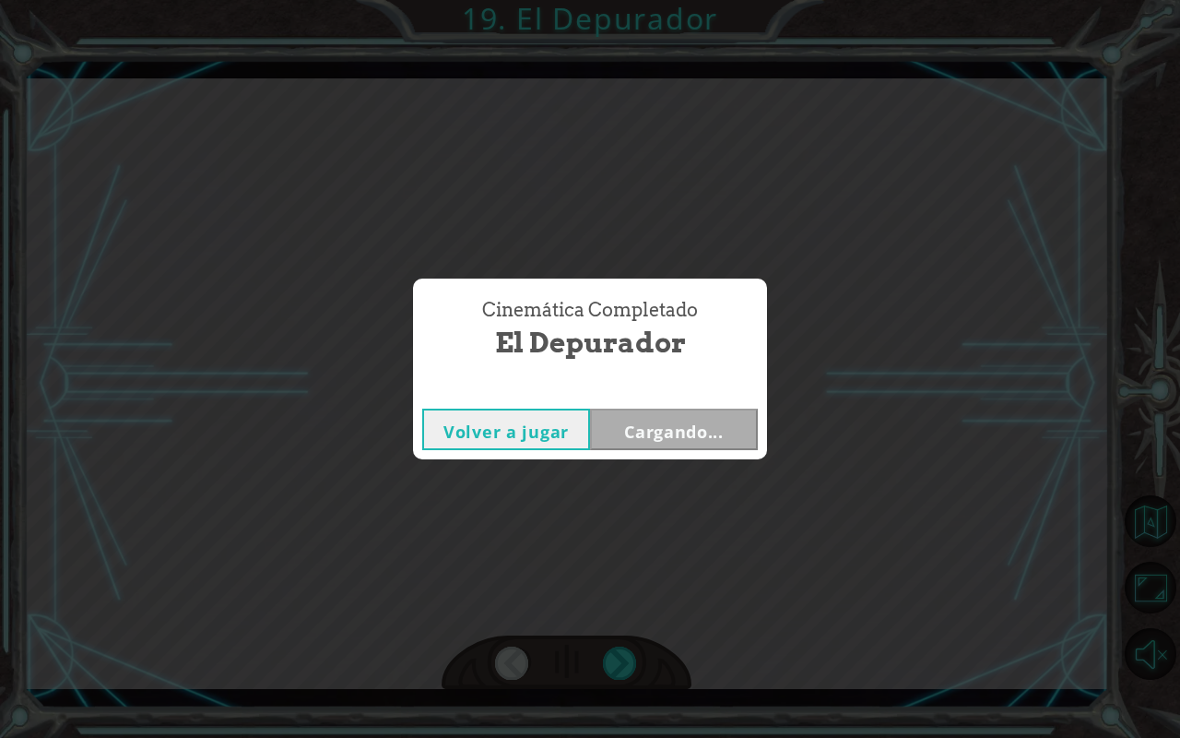
click at [613, 627] on div "Cinemática Completado El Depurador Volver a jugar Cargando..." at bounding box center [590, 369] width 1180 height 738
click at [705, 398] on button "Volver al panel" at bounding box center [673, 385] width 109 height 31
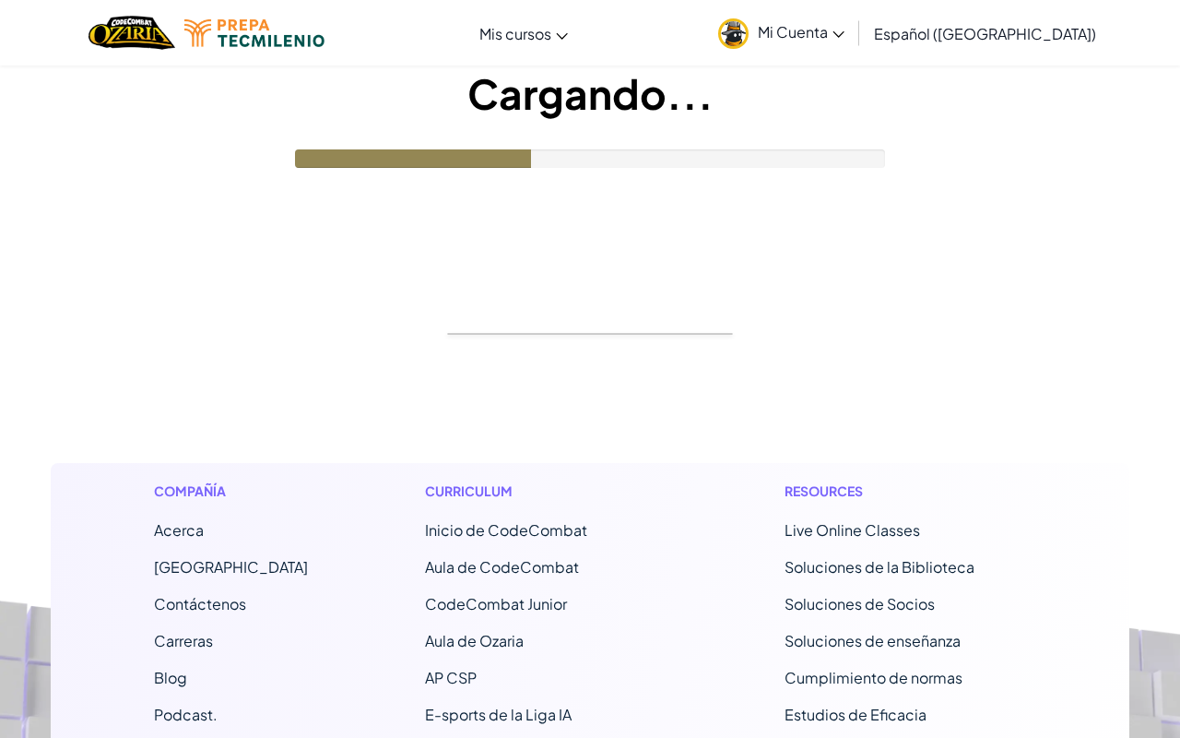
click at [701, 393] on footer "Compañía Acerca Centro de Ayuda Contáctenos Carreras Blog Podcast. Curriculum I…" at bounding box center [590, 696] width 1180 height 1021
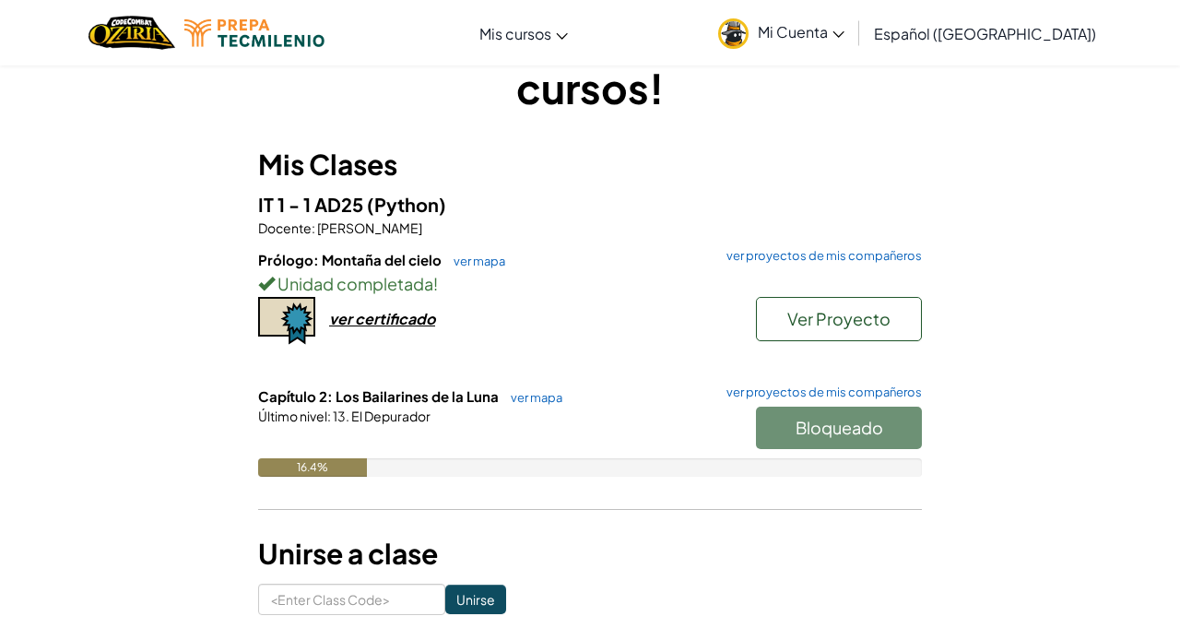
scroll to position [77, 0]
